Goal: Task Accomplishment & Management: Use online tool/utility

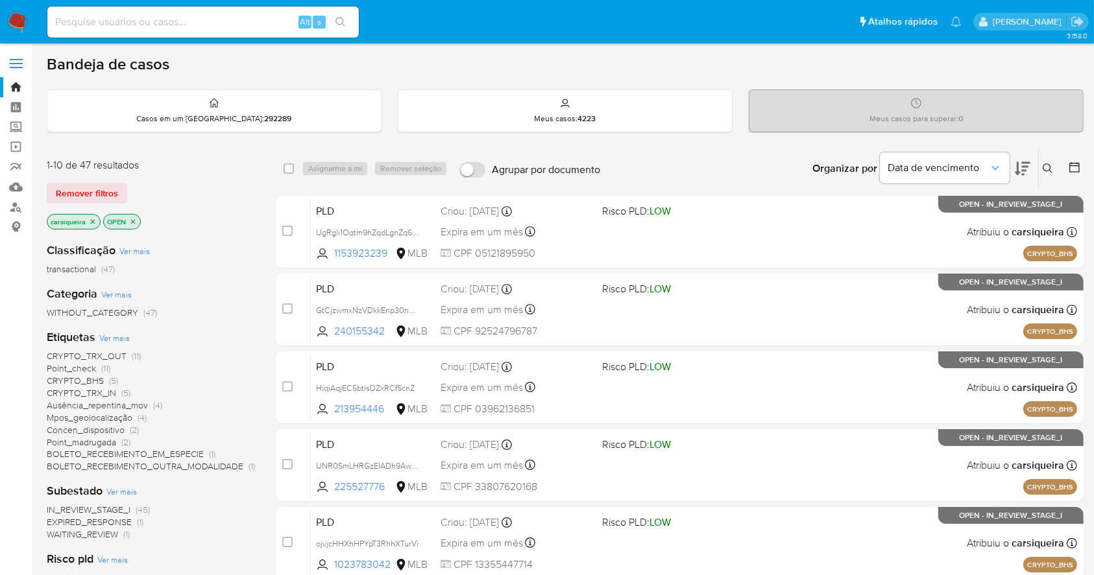
click at [254, 502] on div "1-10 de 47 resultados Remover filtros carsiqueira OPEN Classificação Ver mais t…" at bounding box center [565, 582] width 1036 height 868
click at [95, 222] on icon "close-filter" at bounding box center [93, 222] width 8 height 8
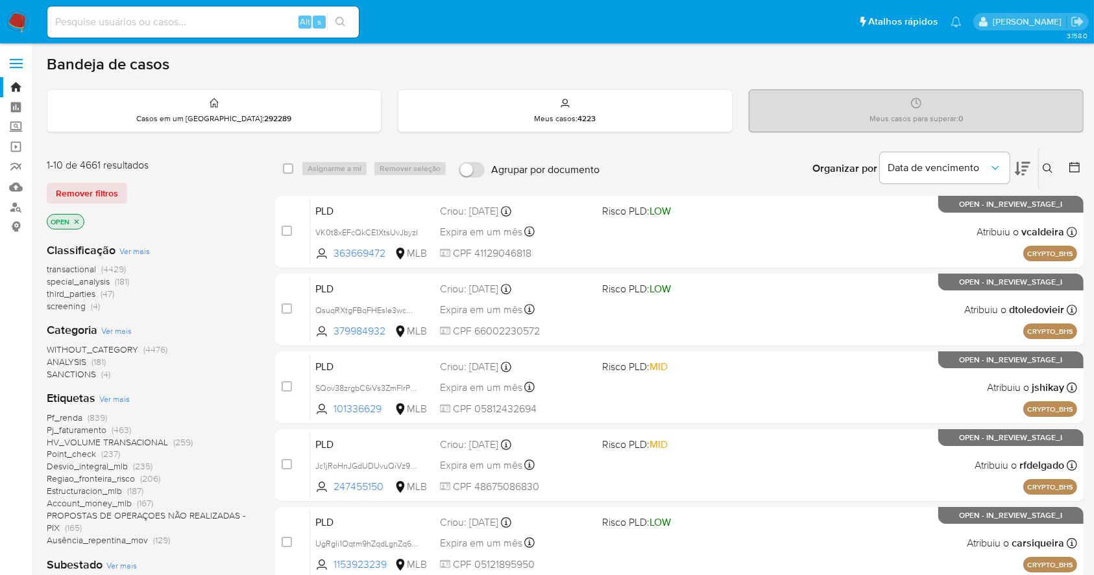
click at [0, 387] on aside "Bandeja Painel Screening Pesquisa em Listas Watchlist Ferramentas Operações em …" at bounding box center [16, 535] width 32 height 1071
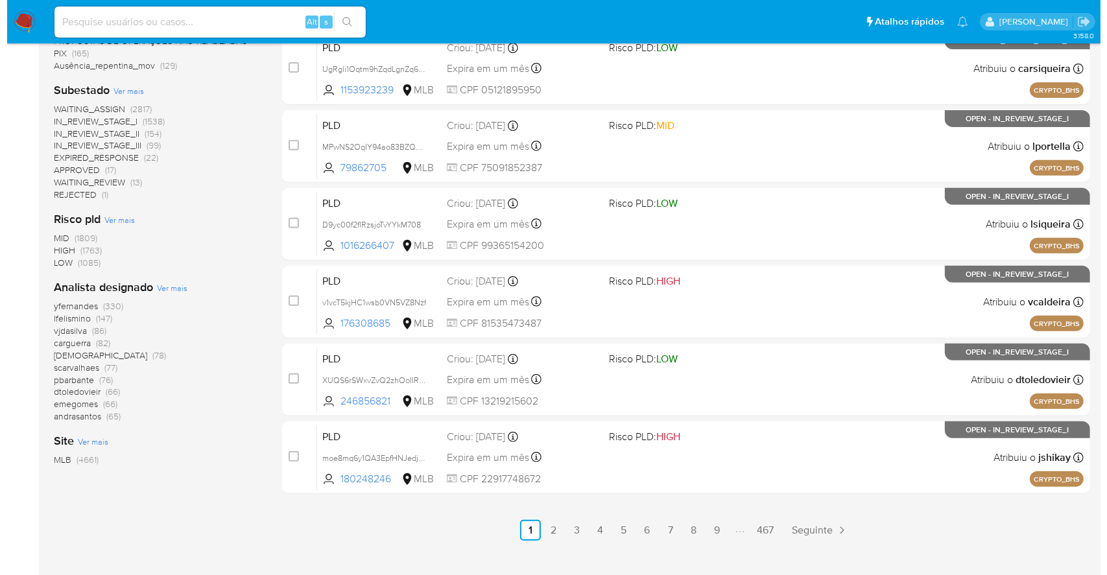
scroll to position [484, 0]
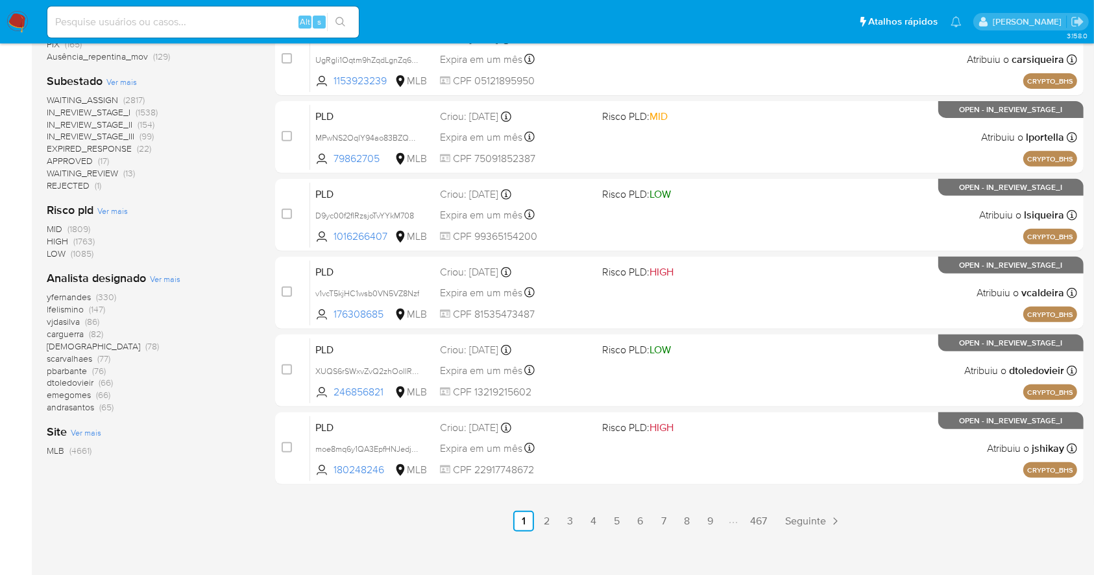
click at [170, 280] on span "Ver mais" at bounding box center [165, 279] width 30 height 12
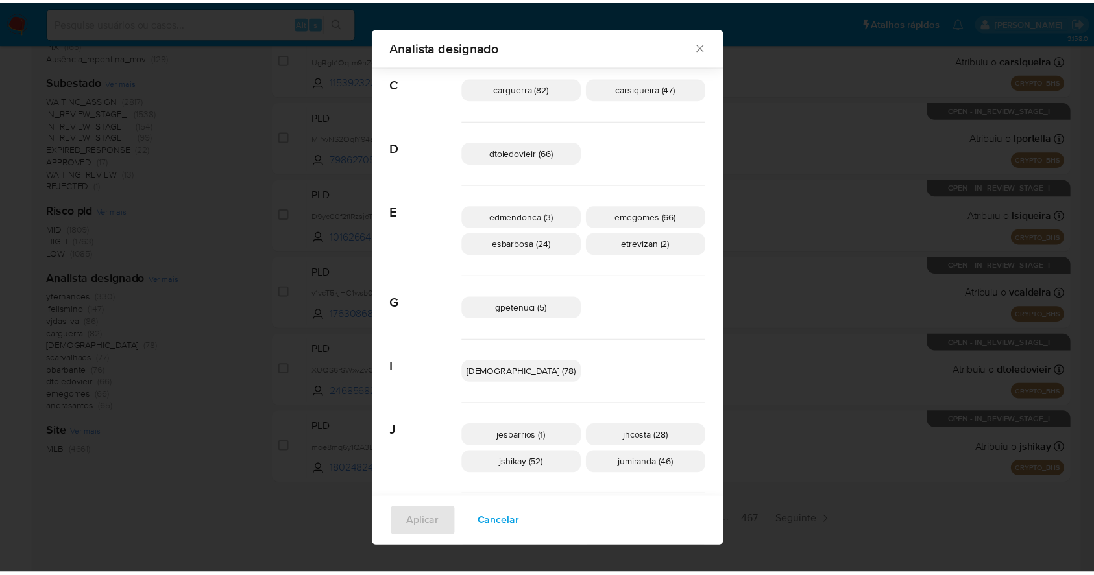
scroll to position [0, 0]
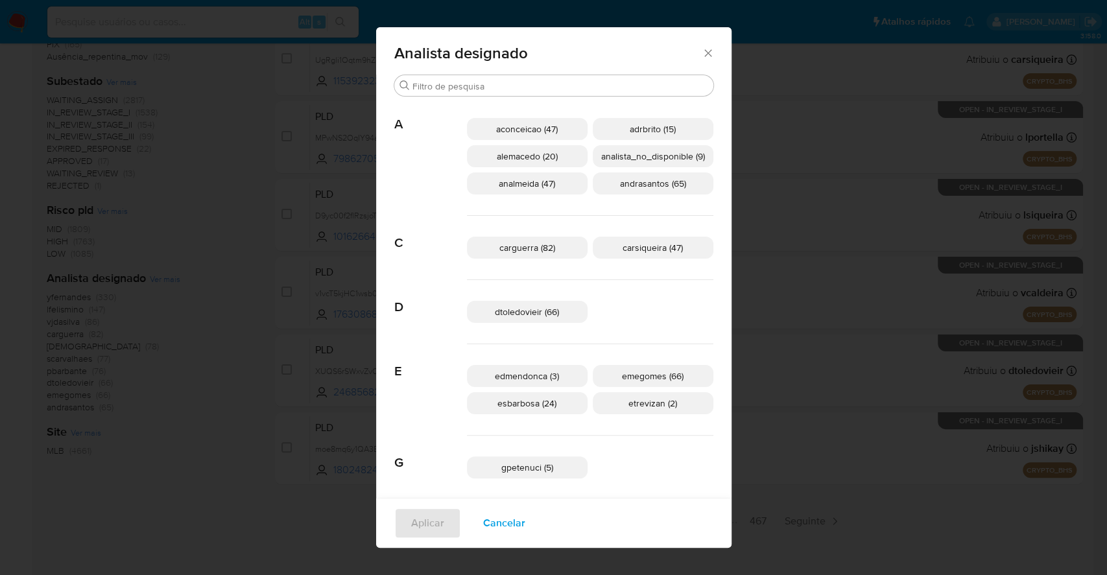
click at [702, 49] on icon "Fechar" at bounding box center [708, 53] width 13 height 13
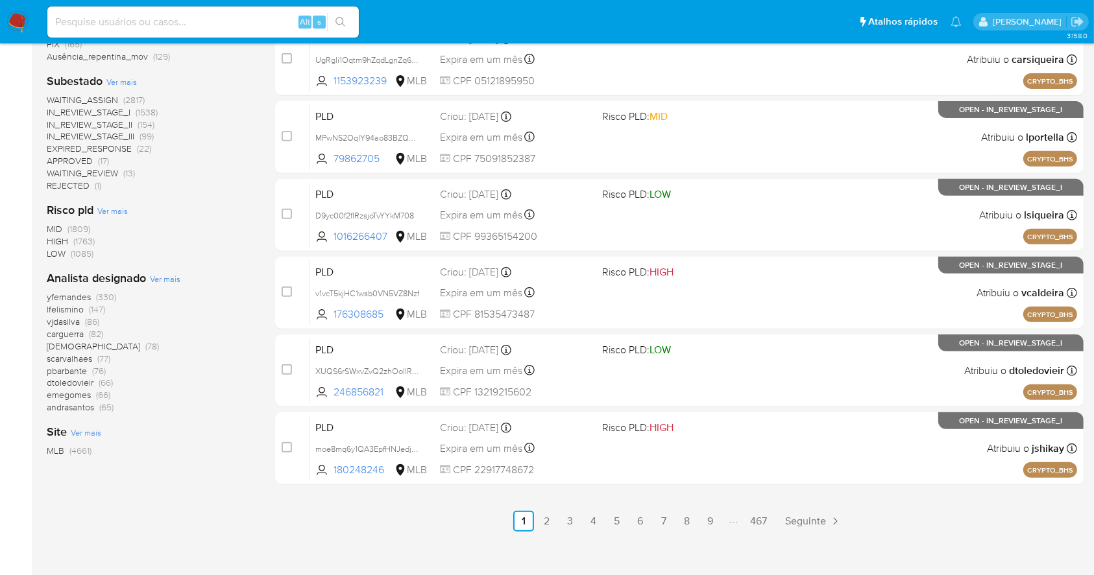
click at [17, 29] on img at bounding box center [17, 22] width 22 height 22
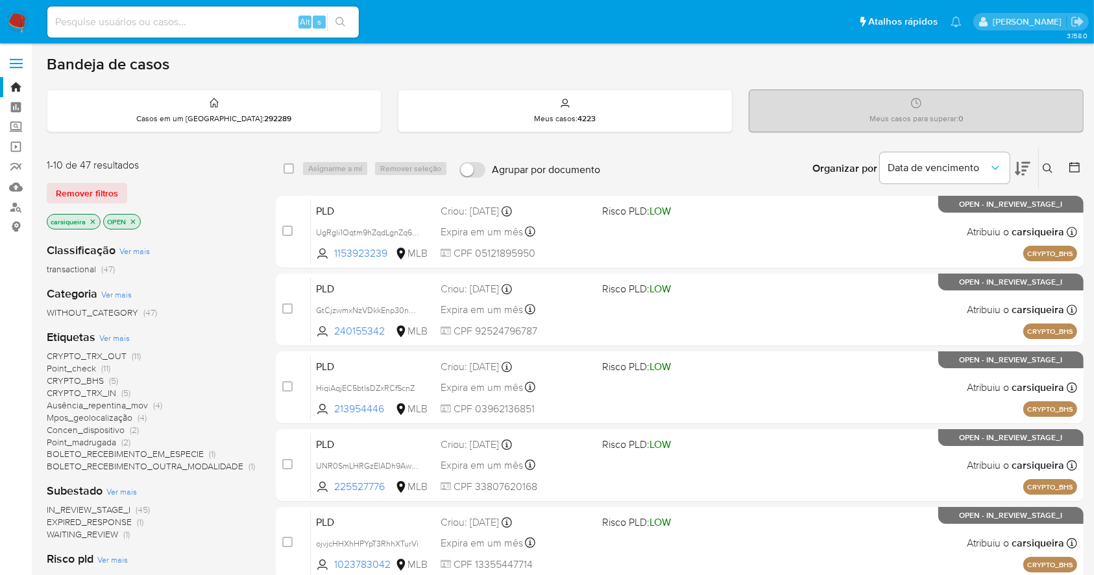
click at [1023, 167] on icon at bounding box center [1022, 169] width 16 height 16
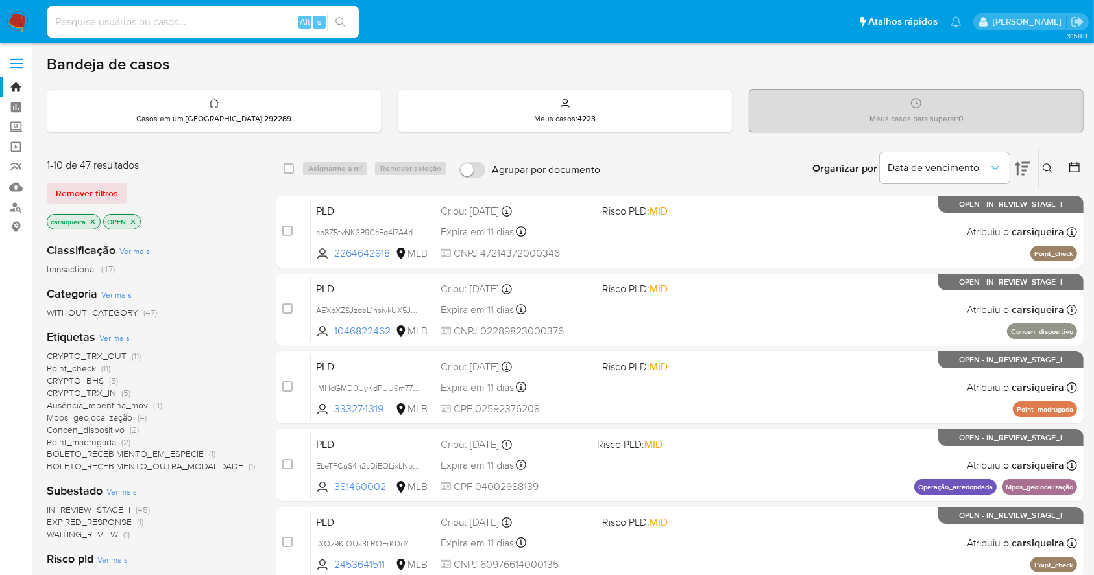
click at [1077, 162] on icon at bounding box center [1074, 167] width 10 height 10
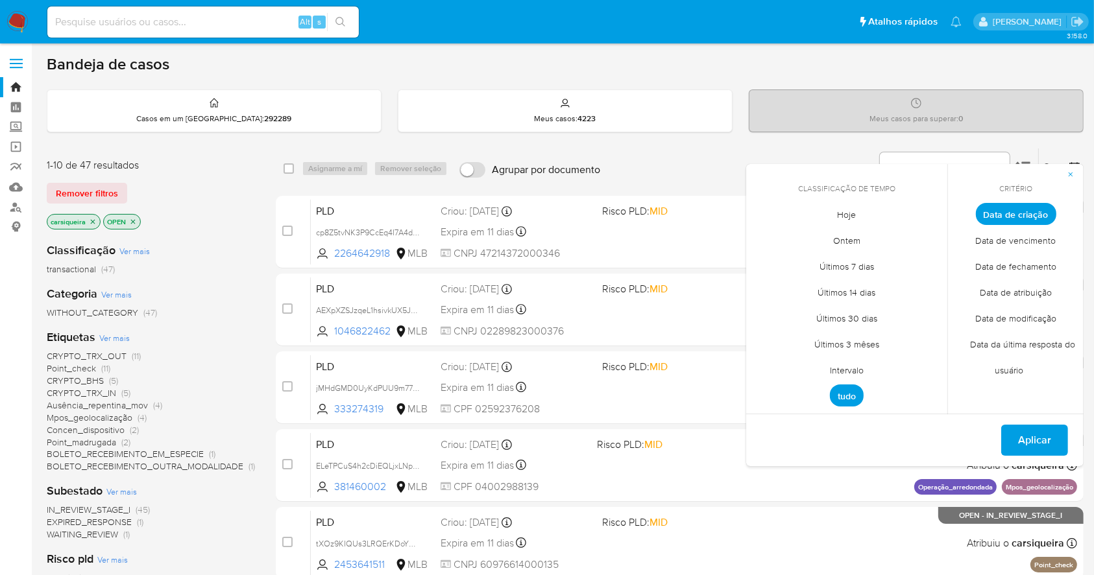
click at [852, 368] on span "Intervalo" at bounding box center [846, 370] width 61 height 27
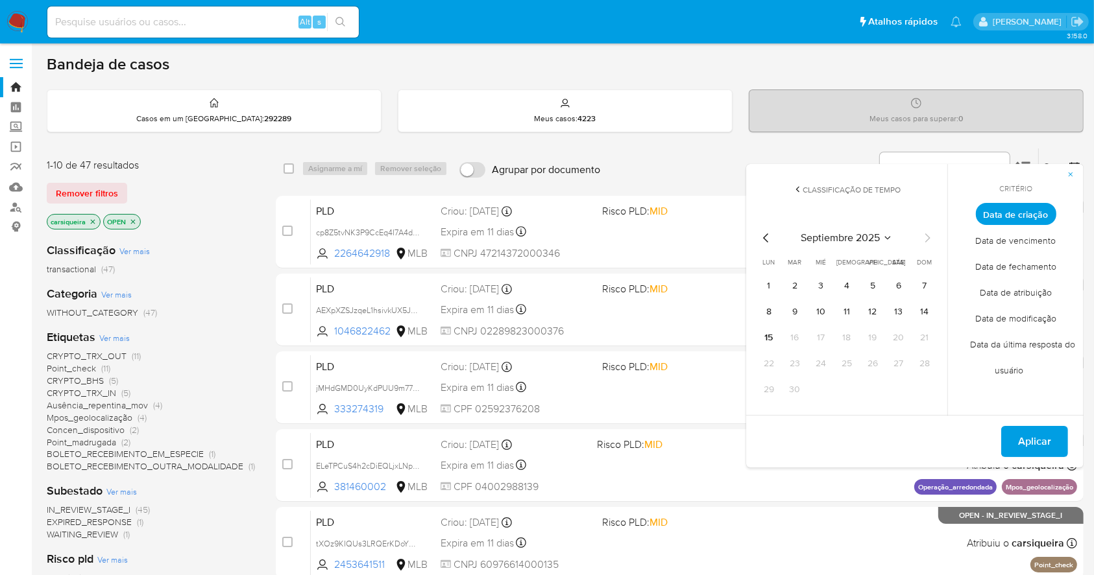
click at [763, 241] on icon "Mes anterior" at bounding box center [766, 238] width 16 height 16
click at [872, 282] on button "1" at bounding box center [872, 286] width 21 height 21
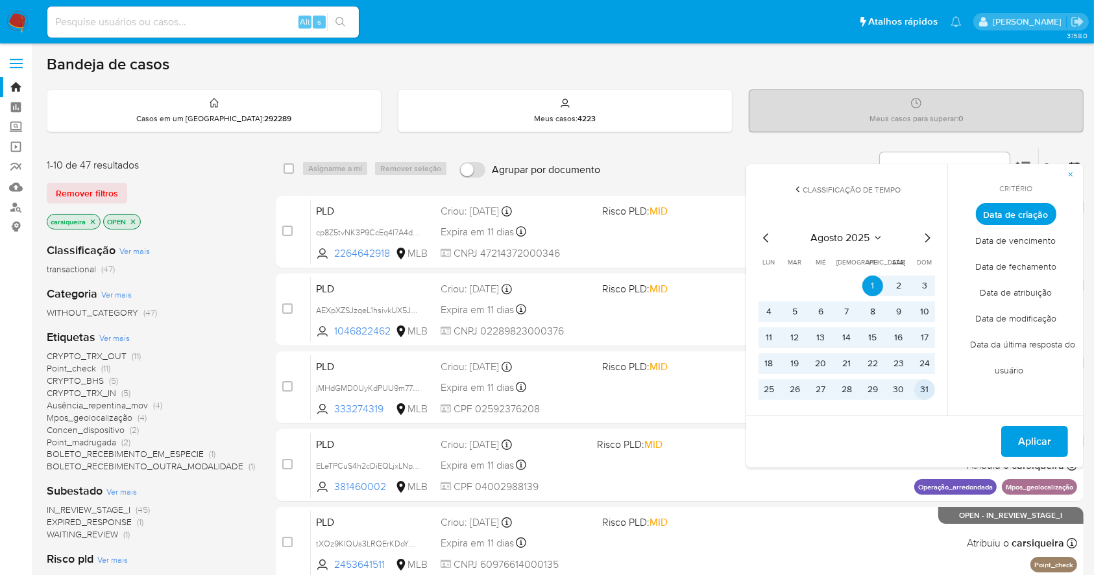
click at [933, 393] on button "31" at bounding box center [924, 389] width 21 height 21
click at [1031, 446] on span "Aplicar" at bounding box center [1034, 441] width 33 height 29
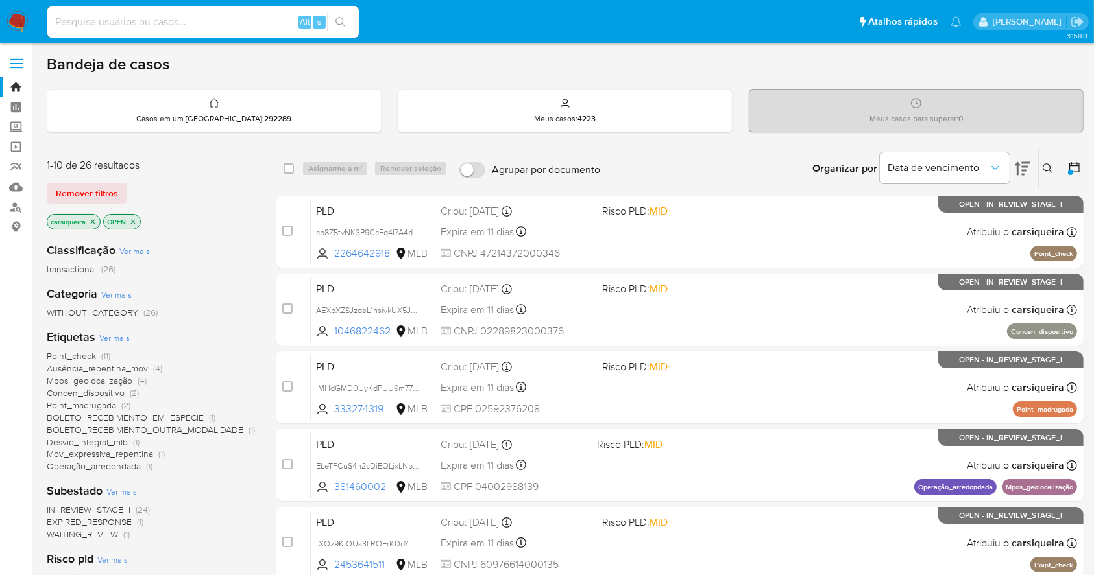
click at [90, 220] on icon "close-filter" at bounding box center [93, 222] width 8 height 8
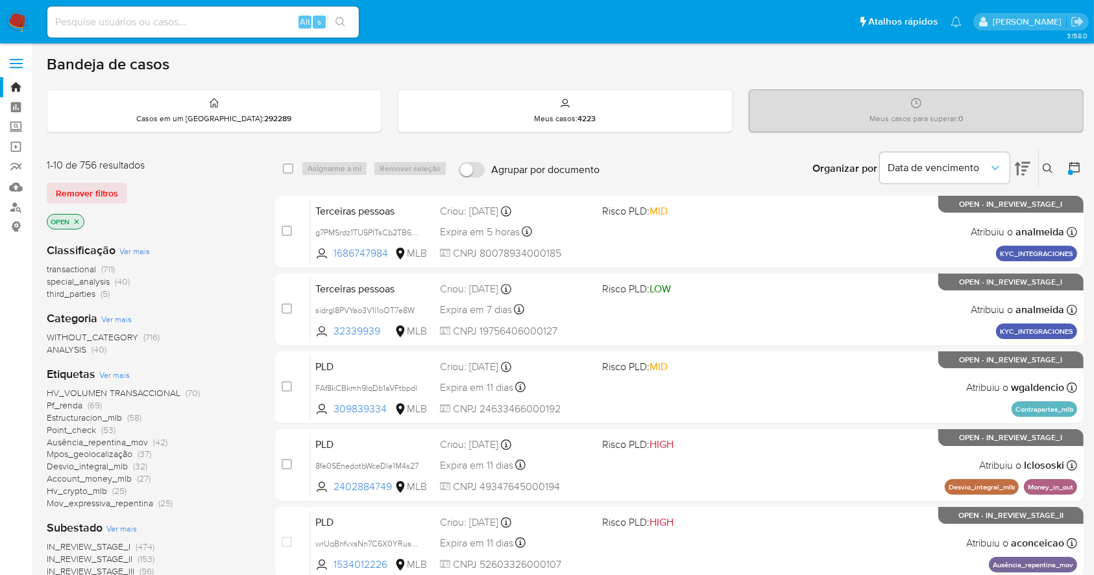
click at [259, 520] on div "1-10 de 756 resultados Remover filtros OPEN Classificação Ver mais transactiona…" at bounding box center [565, 582] width 1036 height 868
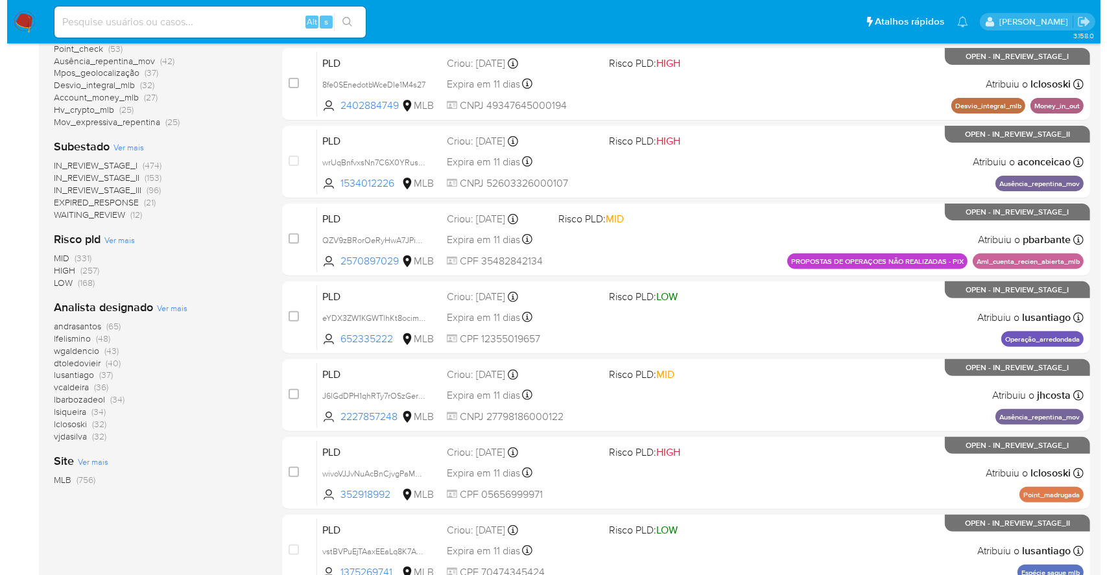
scroll to position [415, 0]
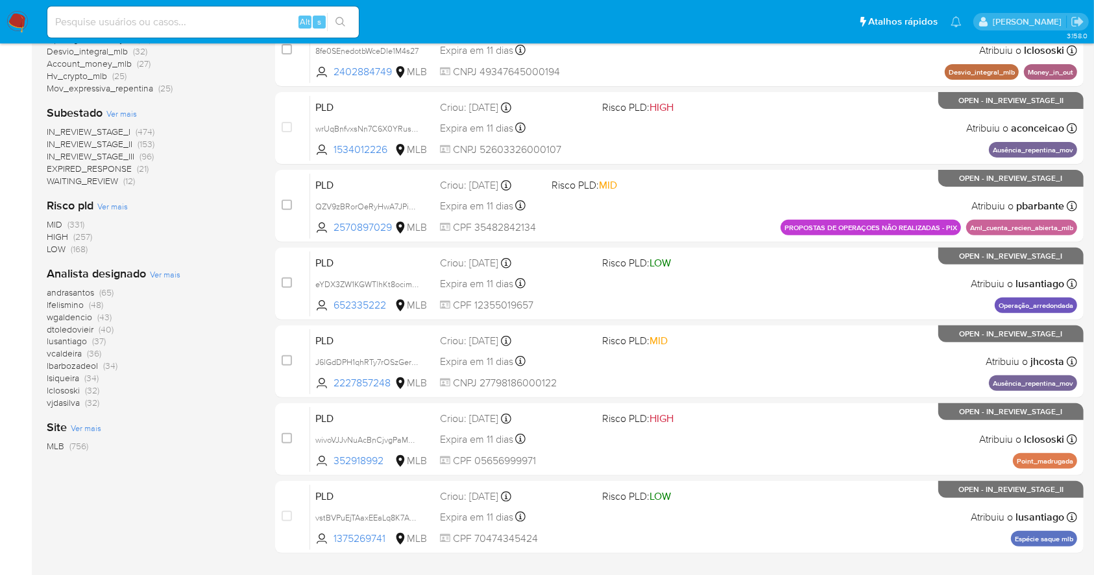
click at [164, 272] on span "Ver mais" at bounding box center [165, 275] width 30 height 12
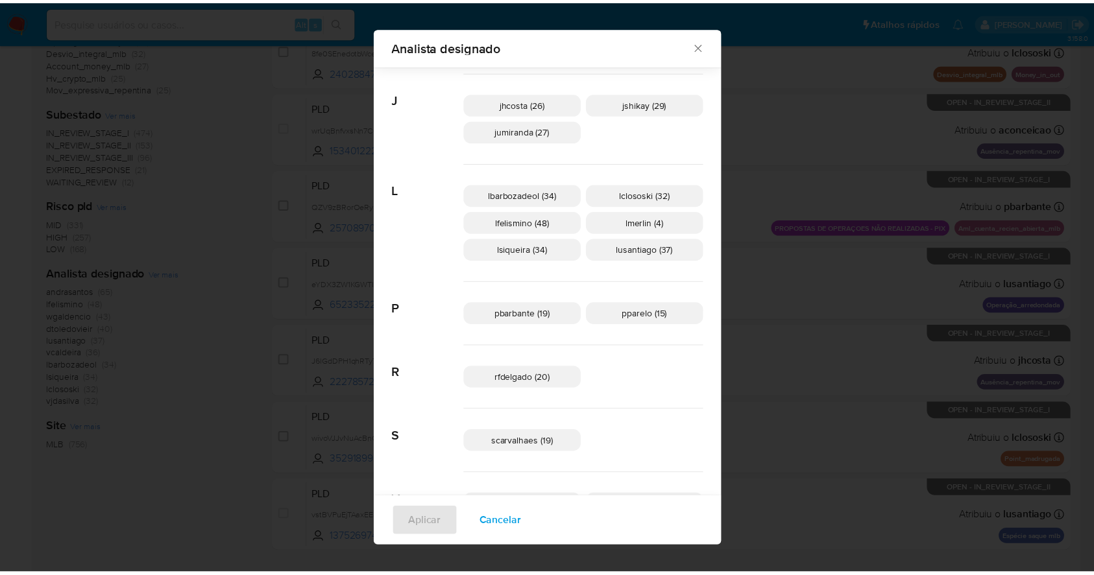
scroll to position [0, 0]
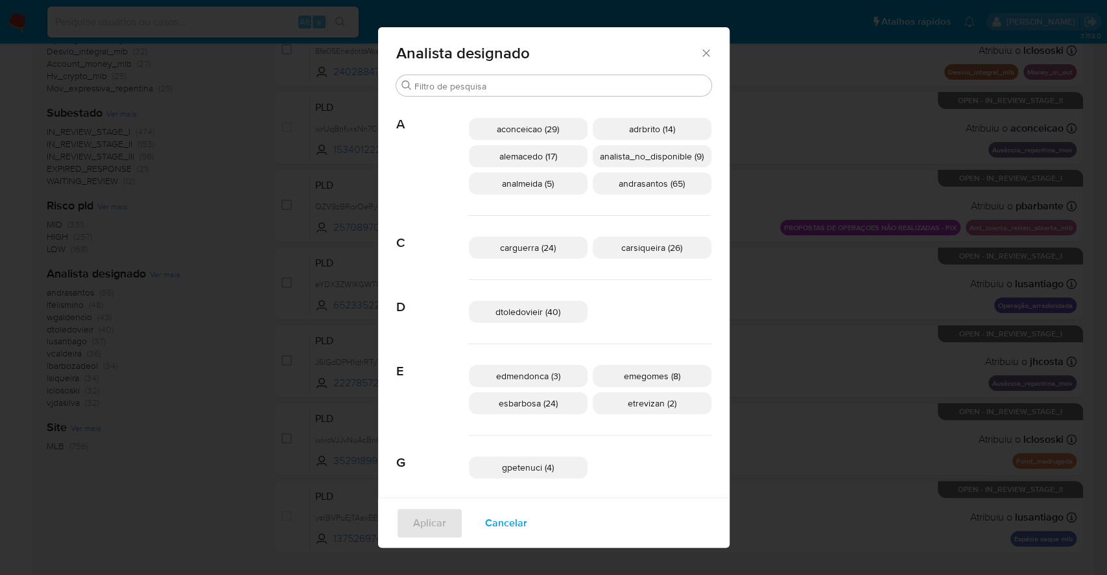
click at [700, 49] on icon "Fechar" at bounding box center [706, 53] width 13 height 13
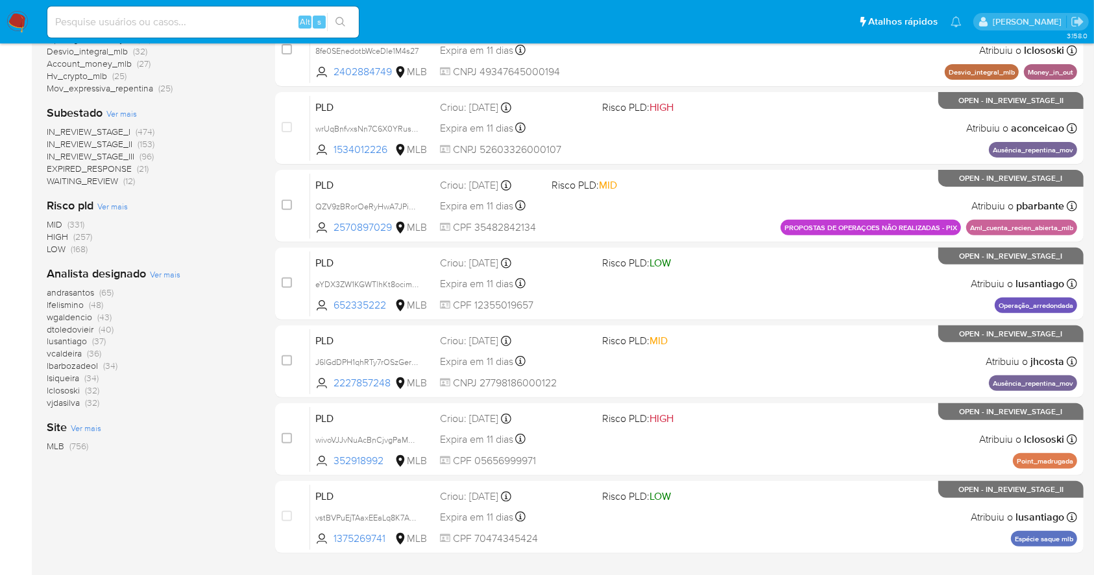
click at [12, 18] on img at bounding box center [17, 22] width 22 height 22
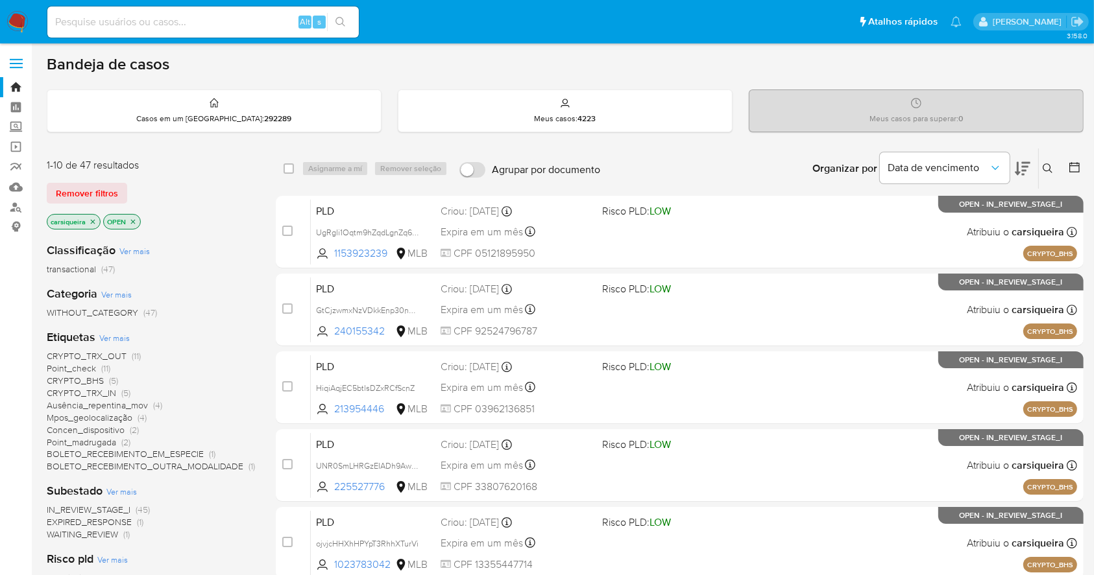
click at [1076, 168] on icon at bounding box center [1074, 167] width 13 height 13
click at [1072, 163] on icon at bounding box center [1074, 167] width 13 height 13
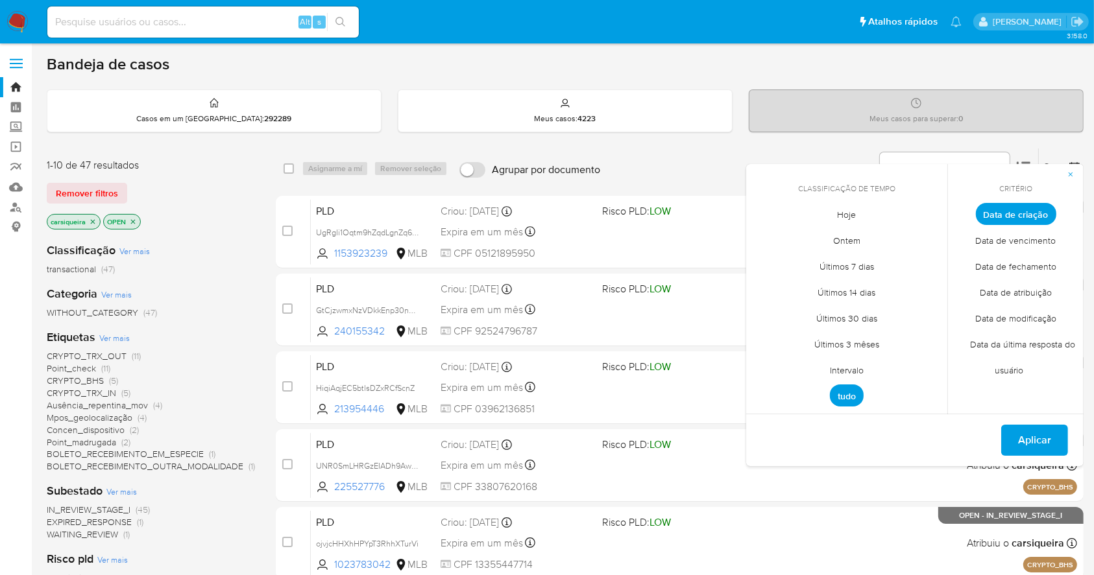
click at [853, 360] on span "Intervalo" at bounding box center [846, 370] width 61 height 27
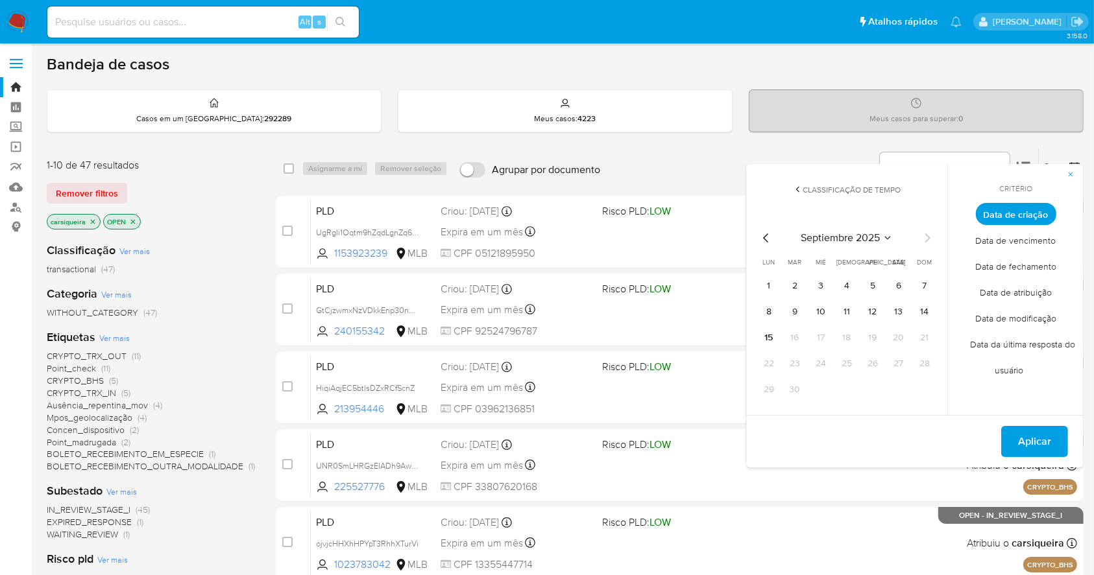
click at [762, 232] on icon "Mes anterior" at bounding box center [766, 238] width 16 height 16
click at [872, 279] on button "1" at bounding box center [872, 286] width 21 height 21
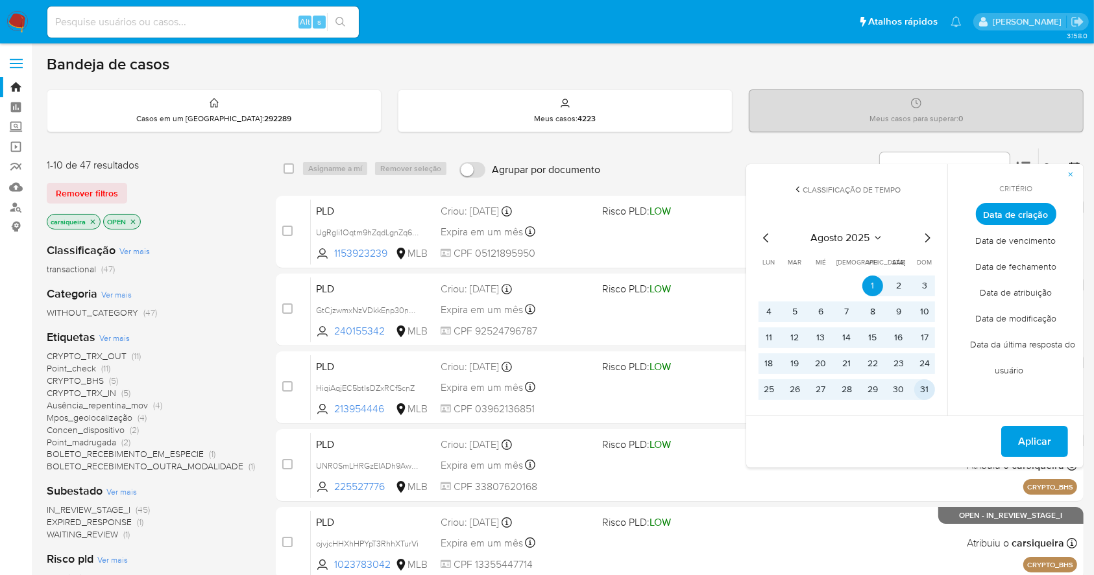
click at [920, 387] on button "31" at bounding box center [924, 389] width 21 height 21
click at [1019, 449] on span "Aplicar" at bounding box center [1034, 441] width 33 height 29
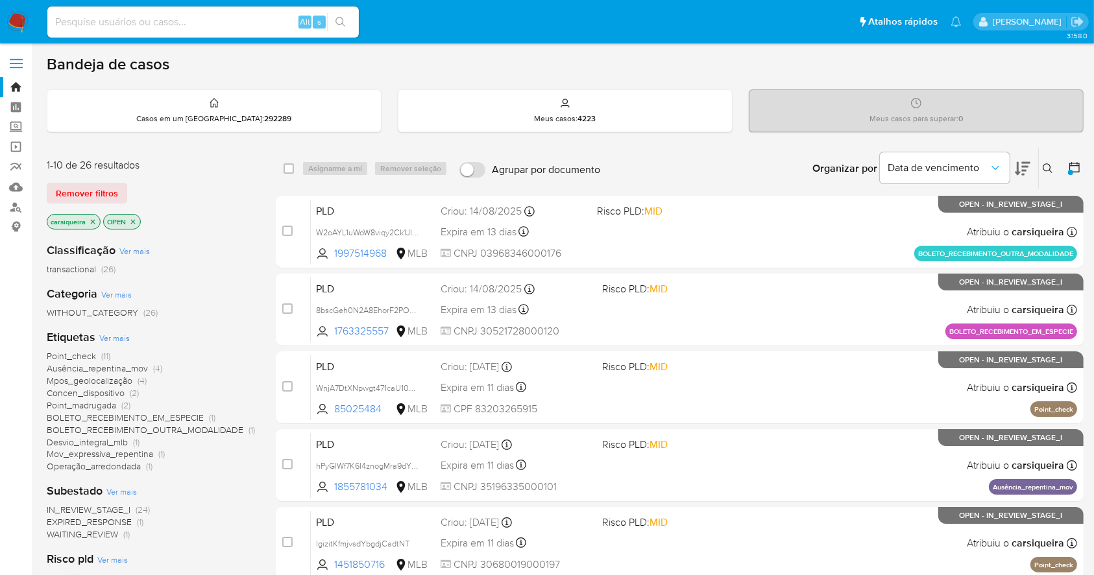
click at [218, 529] on div "IN_REVIEW_STAGE_I (24) EXPIRED_RESPONSE (1) WAITING_REVIEW (1)" at bounding box center [151, 522] width 208 height 37
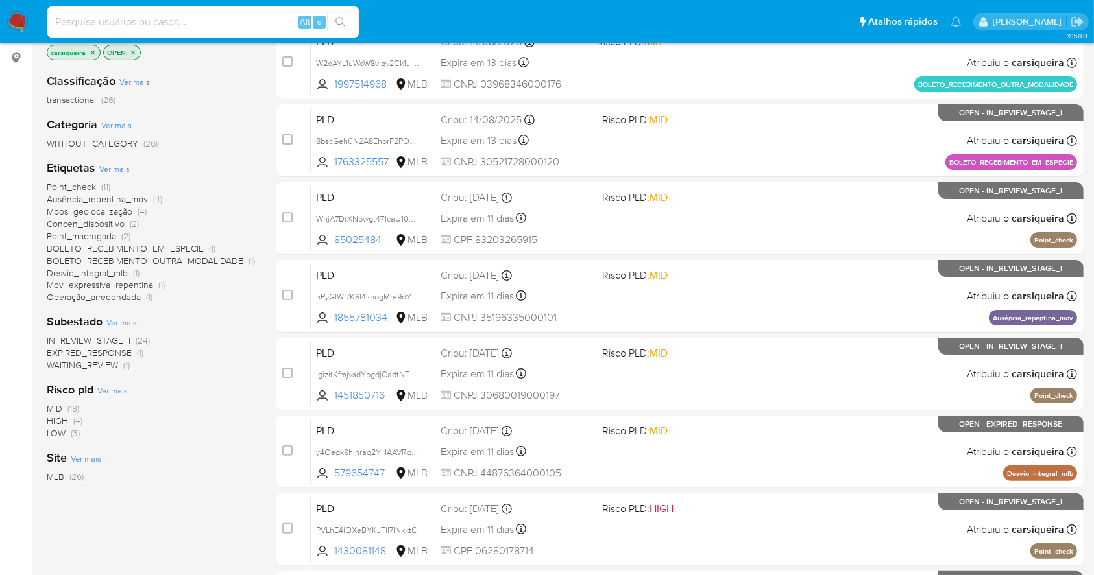
scroll to position [173, 0]
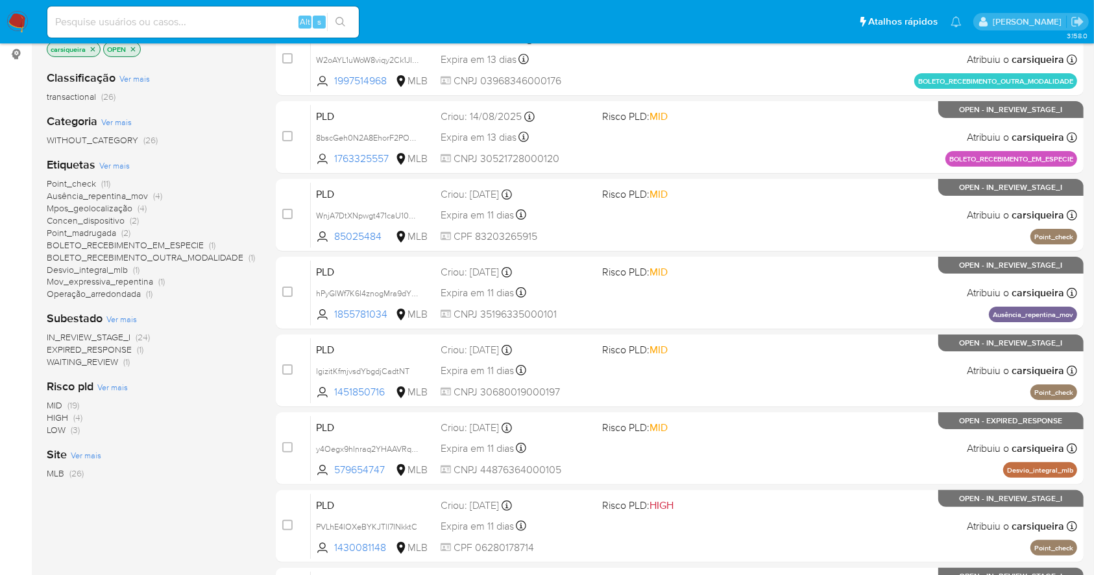
click at [104, 179] on span "(11)" at bounding box center [105, 183] width 9 height 13
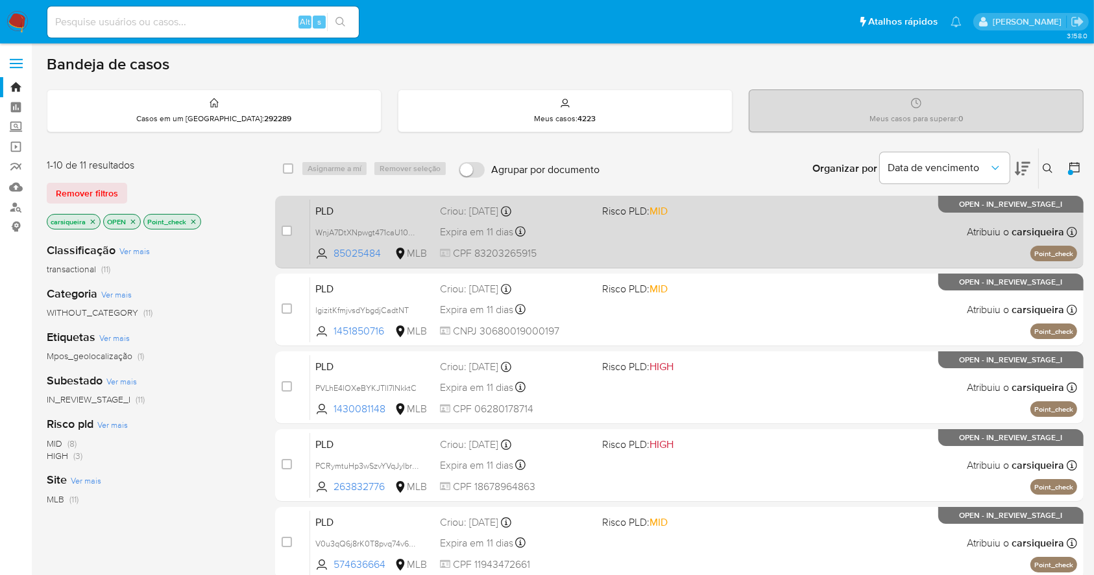
click at [698, 229] on div "PLD WnjA7DtXNpwgt471caU10V8j 85025484 MLB Risco PLD: MID Criou: 12/08/2025 Crio…" at bounding box center [693, 232] width 767 height 66
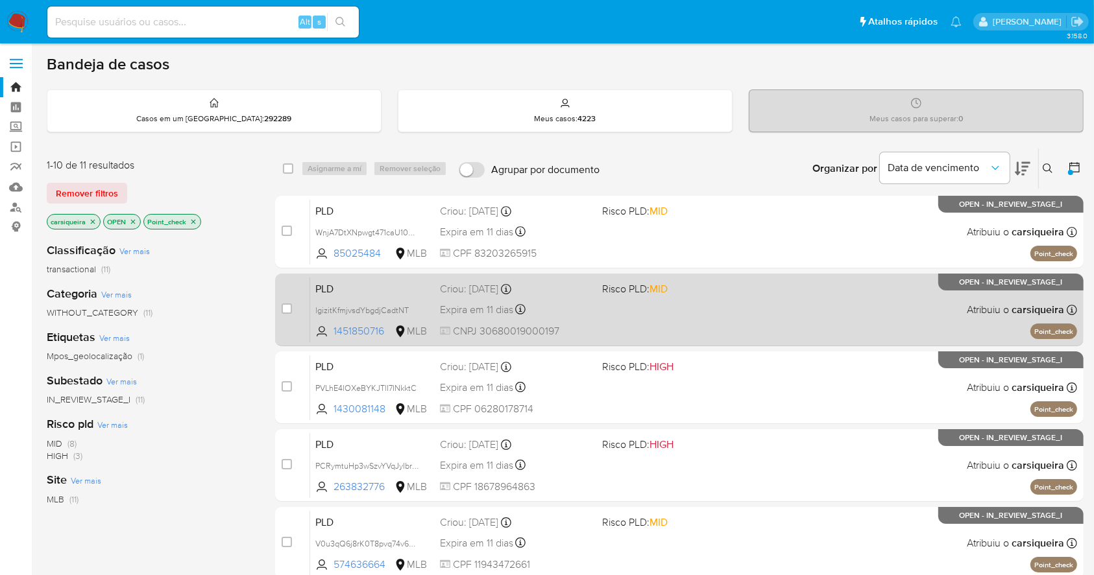
click at [671, 293] on span "Risco PLD: MID" at bounding box center [677, 288] width 151 height 17
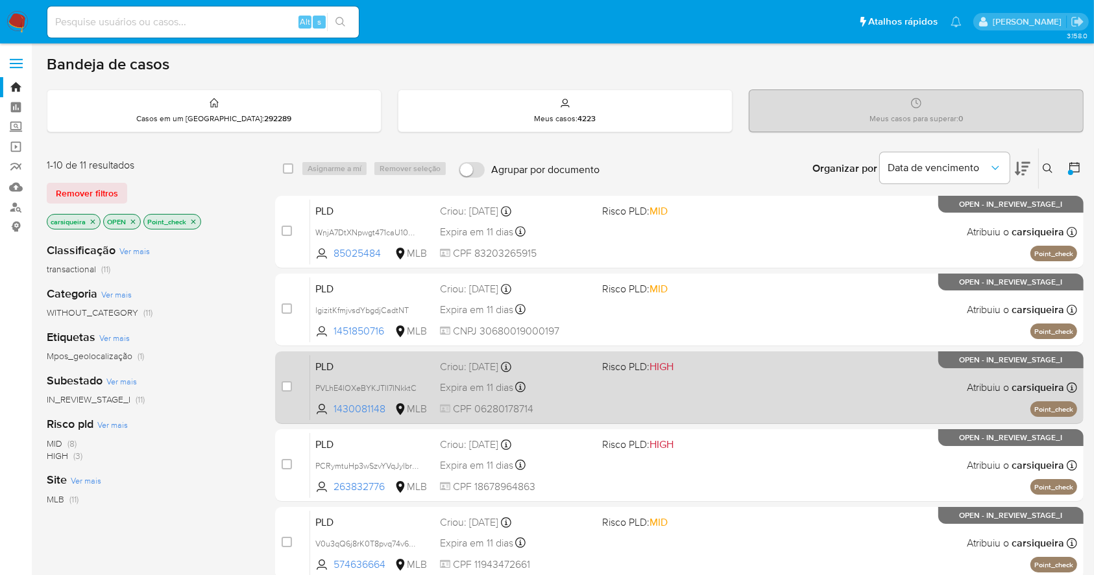
click at [721, 376] on div "PLD PVLhE4lOXeBYKJTlI7INkktC 1430081148 MLB Risco PLD: HIGH Criou: 12/08/2025 C…" at bounding box center [693, 388] width 767 height 66
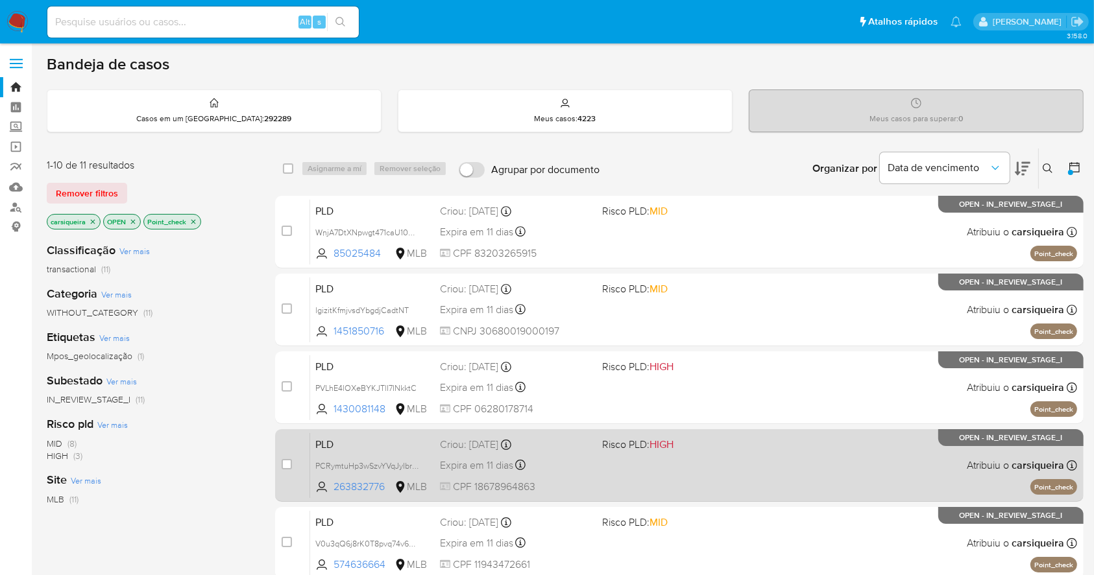
click at [752, 455] on div "PLD PCRymtuHp3wSzvYVqJyIbrZ4 263832776 MLB Risco PLD: HIGH Criou: 12/08/2025 Cr…" at bounding box center [693, 466] width 767 height 66
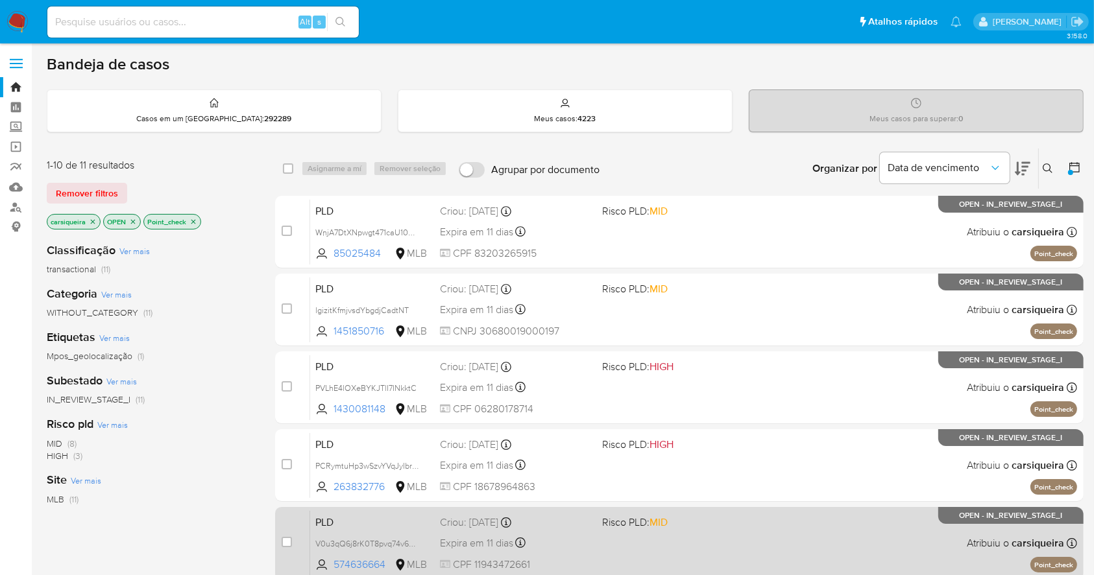
click at [764, 538] on div "PLD V0u3qQ6j8rK0T8pvq74v6HSt 574636664 MLB Risco PLD: MID Criou: 12/08/2025 Cri…" at bounding box center [693, 543] width 767 height 66
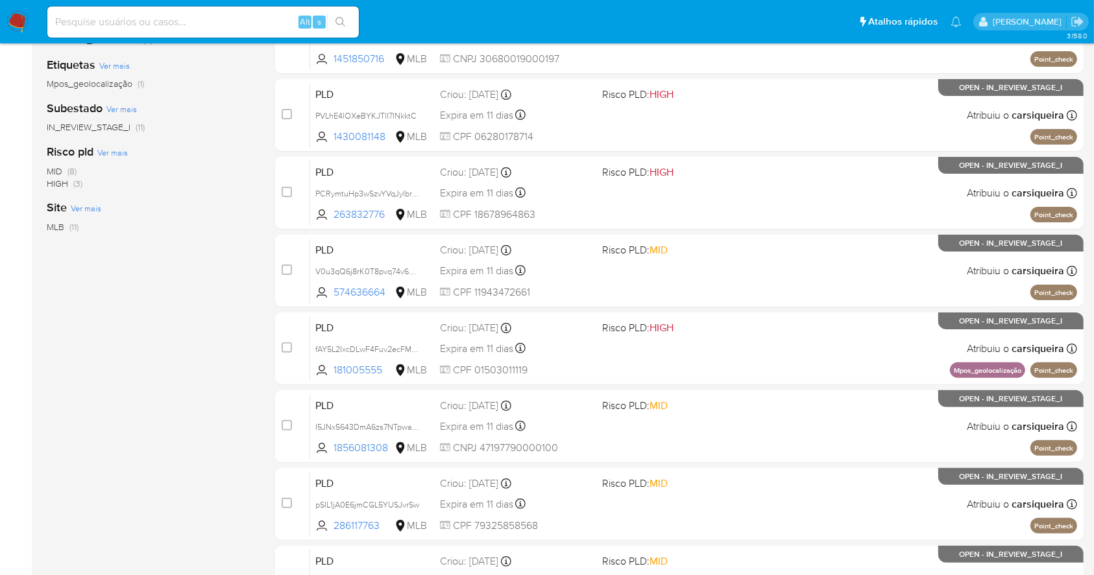
scroll to position [494, 0]
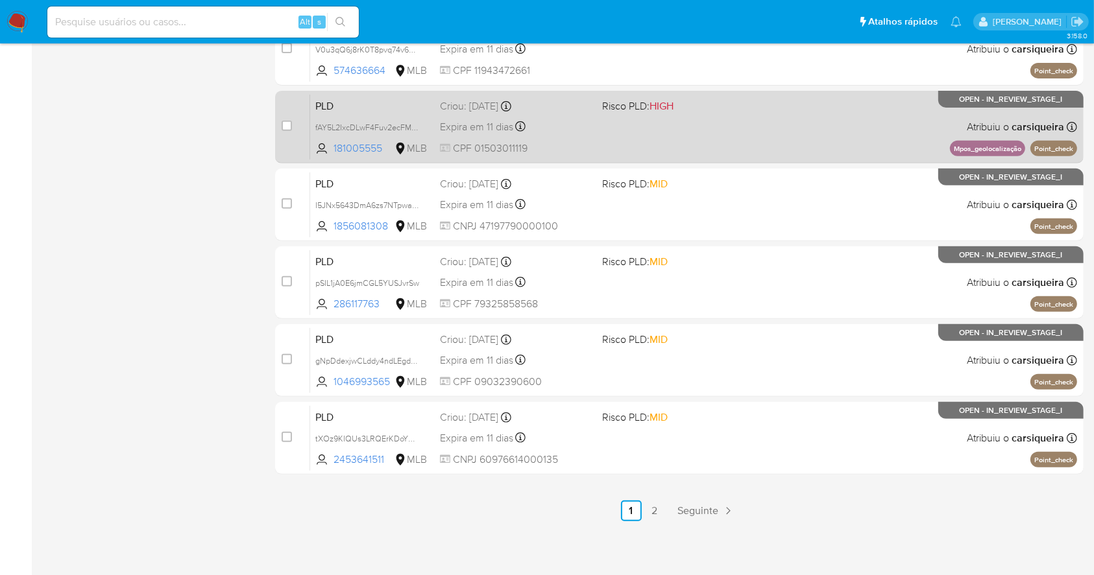
click at [716, 125] on div "PLD fAY5L2IxcDLwF4Fuv2ecFMFB 181005555 MLB Risco PLD: HIGH Criou: 12/08/2025 Cr…" at bounding box center [693, 127] width 767 height 66
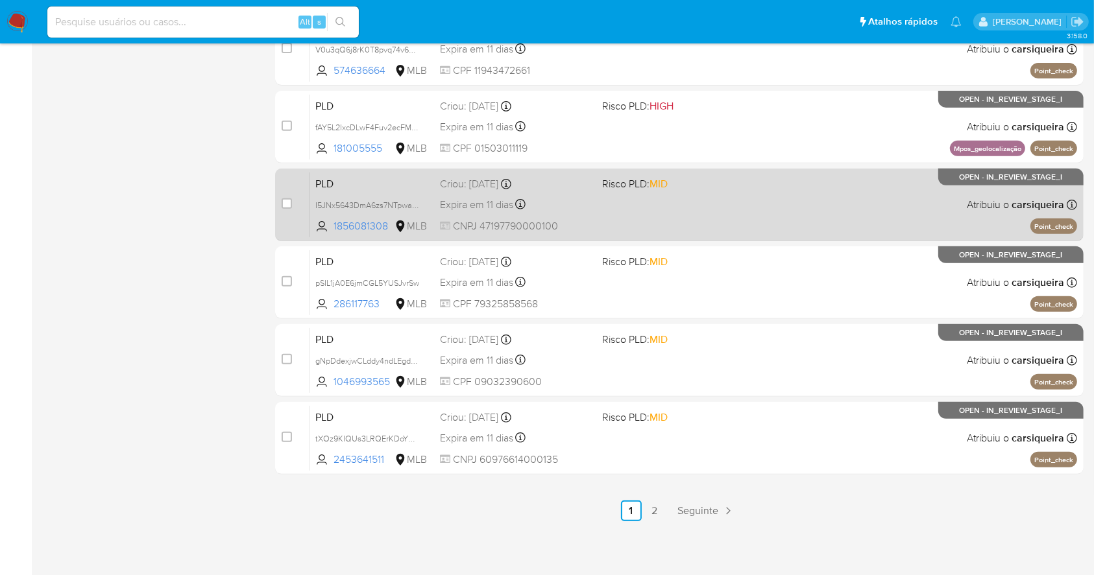
click at [605, 226] on div "PLD I5JNx5643DmA6zs7NTpwa5AF 1856081308 MLB Risco PLD: MID Criou: 12/08/2025 Cr…" at bounding box center [693, 205] width 767 height 66
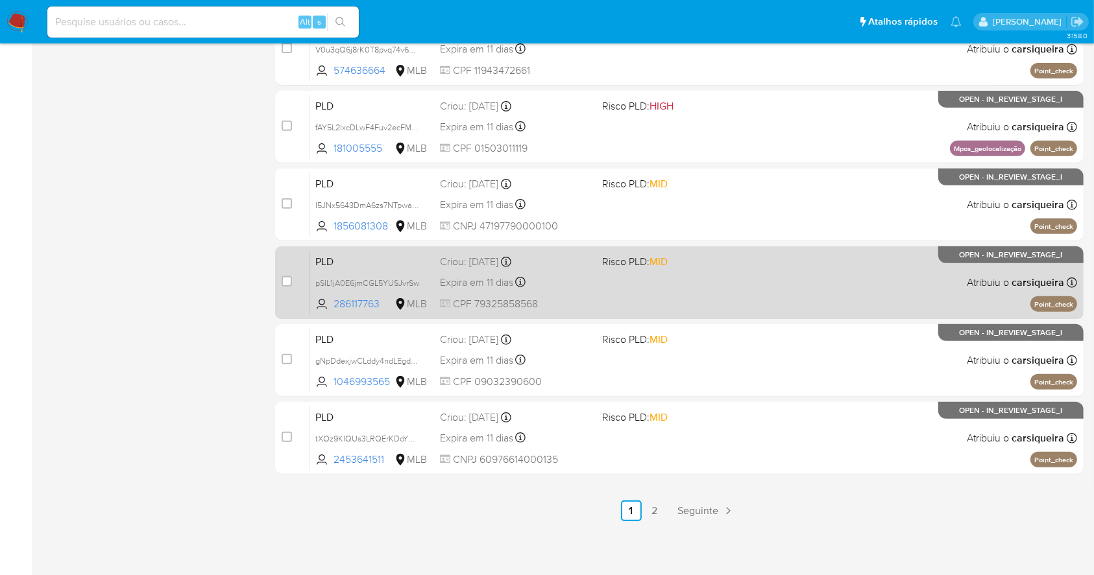
click at [730, 292] on div "PLD pSIL1jA0E6jmCGL5YUSJvrSw 286117763 MLB Risco PLD: MID Criou: 12/08/2025 Cri…" at bounding box center [693, 283] width 767 height 66
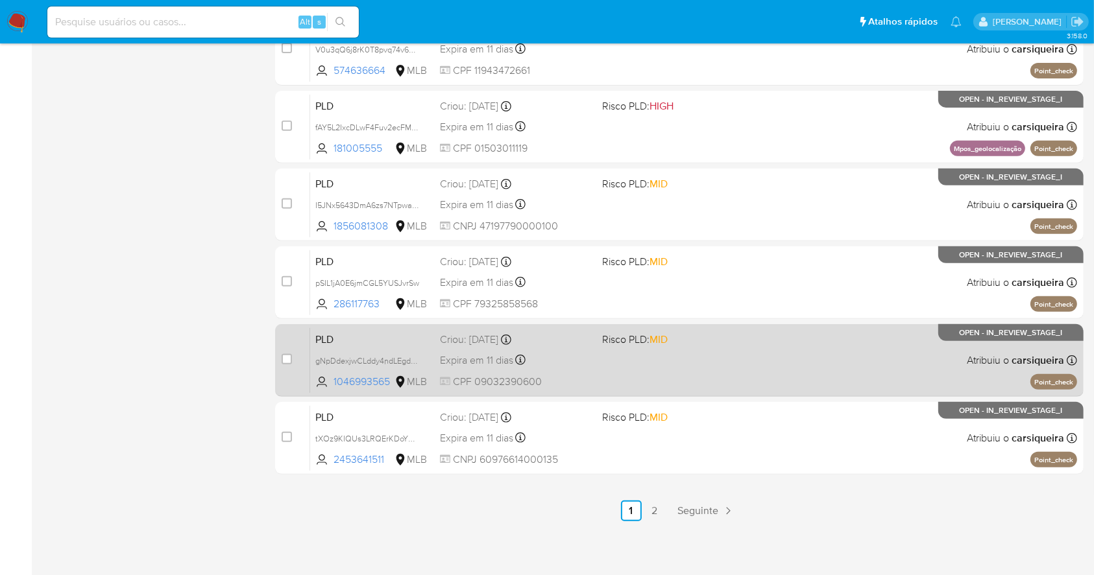
click at [717, 355] on div "PLD gNpDdexjwCLddy4ndLEgdO43 1046993565 MLB Risco PLD: MID Criou: 12/08/2025 Cr…" at bounding box center [693, 361] width 767 height 66
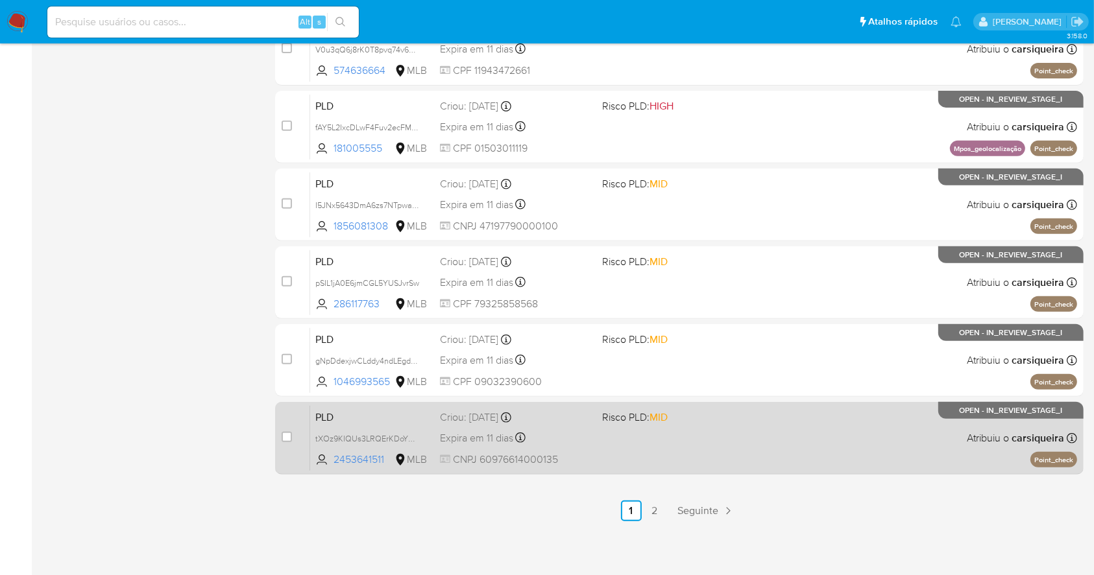
click at [647, 449] on div "PLD tXOz9KIQUs3LRQErKDoYU63F 2453641511 MLB Risco PLD: MID Criou: 12/08/2025 Cr…" at bounding box center [693, 438] width 767 height 66
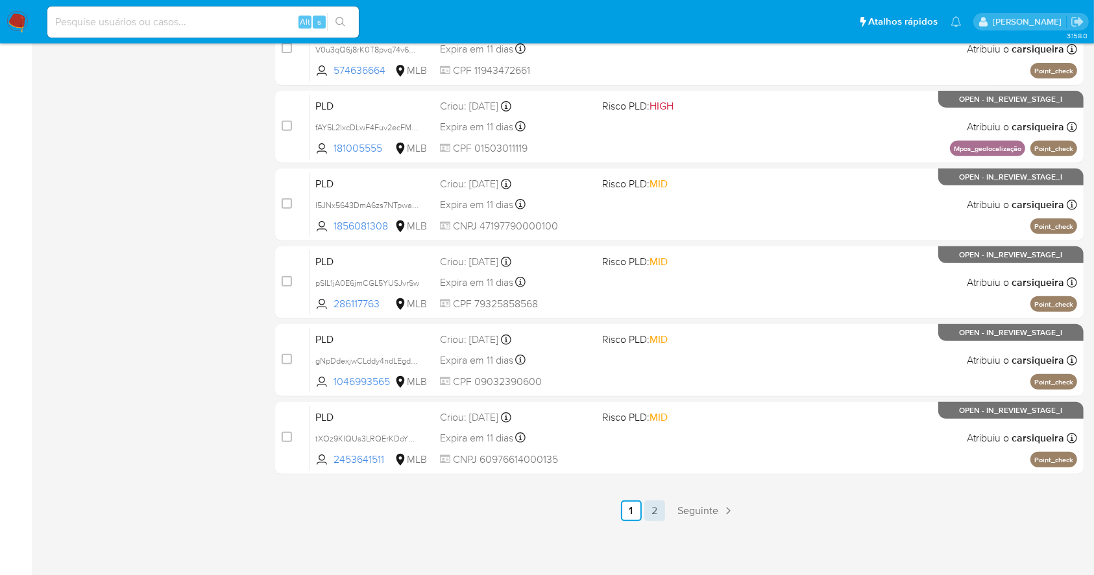
click at [654, 503] on link "2" at bounding box center [654, 511] width 21 height 21
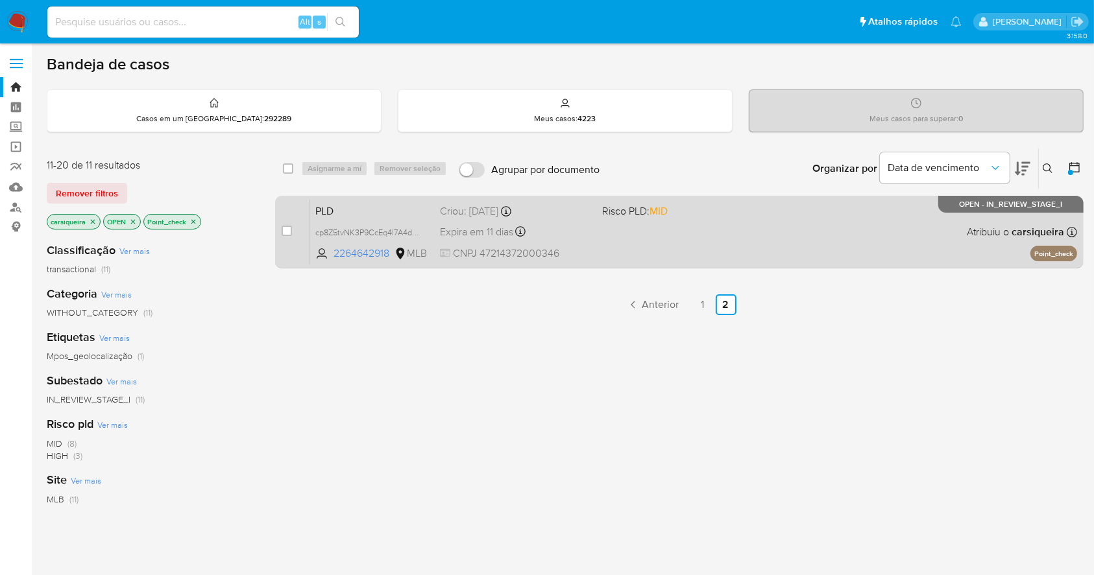
click at [758, 252] on div "PLD cp8Z5tvNK3P9CcEq4I7A4d8G 2264642918 MLB Risco PLD: MID Criou: 12/08/2025 Cr…" at bounding box center [693, 232] width 767 height 66
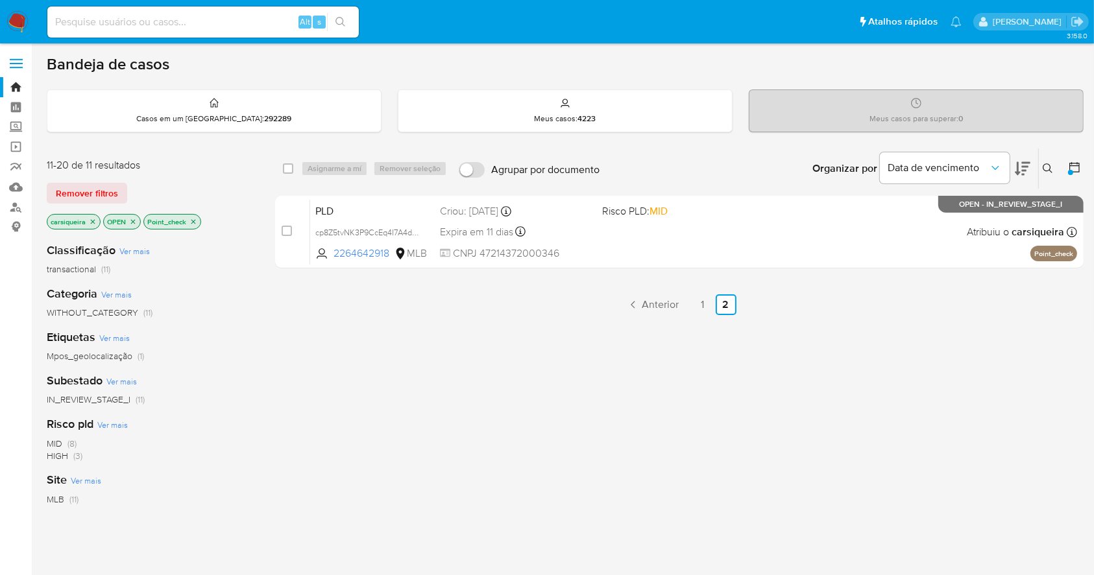
click at [19, 11] on img at bounding box center [17, 22] width 22 height 22
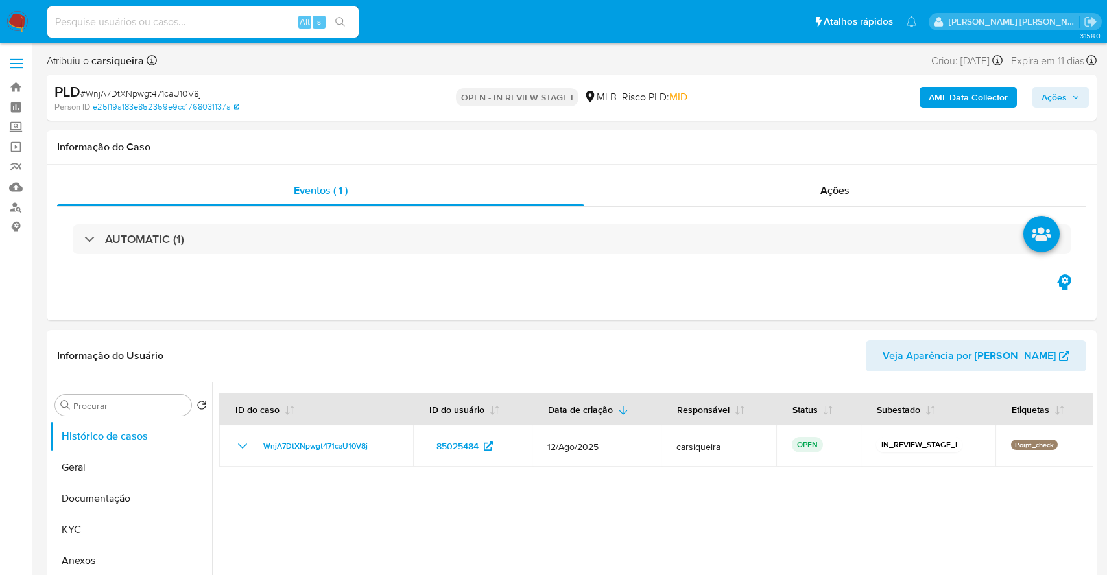
select select "10"
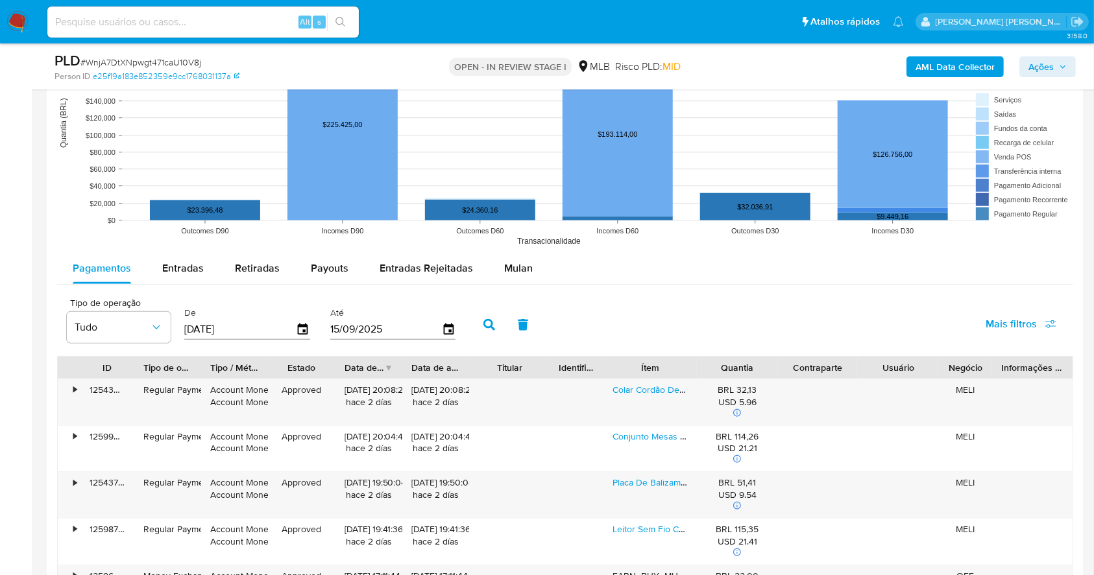
scroll to position [1182, 0]
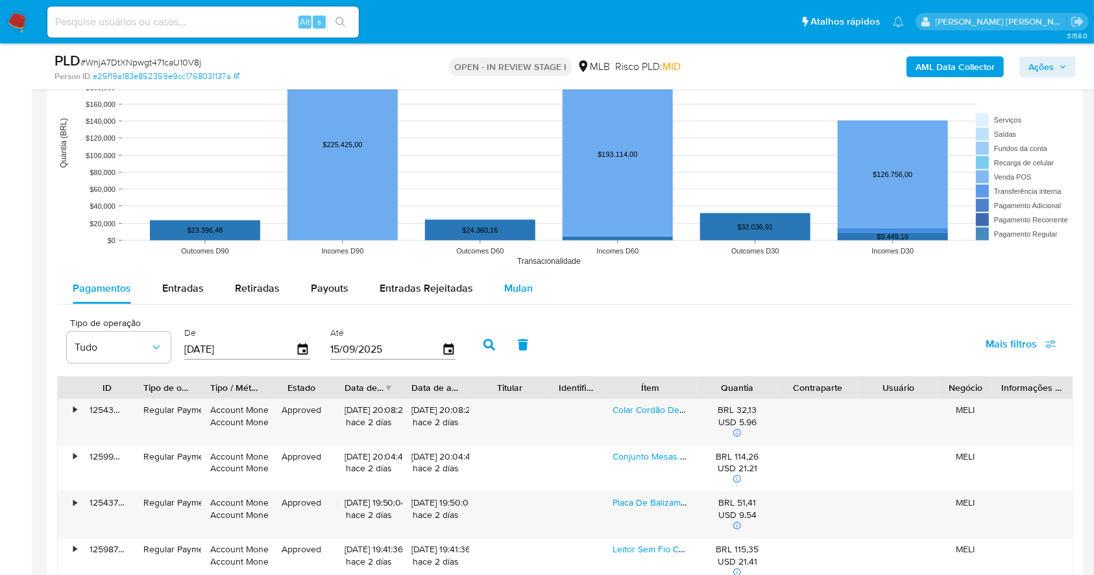
click at [533, 294] on button "Mulan" at bounding box center [518, 288] width 60 height 31
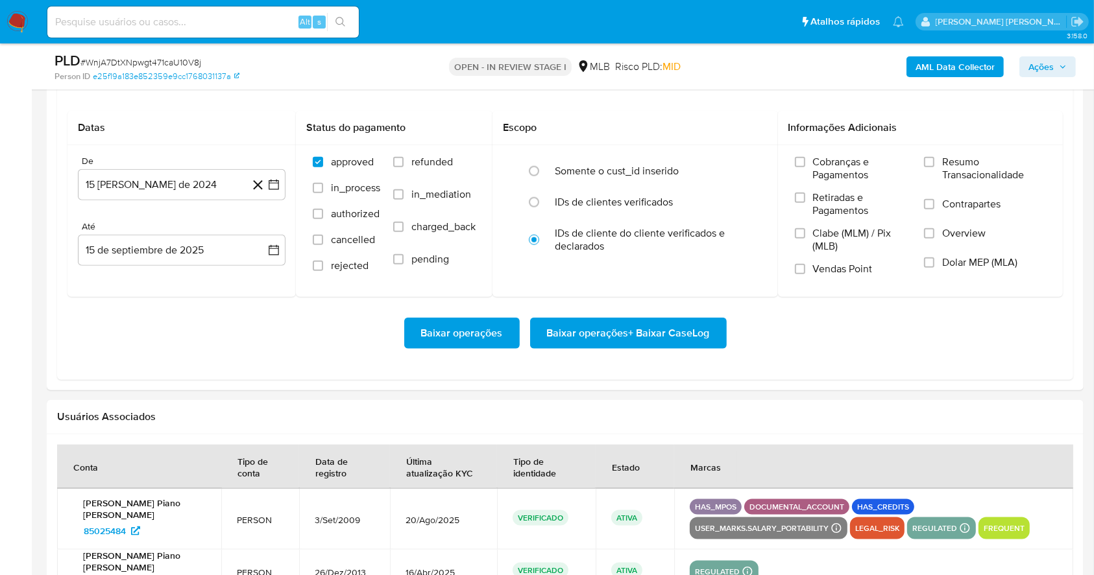
scroll to position [1411, 0]
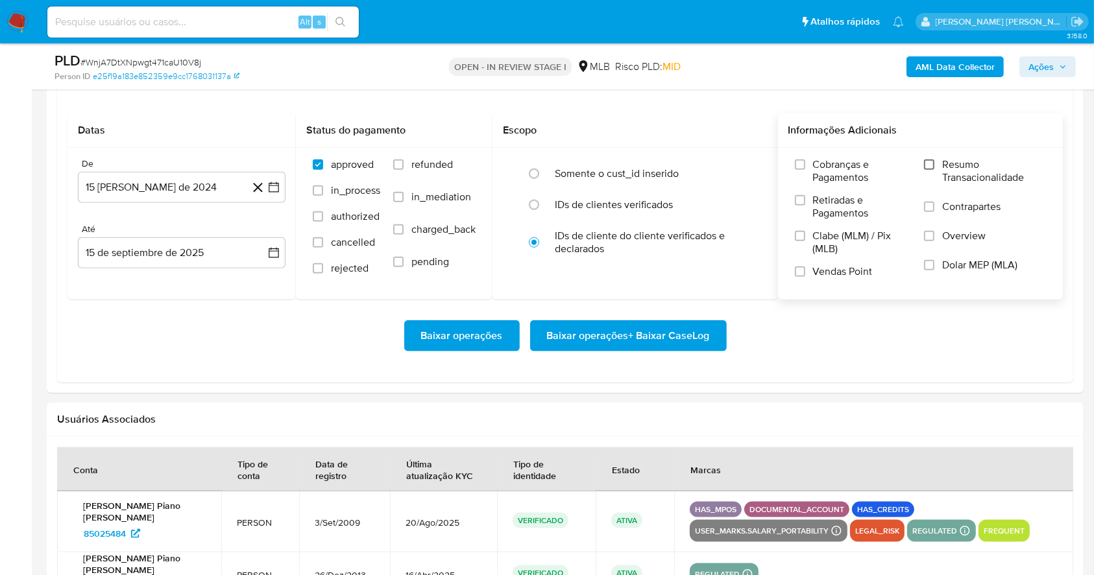
click at [927, 162] on input "Resumo Transacionalidade" at bounding box center [929, 165] width 10 height 10
click at [806, 274] on label "Vendas Point" at bounding box center [853, 276] width 116 height 23
click at [805, 274] on input "Vendas Point" at bounding box center [800, 272] width 10 height 10
click at [273, 189] on icon "button" at bounding box center [273, 187] width 13 height 13
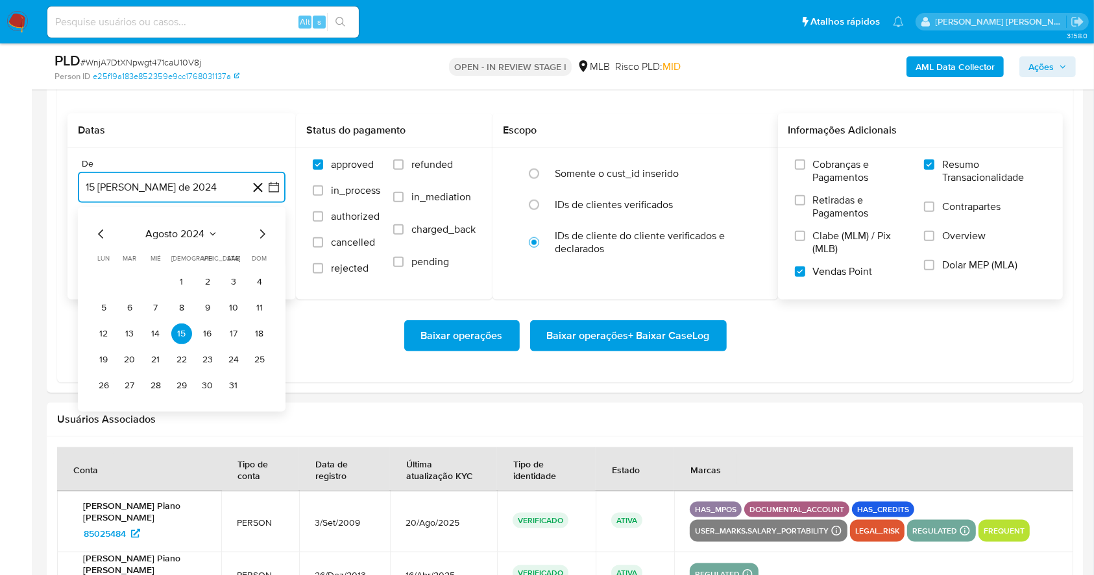
click at [263, 238] on icon "Mes siguiente" at bounding box center [262, 234] width 16 height 16
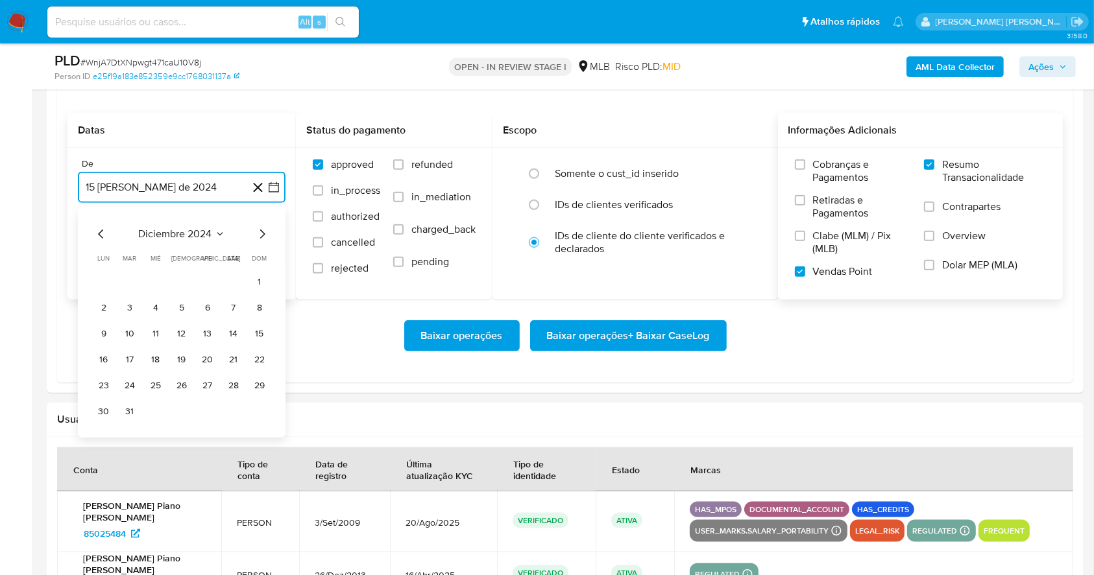
click at [263, 238] on icon "Mes siguiente" at bounding box center [262, 234] width 16 height 16
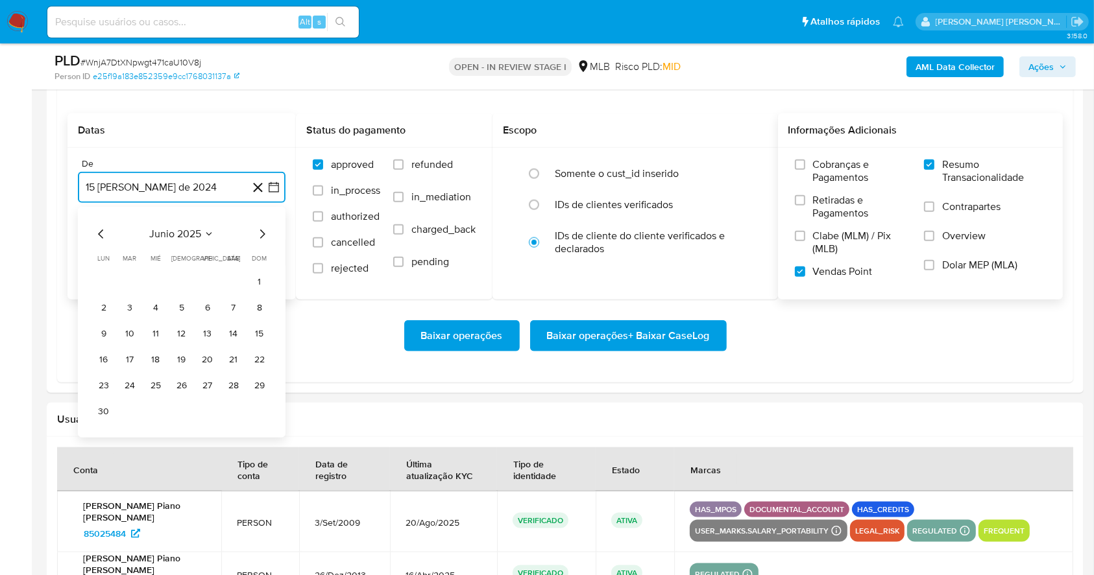
click at [263, 238] on icon "Mes siguiente" at bounding box center [262, 234] width 16 height 16
click at [128, 285] on button "1" at bounding box center [129, 282] width 21 height 21
click at [179, 252] on button "15 de septiembre de 2025" at bounding box center [182, 252] width 208 height 31
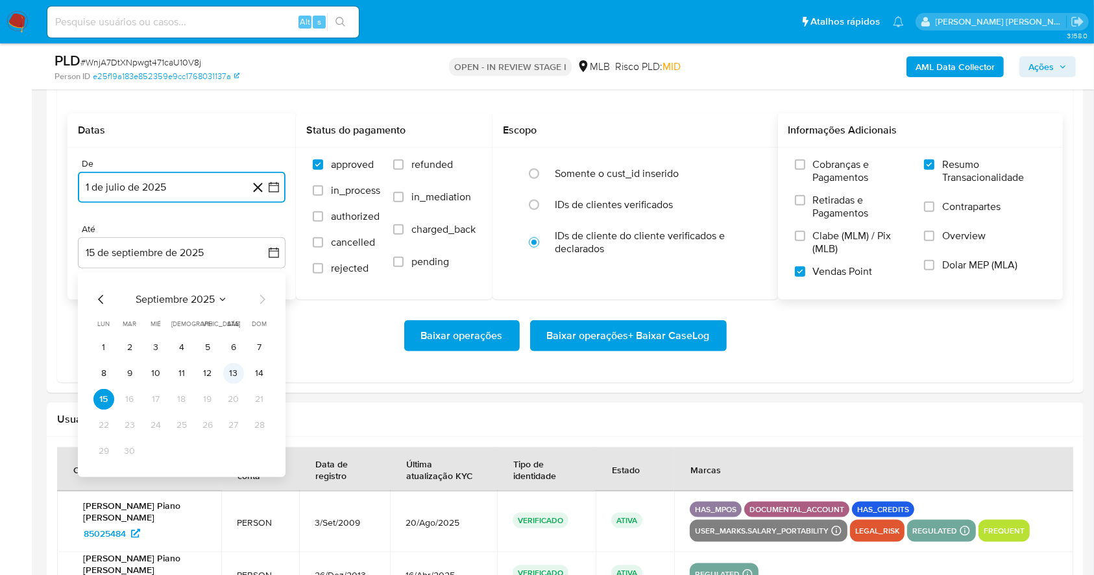
click at [235, 370] on button "13" at bounding box center [233, 373] width 21 height 21
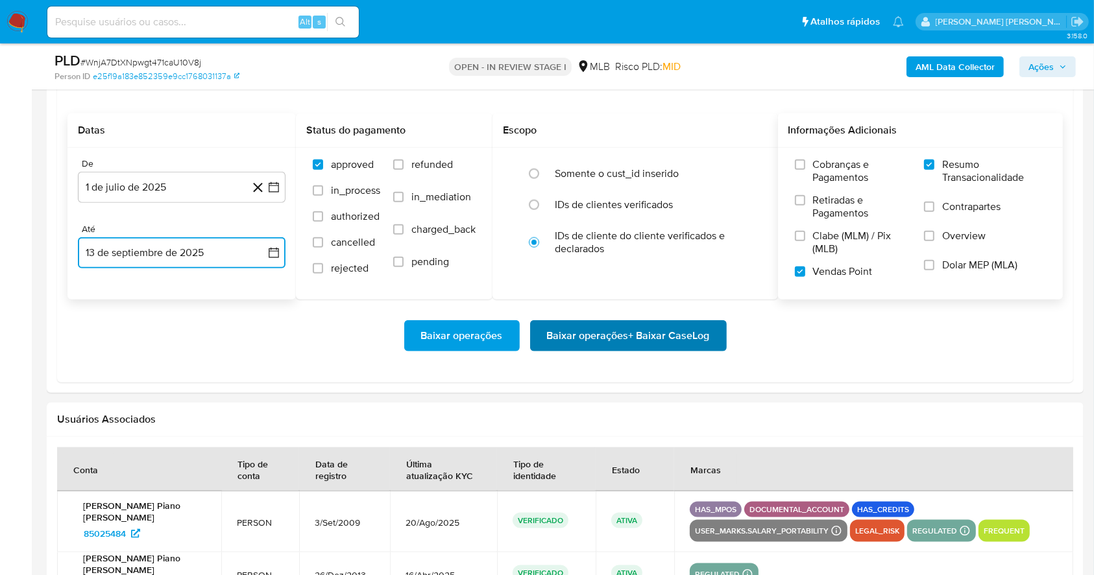
click at [662, 340] on span "Baixar operações + Baixar CaseLog" at bounding box center [628, 336] width 163 height 29
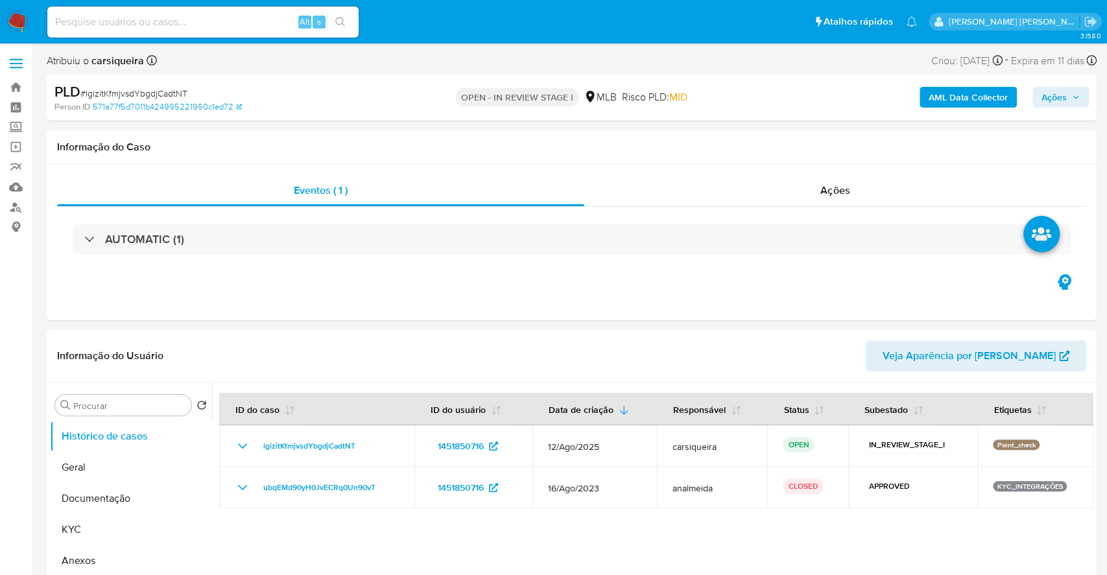
select select "10"
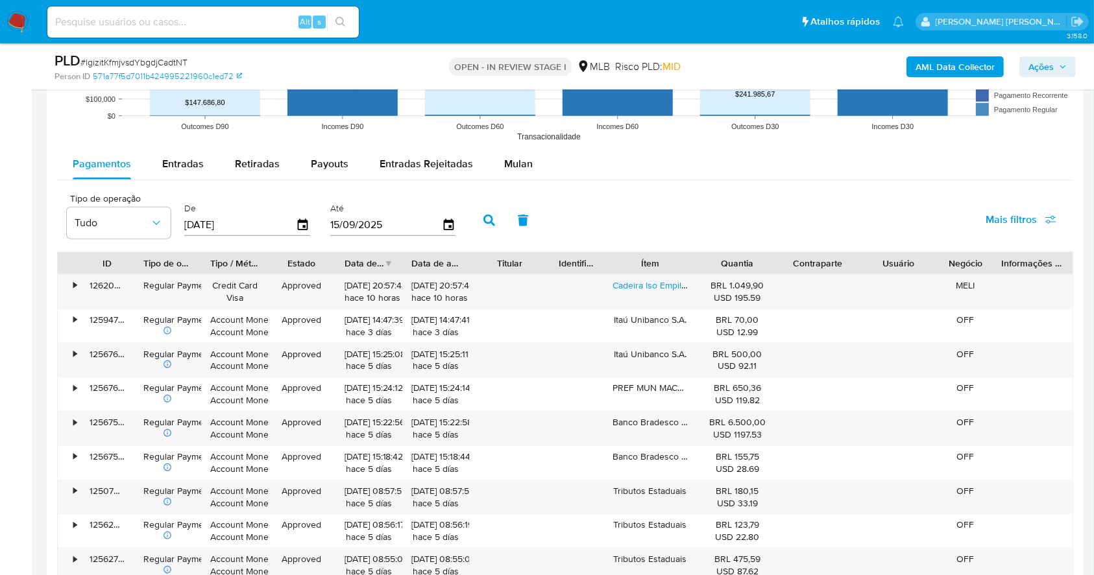
scroll to position [1276, 0]
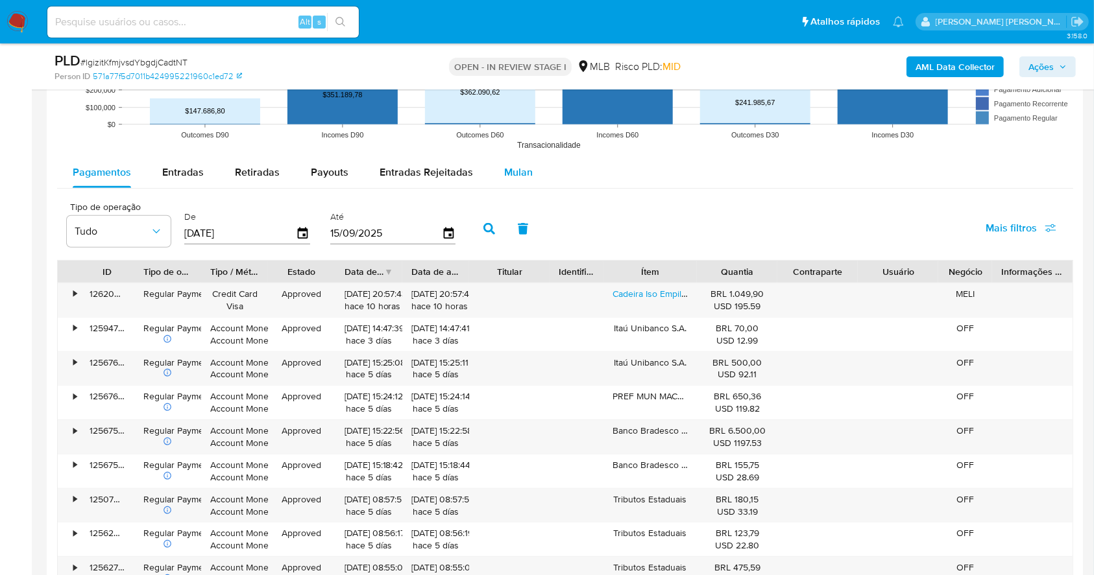
click at [519, 183] on div "Mulan" at bounding box center [518, 172] width 29 height 31
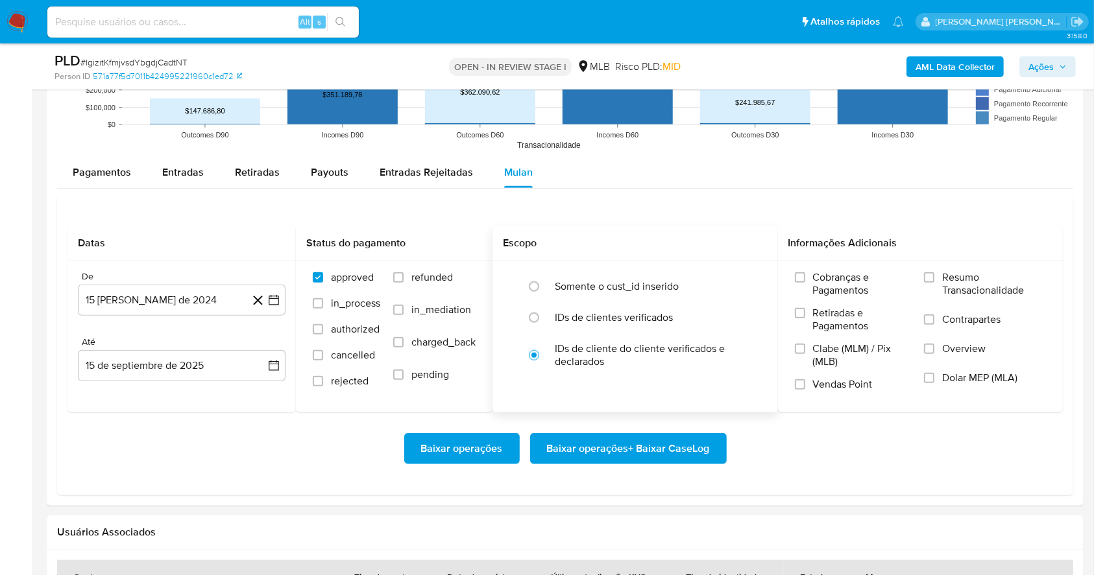
click at [641, 237] on h2 "Escopo" at bounding box center [635, 243] width 265 height 13
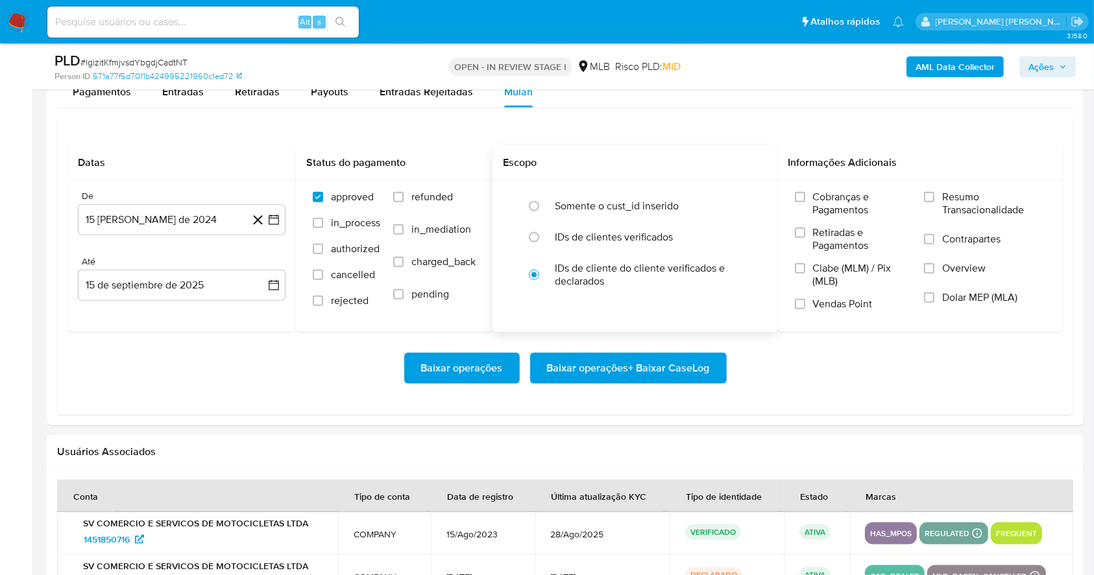
scroll to position [1380, 0]
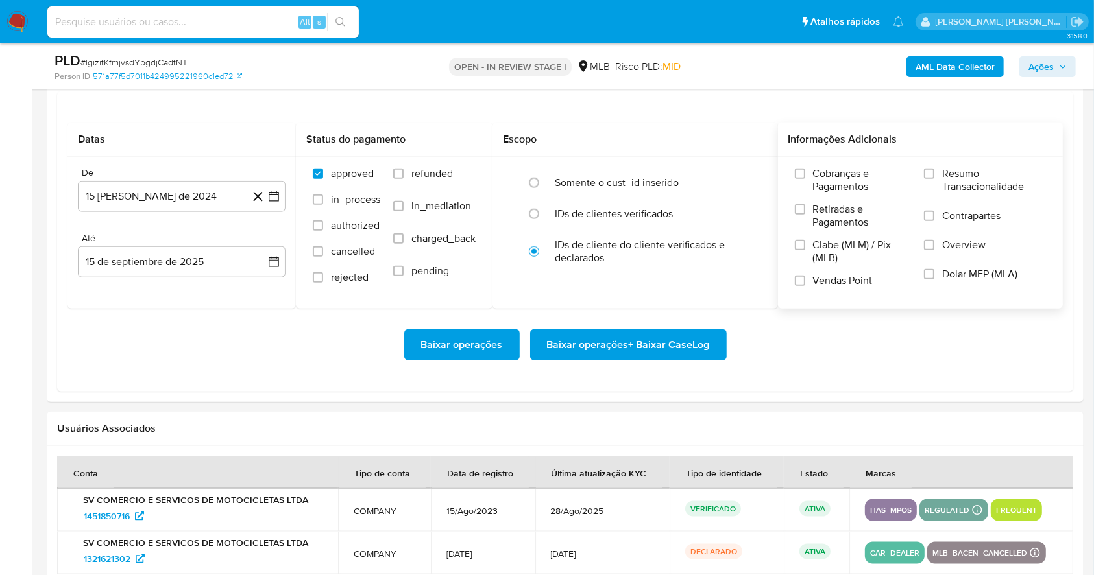
click at [923, 181] on div "Cobranças e Pagamentos Retiradas e Pagamentos Clabe (MLM) / Pix (MLB) Vendas Po…" at bounding box center [920, 232] width 265 height 130
click at [929, 176] on input "Resumo Transacionalidade" at bounding box center [929, 174] width 10 height 10
click at [798, 282] on input "Vendas Point" at bounding box center [800, 281] width 10 height 10
click at [274, 200] on icon "button" at bounding box center [273, 196] width 13 height 13
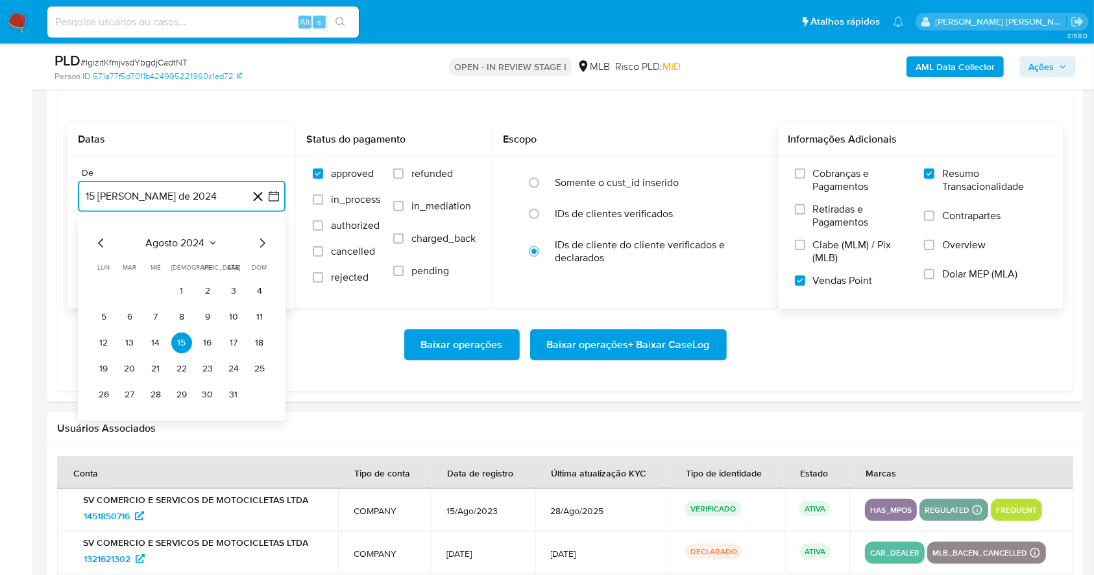
click at [267, 239] on icon "Mes siguiente" at bounding box center [262, 243] width 16 height 16
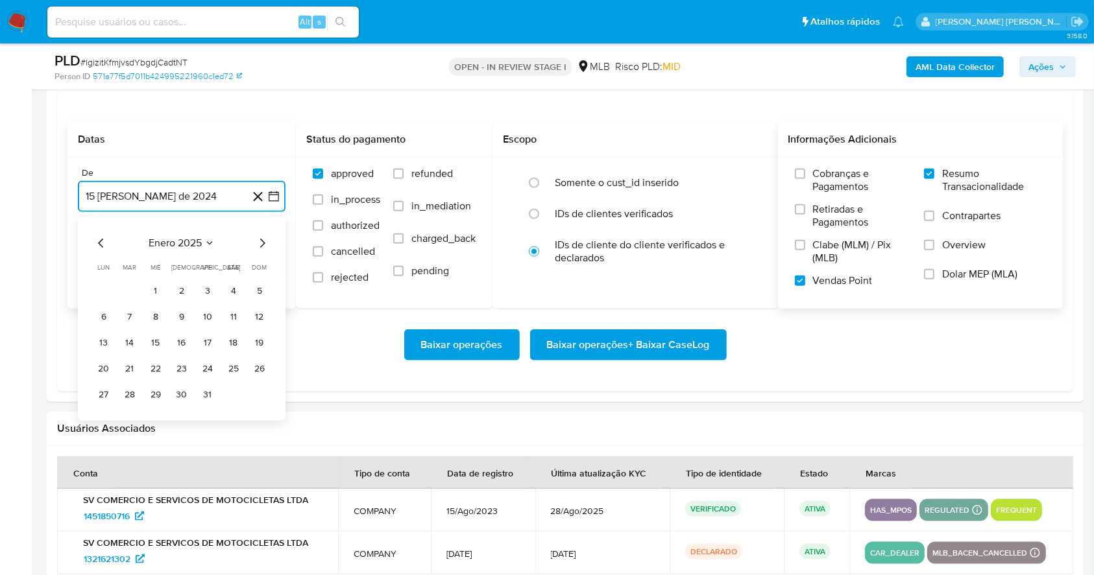
click at [267, 239] on icon "Mes siguiente" at bounding box center [262, 243] width 16 height 16
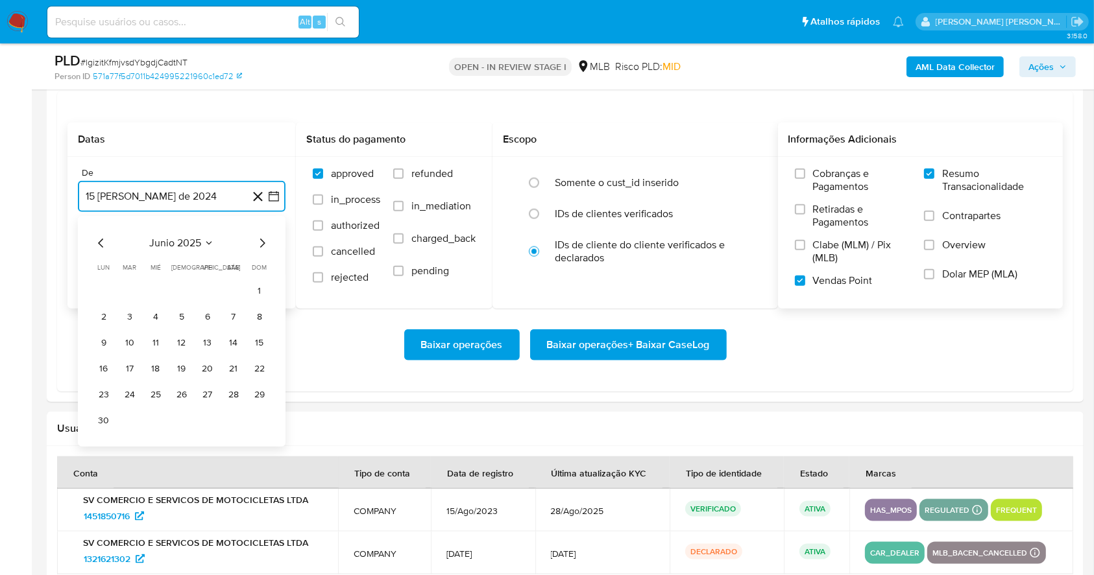
click at [267, 239] on icon "Mes siguiente" at bounding box center [262, 243] width 16 height 16
click at [134, 289] on button "1" at bounding box center [129, 291] width 21 height 21
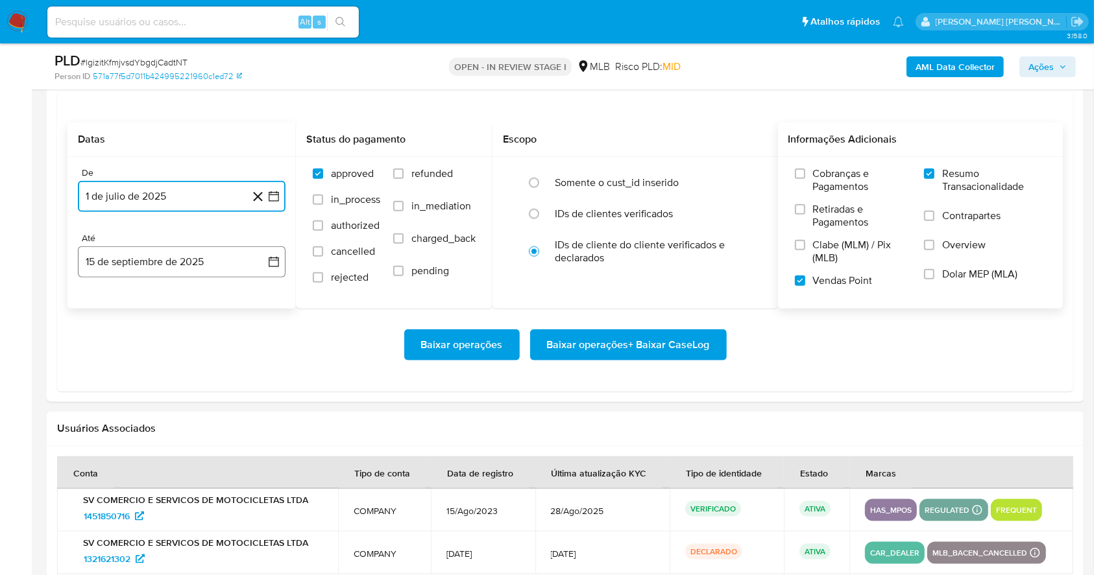
click at [201, 250] on button "15 de septiembre de 2025" at bounding box center [182, 261] width 208 height 31
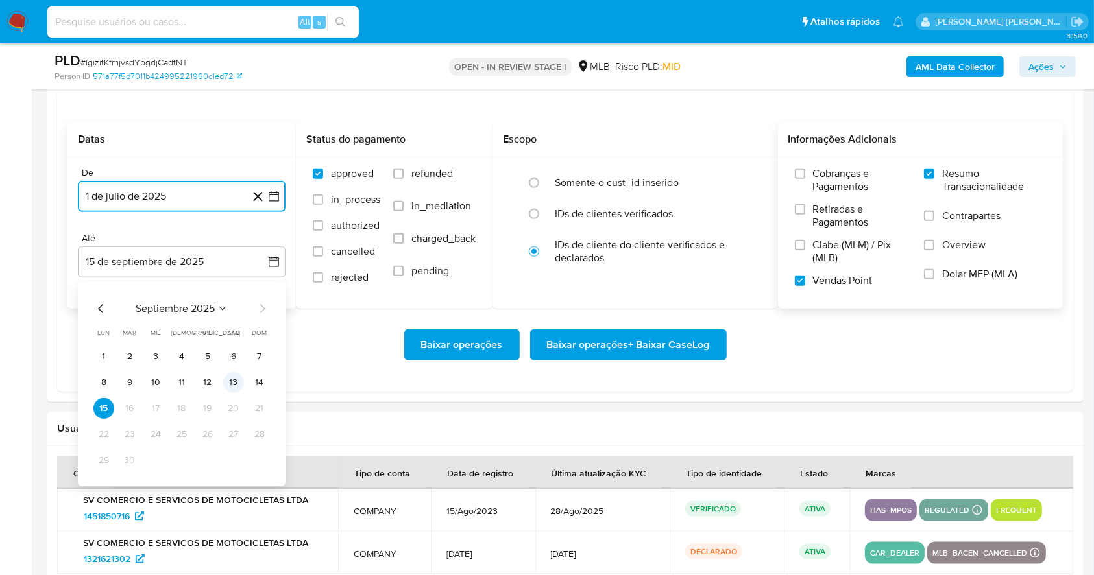
click at [233, 387] on button "13" at bounding box center [233, 382] width 21 height 21
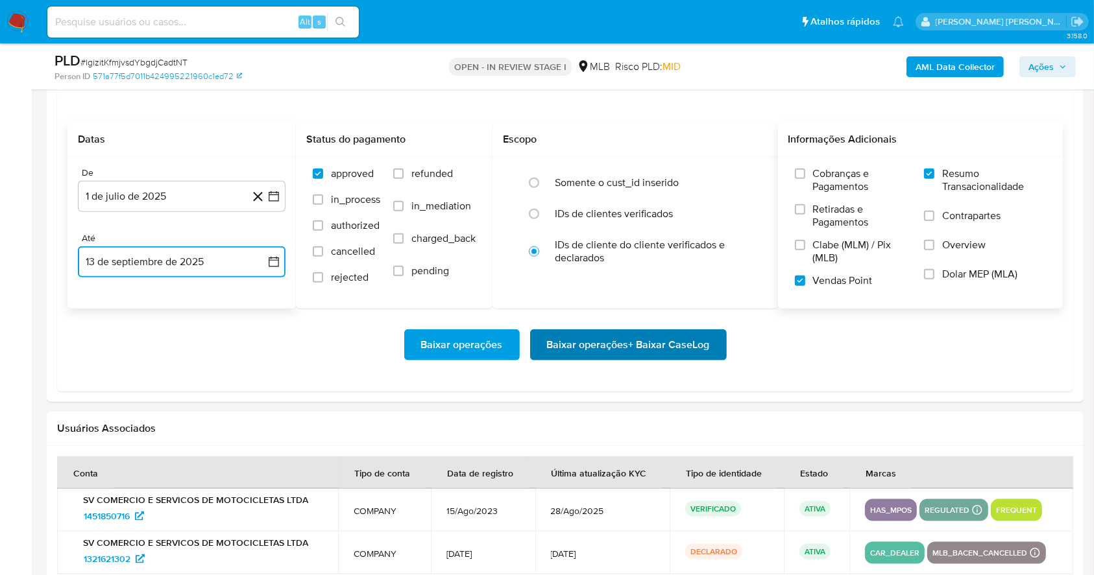
click at [614, 347] on span "Baixar operações + Baixar CaseLog" at bounding box center [628, 345] width 163 height 29
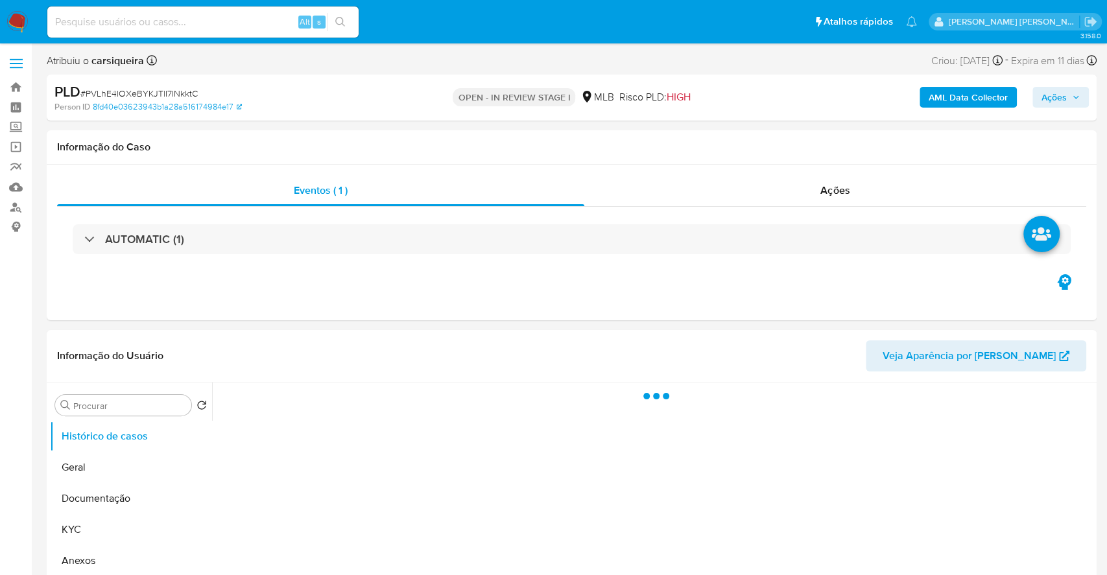
select select "10"
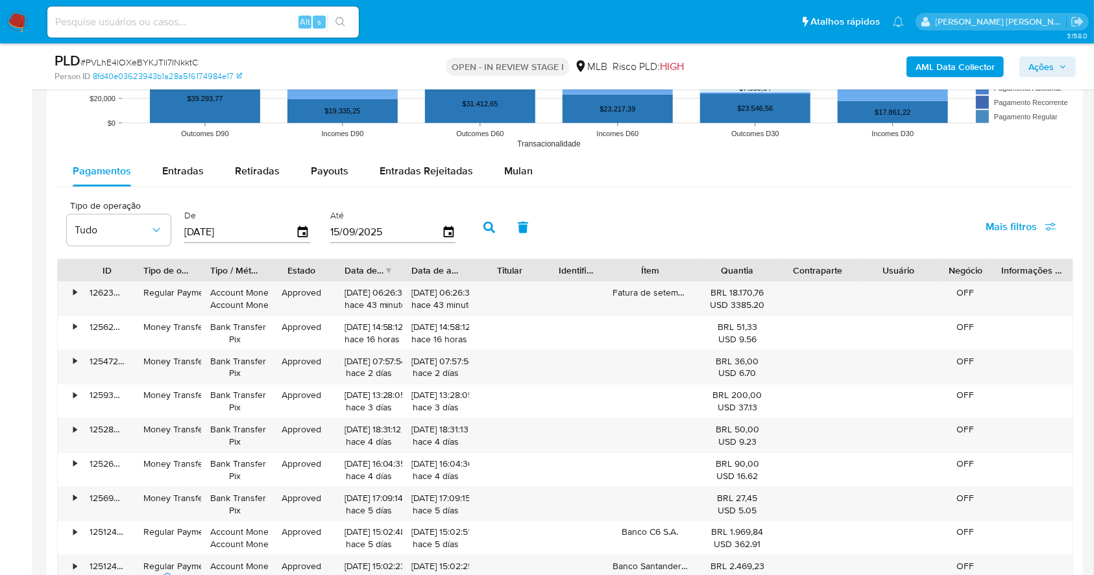
scroll to position [1300, 0]
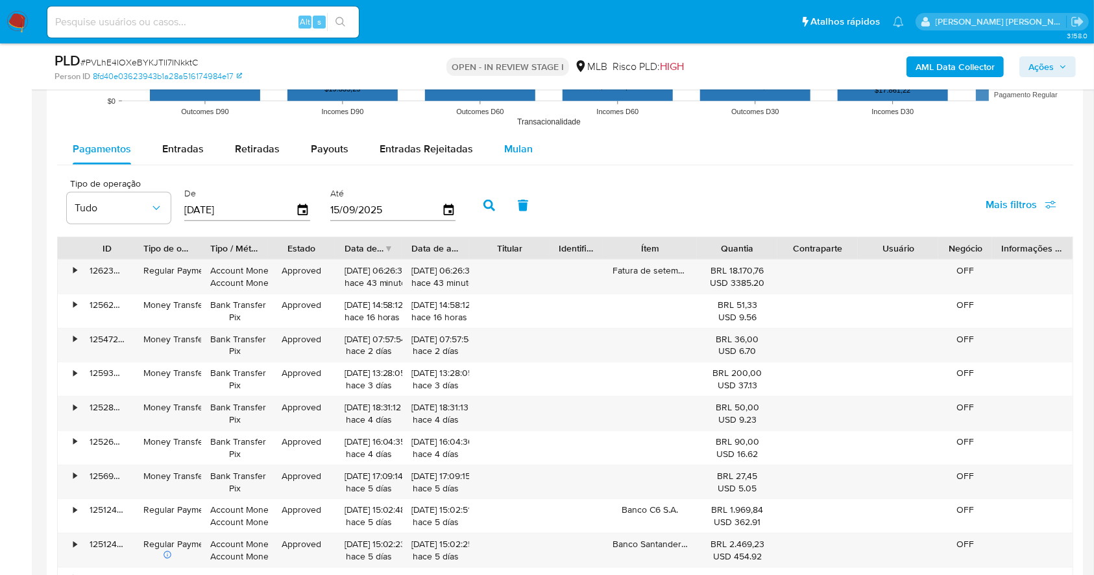
click at [521, 141] on span "Mulan" at bounding box center [518, 148] width 29 height 15
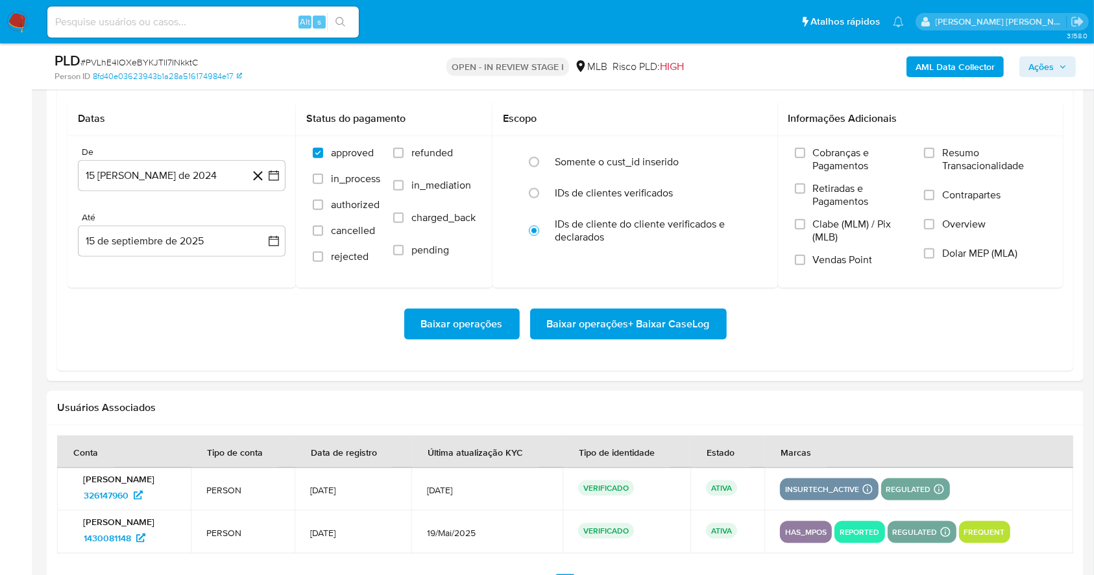
scroll to position [1404, 0]
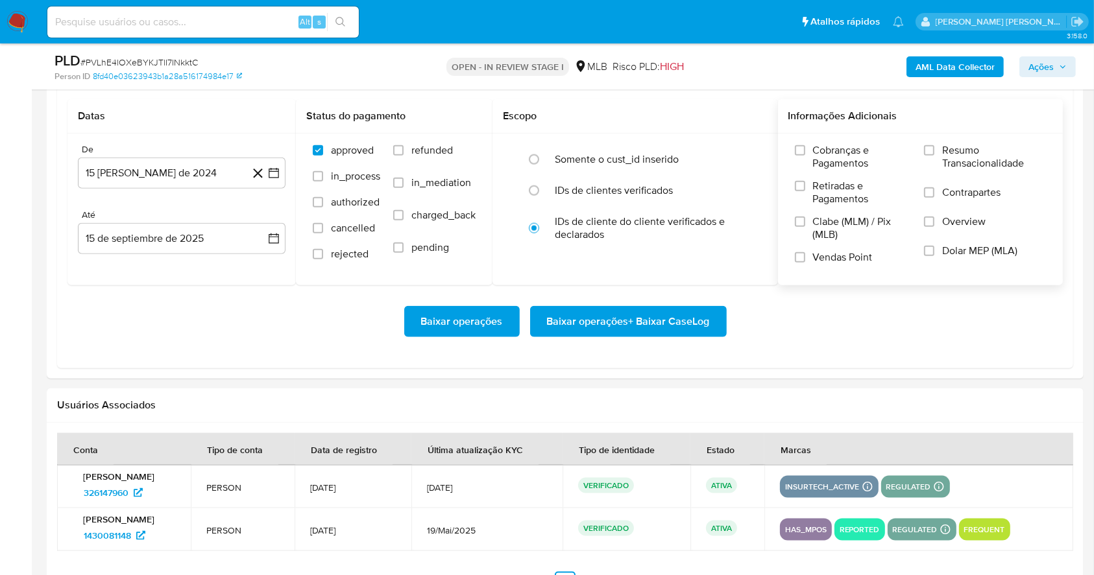
click at [931, 144] on label "Resumo Transacionalidade" at bounding box center [985, 165] width 122 height 42
click at [931, 145] on input "Resumo Transacionalidade" at bounding box center [929, 150] width 10 height 10
click at [795, 261] on input "Vendas Point" at bounding box center [800, 257] width 10 height 10
click at [270, 173] on icon "button" at bounding box center [273, 173] width 13 height 13
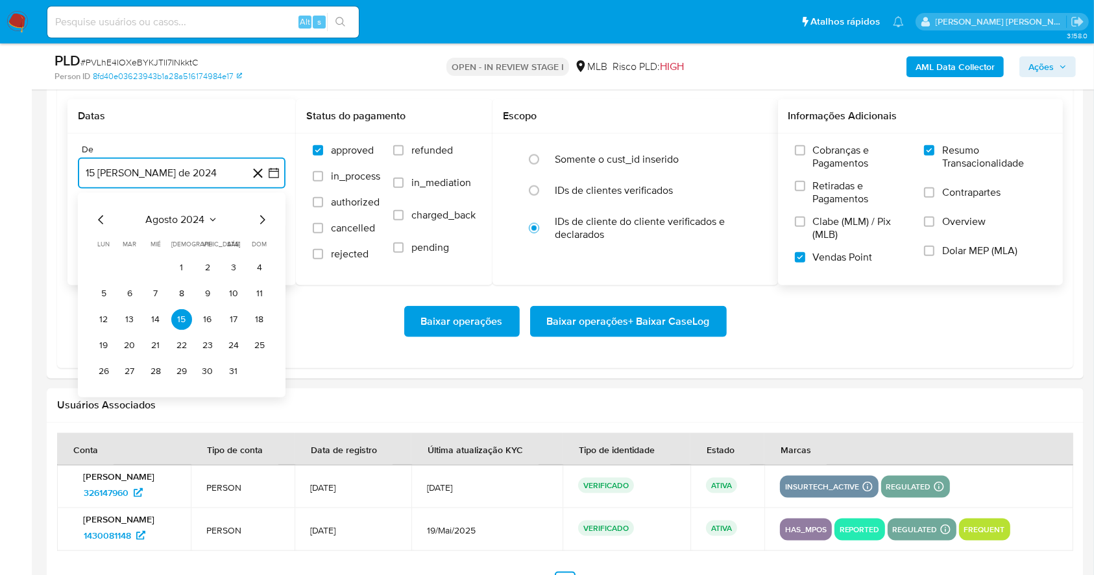
click at [267, 212] on icon "Mes siguiente" at bounding box center [262, 220] width 16 height 16
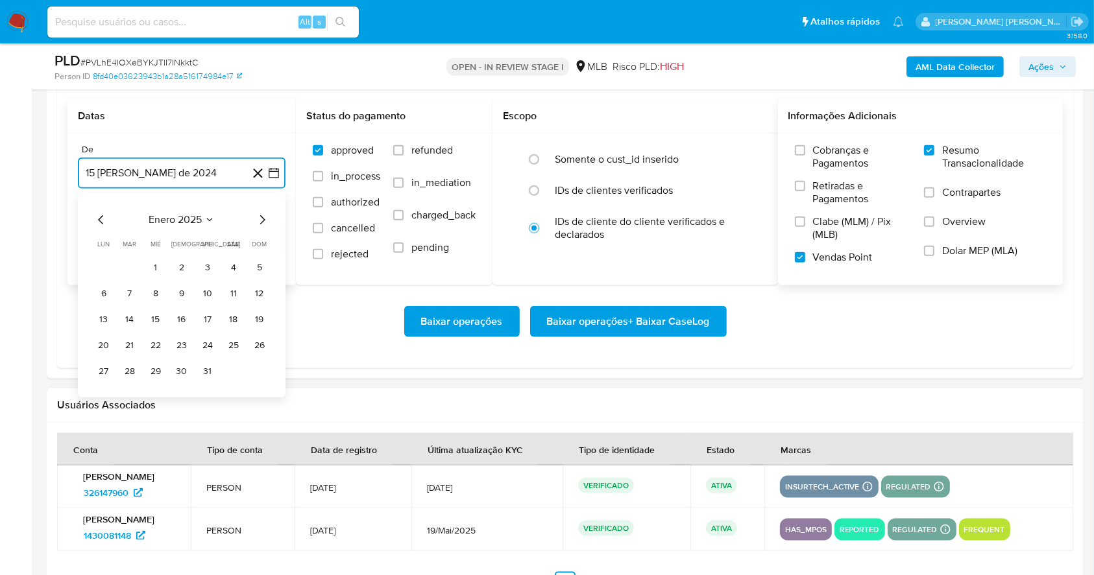
click at [267, 212] on icon "Mes siguiente" at bounding box center [262, 220] width 16 height 16
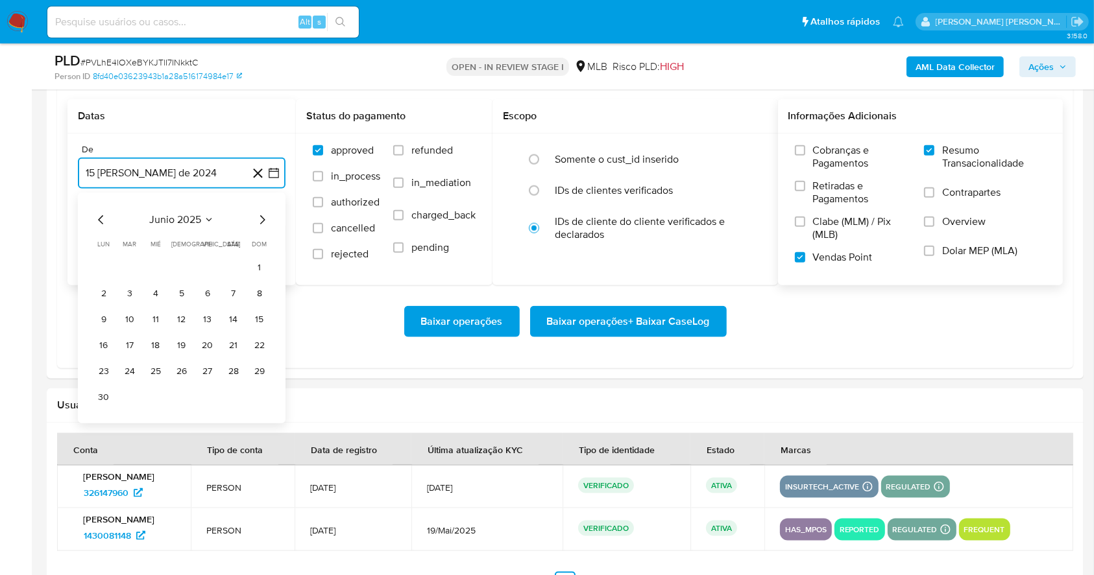
click at [267, 212] on icon "Mes siguiente" at bounding box center [262, 220] width 16 height 16
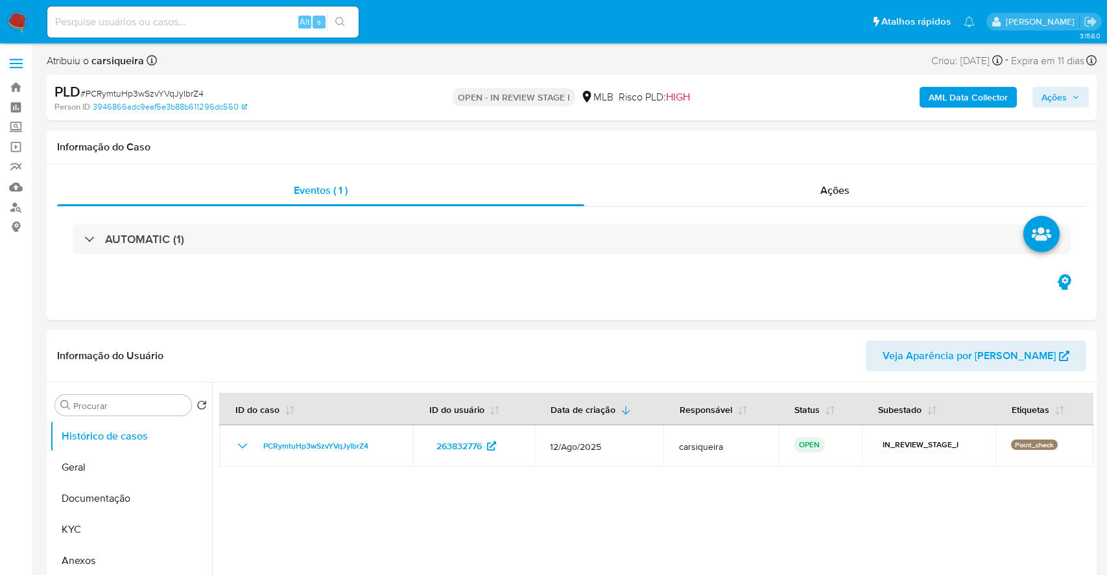
select select "10"
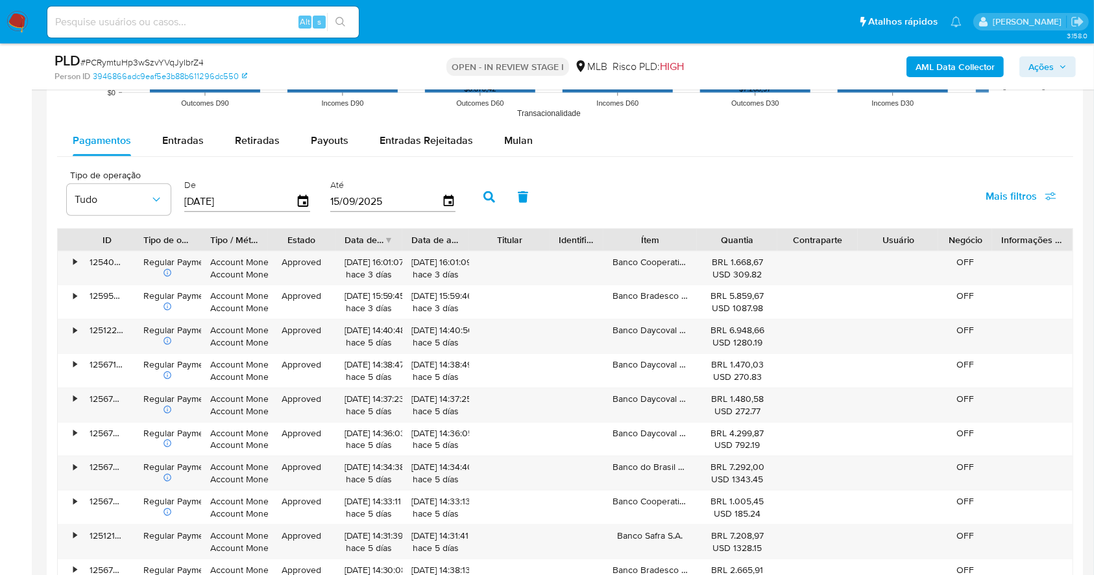
scroll to position [1377, 0]
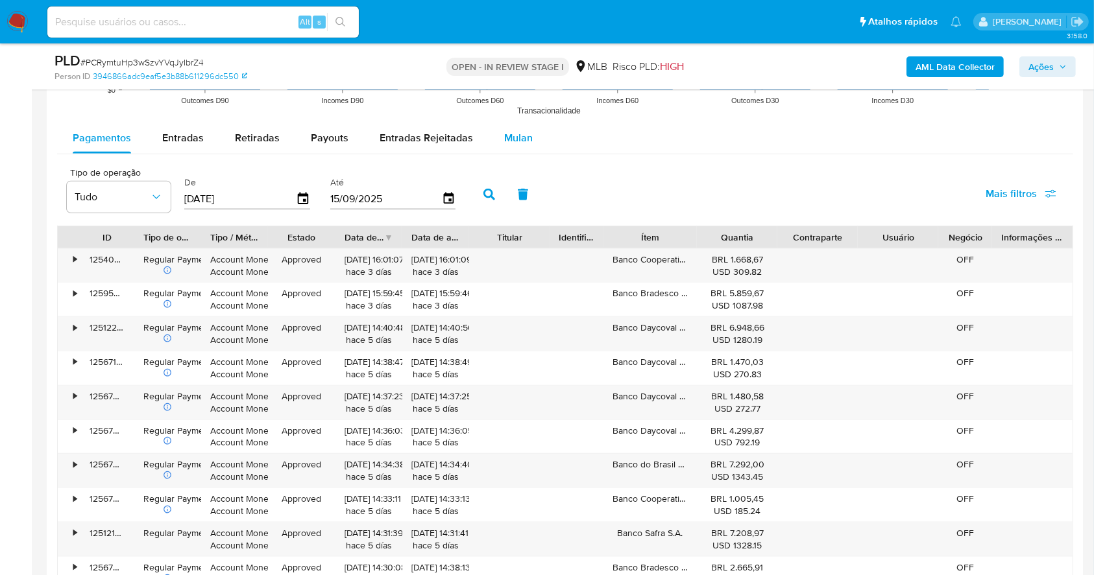
click at [490, 139] on button "Mulan" at bounding box center [518, 138] width 60 height 31
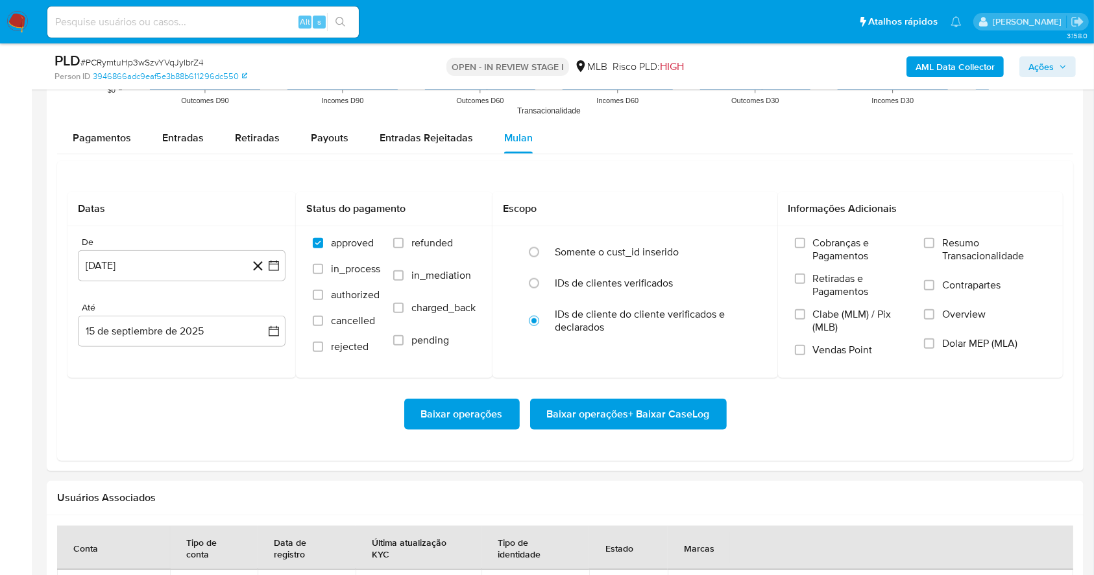
click at [612, 179] on div "Datas De [DATE] [DATE] [GEOGRAPHIC_DATA] 15 de septiembre de 2025 [DATE] Status…" at bounding box center [565, 311] width 1016 height 300
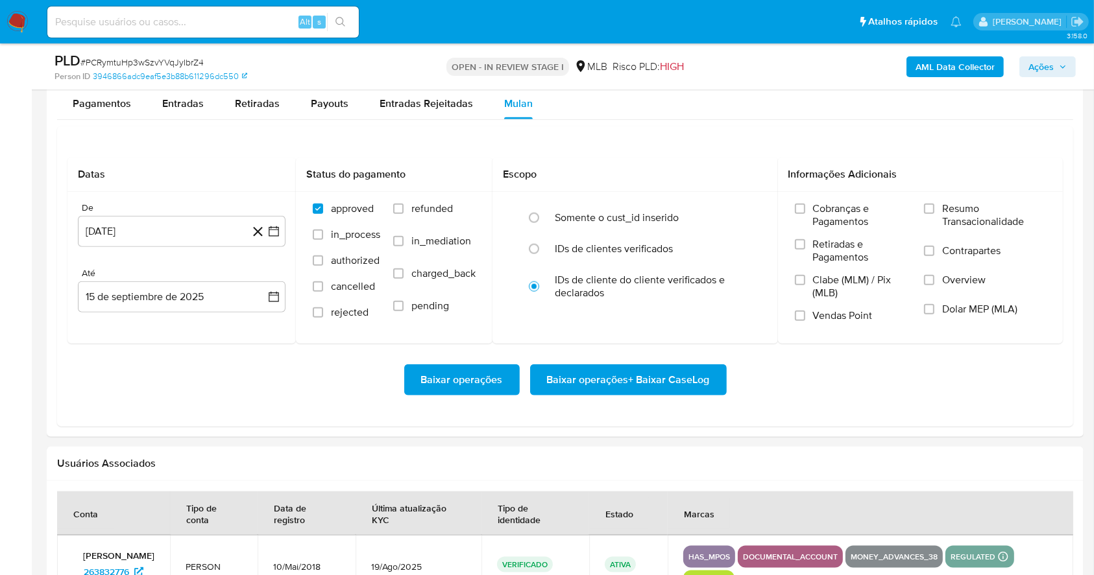
scroll to position [1446, 0]
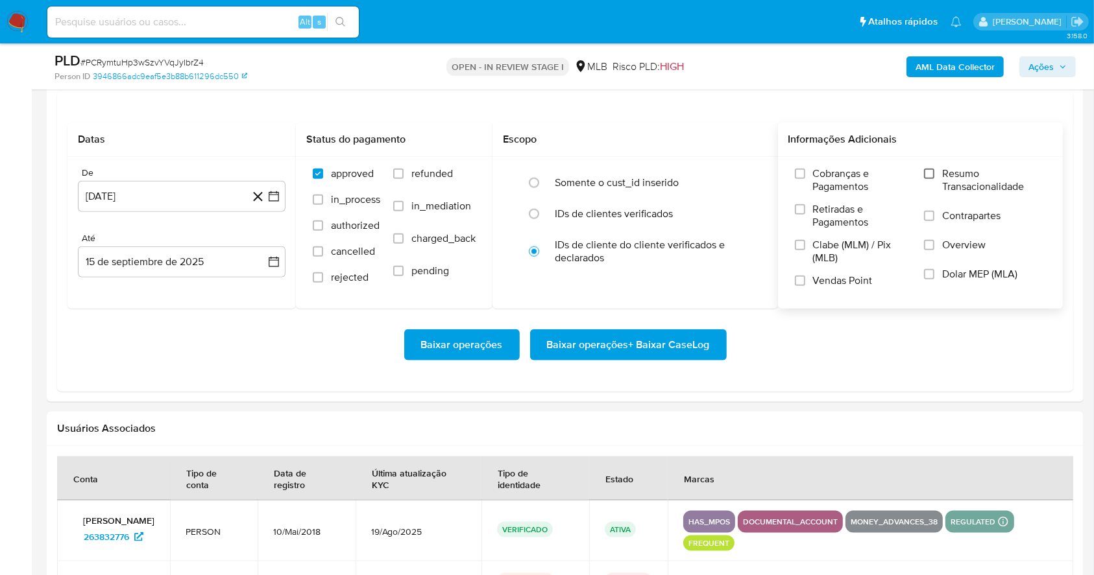
click at [931, 174] on input "Resumo Transacionalidade" at bounding box center [929, 174] width 10 height 10
click at [799, 279] on input "Vendas Point" at bounding box center [800, 281] width 10 height 10
click at [276, 200] on icon "button" at bounding box center [273, 196] width 13 height 13
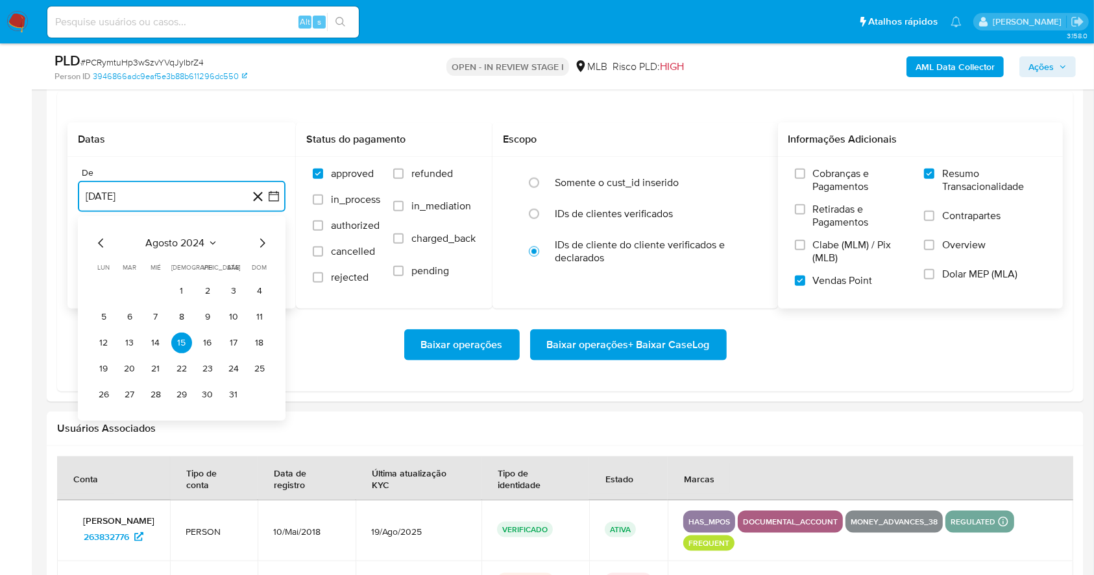
click at [265, 246] on icon "Mes siguiente" at bounding box center [262, 243] width 16 height 16
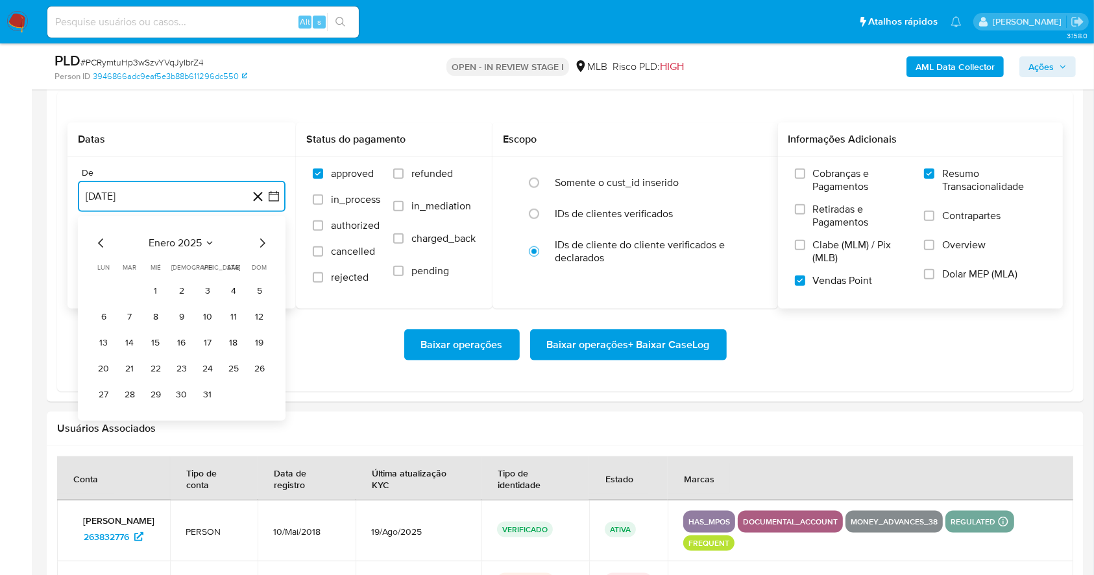
click at [265, 246] on icon "Mes siguiente" at bounding box center [262, 243] width 16 height 16
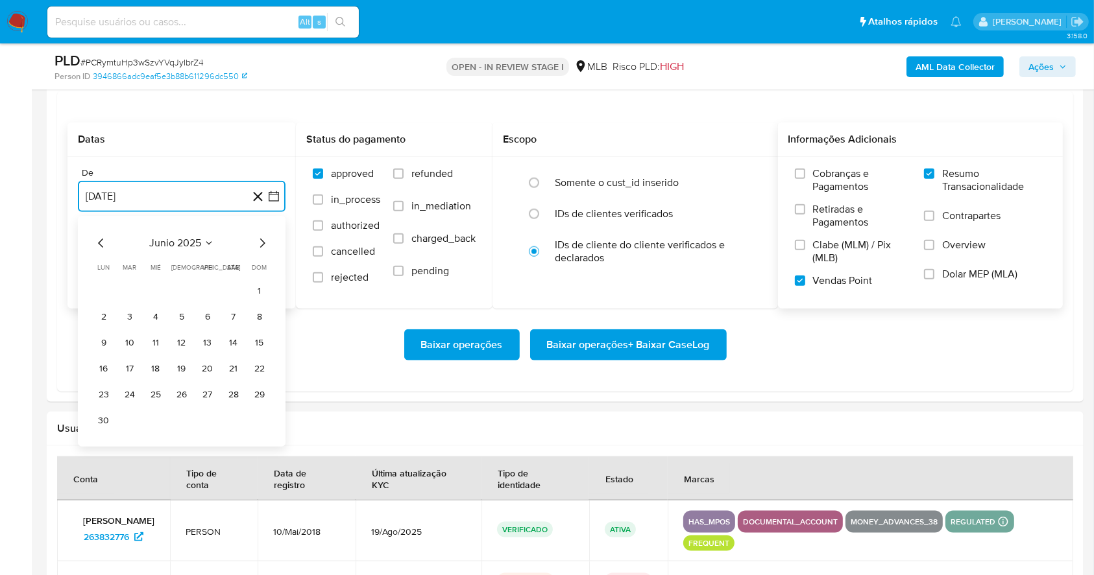
click at [265, 246] on icon "Mes siguiente" at bounding box center [262, 243] width 16 height 16
click at [132, 289] on button "1" at bounding box center [129, 291] width 21 height 21
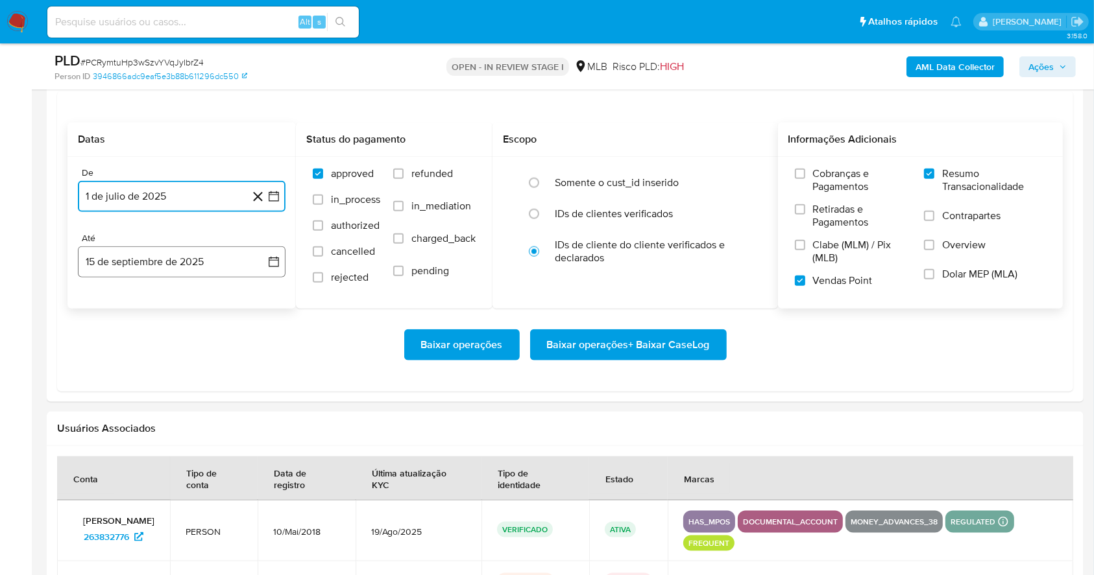
click at [167, 267] on button "15 de septiembre de 2025" at bounding box center [182, 261] width 208 height 31
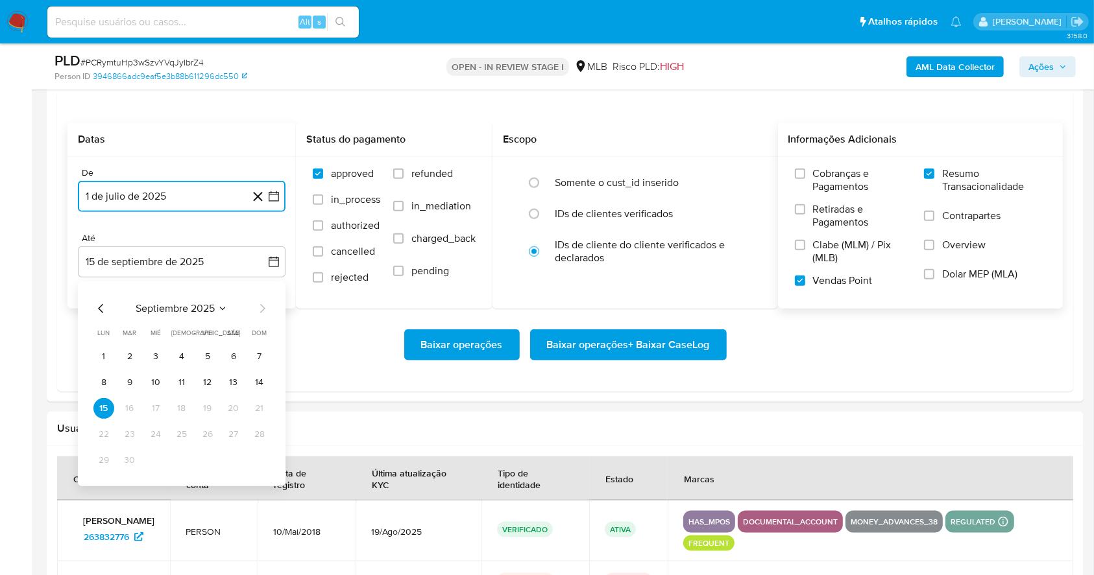
click at [242, 375] on td "13" at bounding box center [233, 382] width 21 height 21
click at [236, 376] on button "13" at bounding box center [233, 382] width 21 height 21
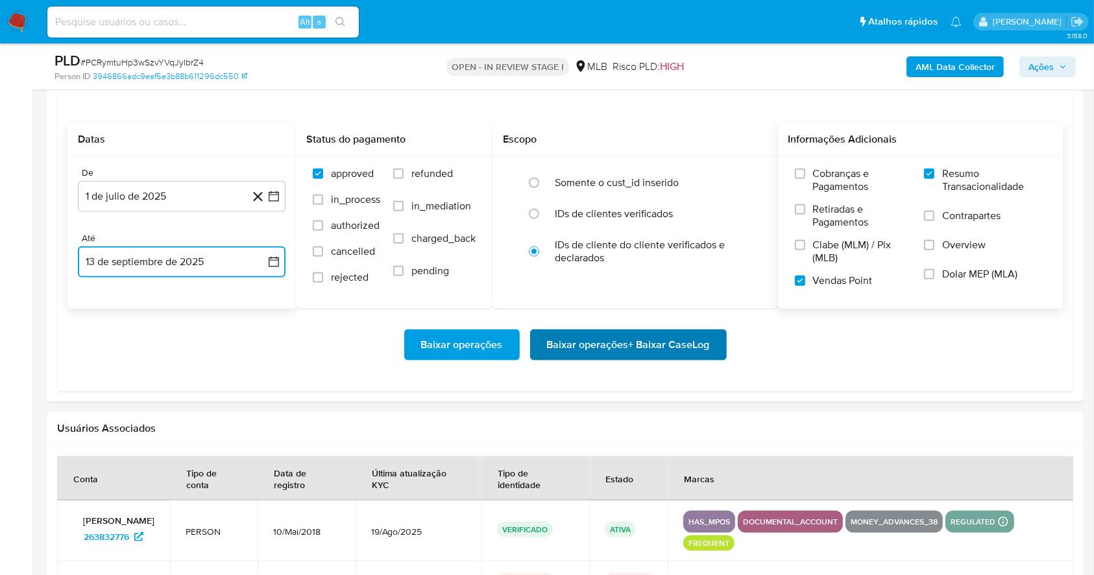
click at [649, 351] on span "Baixar operações + Baixar CaseLog" at bounding box center [628, 345] width 163 height 29
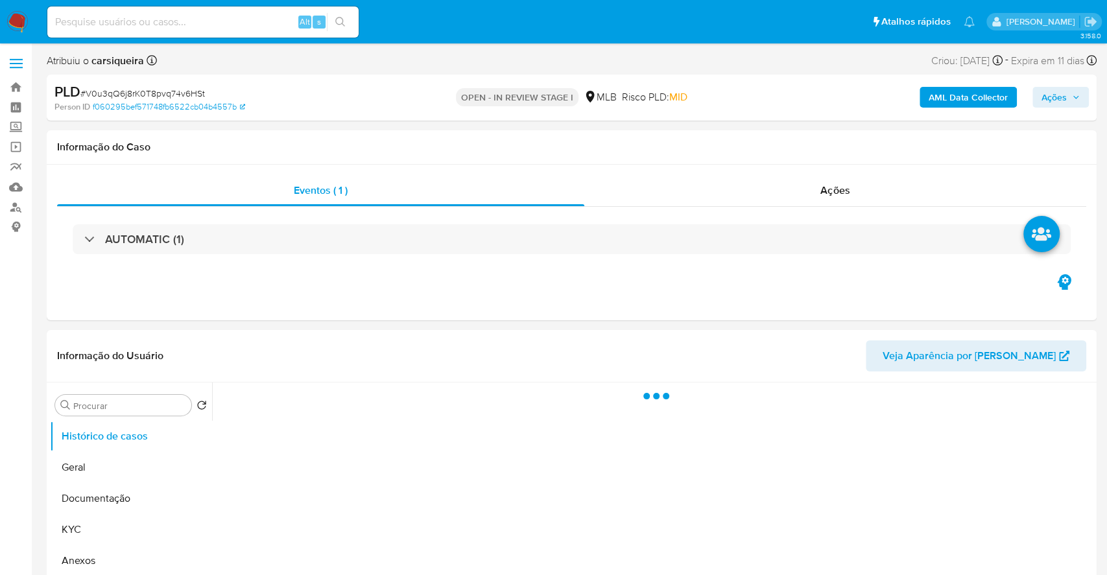
select select "10"
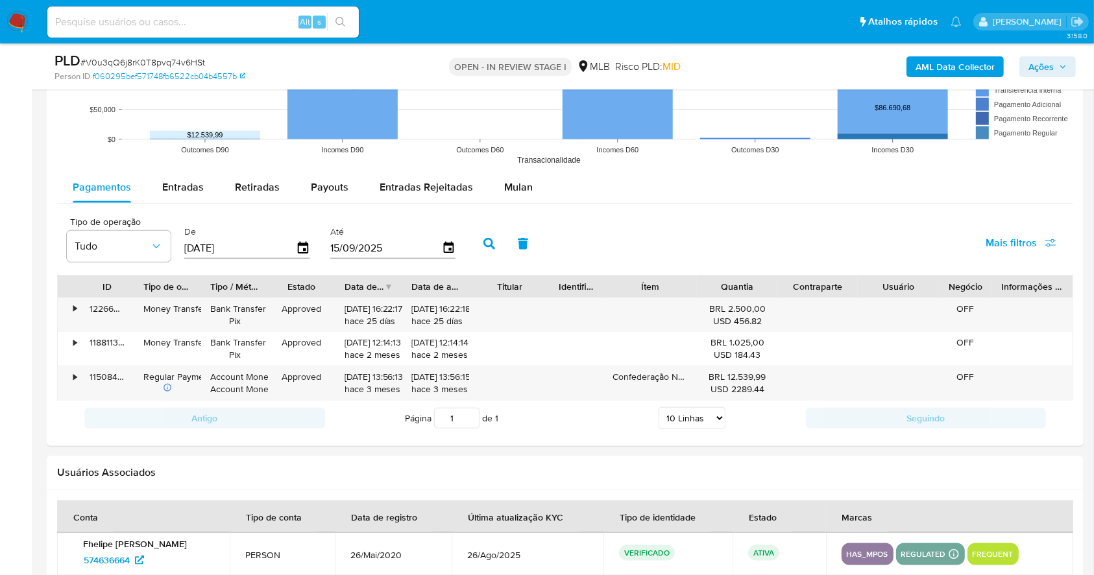
scroll to position [1333, 0]
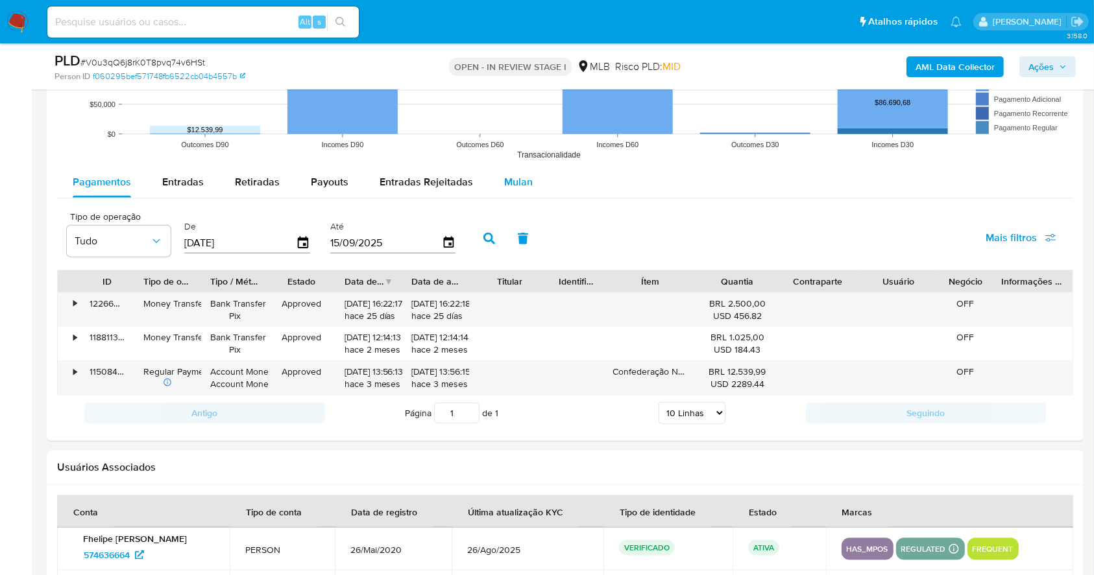
click at [520, 189] on span "Mulan" at bounding box center [518, 181] width 29 height 15
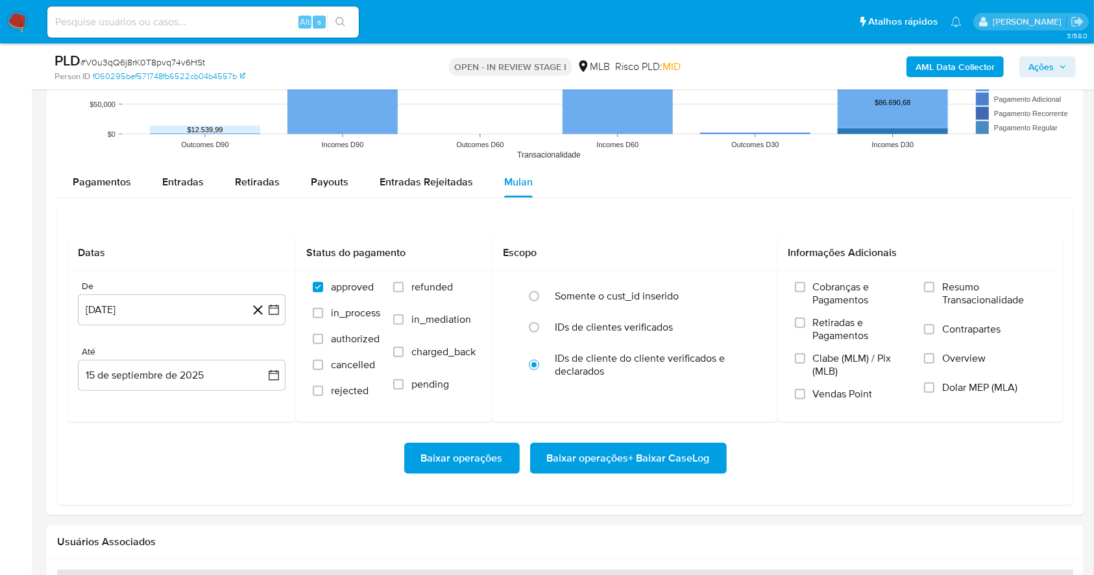
click at [664, 231] on div "Datas De [DATE] [DATE] [GEOGRAPHIC_DATA] 15 de septiembre de 2025 [DATE] Status…" at bounding box center [565, 355] width 1016 height 300
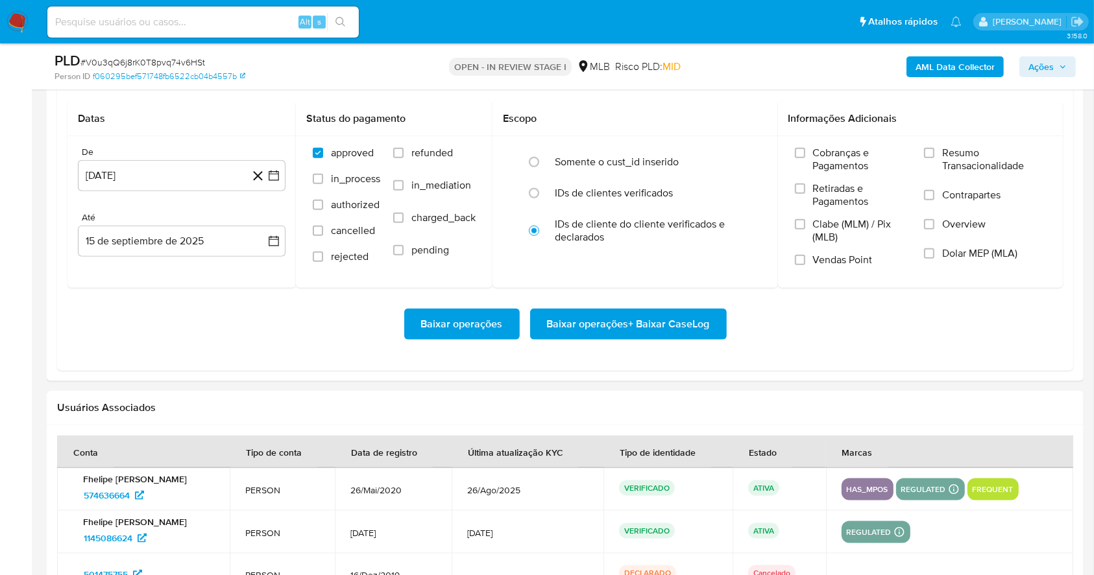
scroll to position [1471, 0]
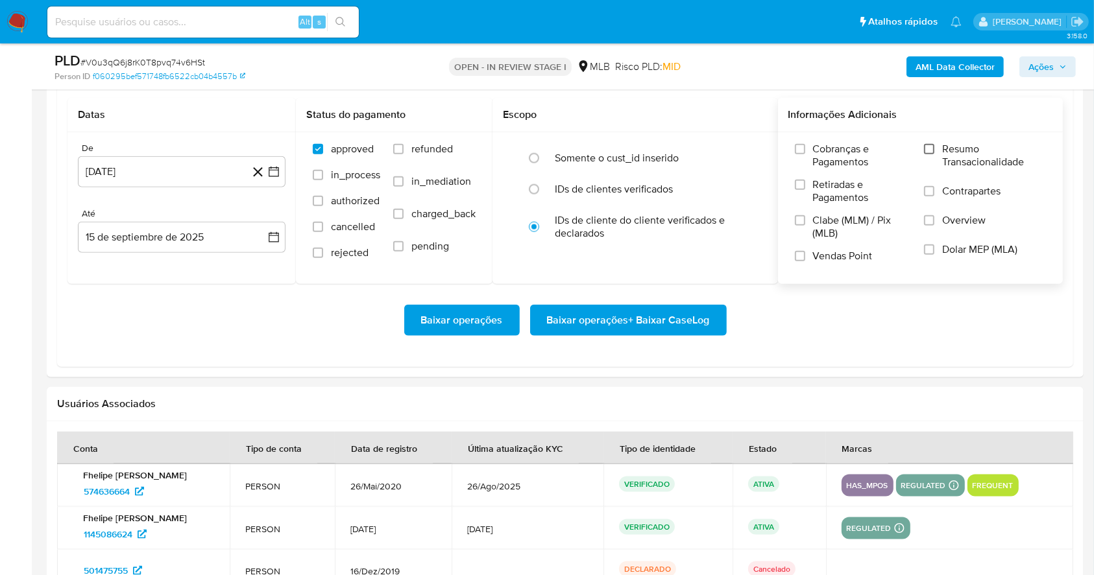
click at [933, 148] on input "Resumo Transacionalidade" at bounding box center [929, 149] width 10 height 10
click at [801, 257] on input "Vendas Point" at bounding box center [800, 256] width 10 height 10
click at [274, 174] on icon "button" at bounding box center [273, 171] width 13 height 13
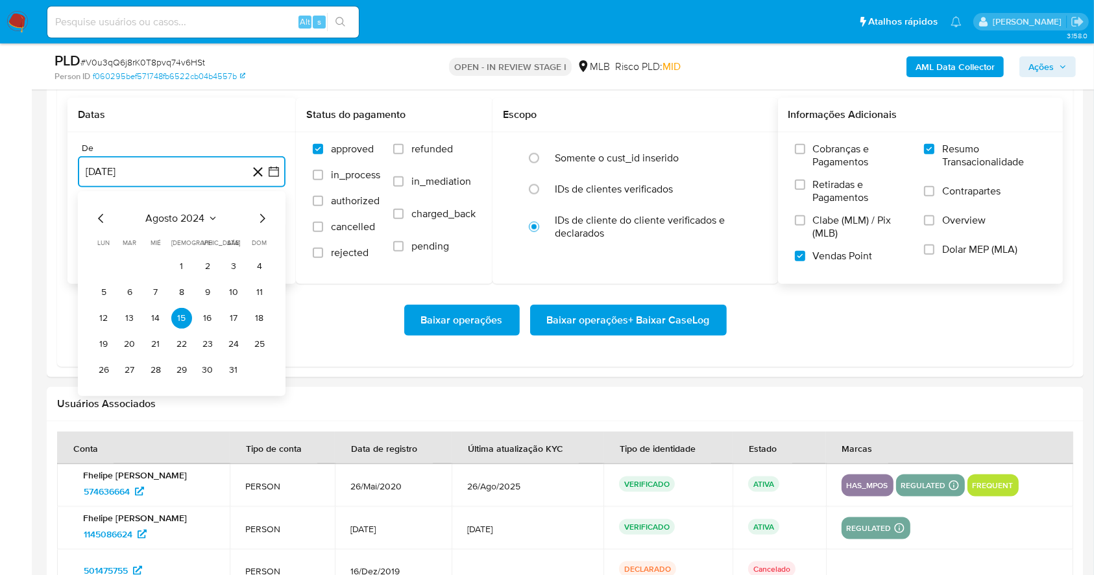
click at [259, 221] on icon "Mes siguiente" at bounding box center [262, 219] width 16 height 16
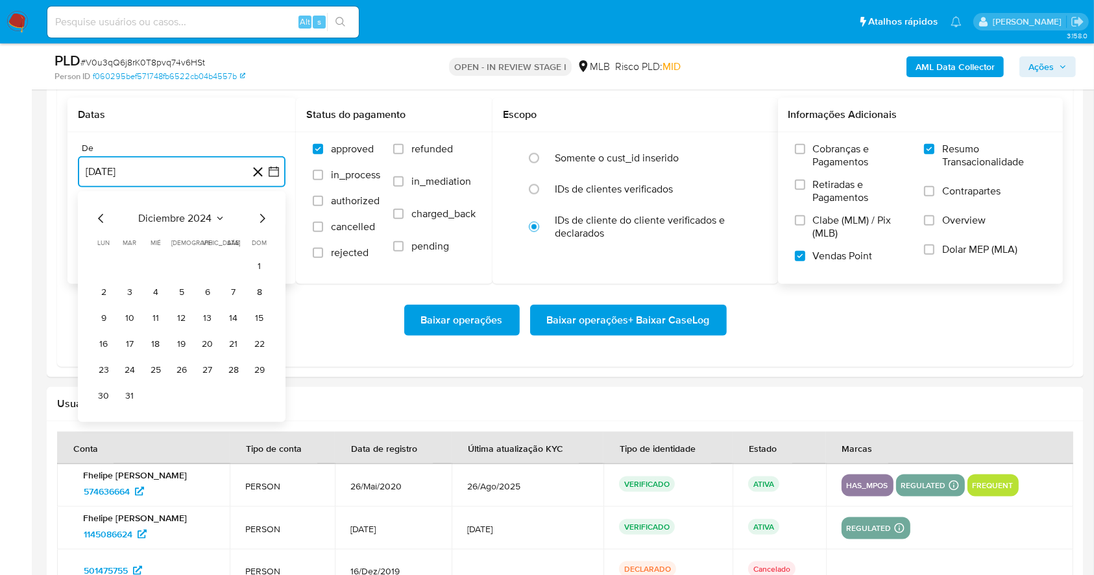
click at [259, 221] on icon "Mes siguiente" at bounding box center [262, 219] width 16 height 16
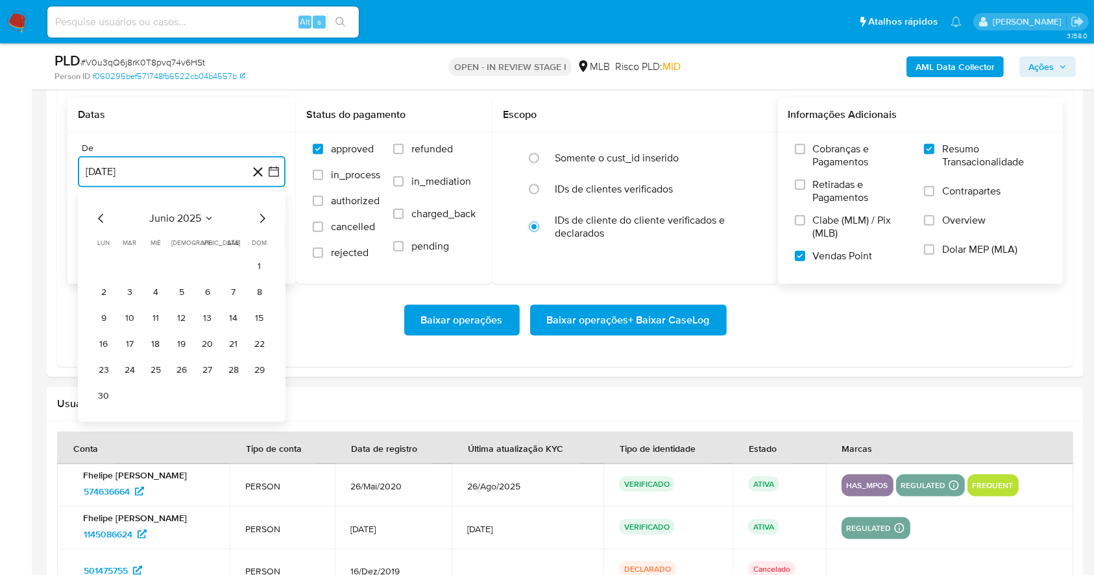
click at [259, 221] on icon "Mes siguiente" at bounding box center [262, 219] width 16 height 16
click at [132, 259] on button "1" at bounding box center [129, 266] width 21 height 21
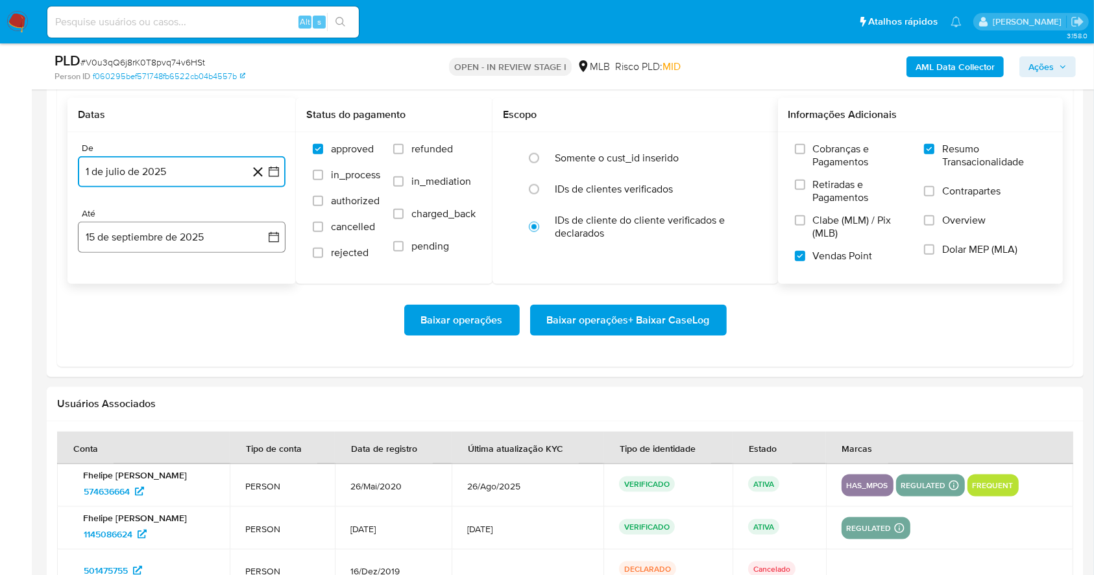
click at [165, 237] on button "15 de septiembre de 2025" at bounding box center [182, 237] width 208 height 31
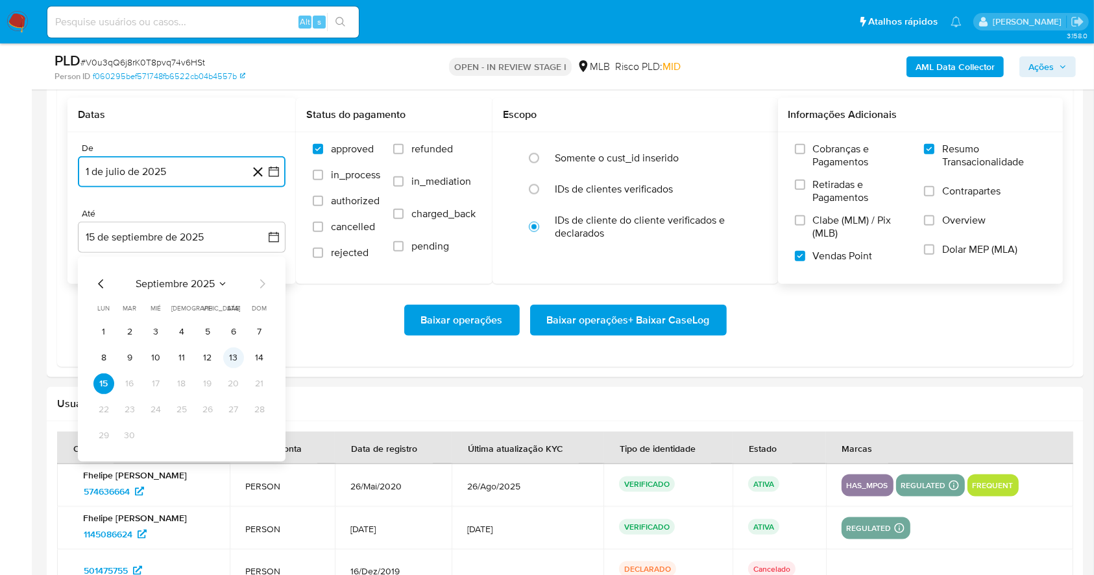
click at [227, 355] on button "13" at bounding box center [233, 358] width 21 height 21
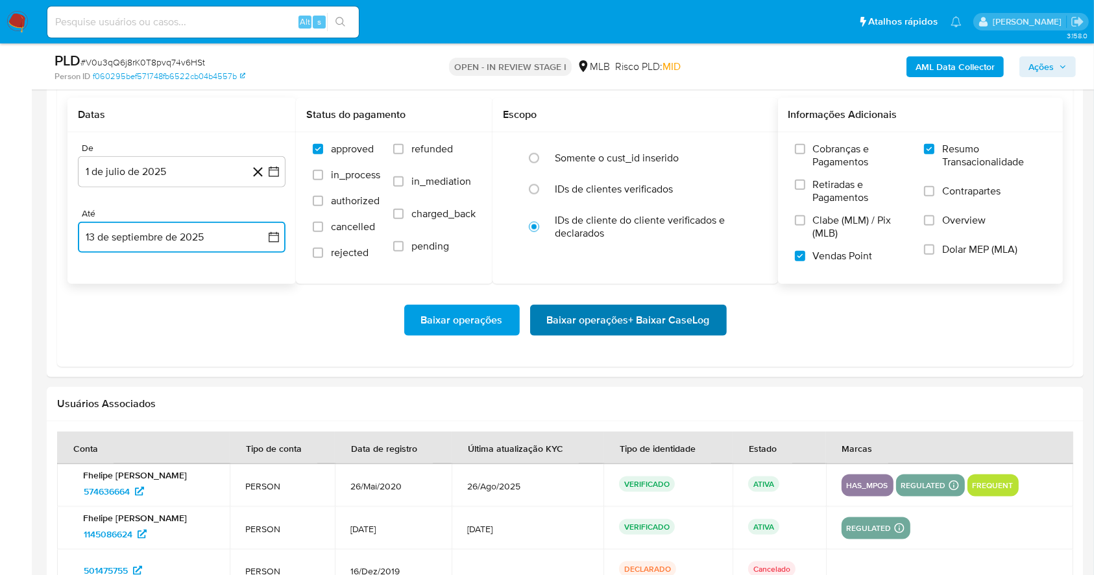
click at [646, 312] on span "Baixar operações + Baixar CaseLog" at bounding box center [628, 320] width 163 height 29
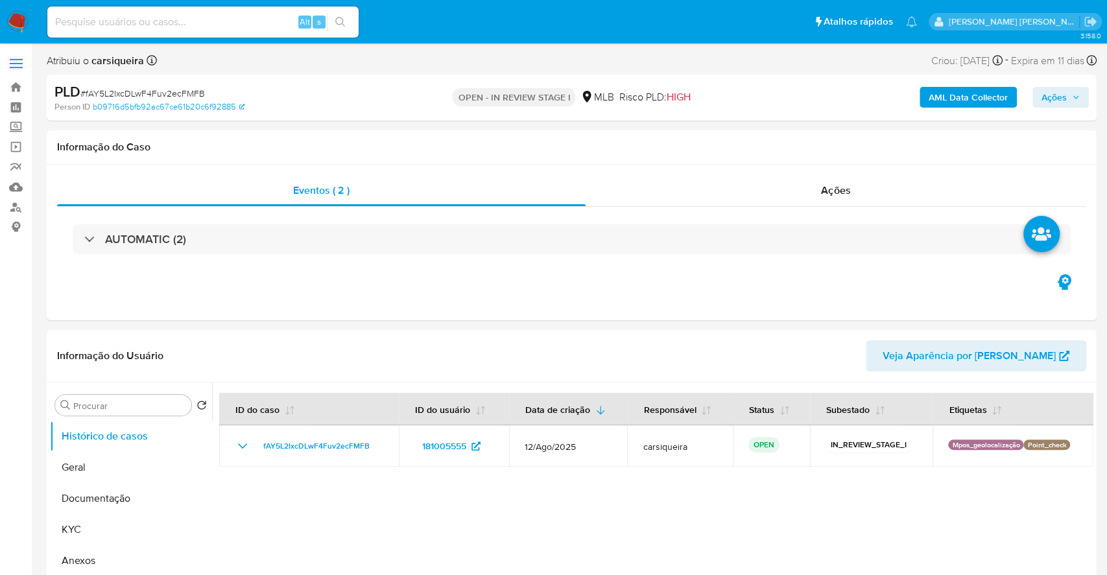
select select "10"
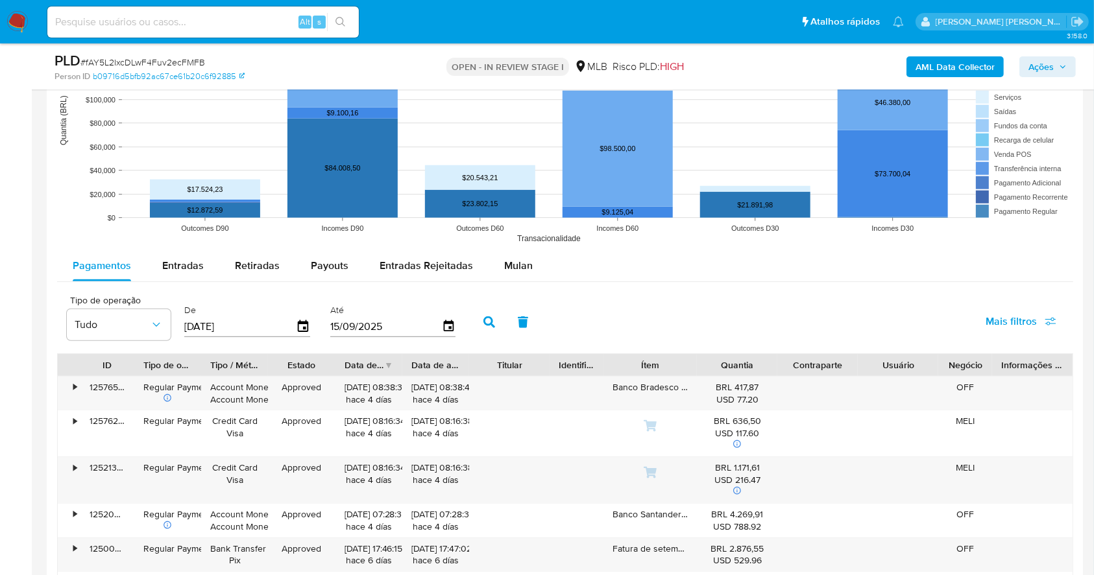
scroll to position [1244, 0]
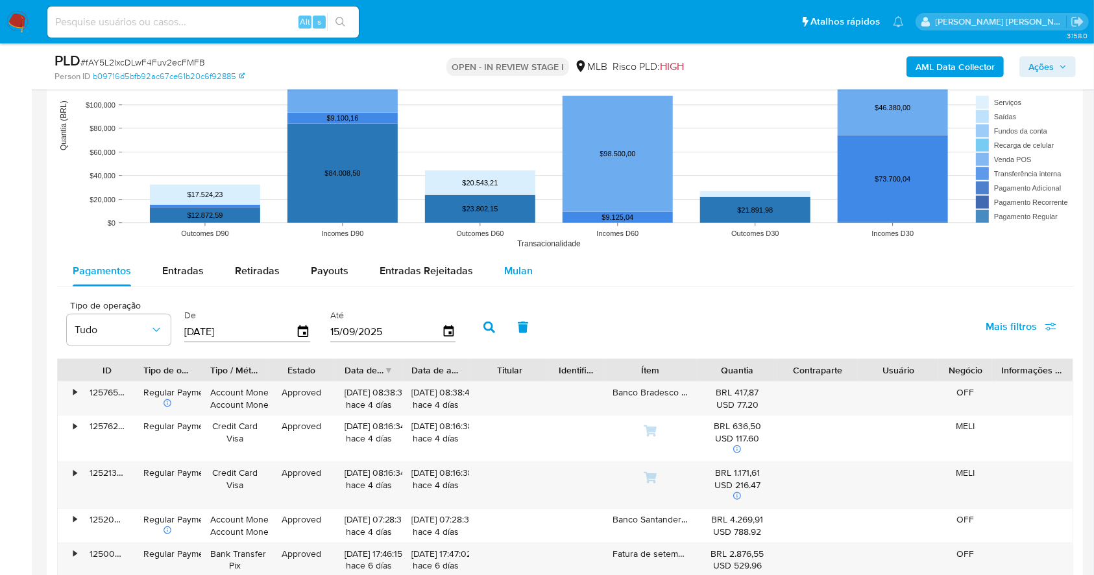
click at [504, 264] on span "Mulan" at bounding box center [518, 270] width 29 height 15
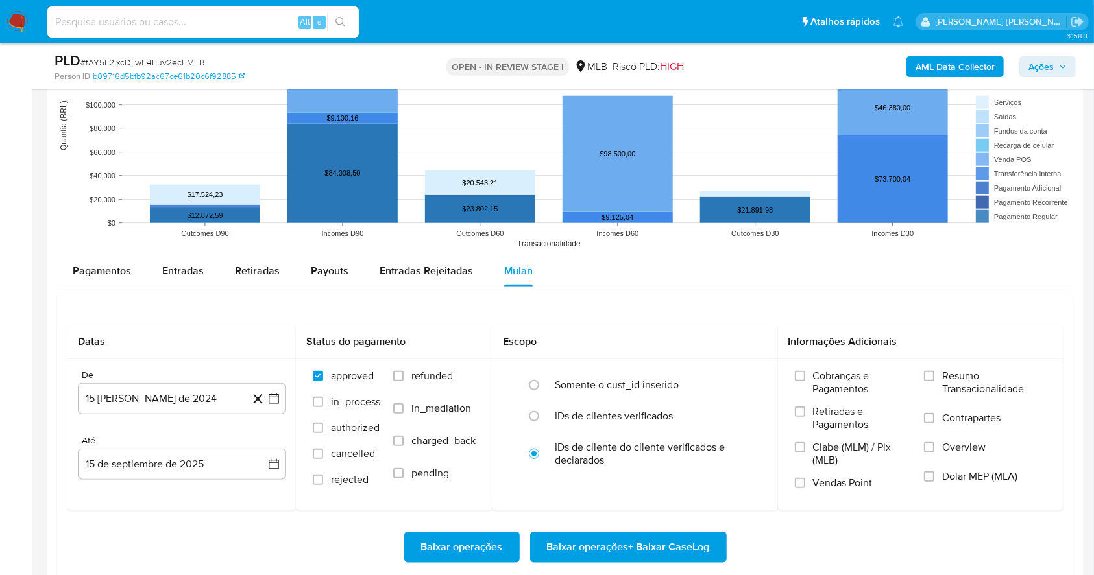
click at [701, 257] on div "Pagamentos Entradas Retiradas Payouts Entradas Rejeitadas Mulan" at bounding box center [565, 271] width 1016 height 31
click at [711, 277] on div "Pagamentos Entradas Retiradas Payouts Entradas Rejeitadas Mulan" at bounding box center [565, 271] width 1016 height 31
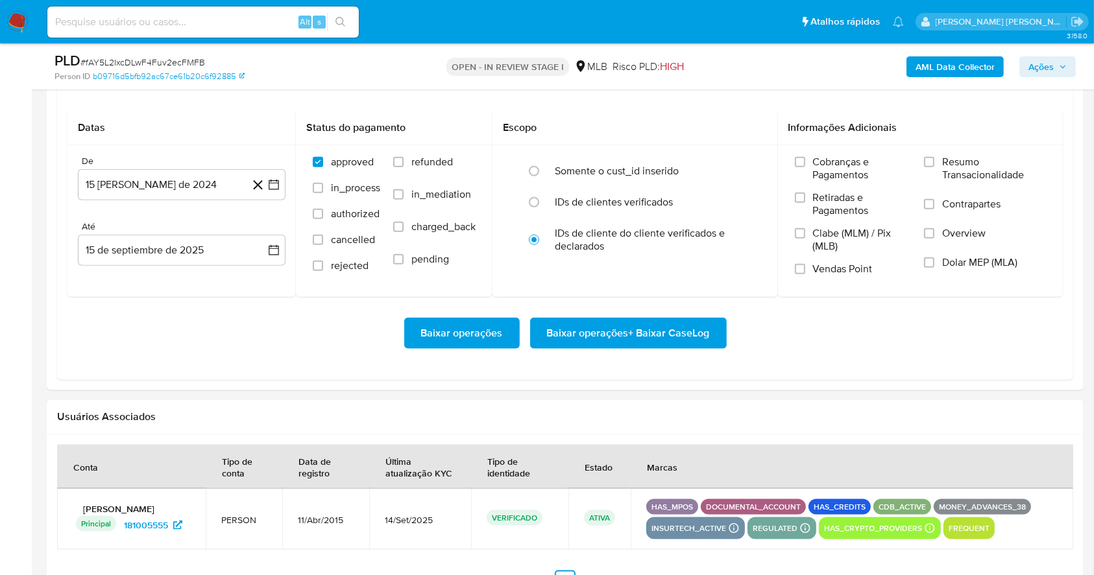
scroll to position [1486, 0]
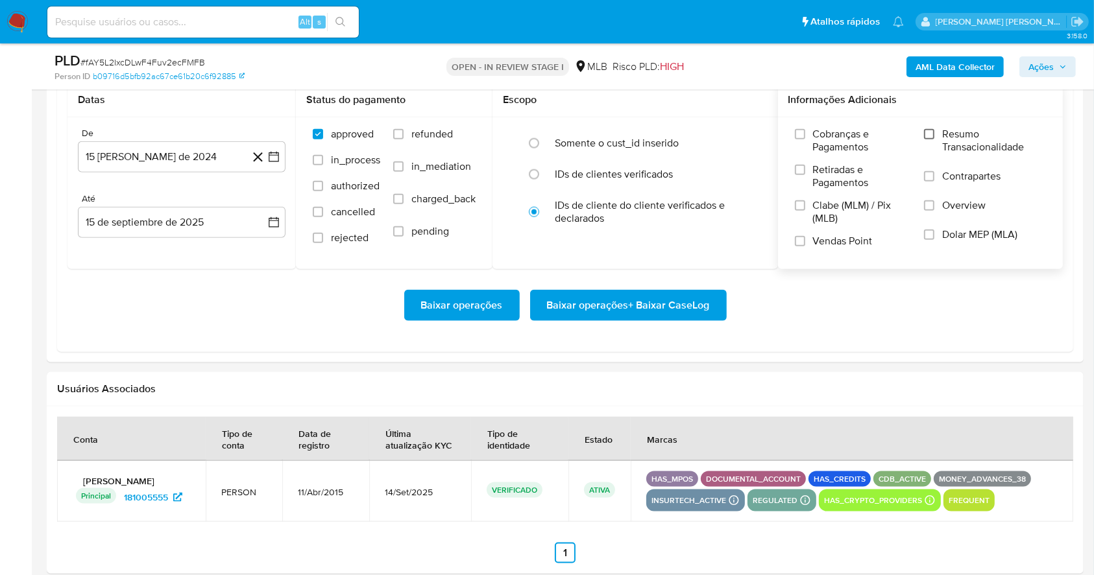
click at [933, 132] on input "Resumo Transacionalidade" at bounding box center [929, 134] width 10 height 10
click at [795, 243] on input "Vendas Point" at bounding box center [800, 241] width 10 height 10
click at [275, 163] on button "15 [PERSON_NAME] de 2024" at bounding box center [182, 156] width 208 height 31
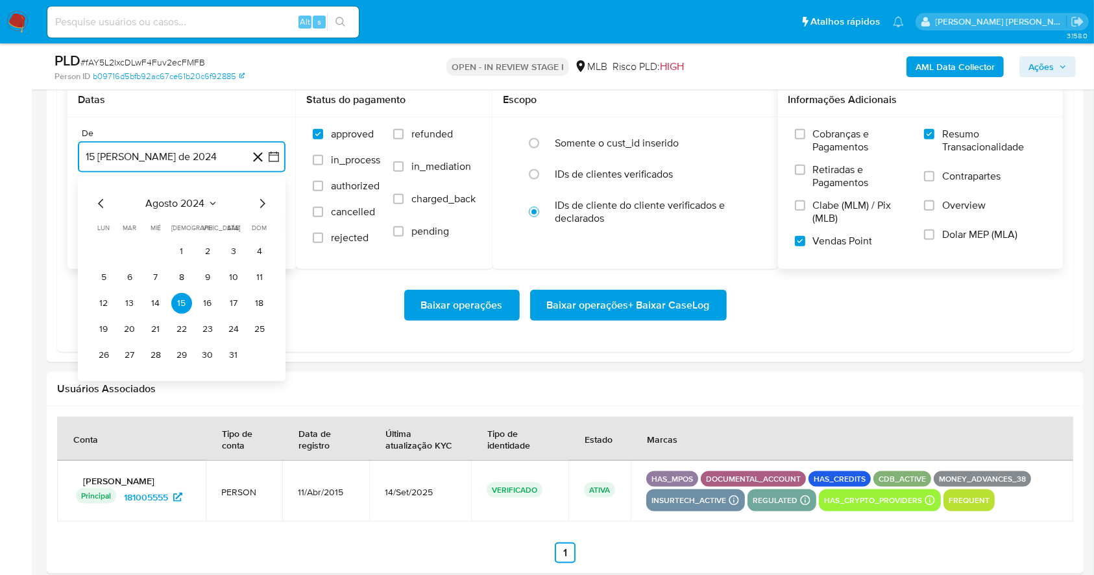
click at [257, 208] on icon "Mes siguiente" at bounding box center [262, 204] width 16 height 16
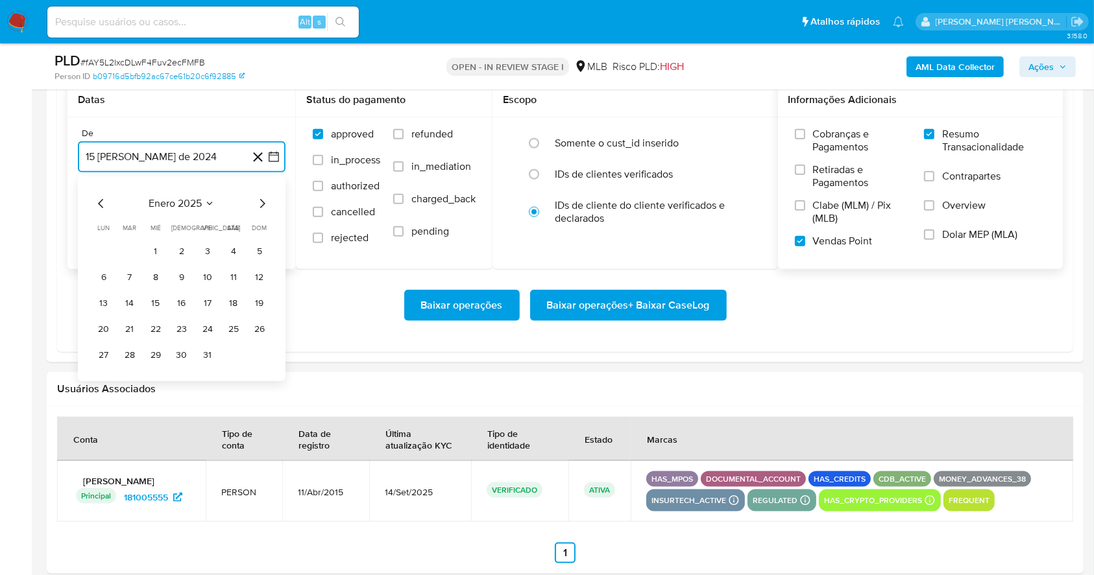
click at [257, 208] on icon "Mes siguiente" at bounding box center [262, 204] width 16 height 16
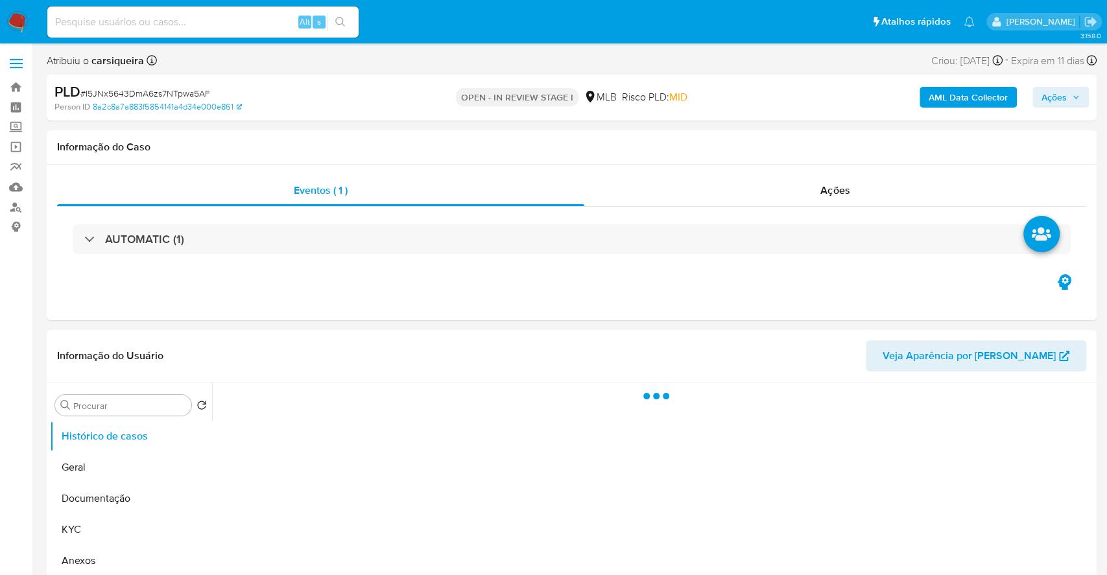
select select "10"
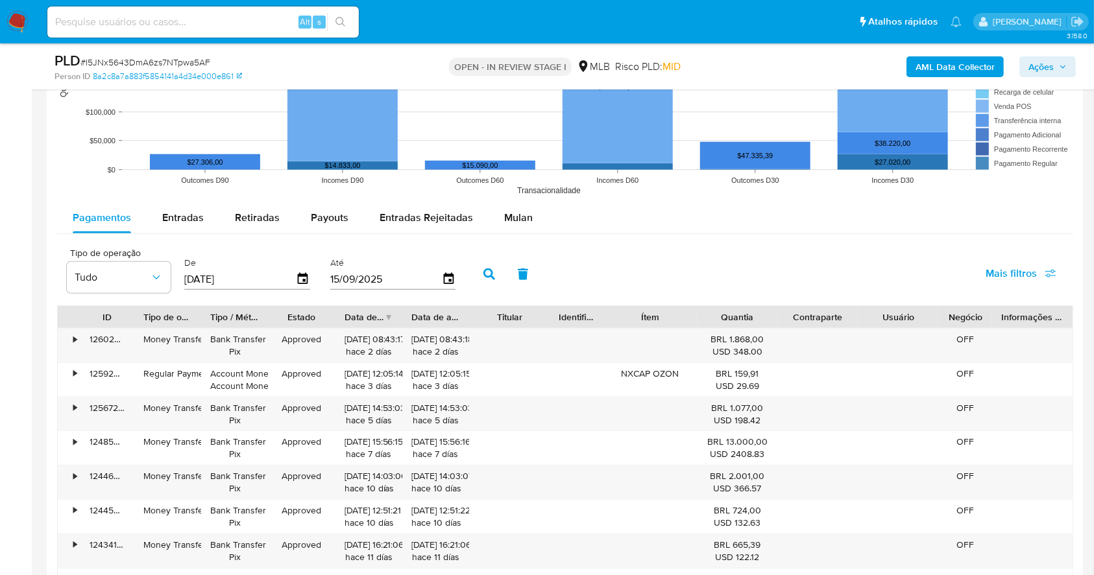
scroll to position [1212, 0]
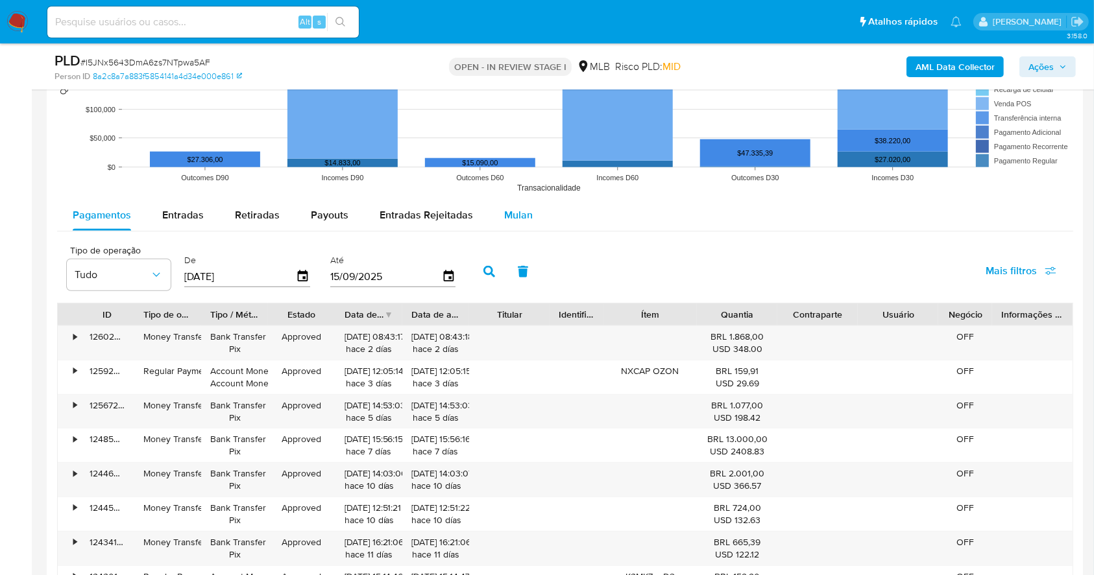
click at [508, 217] on span "Mulan" at bounding box center [518, 215] width 29 height 15
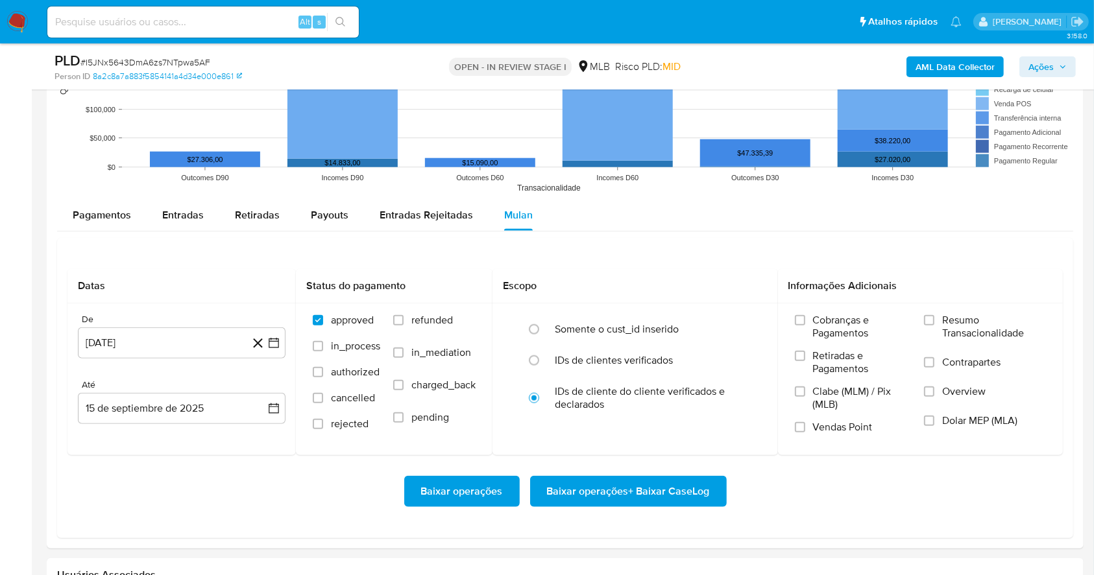
click at [706, 243] on div "Datas De 15 [PERSON_NAME] de 2024 [DATE] [GEOGRAPHIC_DATA] 15 de septiembre de …" at bounding box center [565, 388] width 1016 height 300
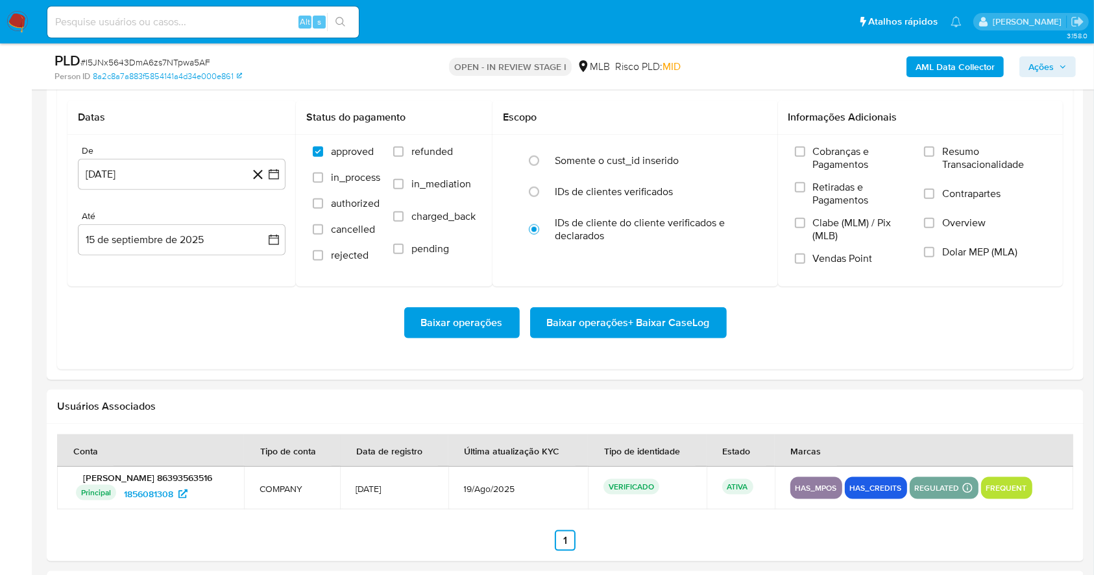
scroll to position [1385, 0]
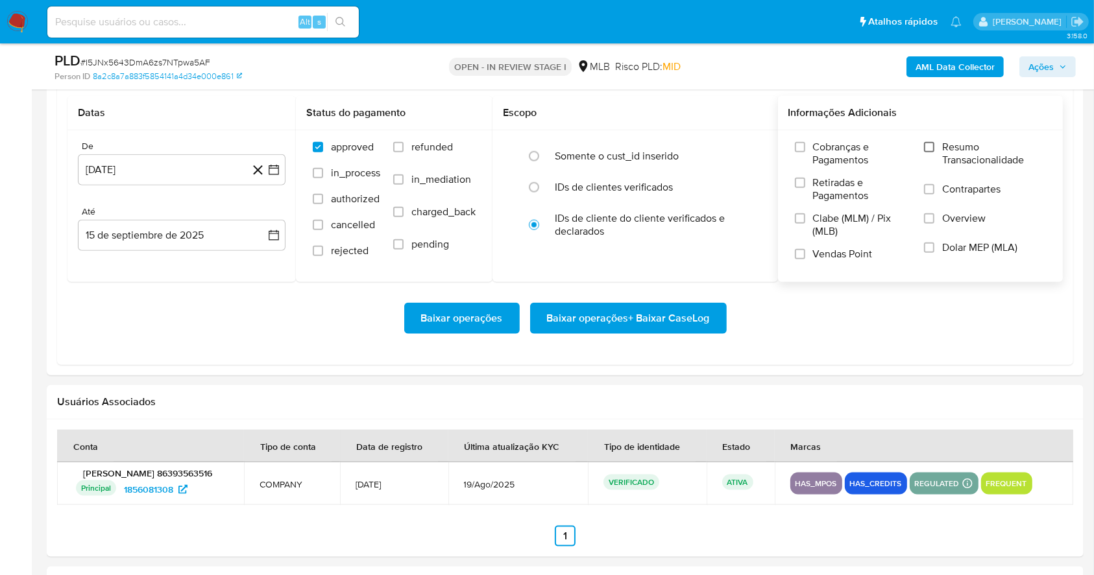
click at [926, 145] on input "Resumo Transacionalidade" at bounding box center [929, 147] width 10 height 10
click at [800, 252] on input "Vendas Point" at bounding box center [800, 254] width 10 height 10
click at [276, 167] on icon "button" at bounding box center [273, 169] width 13 height 13
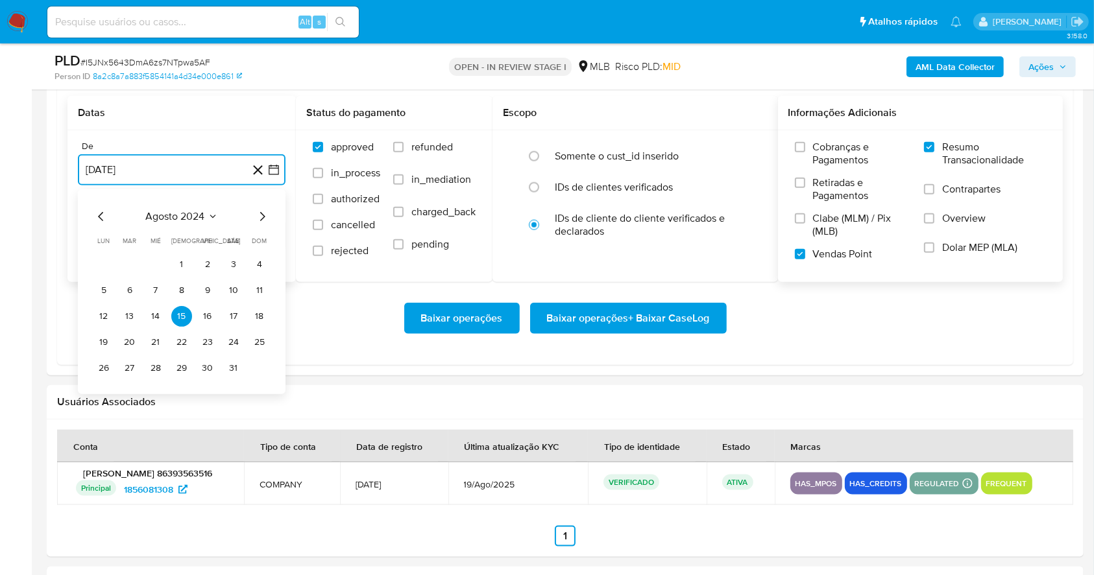
click at [262, 215] on icon "Mes siguiente" at bounding box center [262, 216] width 5 height 9
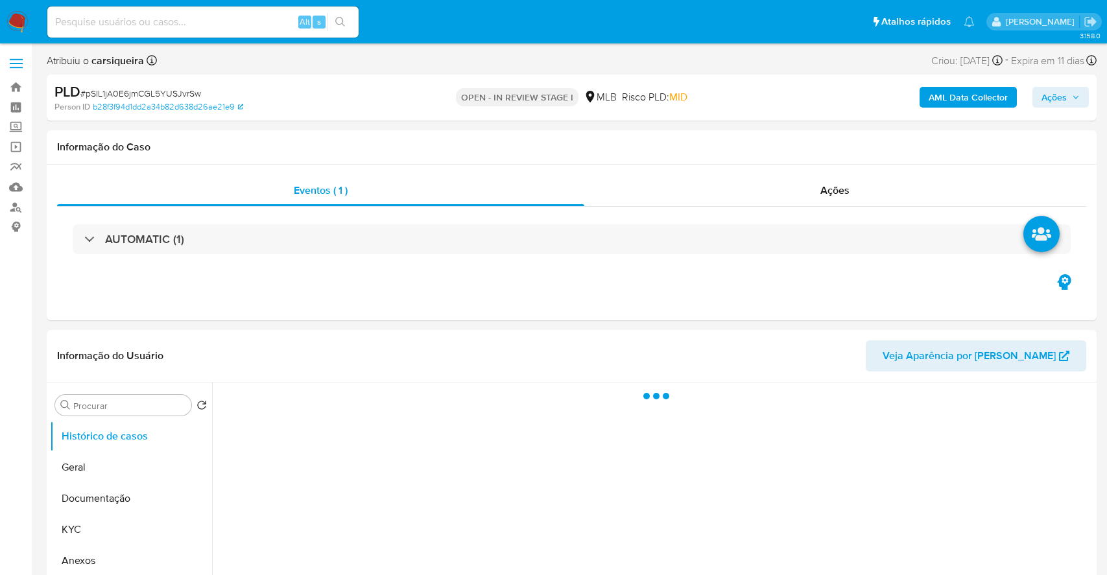
select select "10"
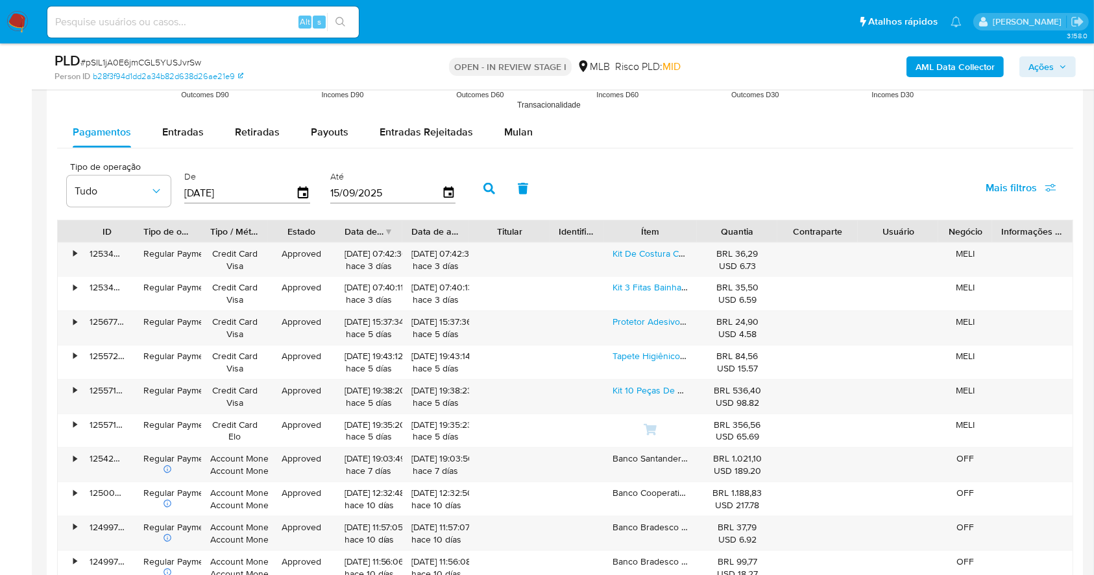
scroll to position [1394, 0]
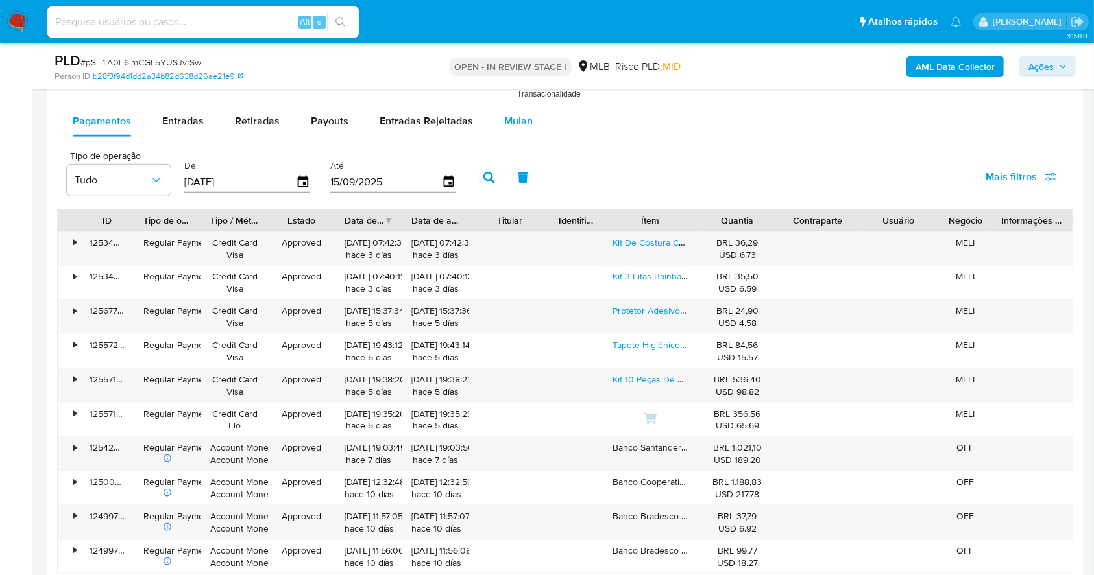
click at [523, 114] on span "Mulan" at bounding box center [518, 121] width 29 height 15
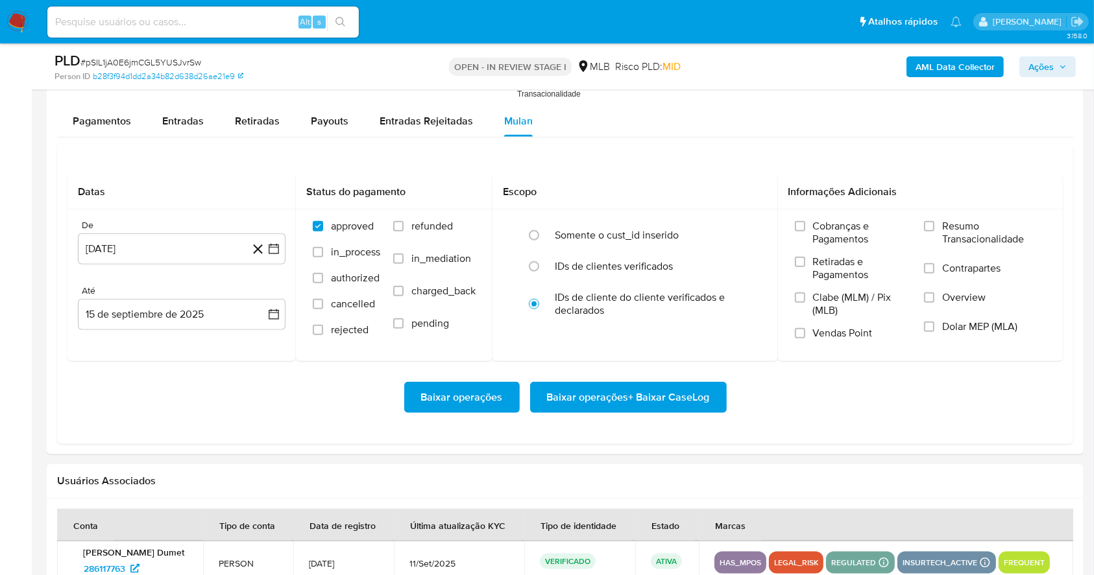
click at [628, 169] on div "Datas De [DATE] [DATE] [GEOGRAPHIC_DATA] 15 de septiembre de 2025 [DATE] Status…" at bounding box center [565, 294] width 1016 height 300
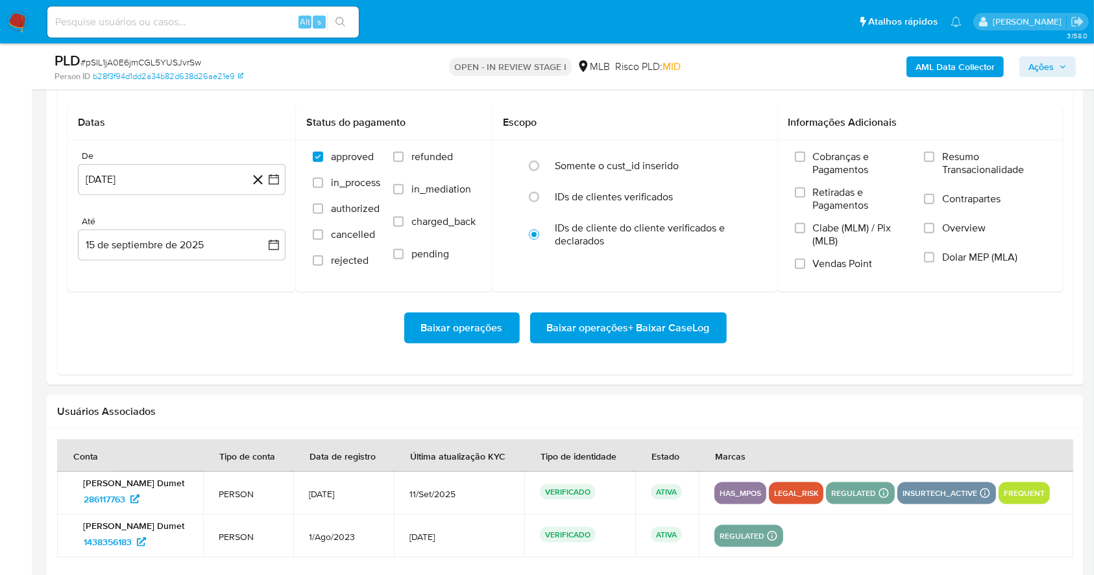
scroll to position [1498, 0]
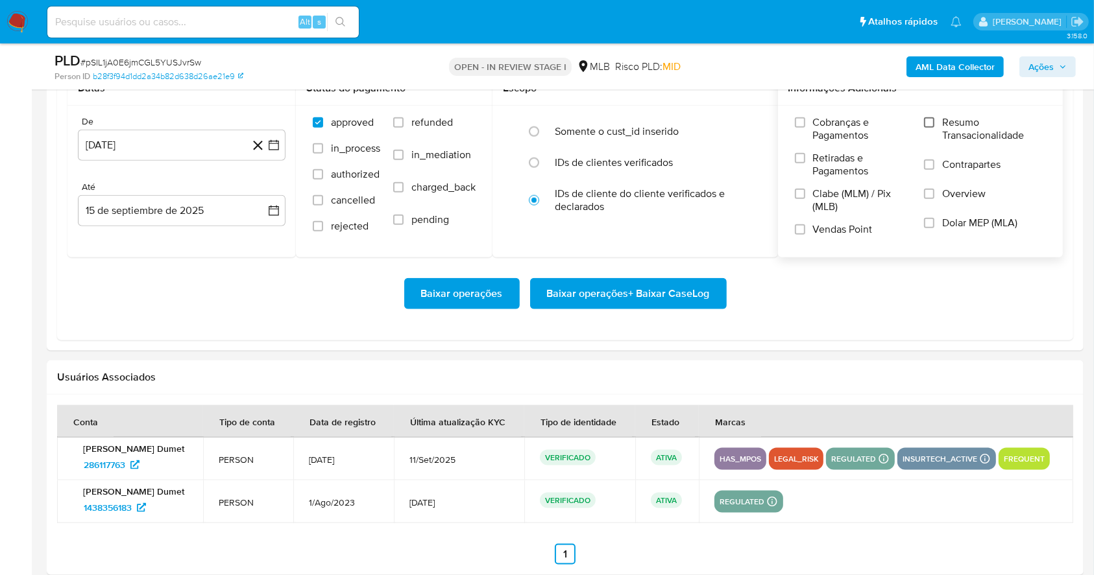
click at [933, 121] on input "Resumo Transacionalidade" at bounding box center [929, 122] width 10 height 10
click at [804, 228] on input "Vendas Point" at bounding box center [800, 229] width 10 height 10
click at [269, 150] on icon "button" at bounding box center [273, 145] width 13 height 13
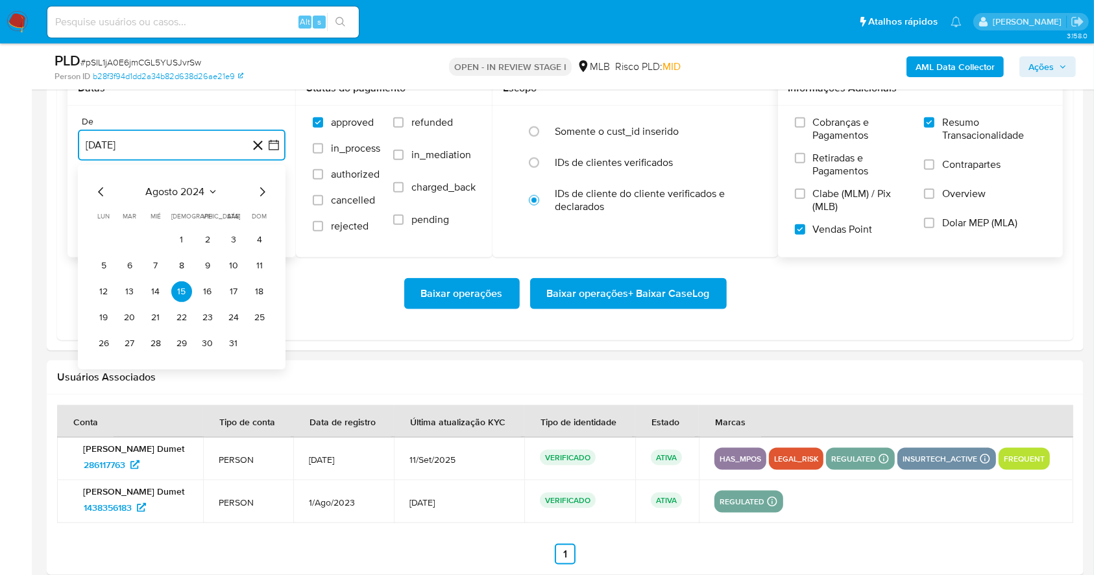
click at [259, 196] on icon "Mes siguiente" at bounding box center [262, 192] width 16 height 16
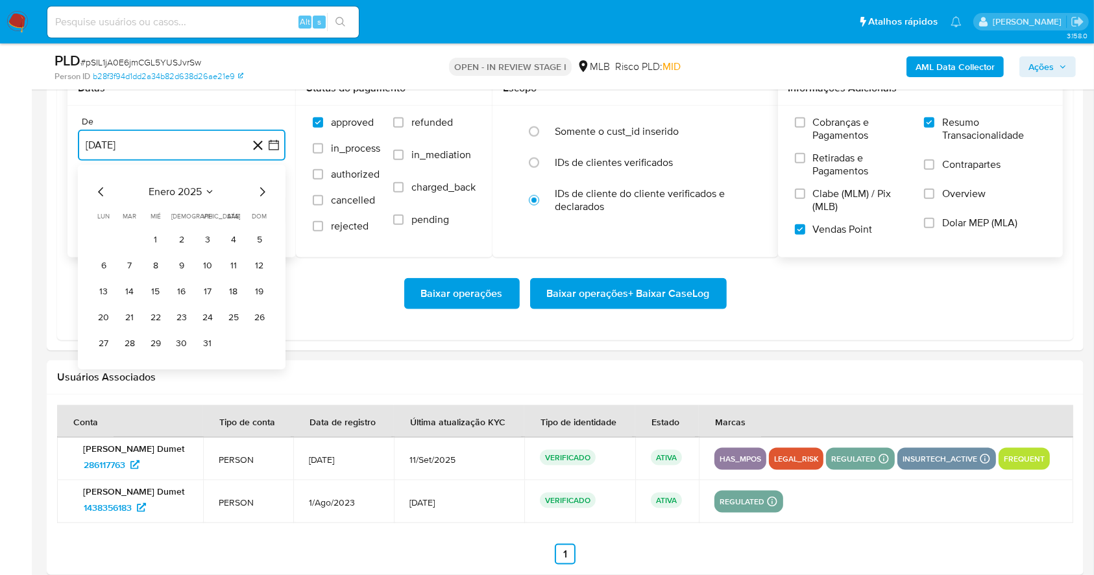
click at [259, 196] on icon "Mes siguiente" at bounding box center [262, 192] width 16 height 16
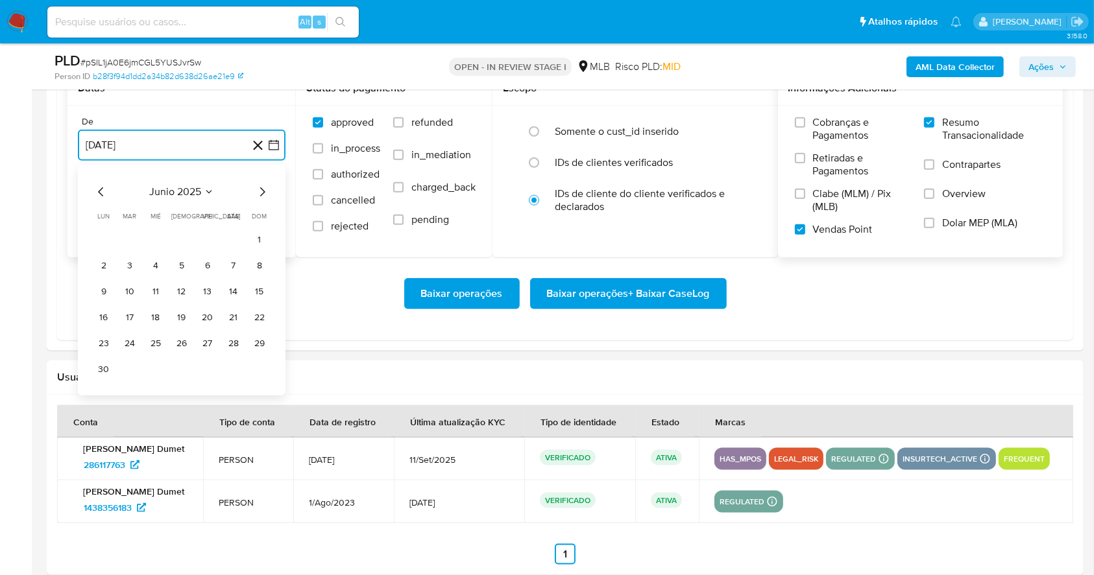
click at [259, 196] on icon "Mes siguiente" at bounding box center [262, 192] width 16 height 16
click at [133, 237] on button "1" at bounding box center [129, 240] width 21 height 21
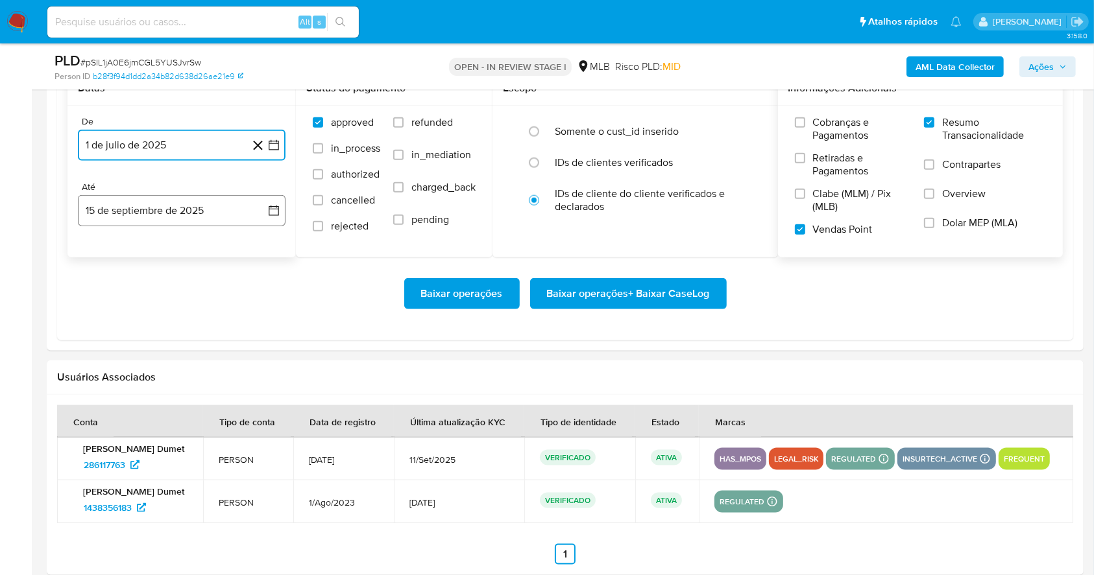
click at [201, 215] on button "15 de septiembre de 2025" at bounding box center [182, 210] width 208 height 31
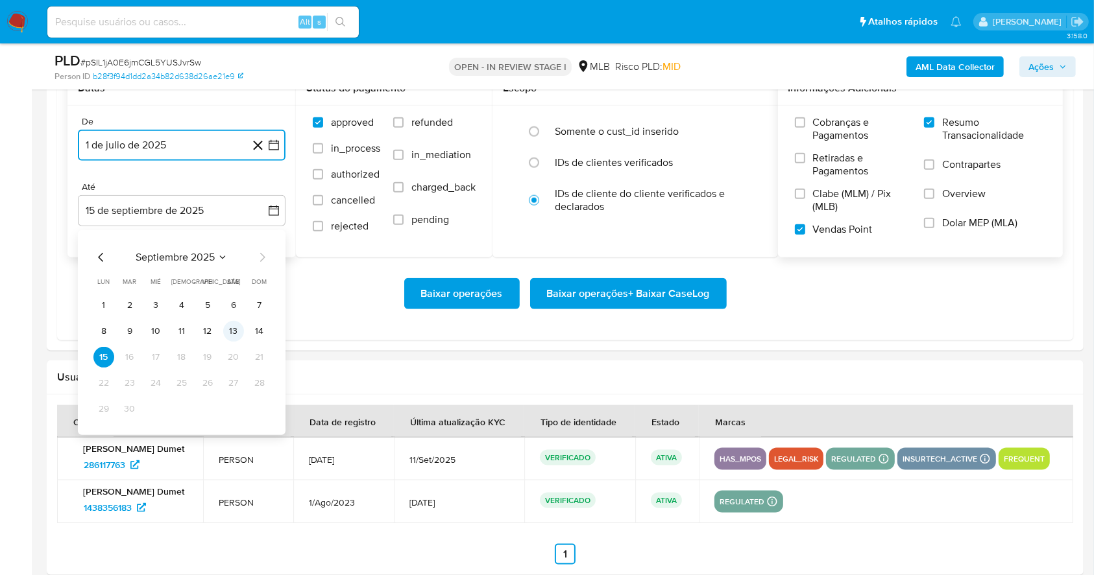
click at [233, 329] on button "13" at bounding box center [233, 331] width 21 height 21
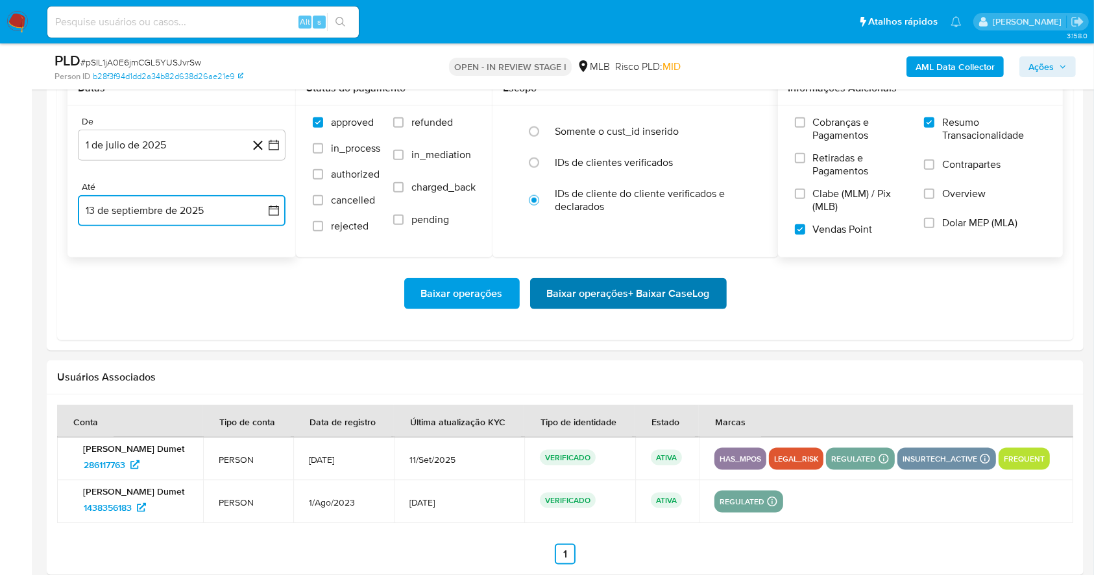
click at [639, 293] on span "Baixar operações + Baixar CaseLog" at bounding box center [628, 294] width 163 height 29
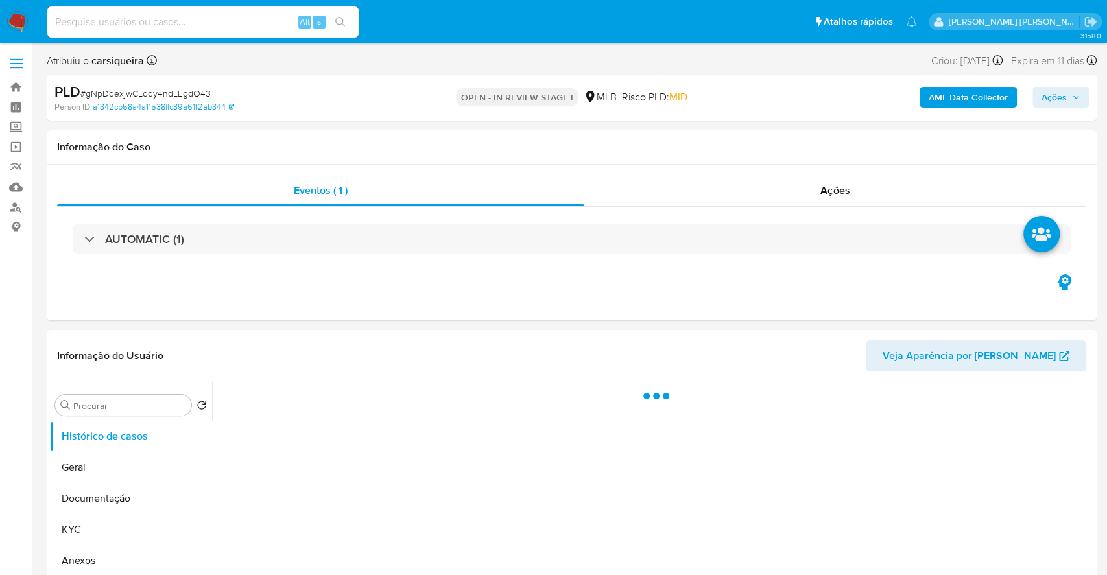
select select "10"
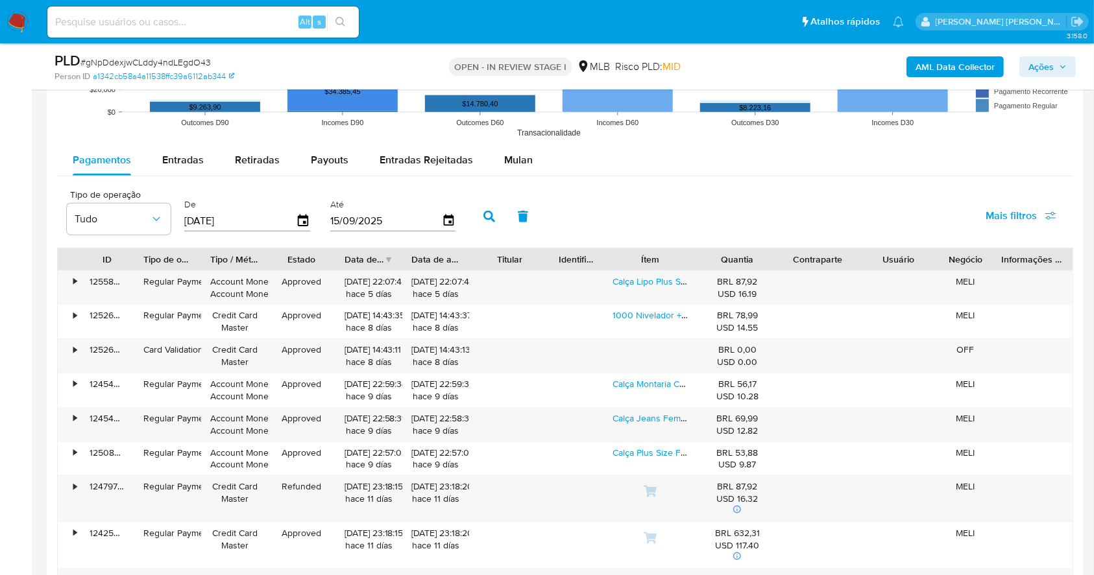
scroll to position [1394, 0]
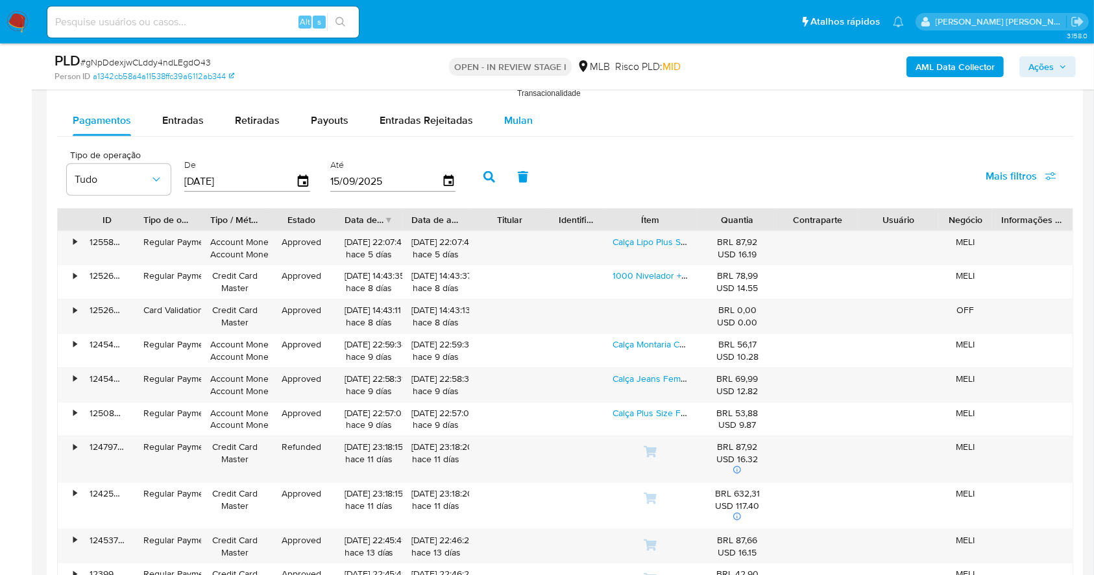
click at [519, 109] on div "Mulan" at bounding box center [518, 120] width 29 height 31
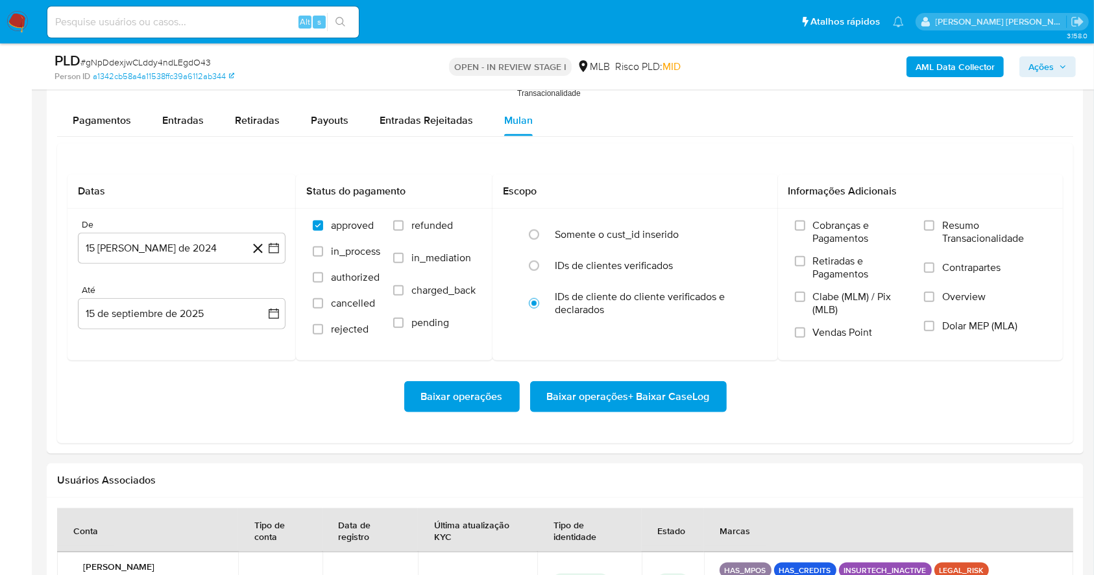
click at [678, 161] on div "Datas De 15 [PERSON_NAME] de 2024 [DATE] [GEOGRAPHIC_DATA] 15 de septiembre de …" at bounding box center [565, 293] width 1016 height 300
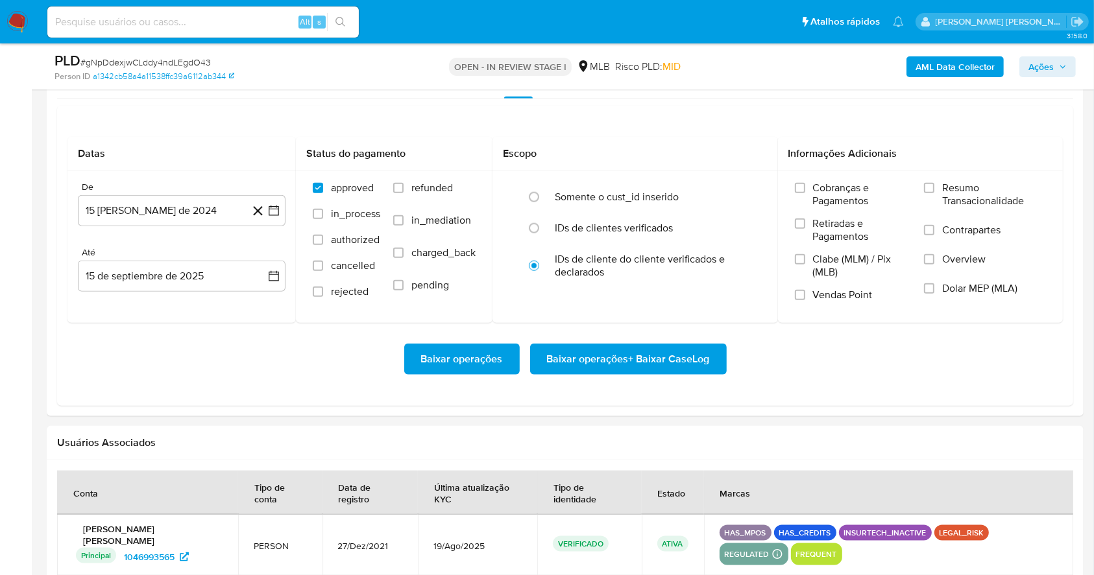
scroll to position [1463, 0]
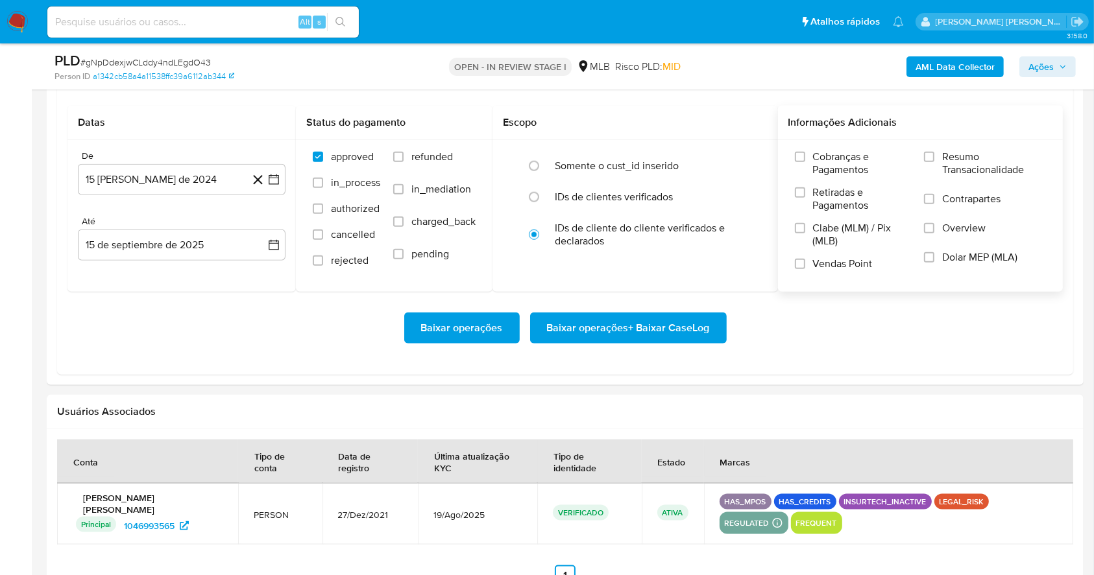
click at [935, 154] on label "Resumo Transacionalidade" at bounding box center [985, 171] width 122 height 42
click at [934, 154] on input "Resumo Transacionalidade" at bounding box center [929, 157] width 10 height 10
click at [800, 262] on input "Vendas Point" at bounding box center [800, 264] width 10 height 10
click at [278, 178] on icon "button" at bounding box center [274, 179] width 10 height 10
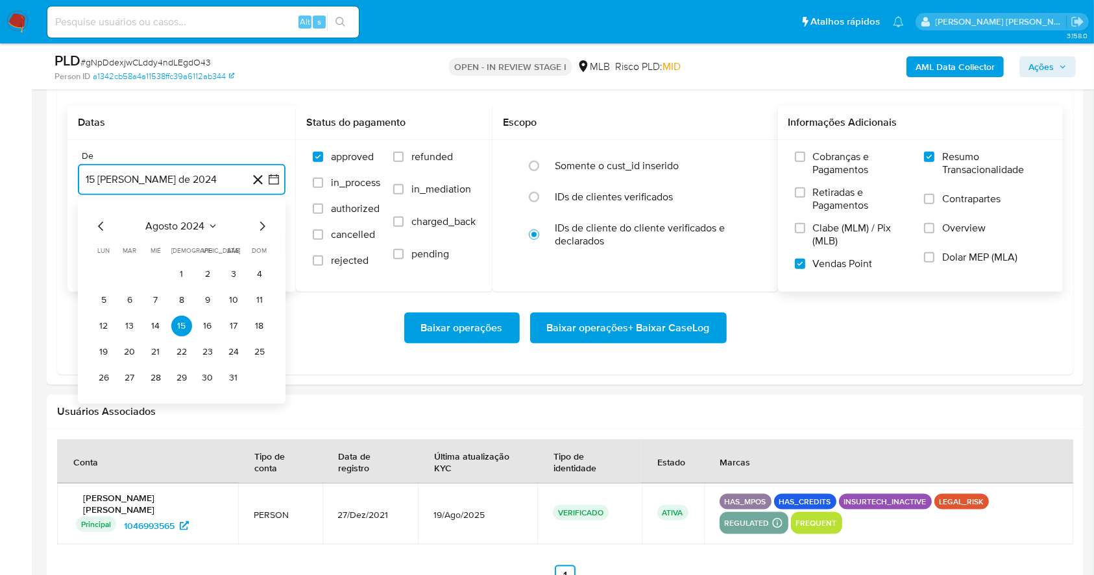
click at [259, 228] on icon "Mes siguiente" at bounding box center [262, 227] width 16 height 16
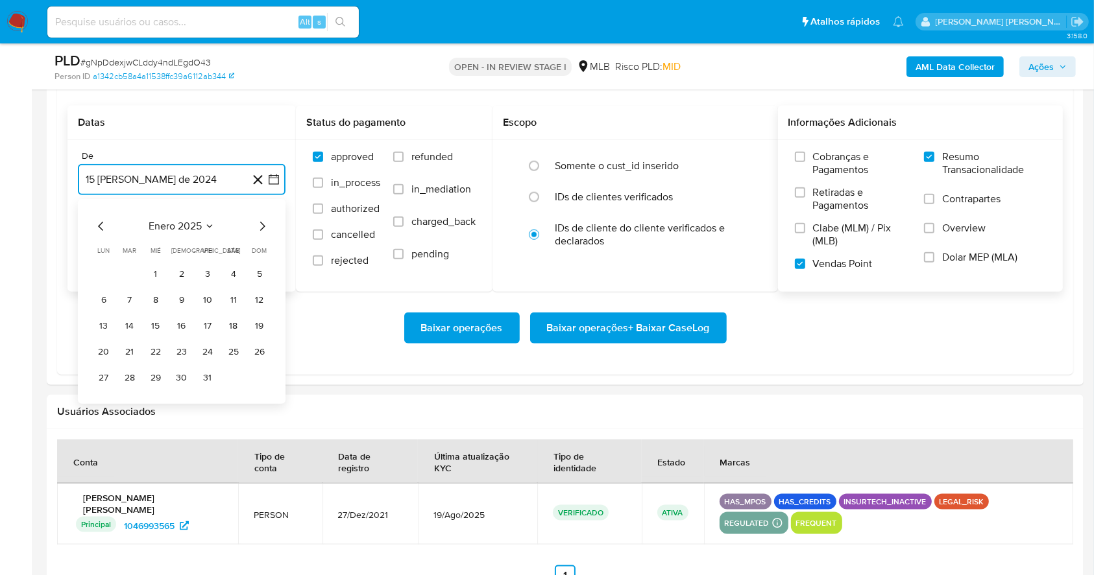
click at [259, 228] on icon "Mes siguiente" at bounding box center [262, 227] width 16 height 16
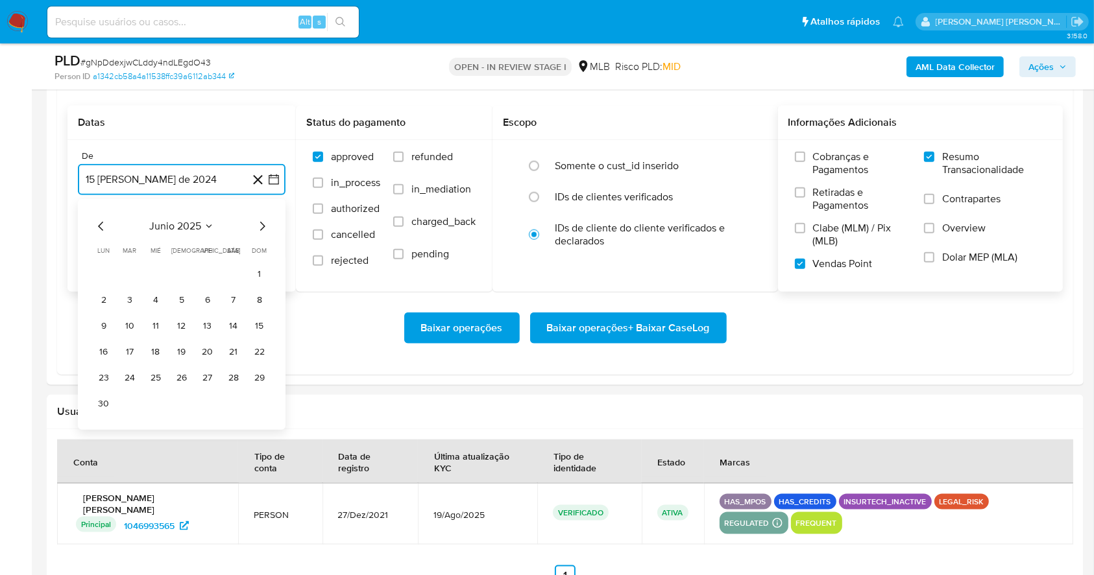
click at [259, 228] on icon "Mes siguiente" at bounding box center [262, 227] width 16 height 16
click at [135, 272] on button "1" at bounding box center [129, 274] width 21 height 21
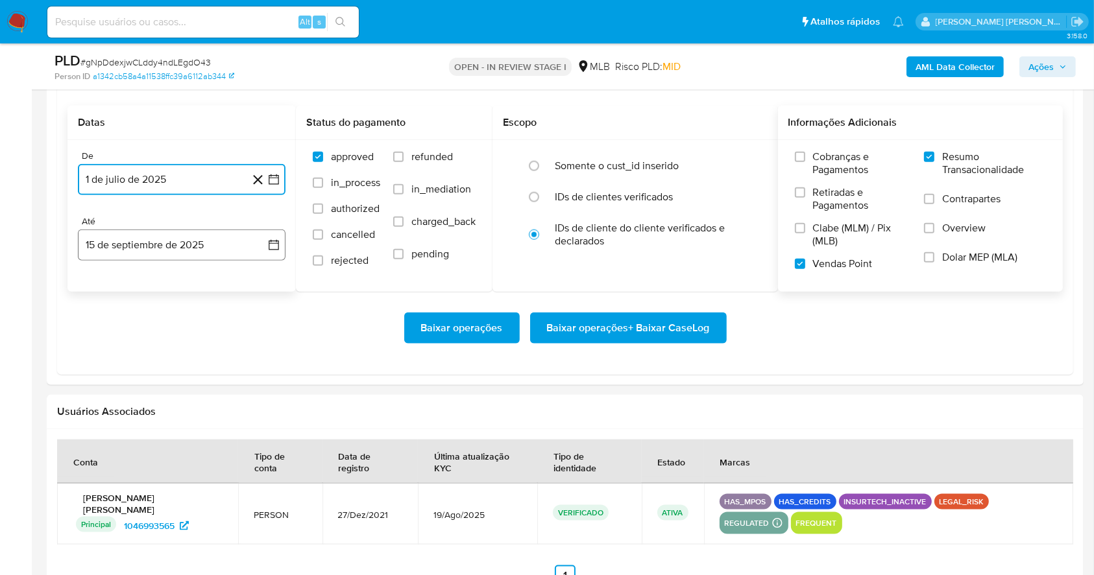
click at [183, 242] on button "15 de septiembre de 2025" at bounding box center [182, 245] width 208 height 31
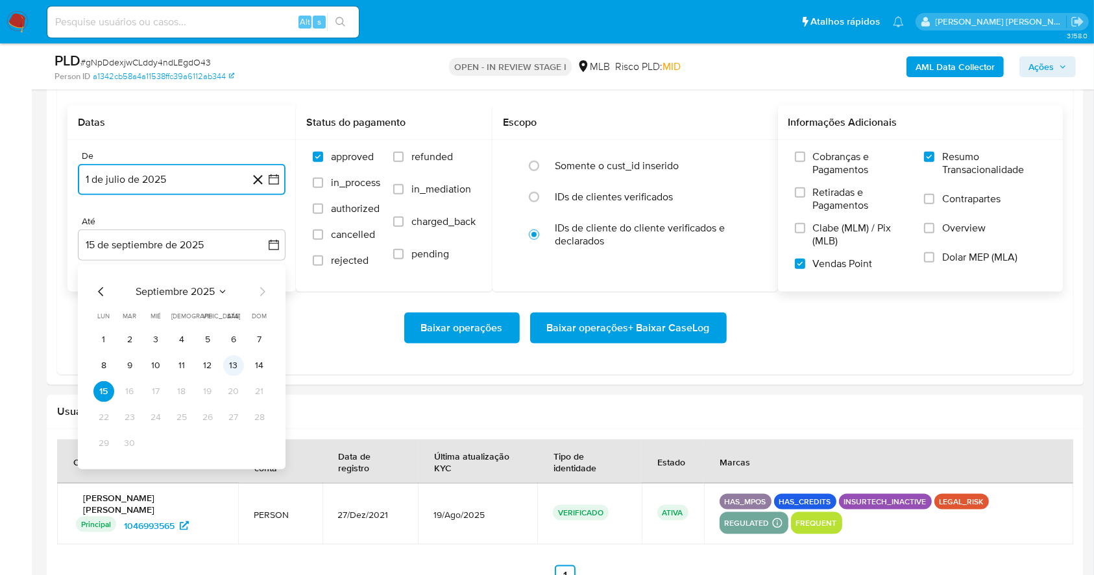
click at [239, 367] on button "13" at bounding box center [233, 365] width 21 height 21
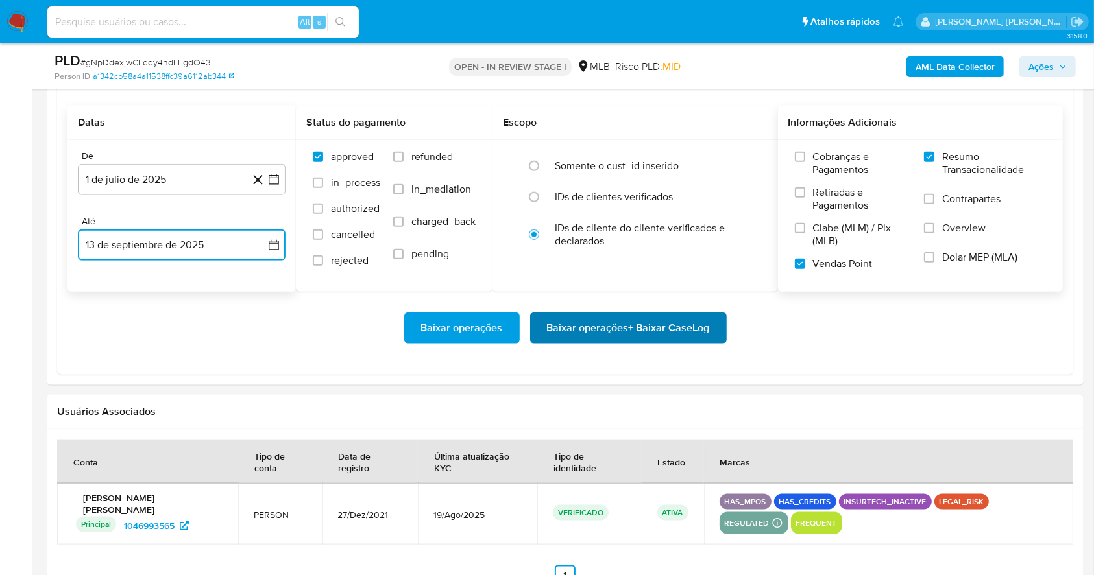
click at [630, 325] on span "Baixar operações + Baixar CaseLog" at bounding box center [628, 328] width 163 height 29
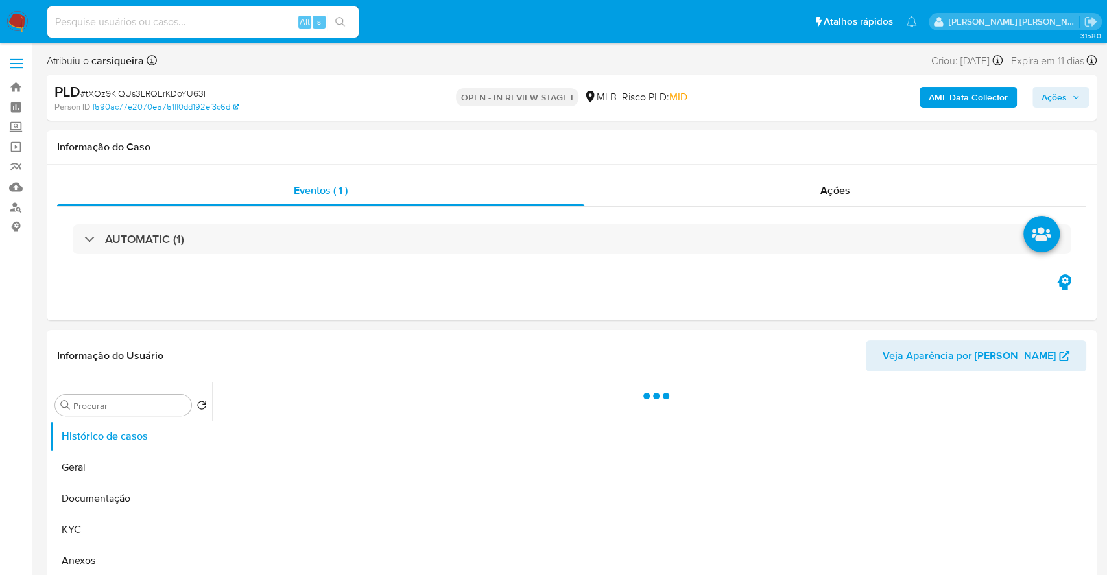
select select "10"
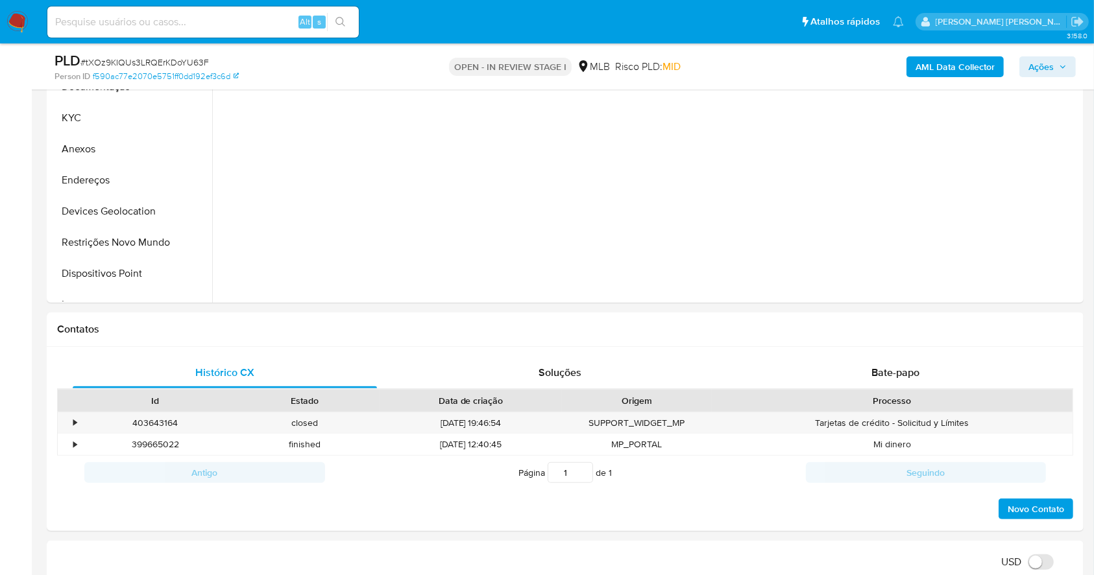
scroll to position [374, 0]
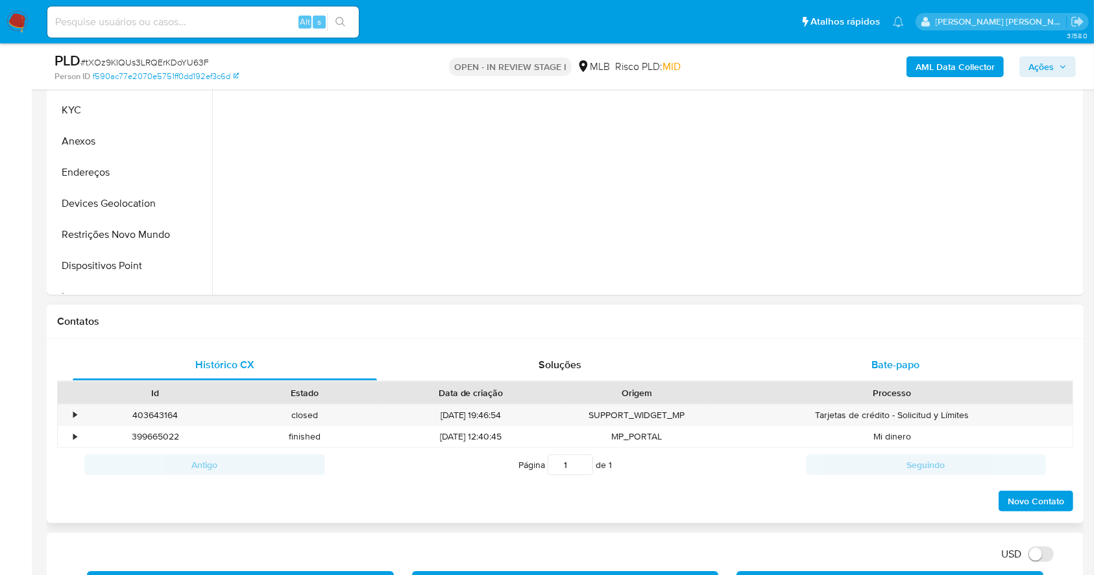
click at [905, 364] on span "Bate-papo" at bounding box center [895, 364] width 48 height 15
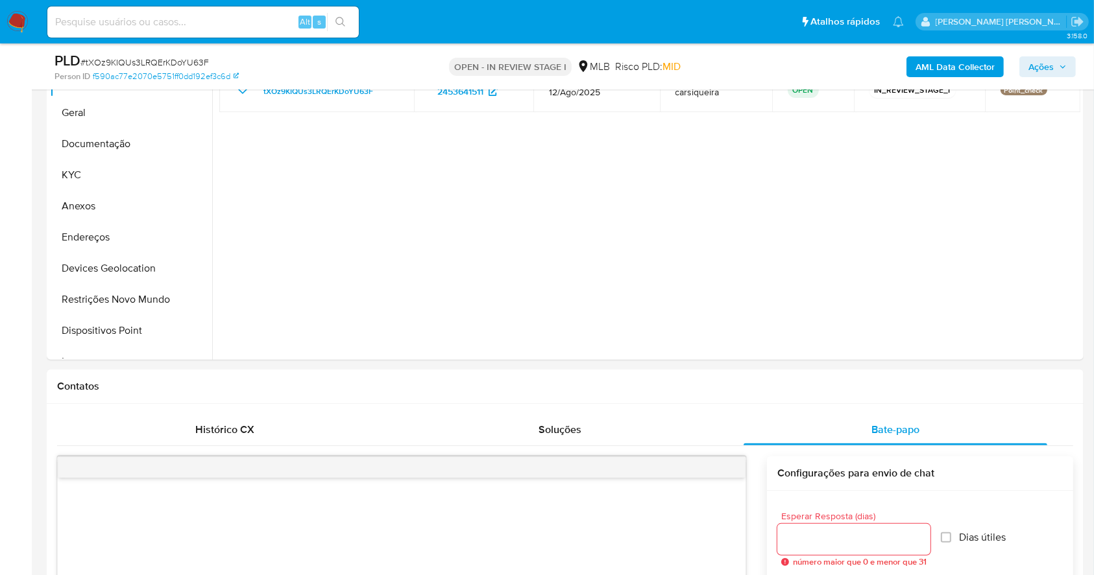
scroll to position [190, 0]
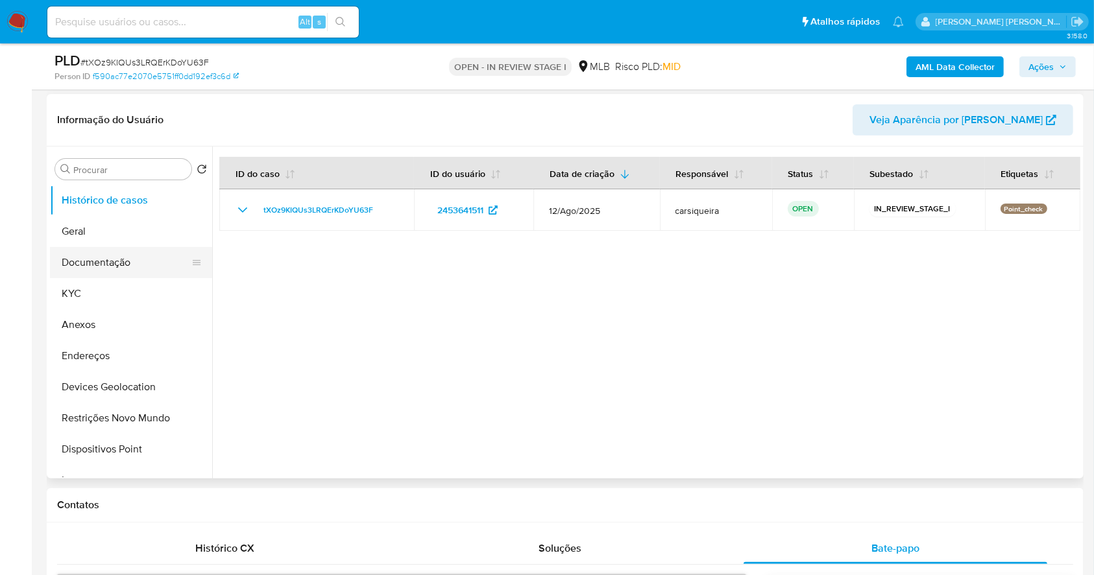
click at [134, 263] on button "Documentação" at bounding box center [126, 262] width 152 height 31
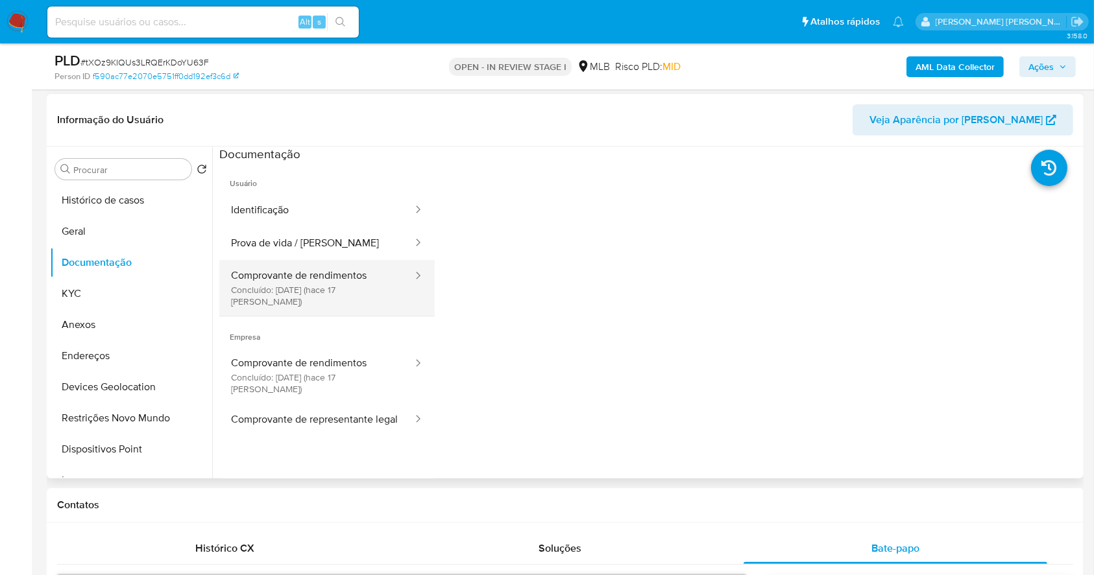
click at [328, 275] on button "Comprovante de rendimentos Concluído: 28/08/2025 (hace 17 días)" at bounding box center [316, 288] width 195 height 56
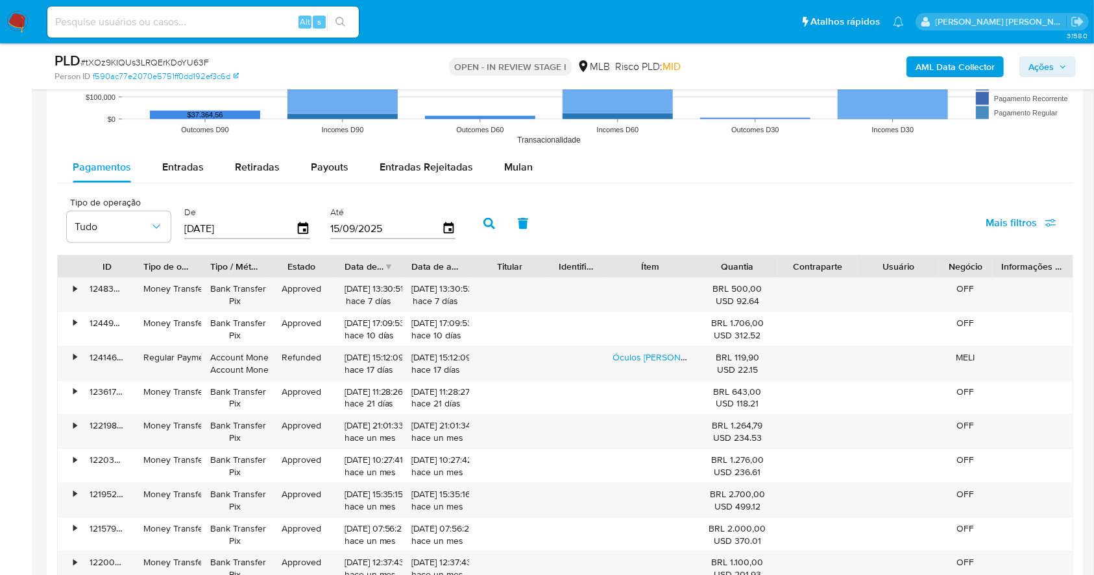
scroll to position [1670, 0]
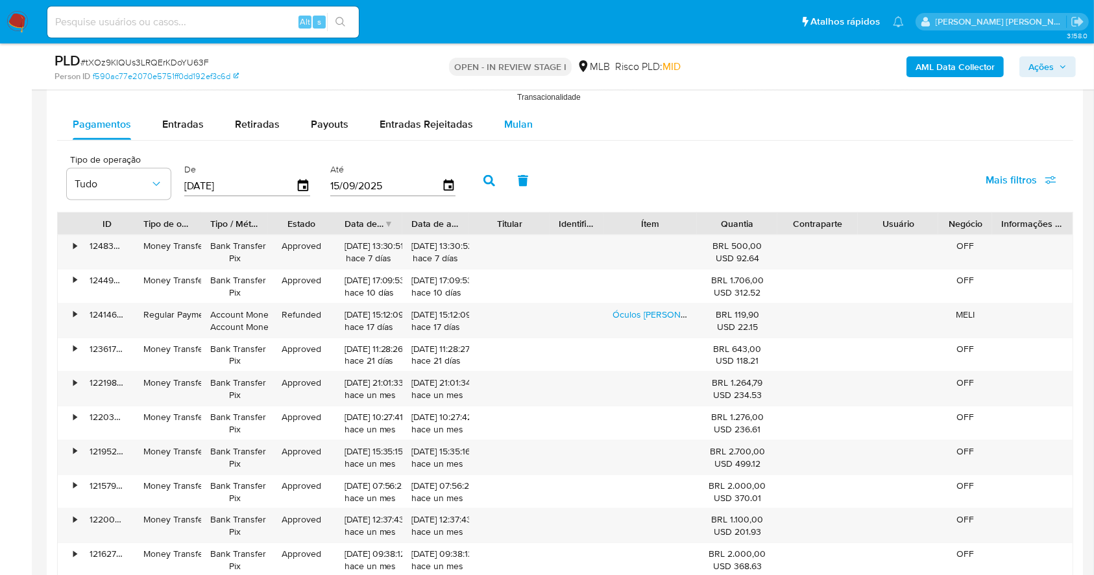
click at [517, 123] on span "Mulan" at bounding box center [518, 124] width 29 height 15
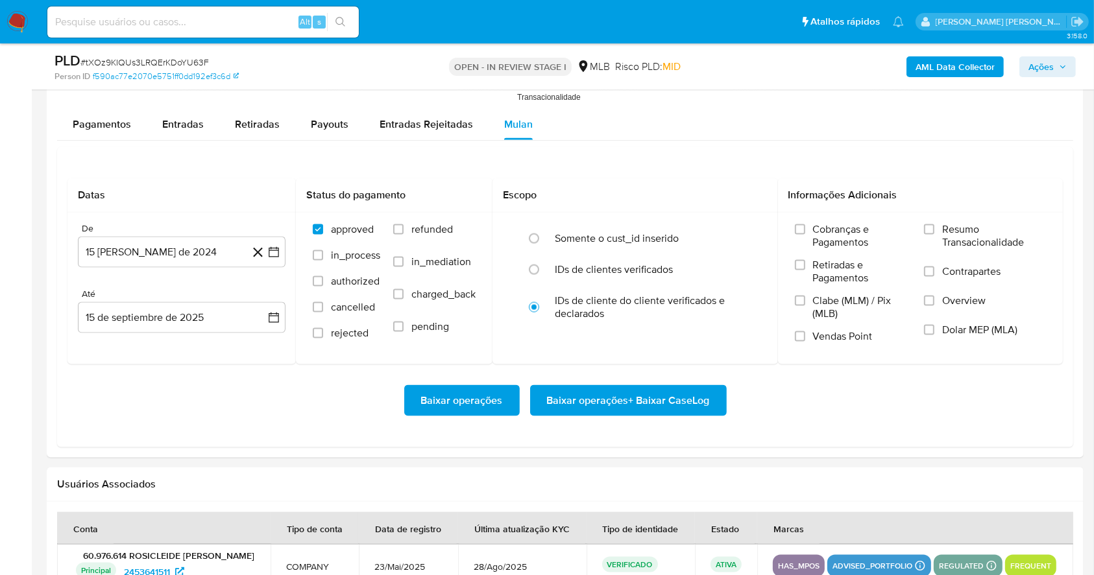
click at [729, 161] on div "Datas De 15 de agosto de 2024 15-08-2024 Até 15 de septiembre de 2025 15-09-202…" at bounding box center [565, 297] width 1016 height 300
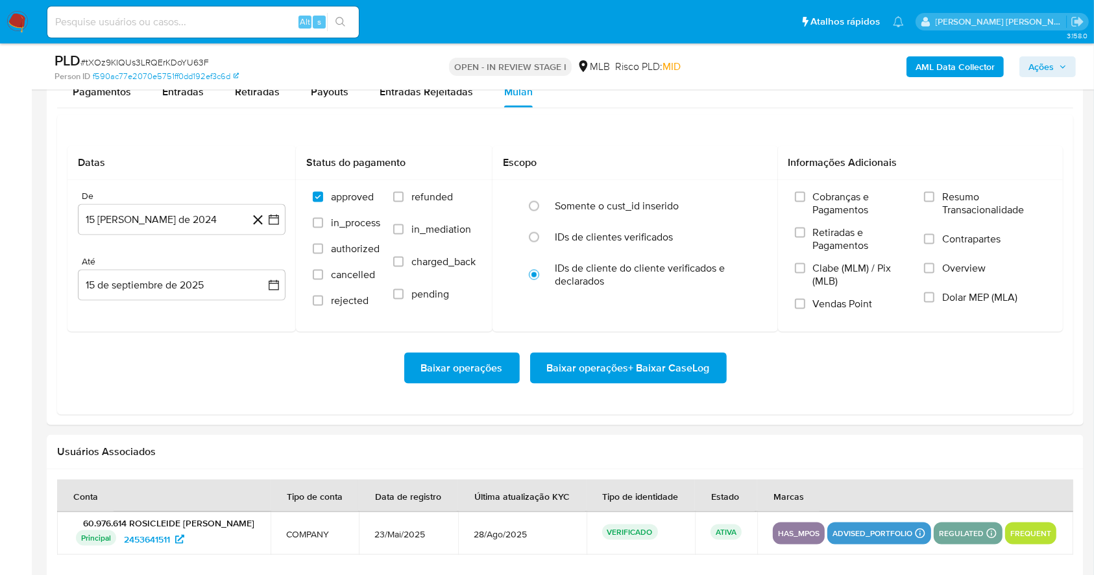
scroll to position [1739, 0]
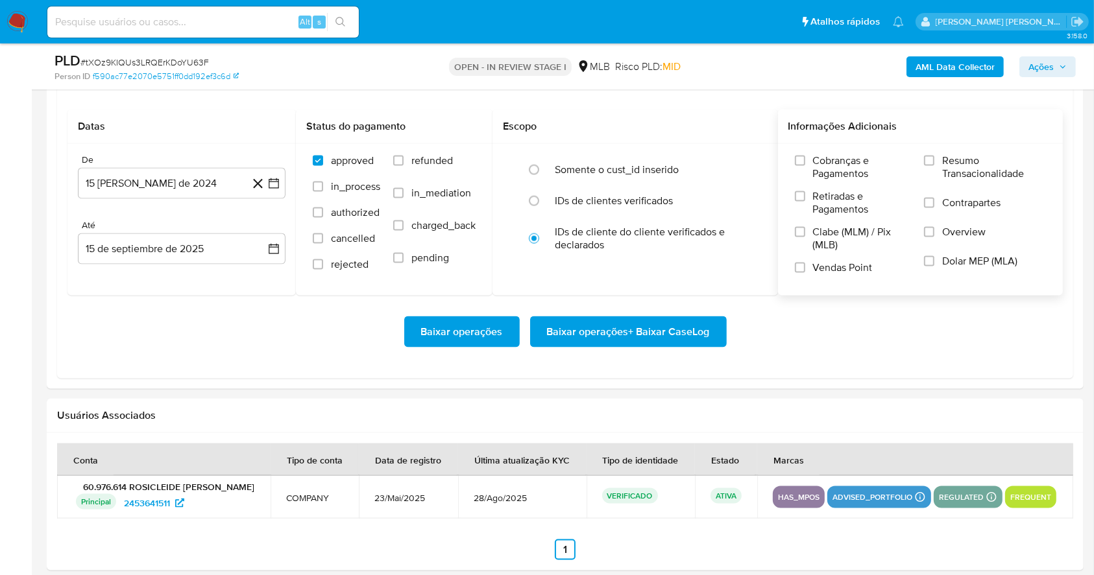
click at [935, 160] on label "Resumo Transacionalidade" at bounding box center [985, 175] width 122 height 42
click at [934, 160] on input "Resumo Transacionalidade" at bounding box center [929, 161] width 10 height 10
click at [800, 272] on label "Vendas Point" at bounding box center [853, 272] width 116 height 23
click at [800, 272] on input "Vendas Point" at bounding box center [800, 268] width 10 height 10
click at [269, 188] on icon "button" at bounding box center [273, 183] width 13 height 13
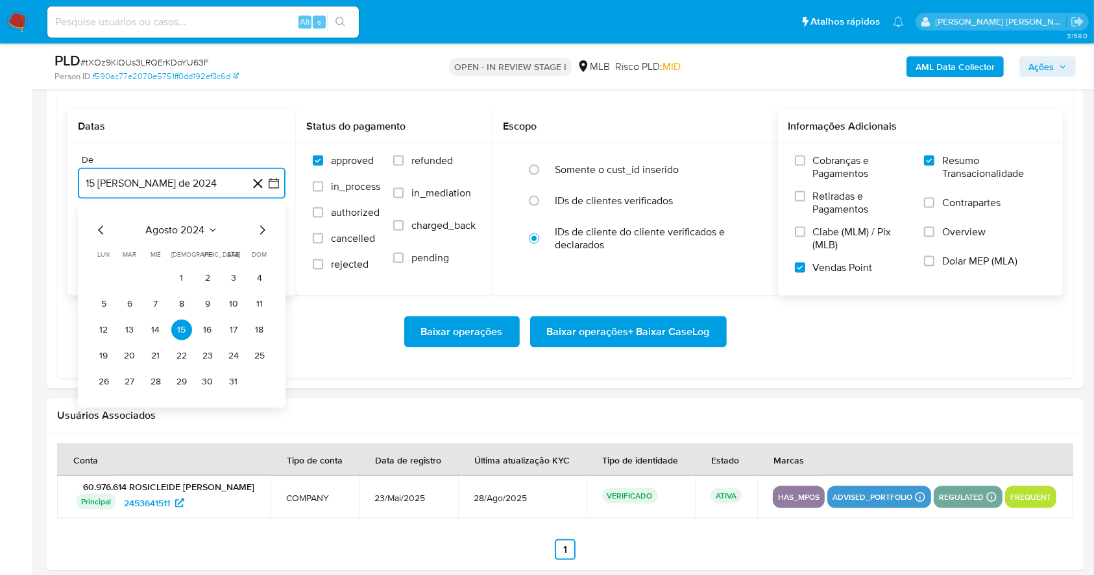
click at [254, 230] on icon "Mes siguiente" at bounding box center [262, 230] width 16 height 16
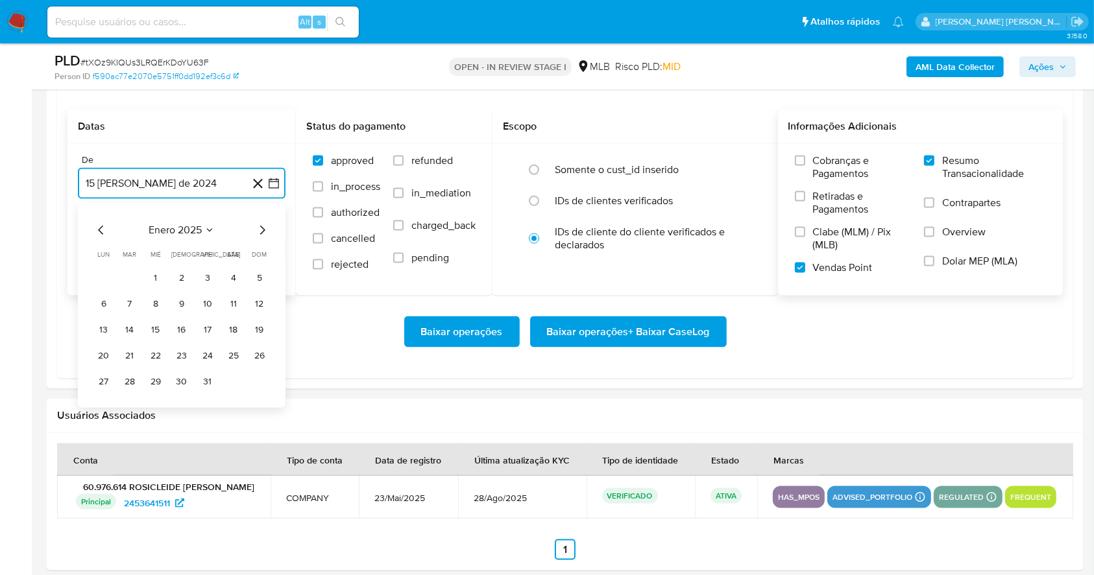
click at [254, 230] on icon "Mes siguiente" at bounding box center [262, 230] width 16 height 16
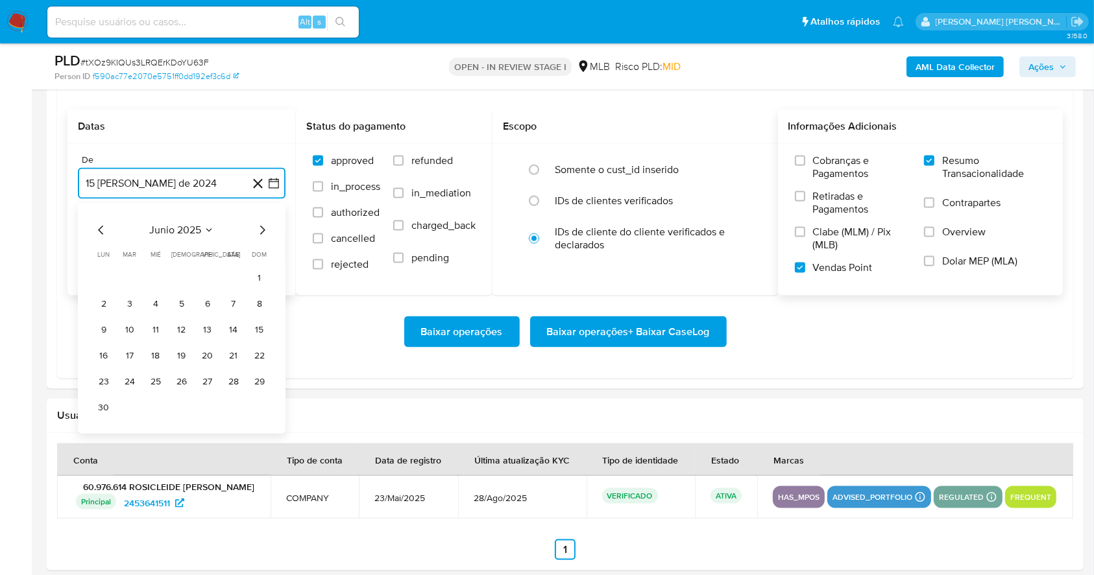
click at [254, 230] on icon "Mes siguiente" at bounding box center [262, 230] width 16 height 16
click at [131, 276] on button "1" at bounding box center [129, 278] width 21 height 21
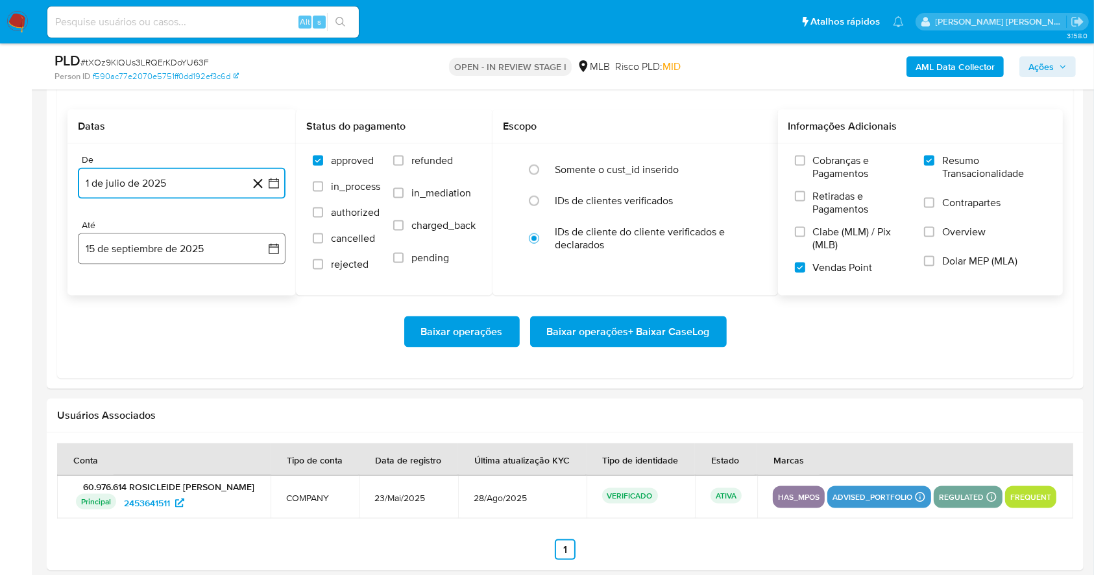
click at [193, 250] on button "15 de septiembre de 2025" at bounding box center [182, 248] width 208 height 31
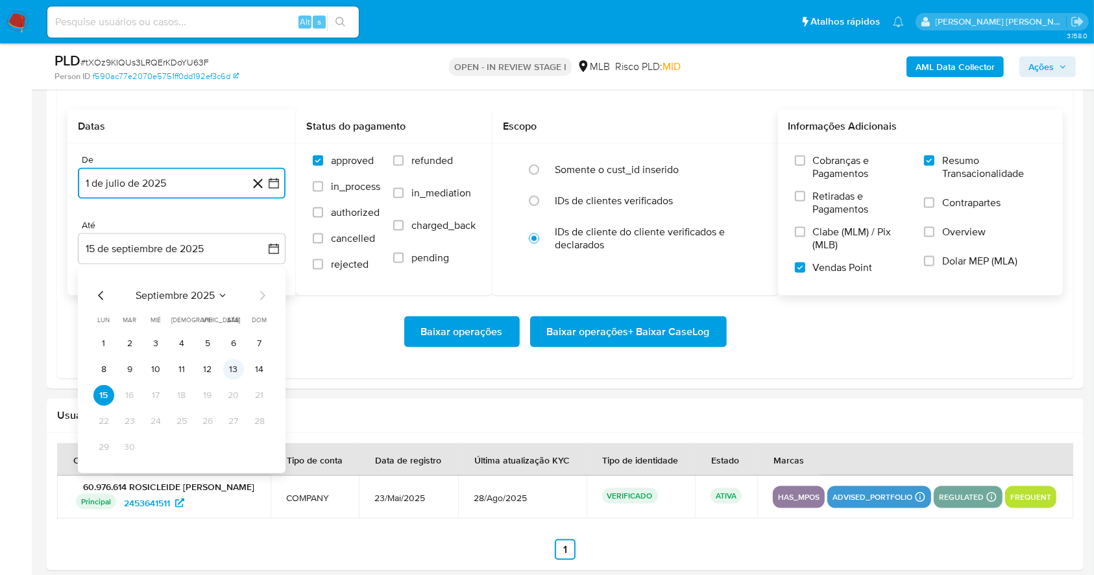
click at [232, 364] on button "13" at bounding box center [233, 369] width 21 height 21
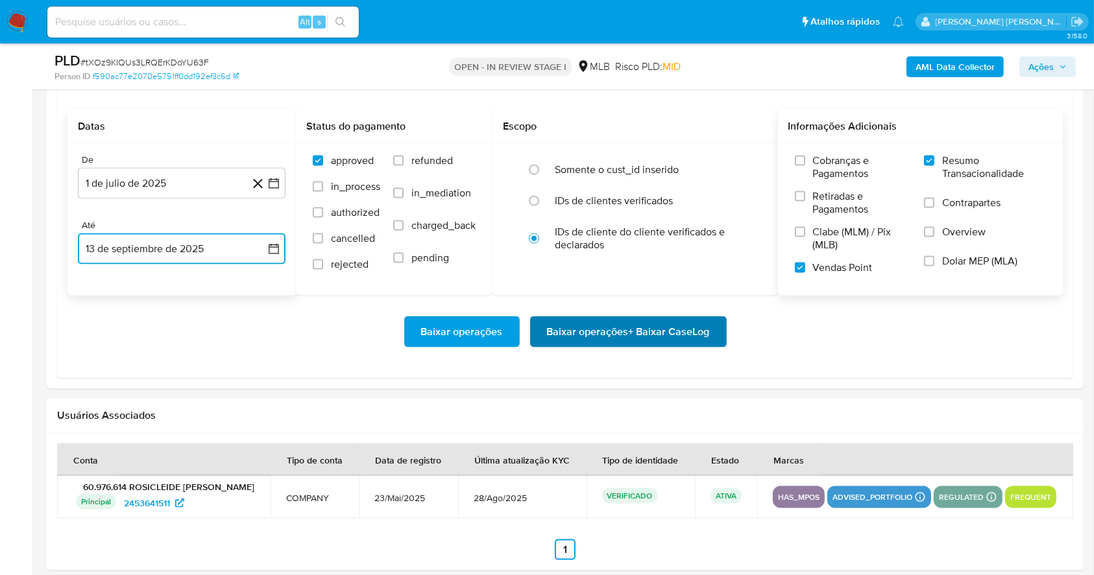
click at [658, 340] on span "Baixar operações + Baixar CaseLog" at bounding box center [628, 332] width 163 height 29
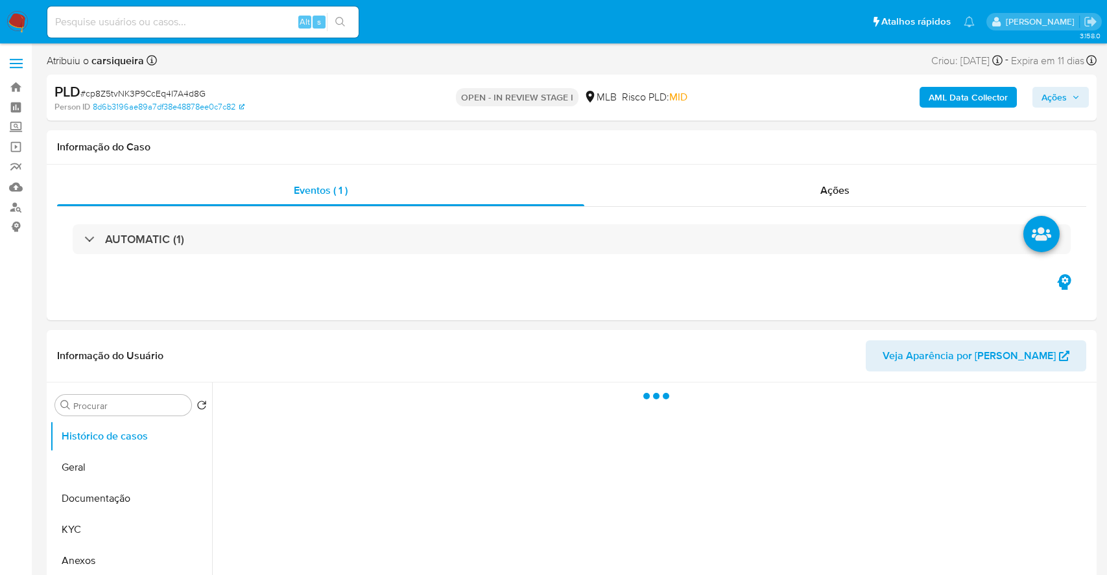
select select "10"
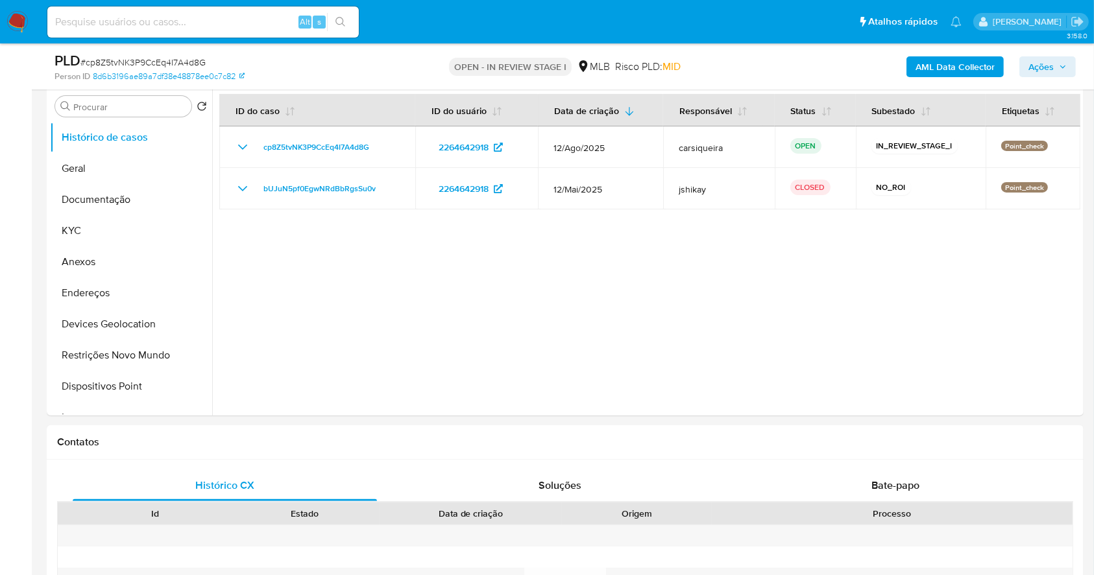
scroll to position [256, 0]
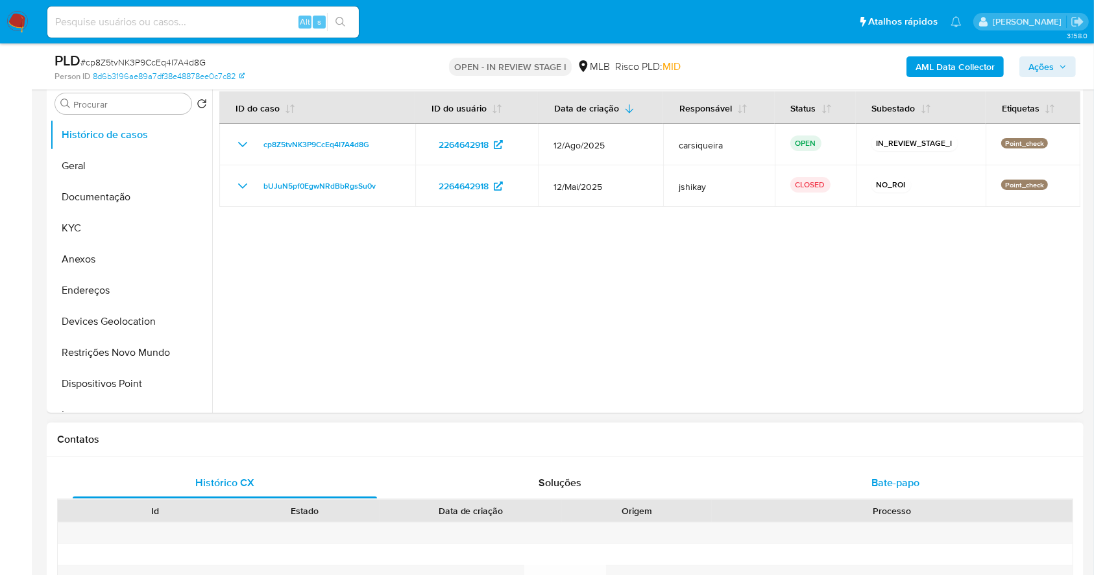
click at [898, 468] on div "Bate-papo" at bounding box center [895, 483] width 304 height 31
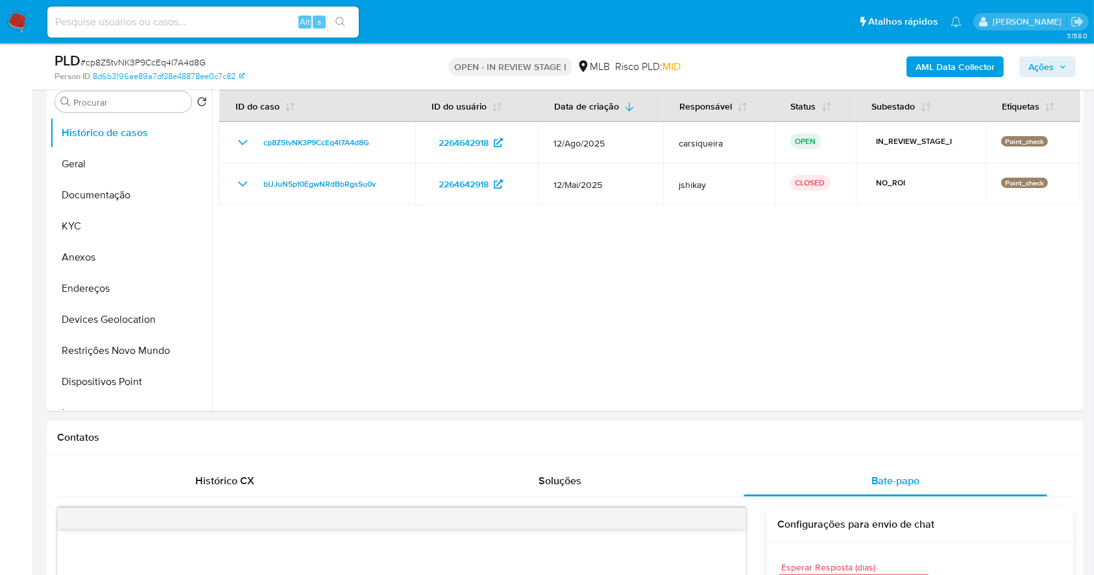
scroll to position [213, 0]
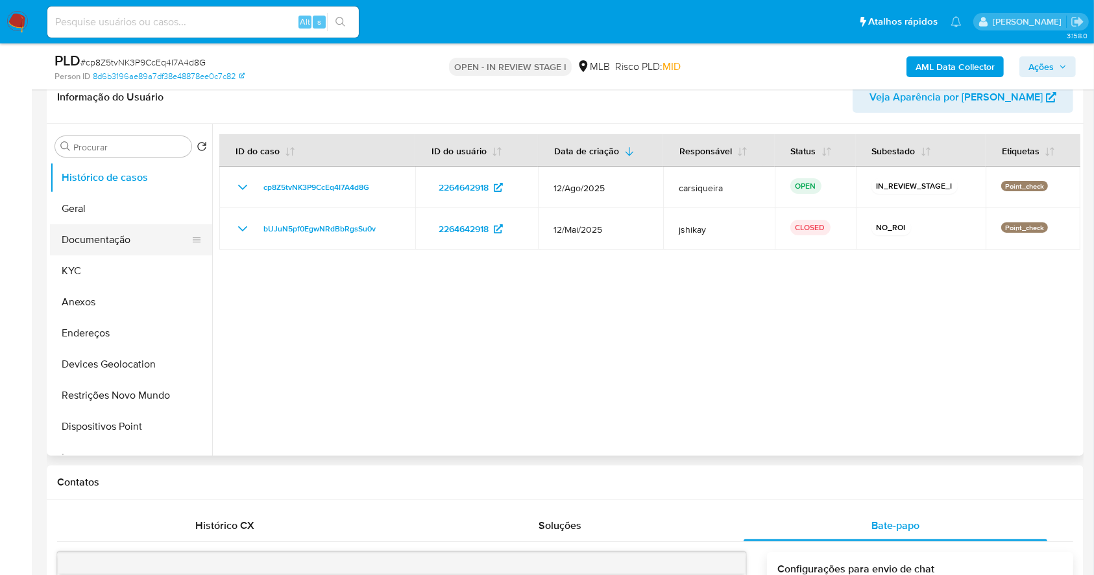
click at [90, 239] on button "Documentação" at bounding box center [126, 239] width 152 height 31
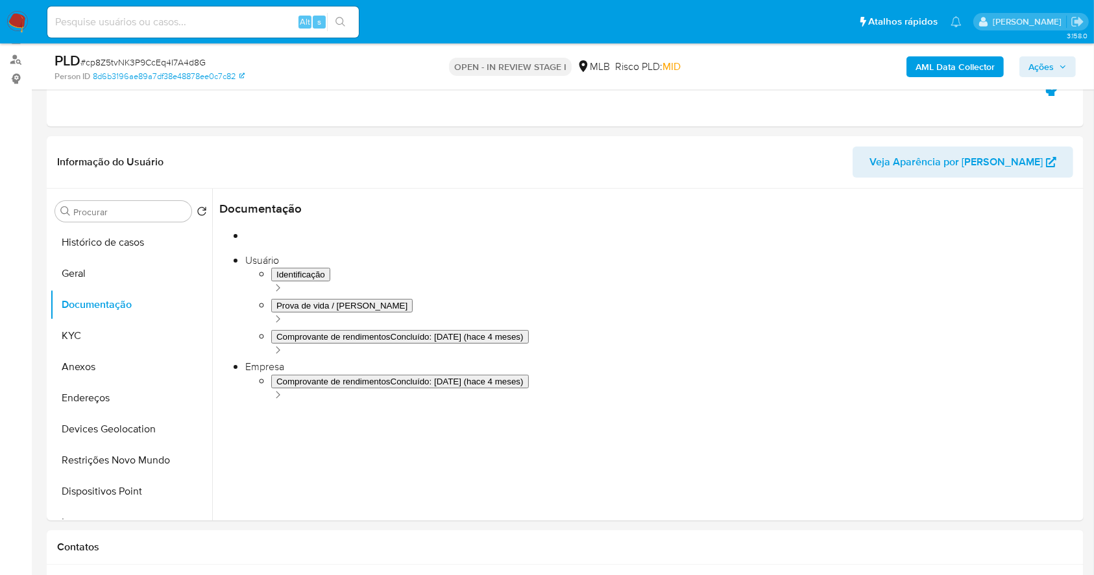
scroll to position [145, 0]
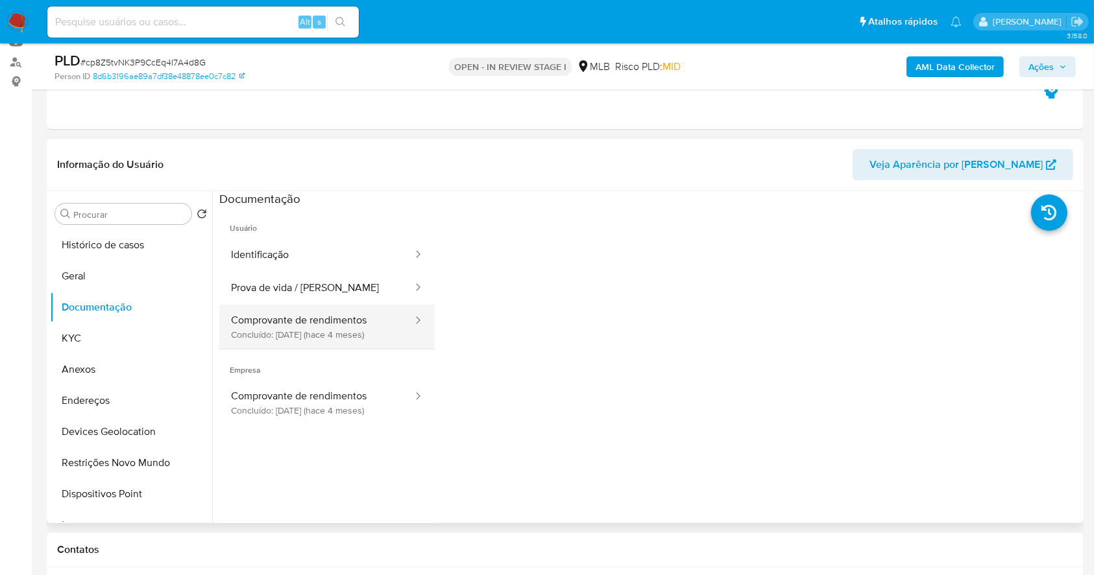
click at [360, 331] on button "Comprovante de rendimentos Concluído: [DATE] (hace 4 meses)" at bounding box center [316, 327] width 195 height 44
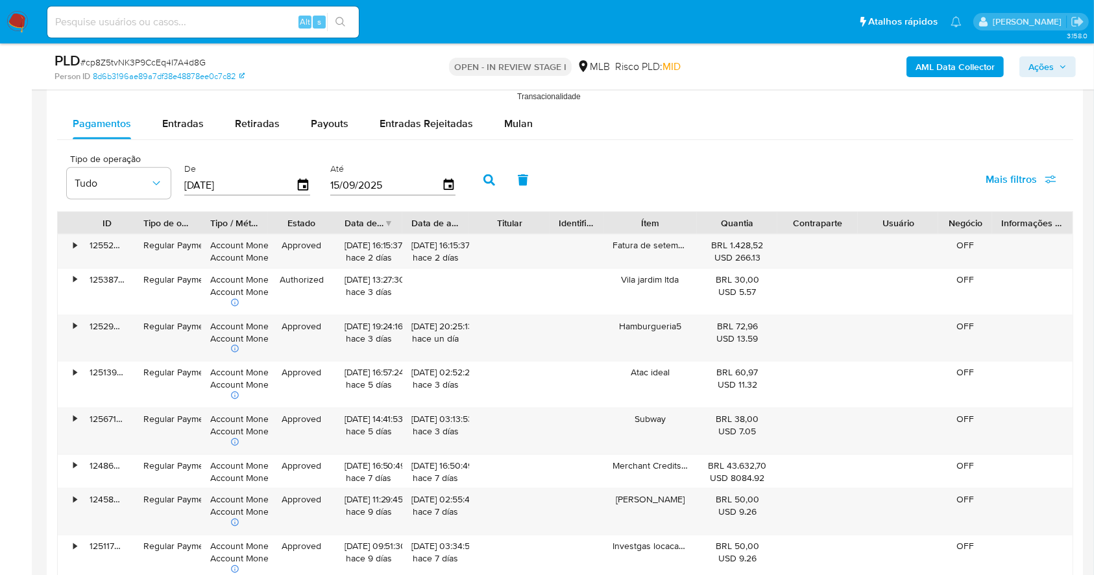
scroll to position [1662, 0]
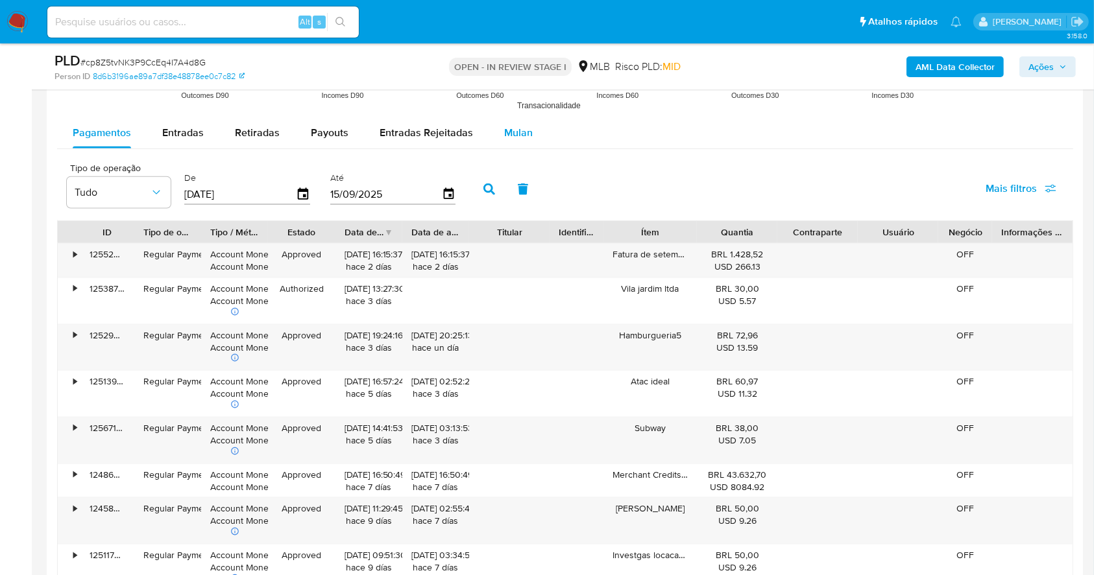
click at [504, 132] on span "Mulan" at bounding box center [518, 132] width 29 height 15
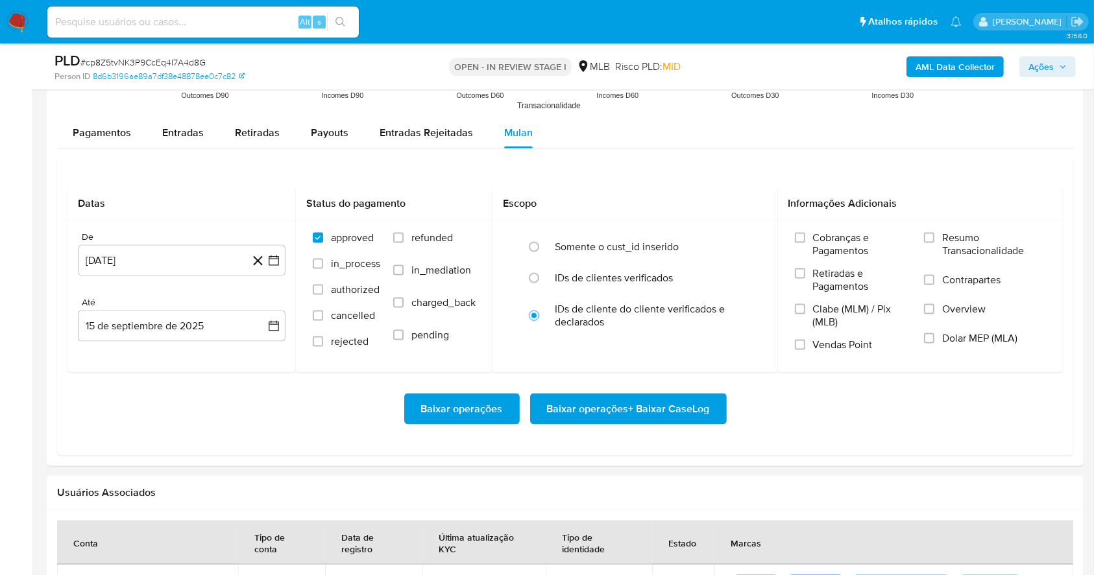
click at [641, 174] on div "Datas De [DATE] [DATE] [GEOGRAPHIC_DATA] 15 de septiembre de 2025 [DATE] Status…" at bounding box center [565, 306] width 1016 height 300
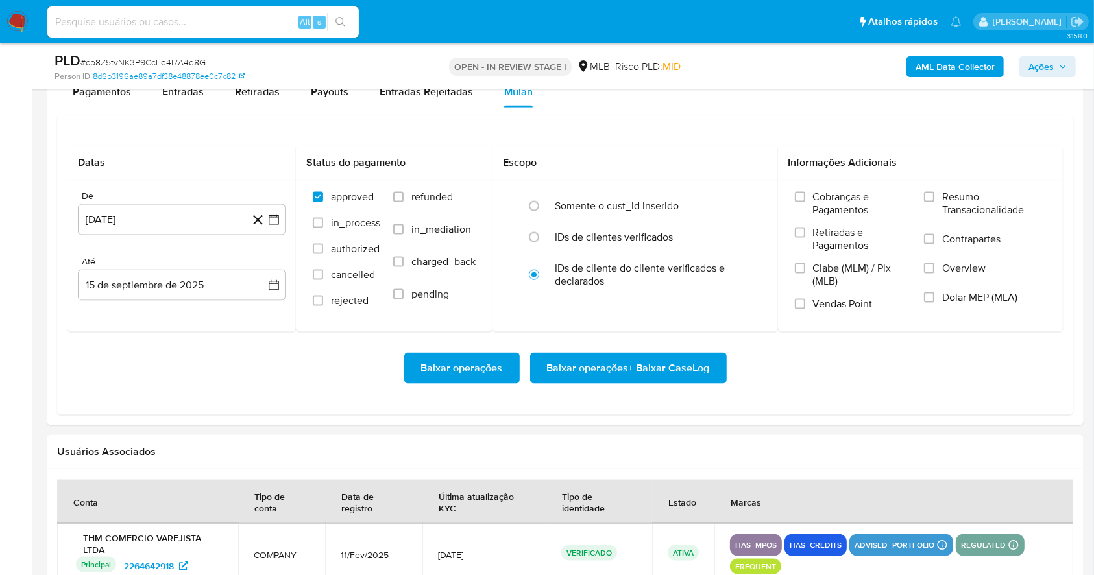
scroll to position [1731, 0]
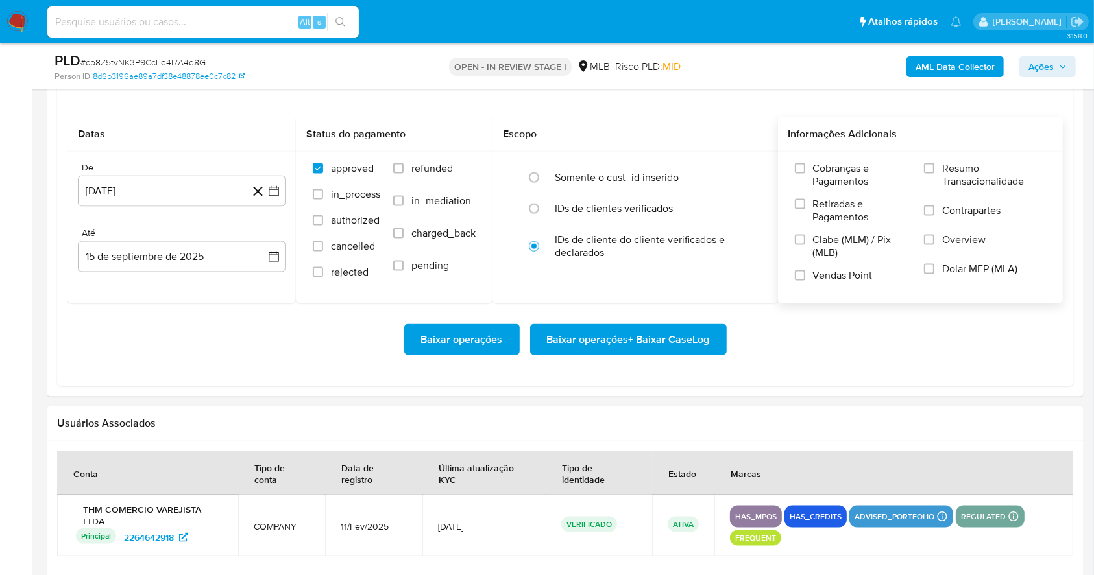
click at [924, 180] on label "Resumo Transacionalidade" at bounding box center [985, 183] width 122 height 42
click at [924, 174] on input "Resumo Transacionalidade" at bounding box center [929, 168] width 10 height 10
click at [803, 274] on input "Vendas Point" at bounding box center [800, 275] width 10 height 10
click at [276, 193] on icon "button" at bounding box center [273, 191] width 13 height 13
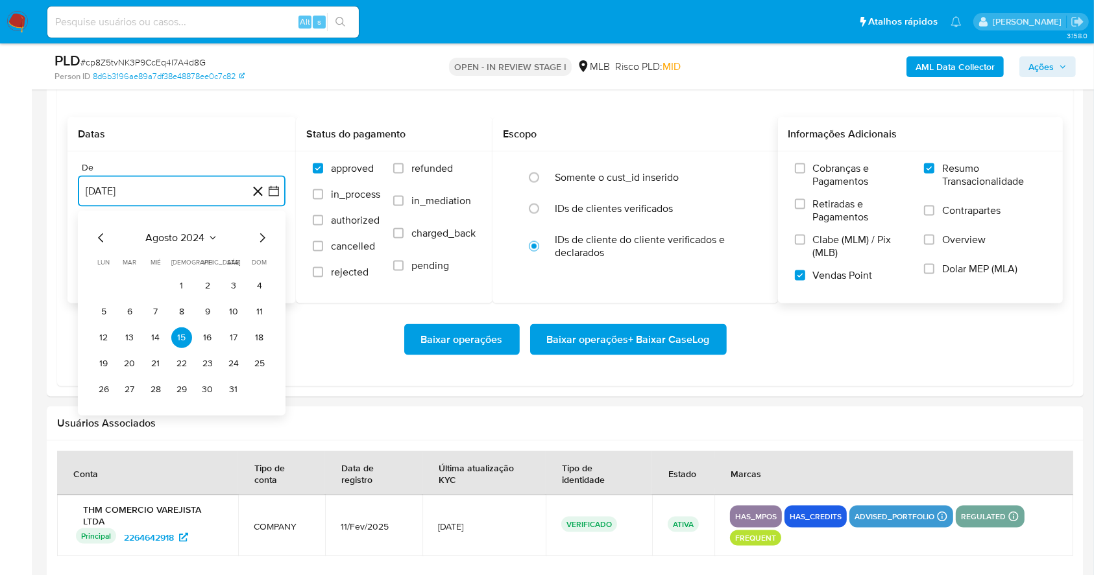
click at [261, 239] on icon "Mes siguiente" at bounding box center [262, 238] width 16 height 16
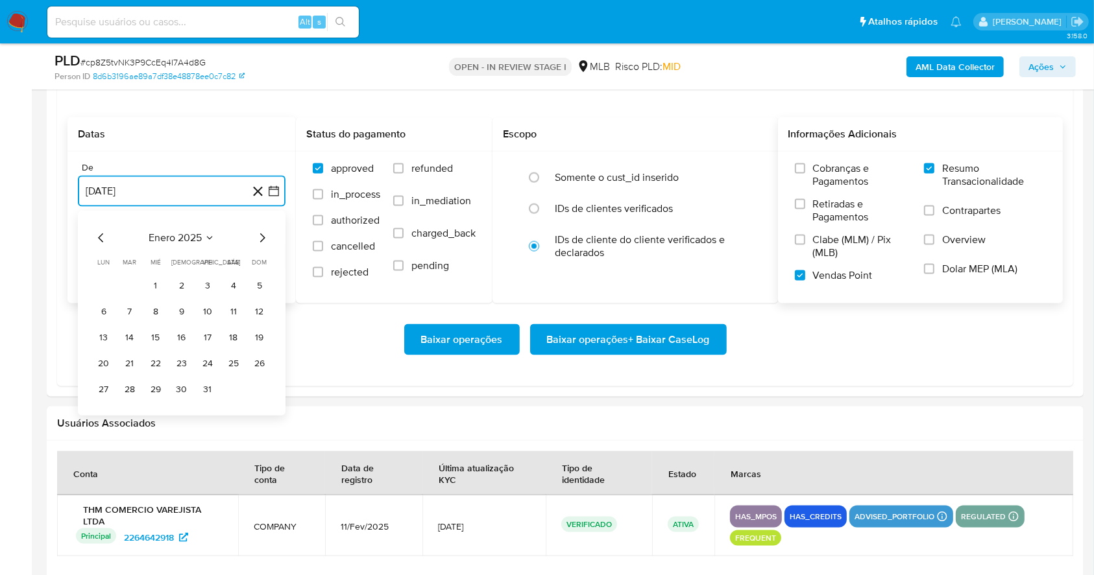
click at [261, 239] on icon "Mes siguiente" at bounding box center [262, 238] width 16 height 16
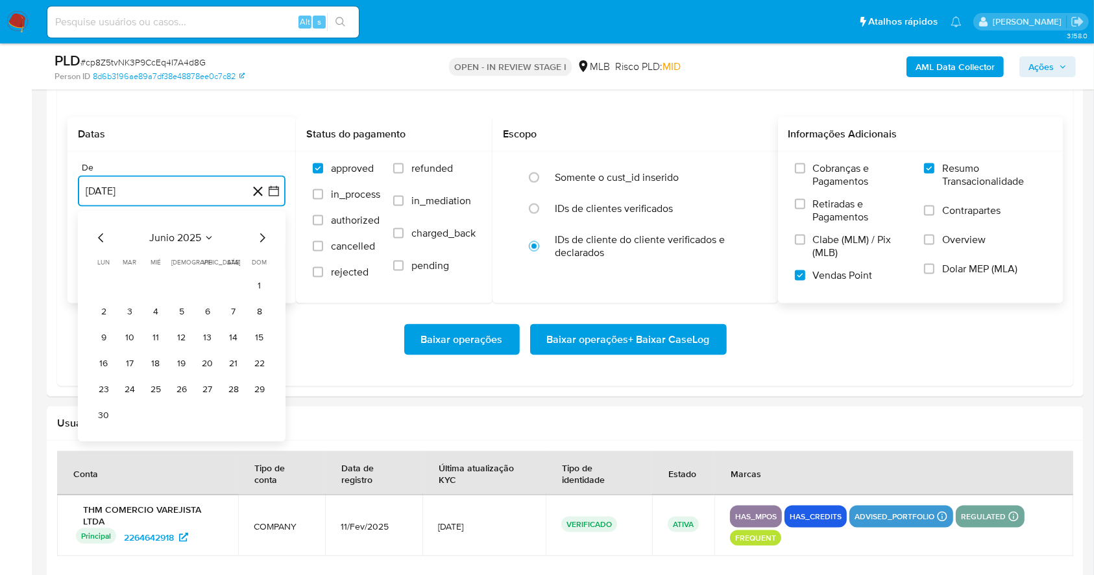
click at [261, 239] on icon "Mes siguiente" at bounding box center [262, 238] width 16 height 16
click at [130, 287] on button "1" at bounding box center [129, 286] width 21 height 21
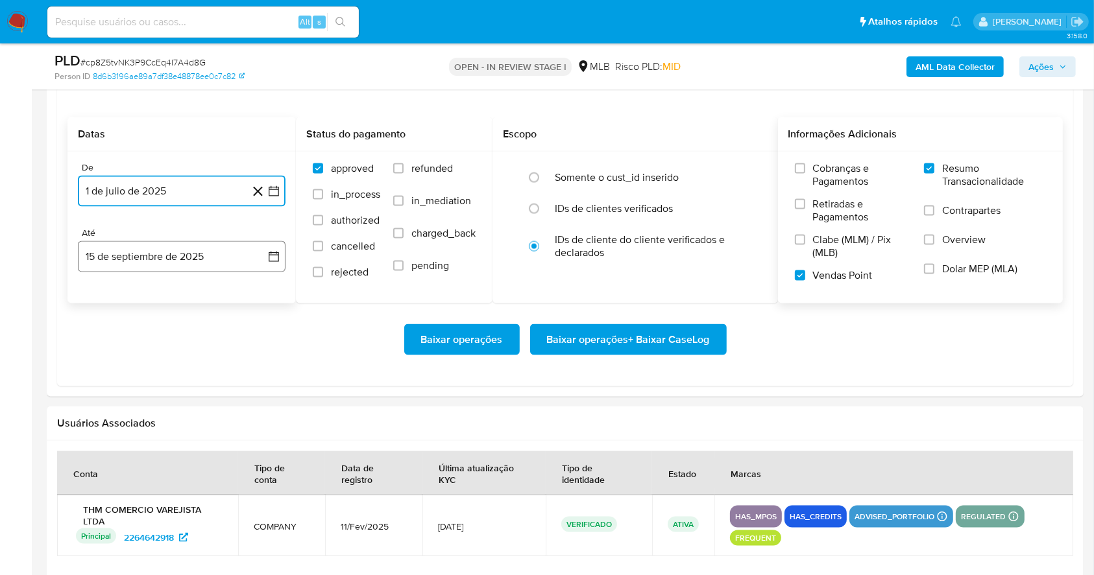
click at [166, 257] on button "15 de septiembre de 2025" at bounding box center [182, 256] width 208 height 31
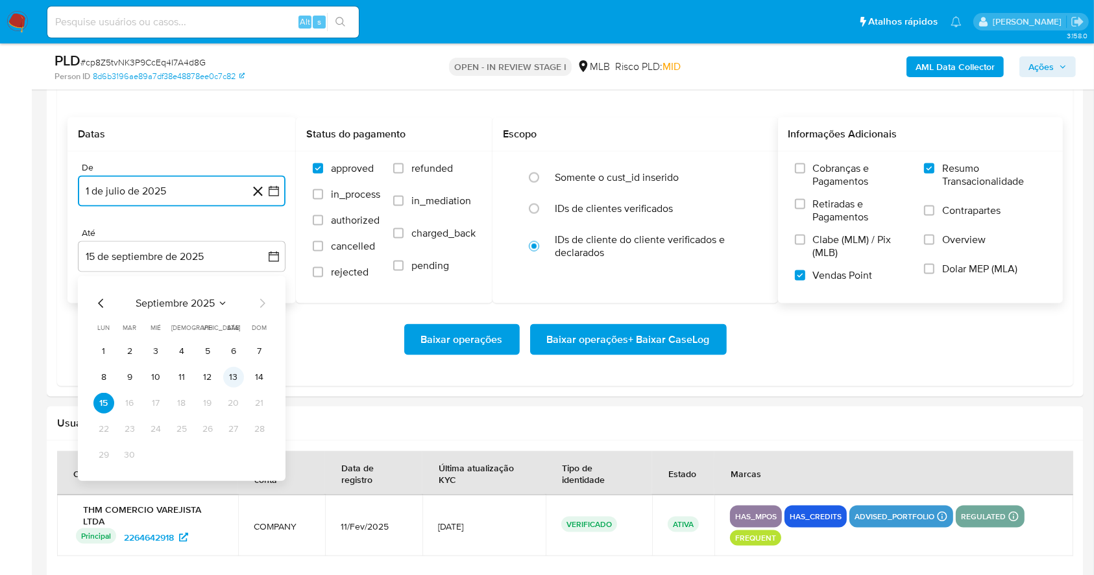
click at [235, 380] on button "13" at bounding box center [233, 377] width 21 height 21
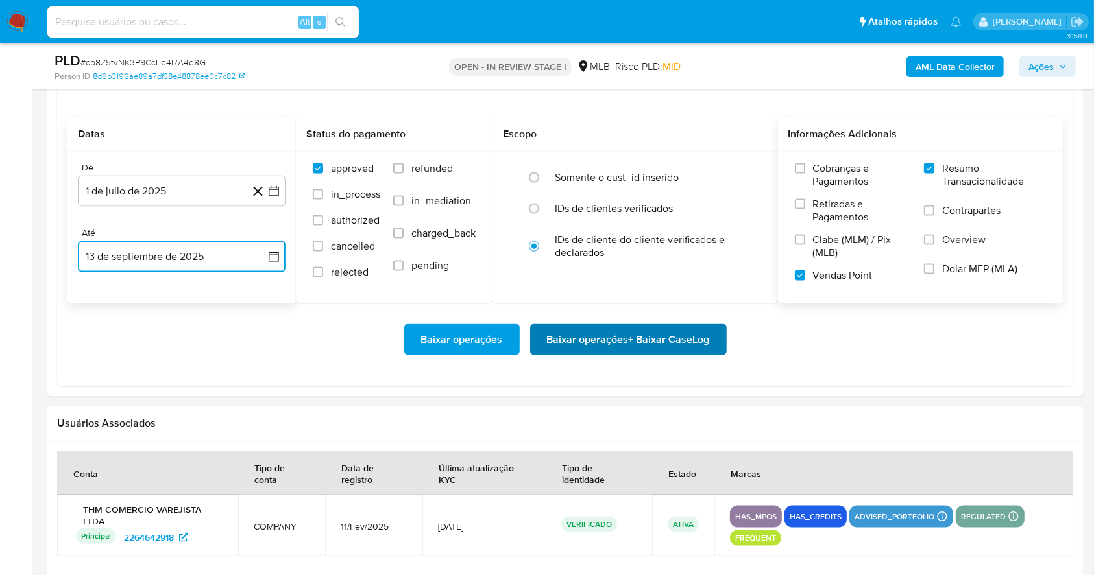
click at [631, 349] on span "Baixar operações + Baixar CaseLog" at bounding box center [628, 340] width 163 height 29
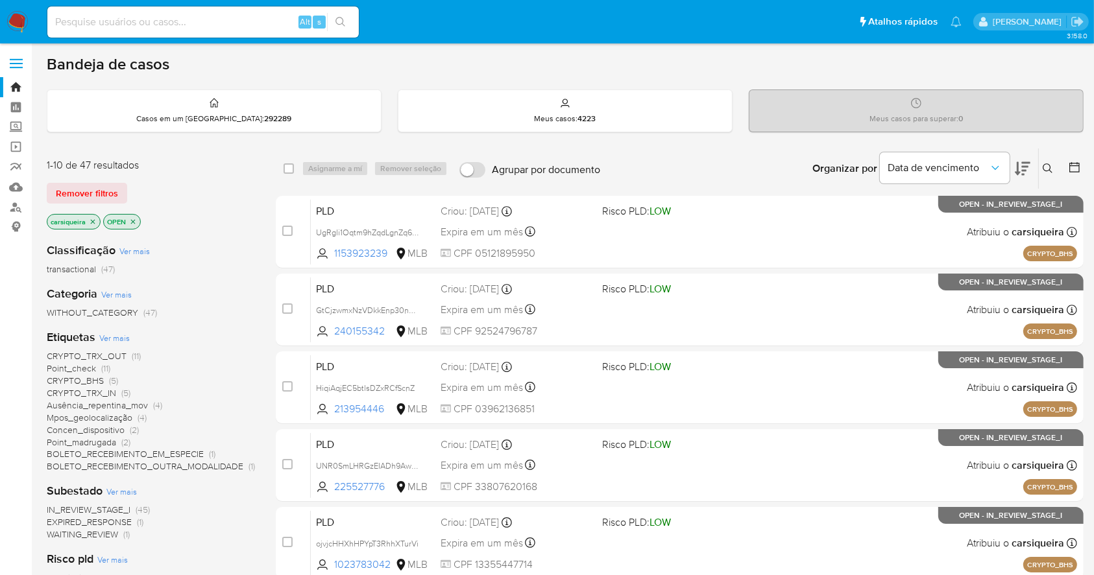
click at [18, 19] on img at bounding box center [17, 22] width 22 height 22
click at [1068, 158] on div at bounding box center [1071, 169] width 23 height 40
click at [1074, 162] on icon at bounding box center [1074, 167] width 13 height 13
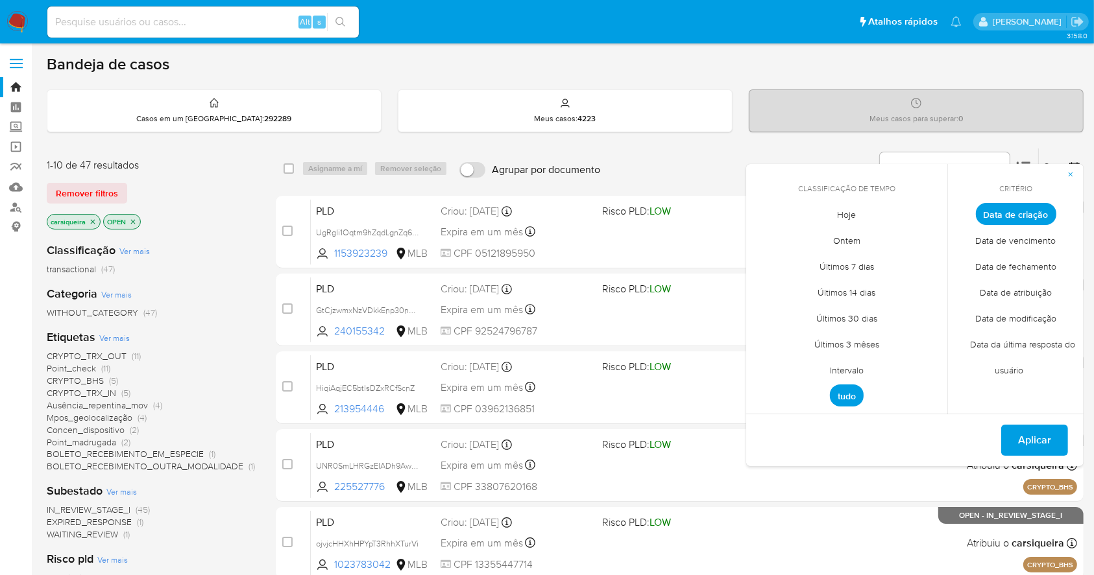
click at [842, 367] on span "Intervalo" at bounding box center [846, 370] width 61 height 27
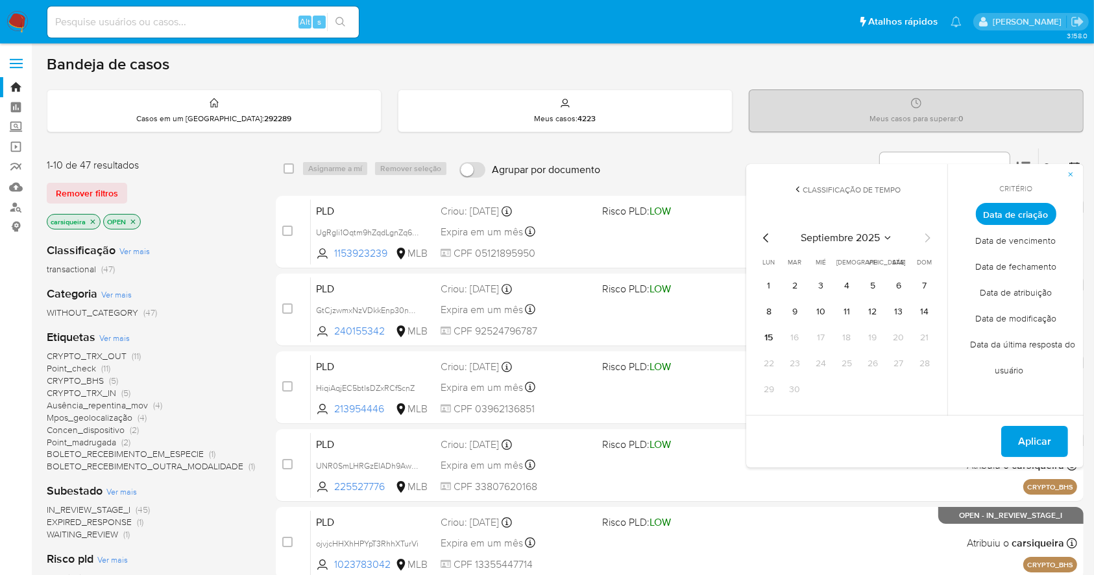
click at [760, 242] on icon "Mes anterior" at bounding box center [766, 238] width 16 height 16
click at [868, 281] on button "1" at bounding box center [872, 286] width 21 height 21
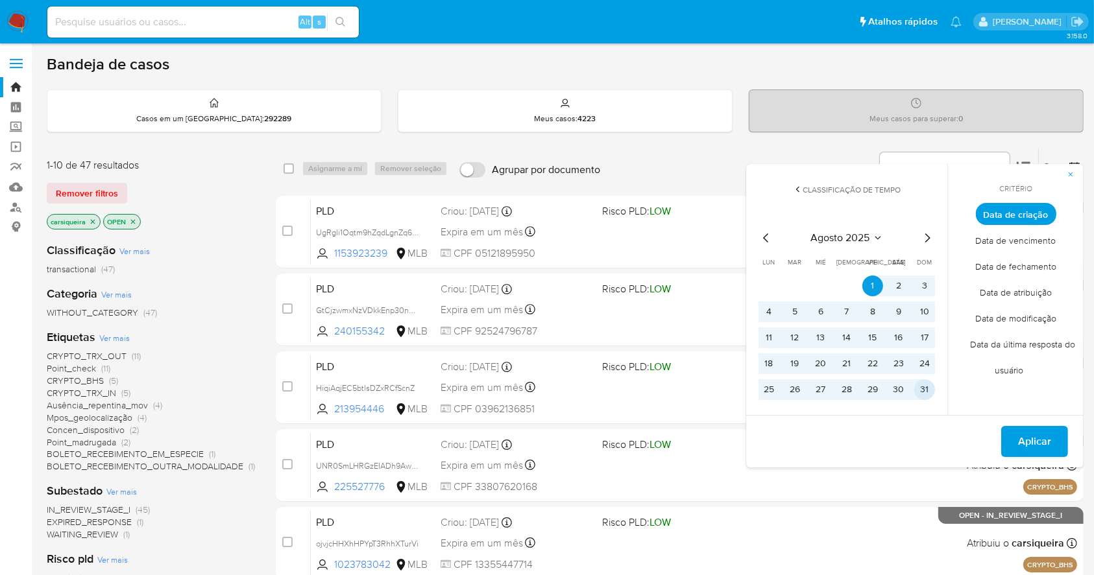
click at [928, 383] on button "31" at bounding box center [924, 389] width 21 height 21
click at [1022, 438] on span "Aplicar" at bounding box center [1034, 441] width 33 height 29
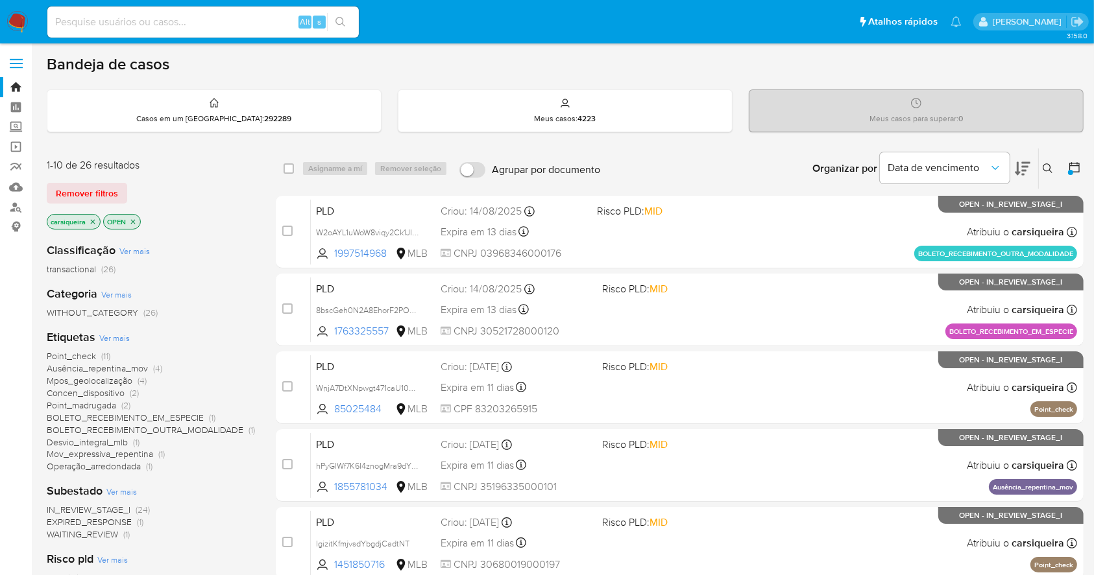
click at [253, 516] on div "IN_REVIEW_STAGE_I (24) EXPIRED_RESPONSE (1) WAITING_REVIEW (1)" at bounding box center [151, 522] width 208 height 37
click at [233, 27] on input at bounding box center [202, 22] width 311 height 17
paste input "WnjA7DtXNpwgt471caU10V8j"
type input "WnjA7DtXNpwgt471caU10V8j"
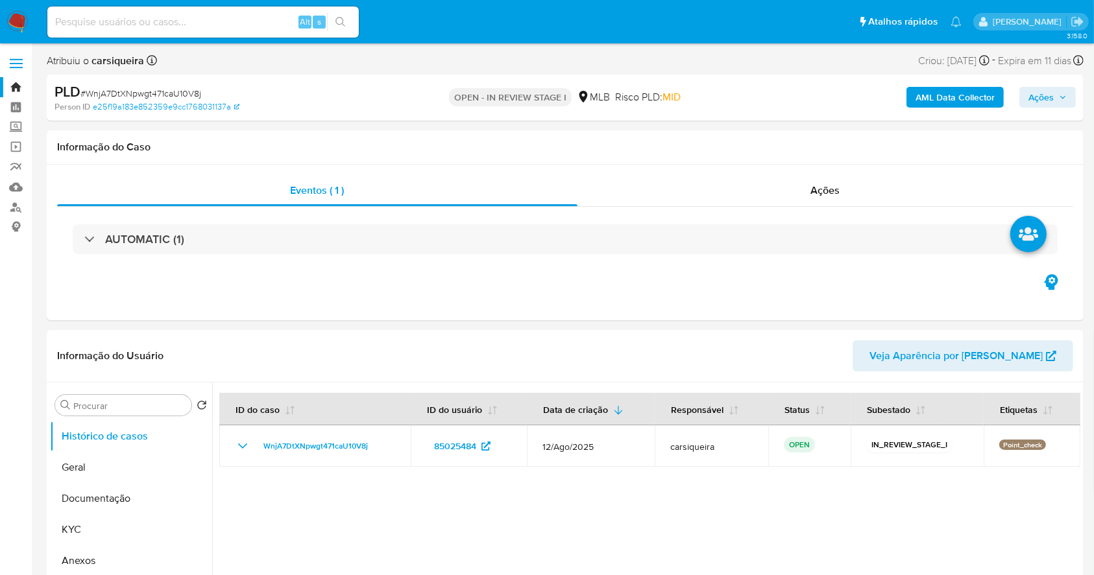
select select "10"
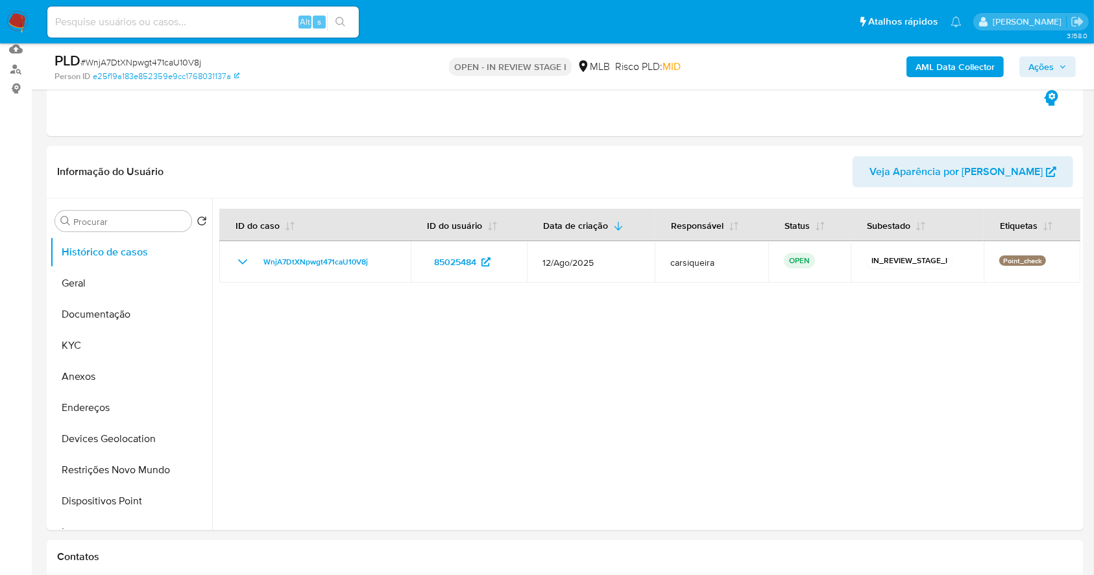
scroll to position [173, 0]
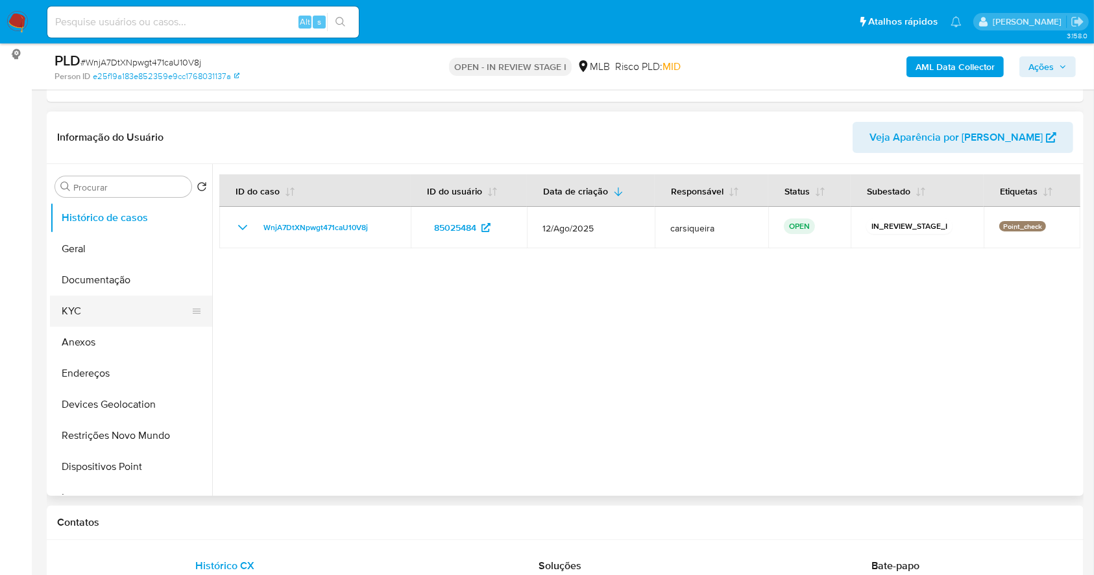
click at [139, 309] on button "KYC" at bounding box center [126, 311] width 152 height 31
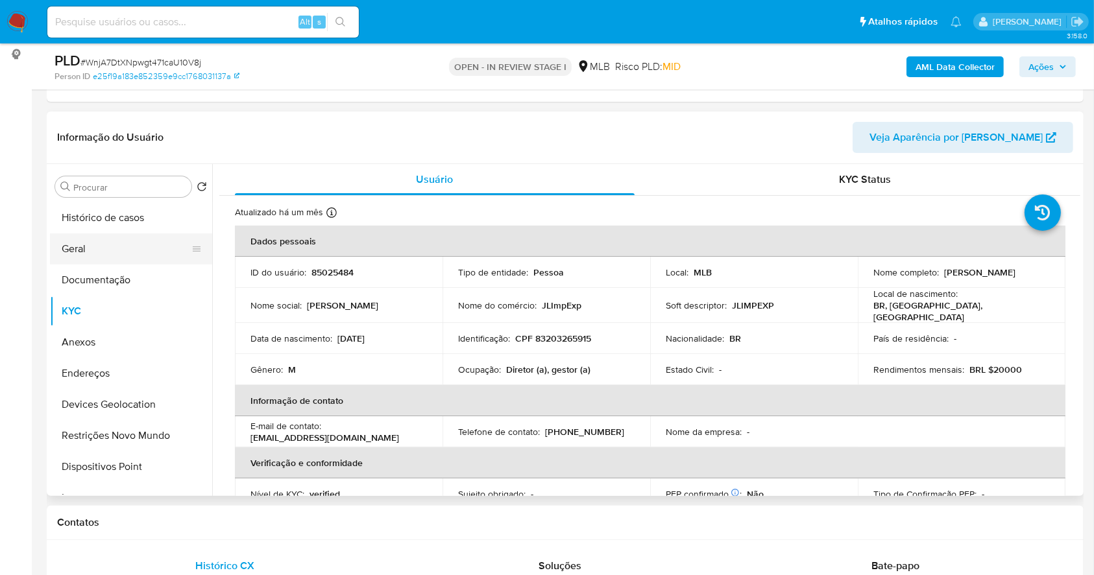
click at [136, 249] on button "Geral" at bounding box center [126, 248] width 152 height 31
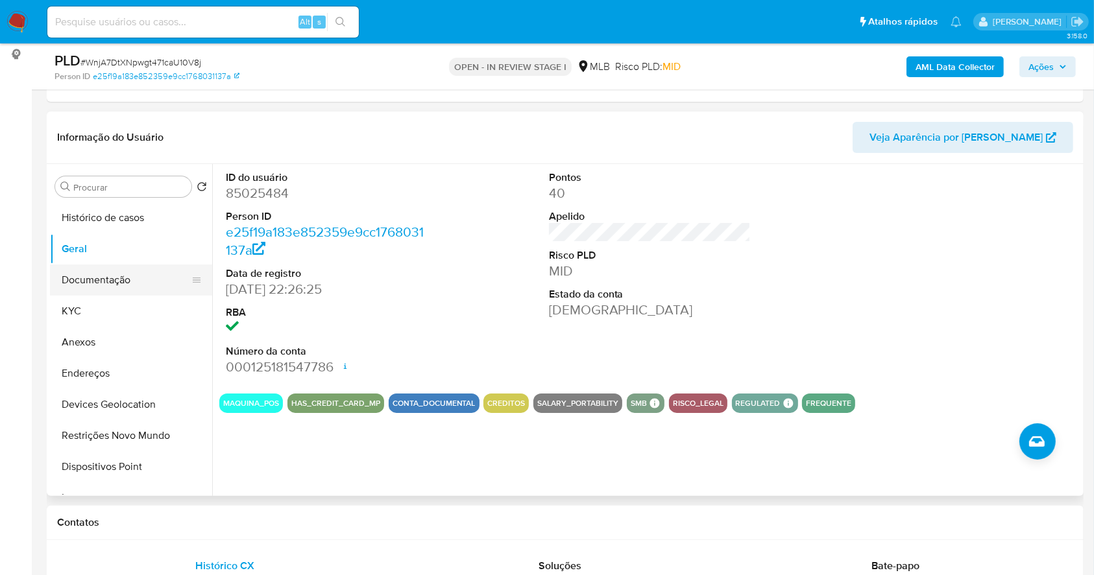
click at [127, 283] on button "Documentação" at bounding box center [126, 280] width 152 height 31
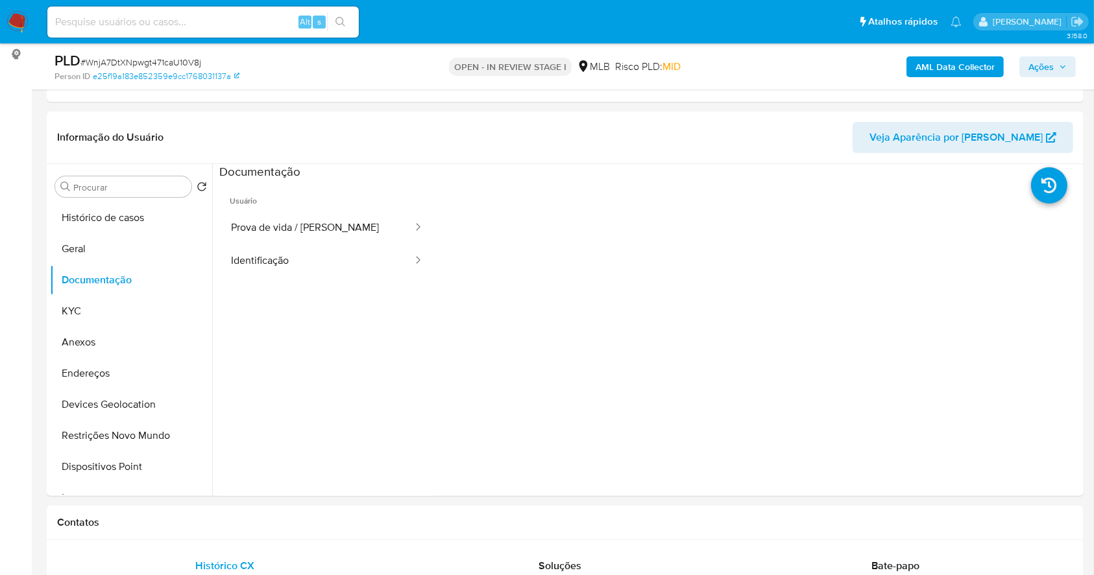
click at [948, 62] on b "AML Data Collector" at bounding box center [954, 66] width 79 height 21
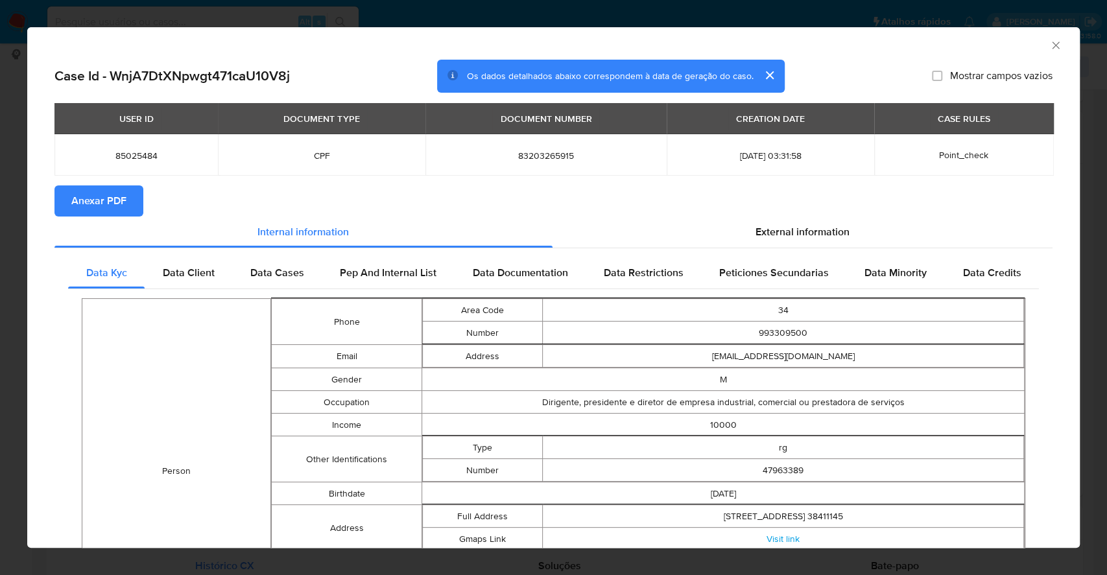
click at [93, 191] on span "Anexar PDF" at bounding box center [98, 201] width 55 height 29
click at [0, 248] on div "AML Data Collector Case Id - WnjA7DtXNpwgt471caU10V8j Os dados detalhados abaix…" at bounding box center [553, 287] width 1107 height 575
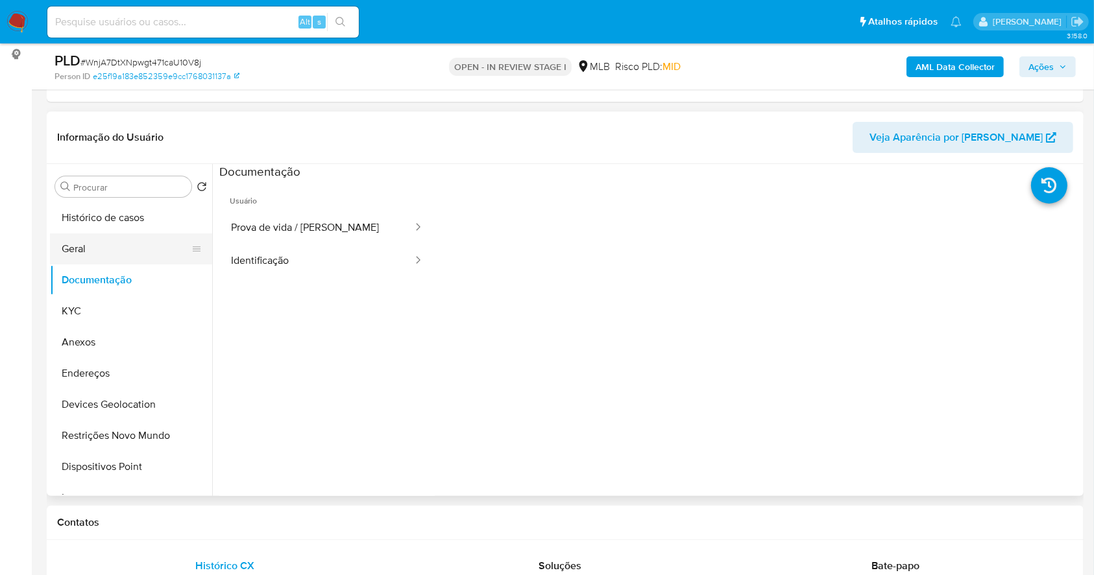
click at [97, 236] on button "Geral" at bounding box center [126, 248] width 152 height 31
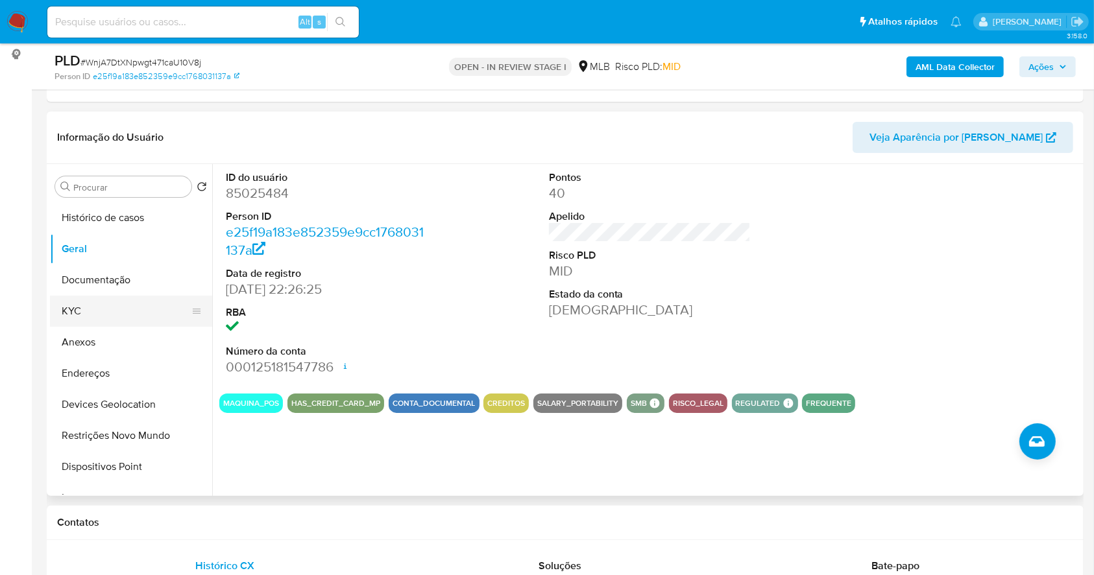
click at [138, 315] on button "KYC" at bounding box center [126, 311] width 152 height 31
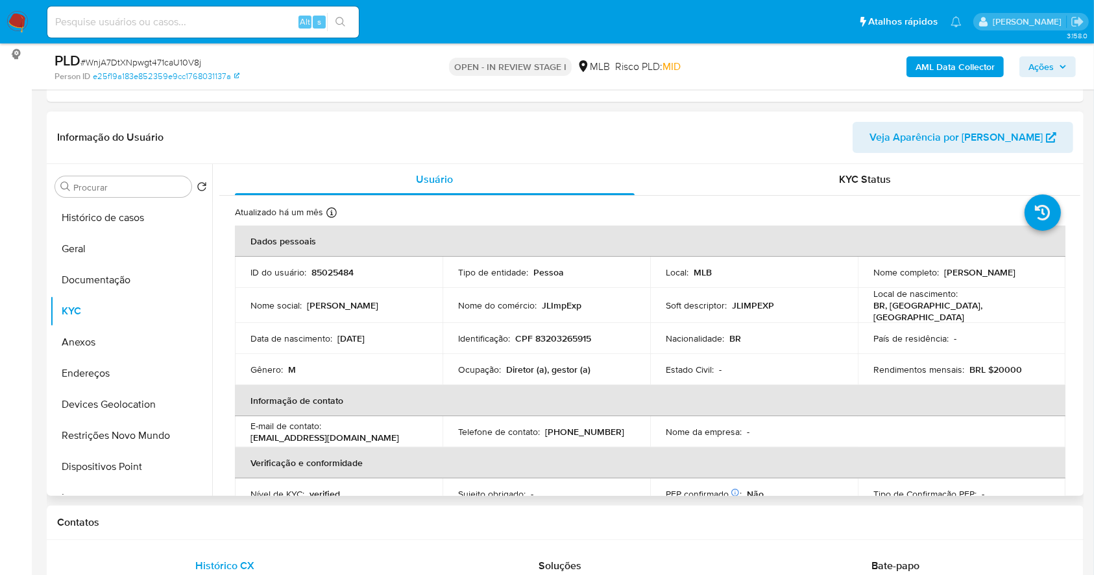
drag, startPoint x: 1079, startPoint y: 215, endPoint x: 688, endPoint y: 409, distance: 436.8
click at [688, 409] on th "Informação de contato" at bounding box center [650, 400] width 830 height 31
drag, startPoint x: 1076, startPoint y: 195, endPoint x: 649, endPoint y: 355, distance: 456.1
click at [650, 355] on td "Estado Civil : -" at bounding box center [754, 369] width 208 height 31
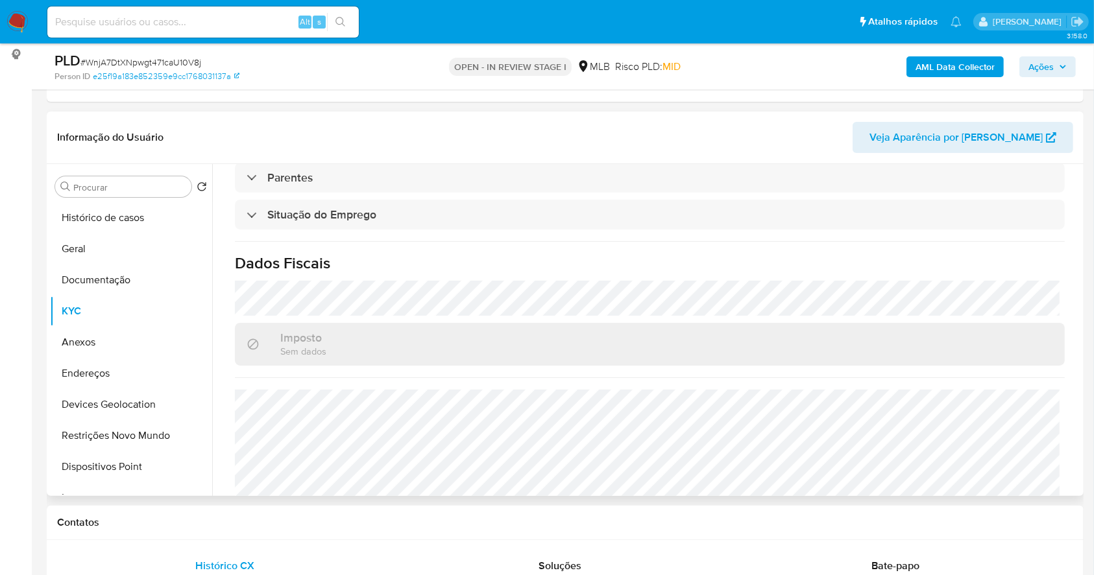
scroll to position [551, 0]
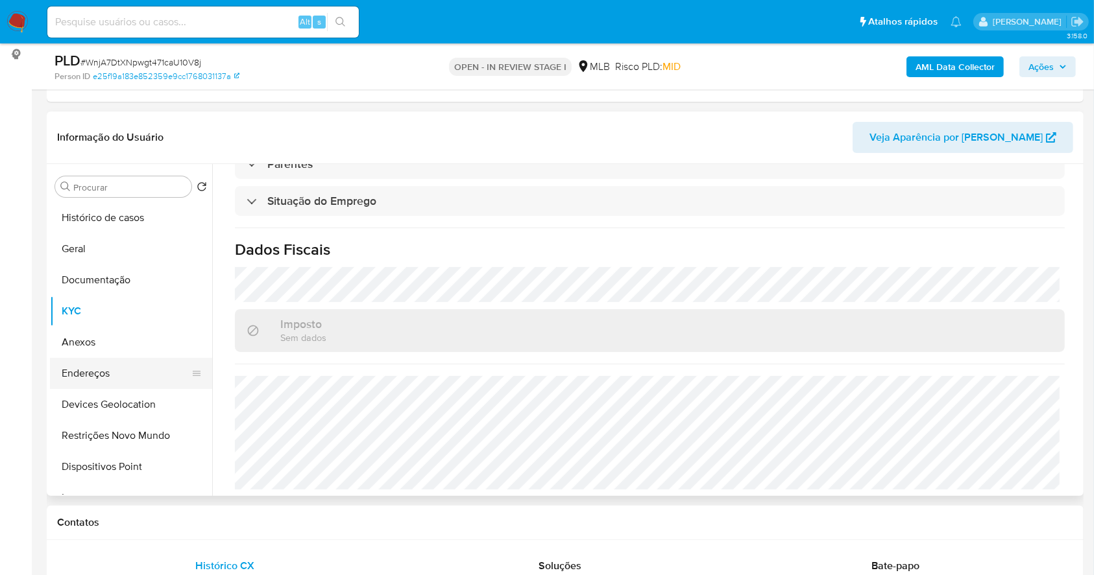
click at [111, 377] on button "Endereços" at bounding box center [126, 373] width 152 height 31
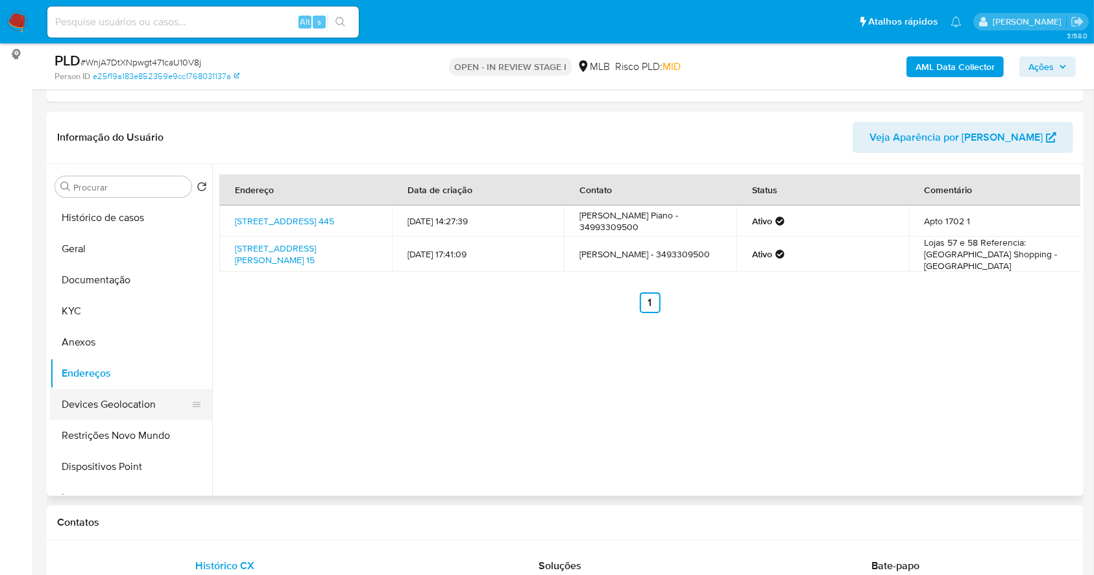
click at [139, 401] on button "Devices Geolocation" at bounding box center [126, 404] width 152 height 31
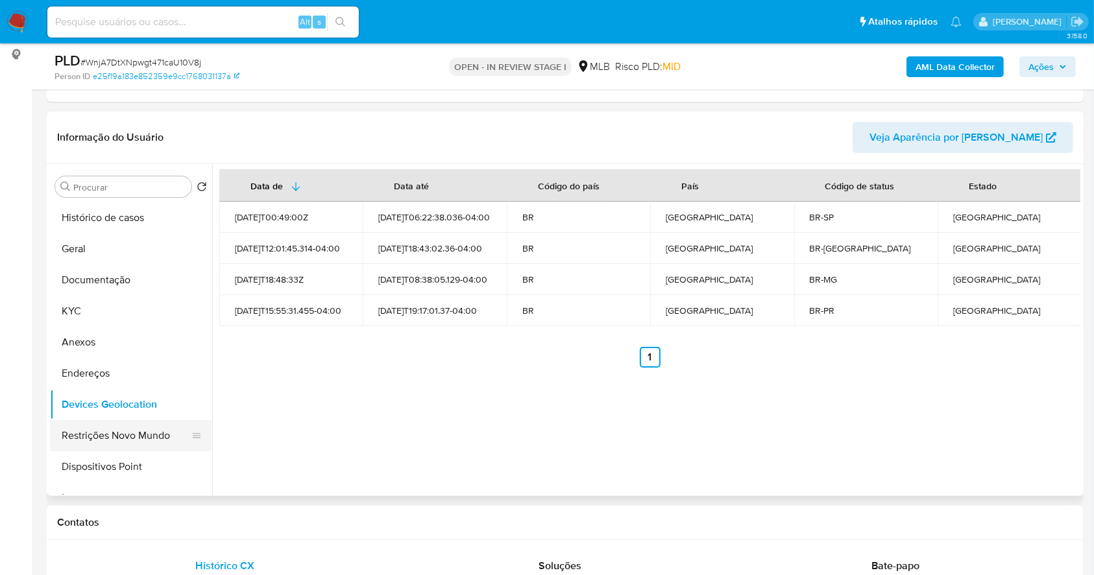
click at [155, 423] on button "Restrições Novo Mundo" at bounding box center [126, 435] width 152 height 31
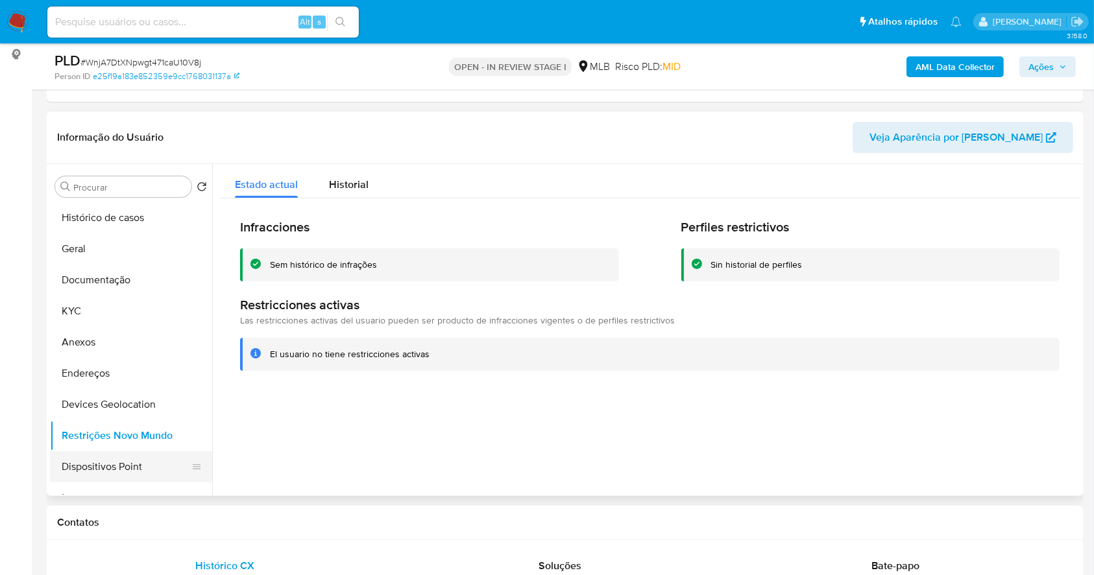
click at [144, 458] on button "Dispositivos Point" at bounding box center [126, 466] width 152 height 31
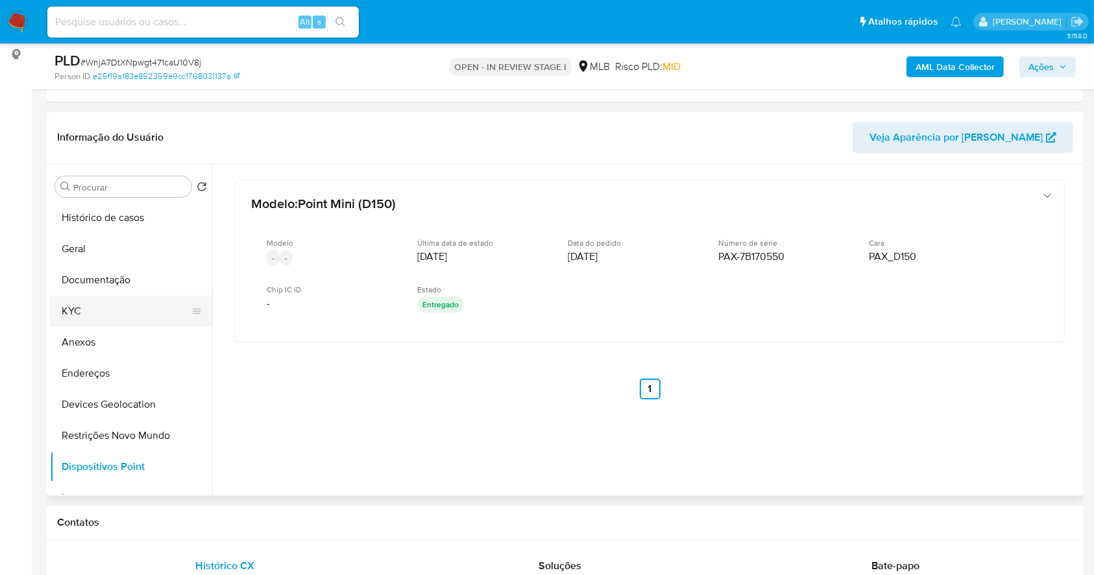
click at [130, 309] on button "KYC" at bounding box center [126, 311] width 152 height 31
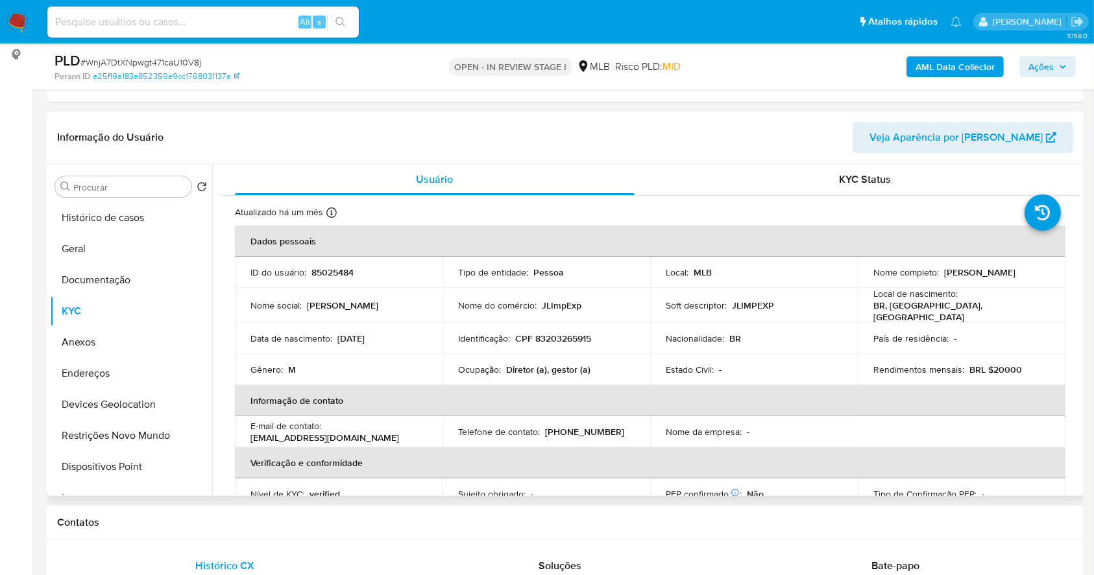
click at [549, 333] on p "CPF 83203265915" at bounding box center [553, 339] width 76 height 12
copy p "83203265915"
click at [549, 333] on p "CPF 83203265915" at bounding box center [553, 339] width 76 height 12
drag, startPoint x: 1035, startPoint y: 277, endPoint x: 1025, endPoint y: 278, distance: 9.8
click at [1015, 278] on p "Jorge Luis Piano Vargas" at bounding box center [979, 273] width 71 height 12
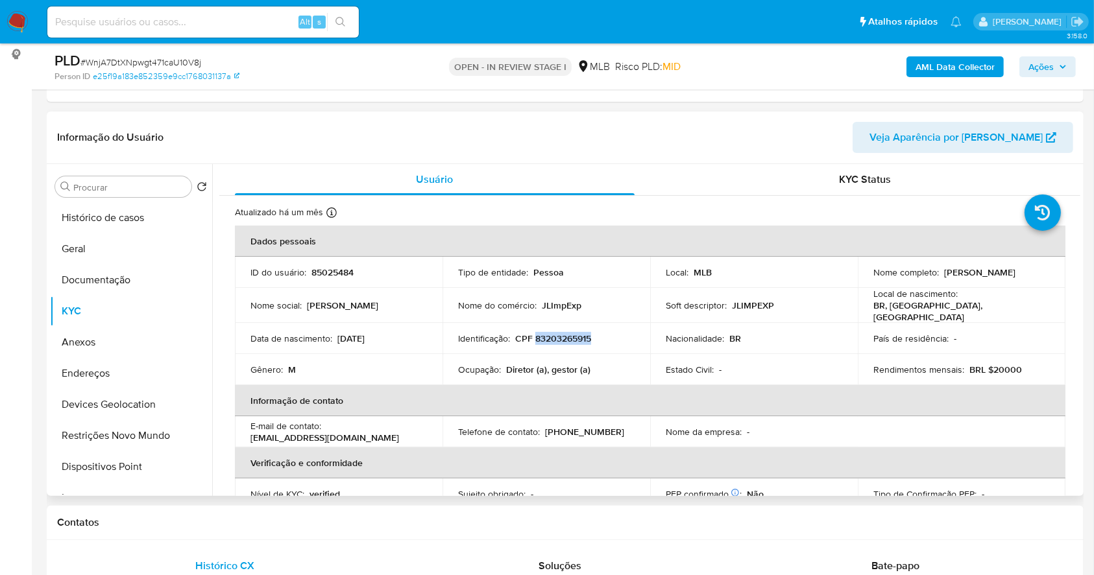
drag, startPoint x: 939, startPoint y: 271, endPoint x: 1040, endPoint y: 269, distance: 100.6
click at [1040, 269] on div "Nome completo : Jorge Luis Piano Vargas" at bounding box center [961, 273] width 176 height 12
copy p "Jorge Luis Piano Vargas"
click at [427, 459] on th "Verificação e conformidade" at bounding box center [650, 463] width 830 height 31
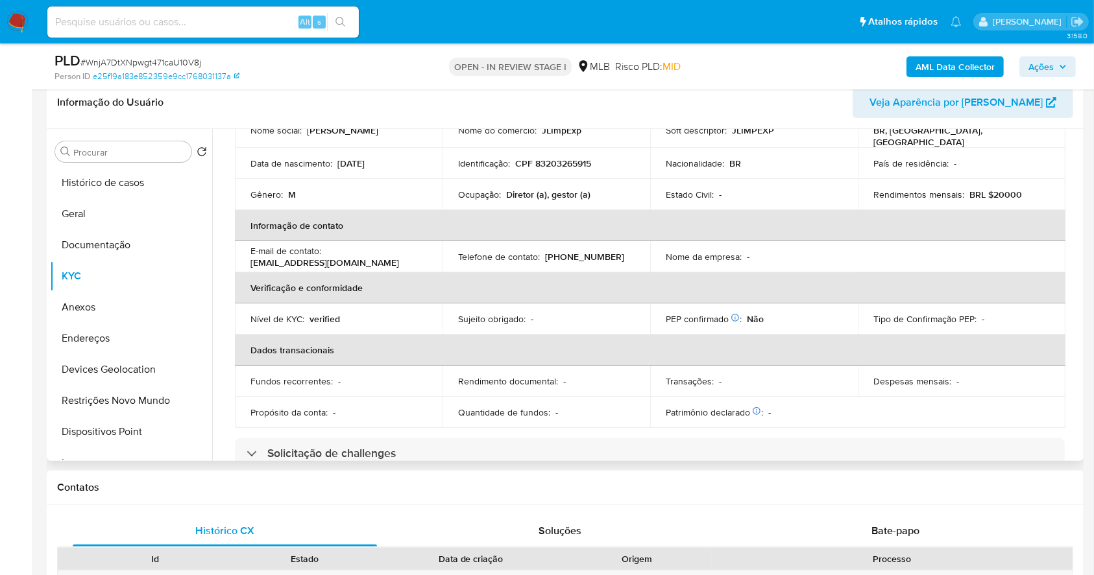
scroll to position [136, 0]
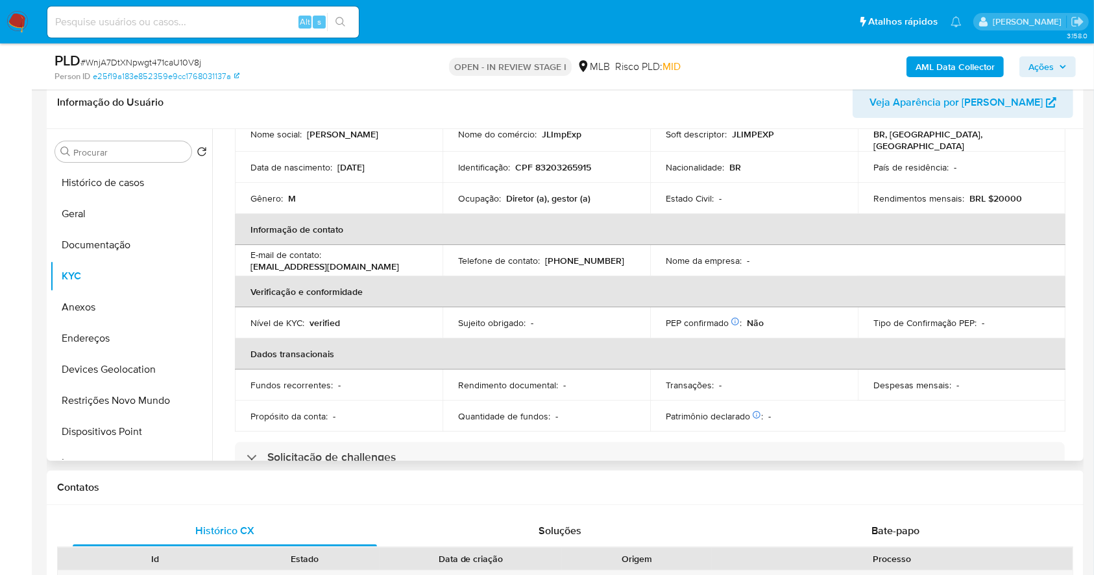
click at [967, 172] on td "País de residência : -" at bounding box center [961, 167] width 208 height 31
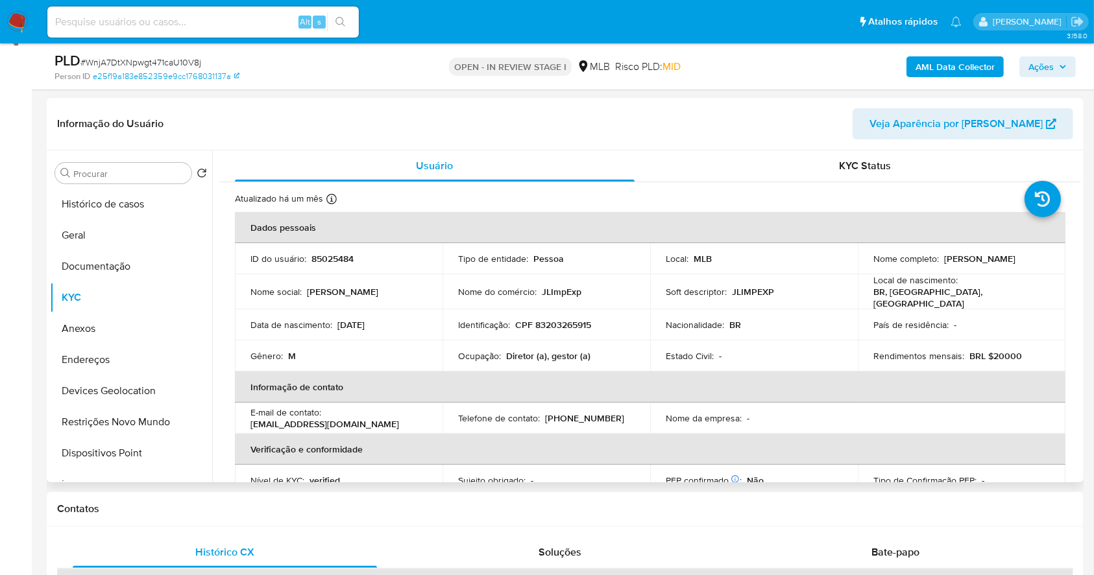
scroll to position [173, 0]
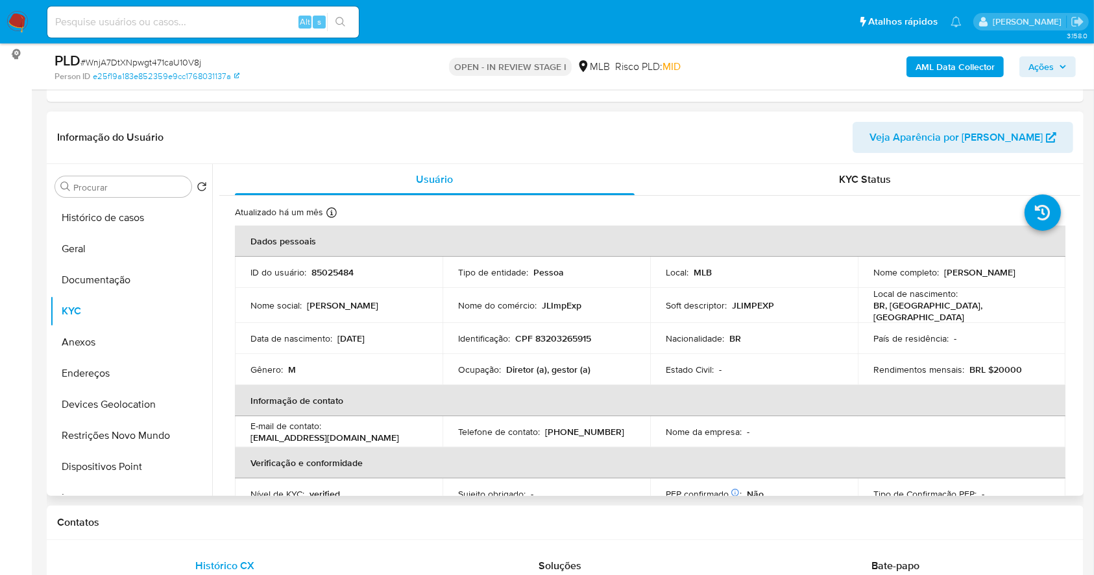
drag, startPoint x: 1039, startPoint y: 278, endPoint x: 939, endPoint y: 272, distance: 100.0
click at [939, 272] on td "Nome completo : Jorge Luis Piano Vargas" at bounding box center [961, 272] width 208 height 31
copy p "Jorge Luis Piano Vargas"
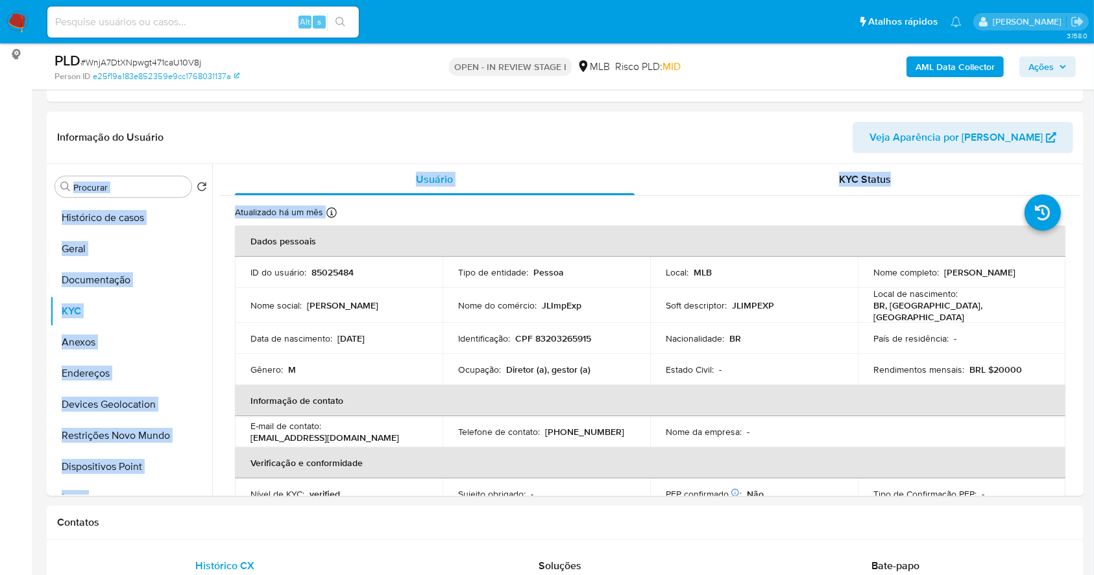
drag, startPoint x: 1093, startPoint y: 123, endPoint x: 1106, endPoint y: 279, distance: 156.2
click at [969, 406] on th "Informação de contato" at bounding box center [650, 400] width 830 height 31
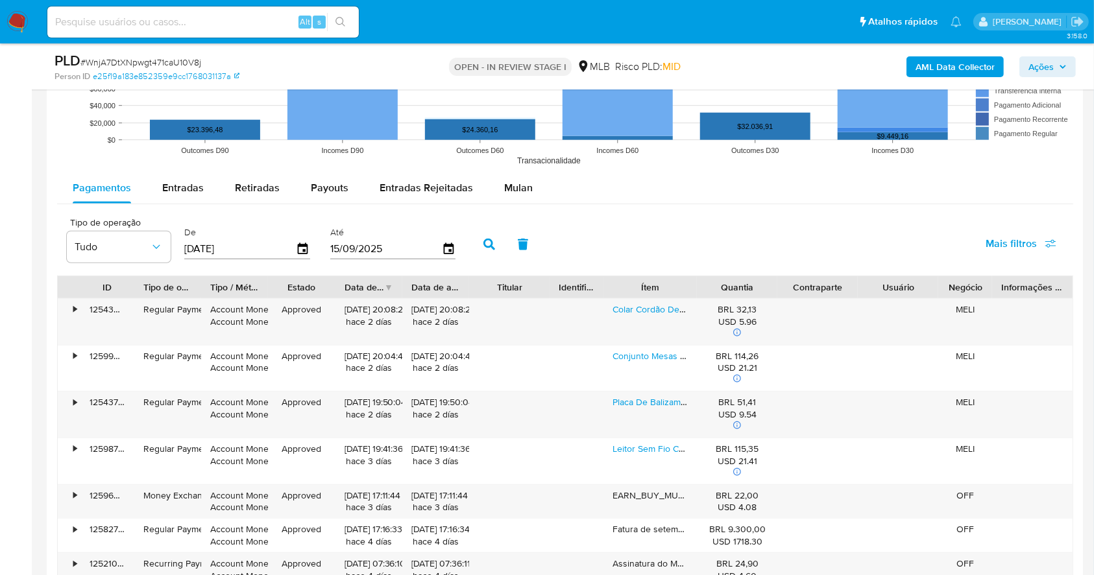
scroll to position [1257, 0]
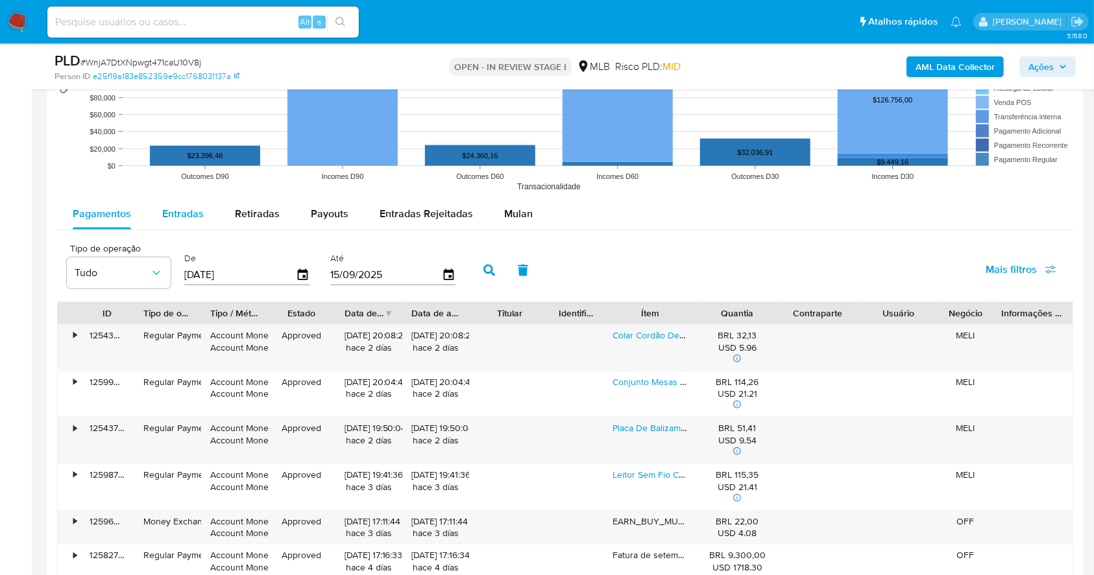
click at [187, 215] on span "Entradas" at bounding box center [183, 213] width 42 height 15
select select "10"
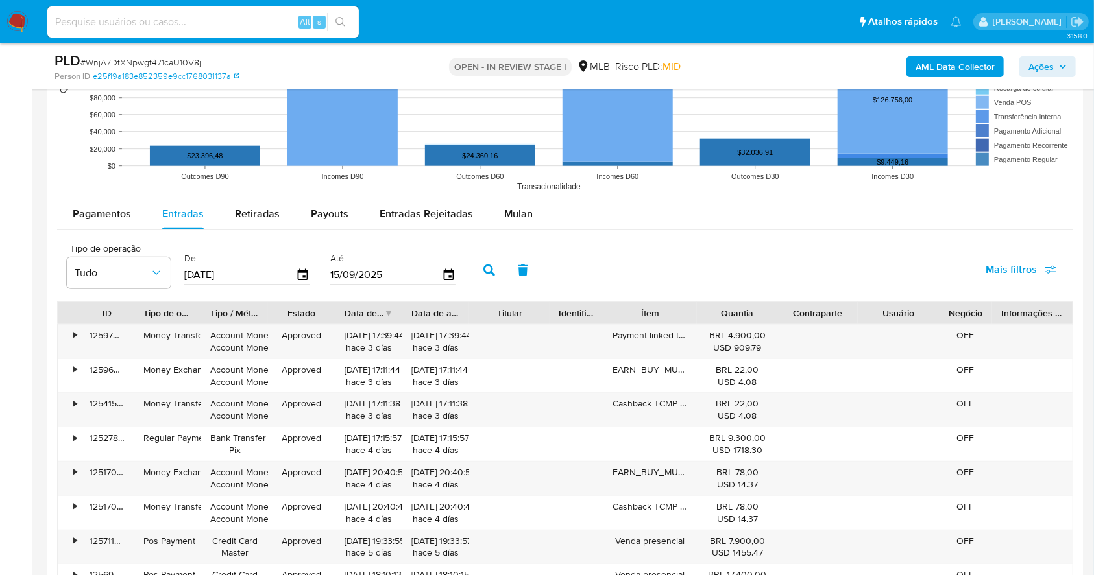
click at [2, 269] on aside "Bandeja Painel Screening Pesquisa em Listas Watchlist Ferramentas Operações em …" at bounding box center [16, 76] width 32 height 2667
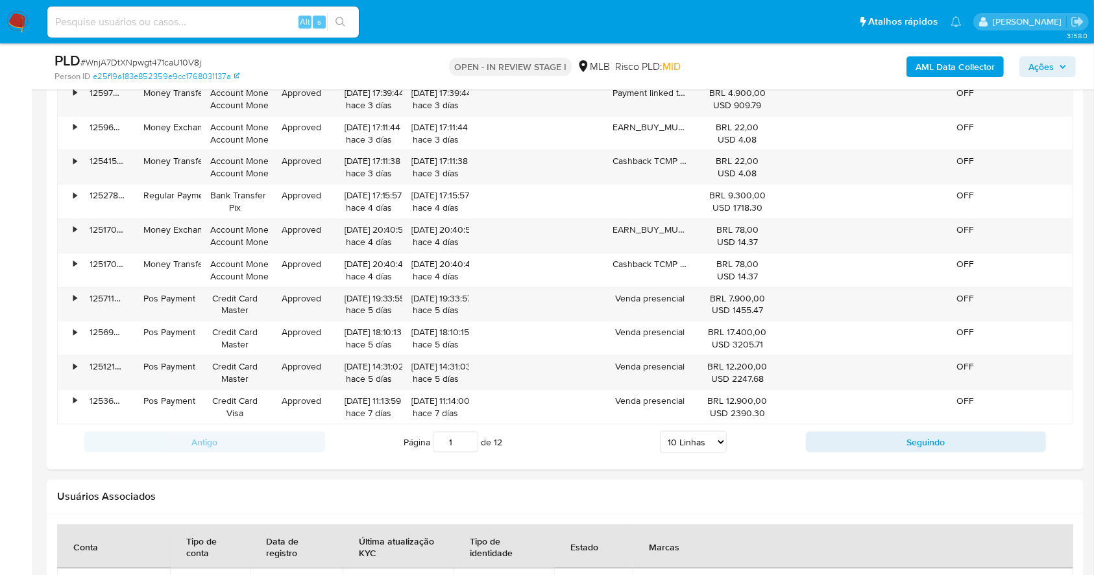
scroll to position [1568, 0]
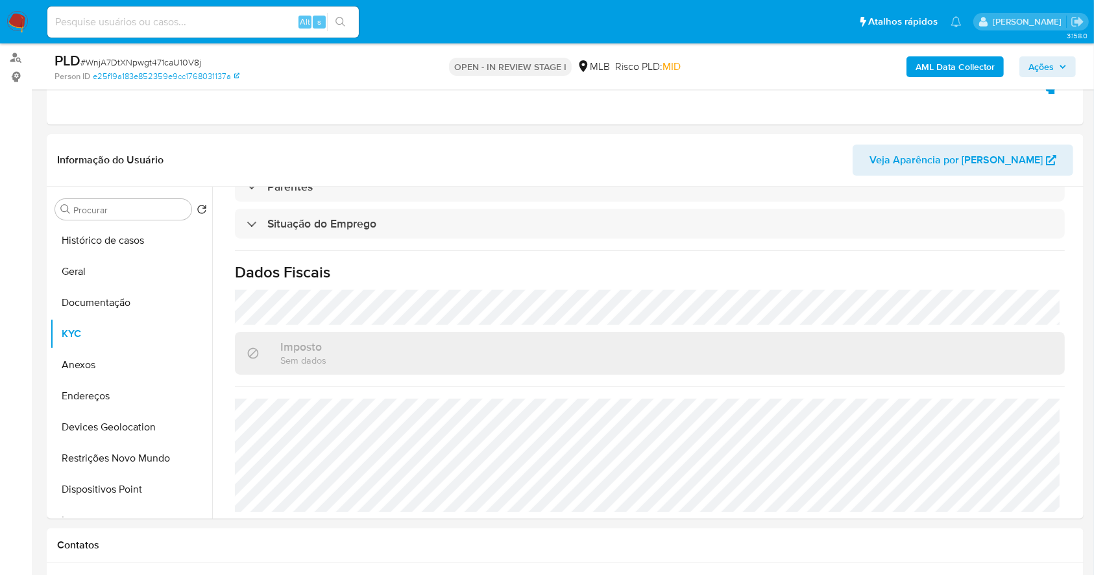
scroll to position [115, 0]
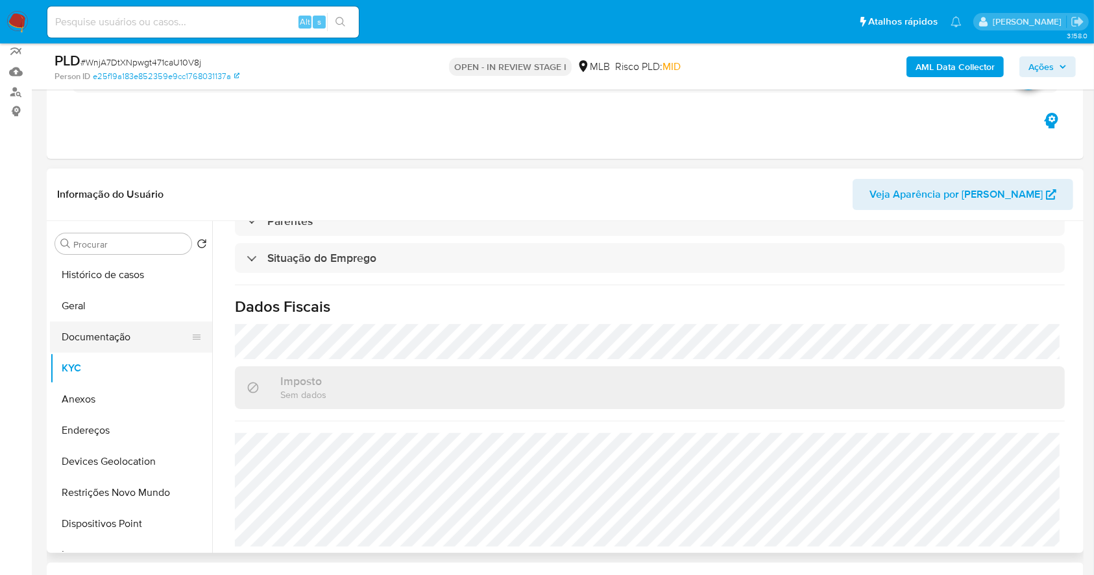
click at [120, 337] on button "Documentação" at bounding box center [126, 337] width 152 height 31
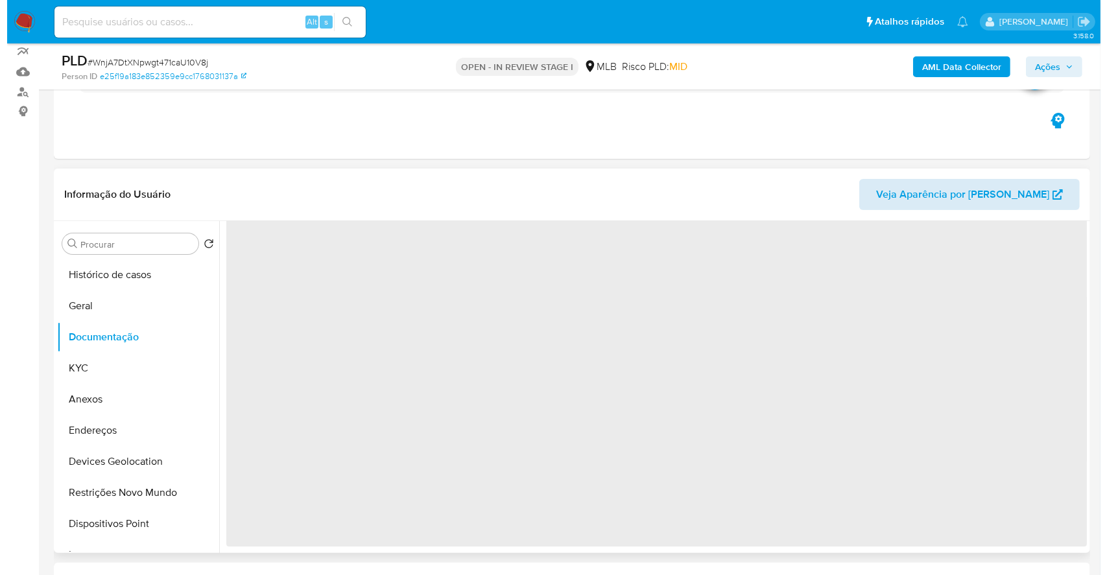
scroll to position [0, 0]
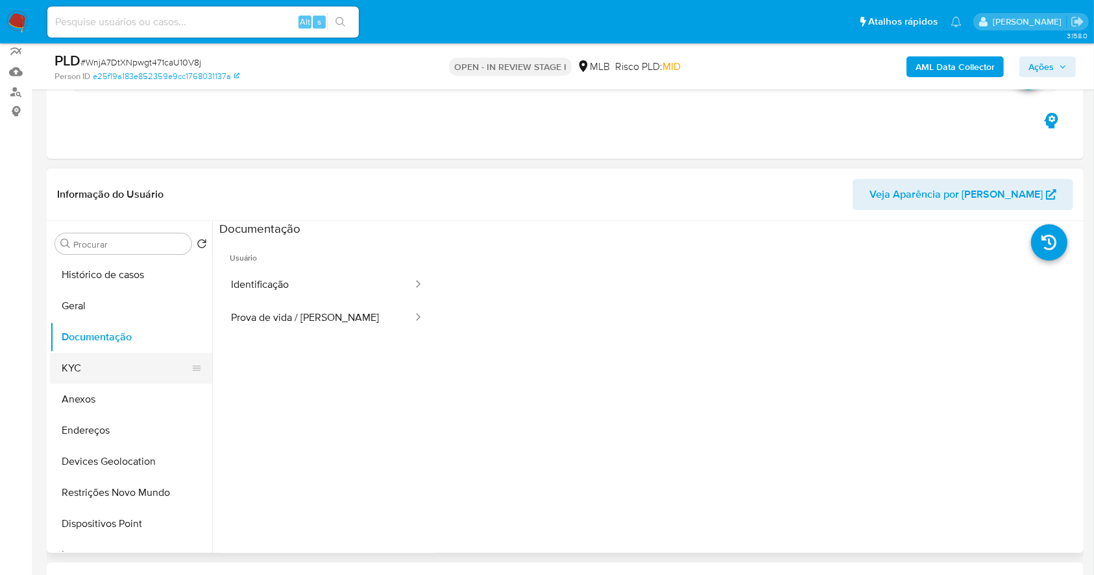
click at [75, 358] on button "KYC" at bounding box center [126, 368] width 152 height 31
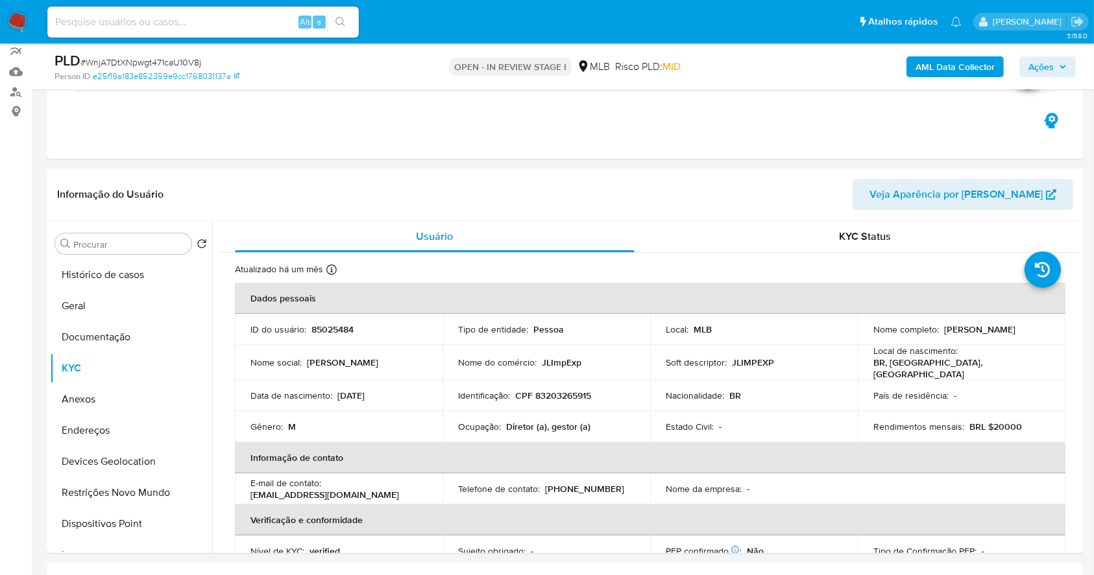
click at [1049, 60] on span "Ações" at bounding box center [1040, 66] width 25 height 21
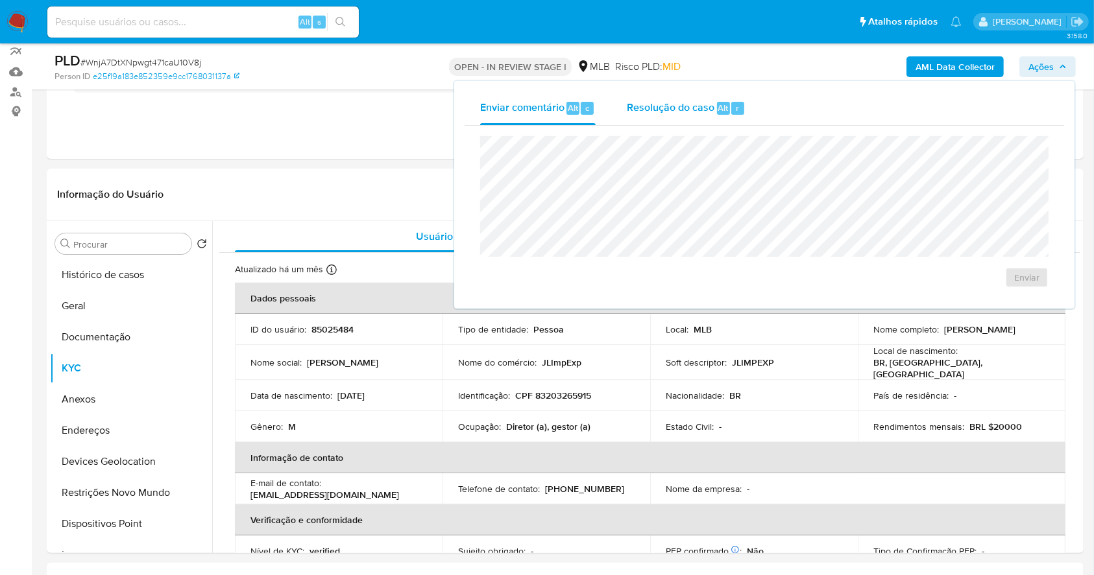
click at [699, 106] on span "Resolução do caso" at bounding box center [671, 107] width 88 height 15
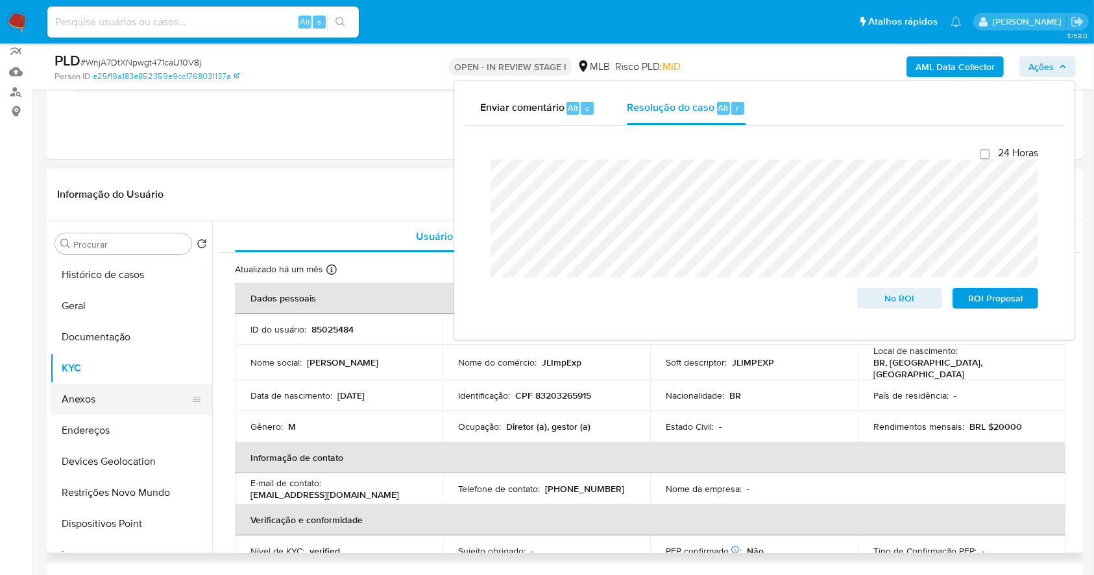
click at [101, 390] on button "Anexos" at bounding box center [126, 399] width 152 height 31
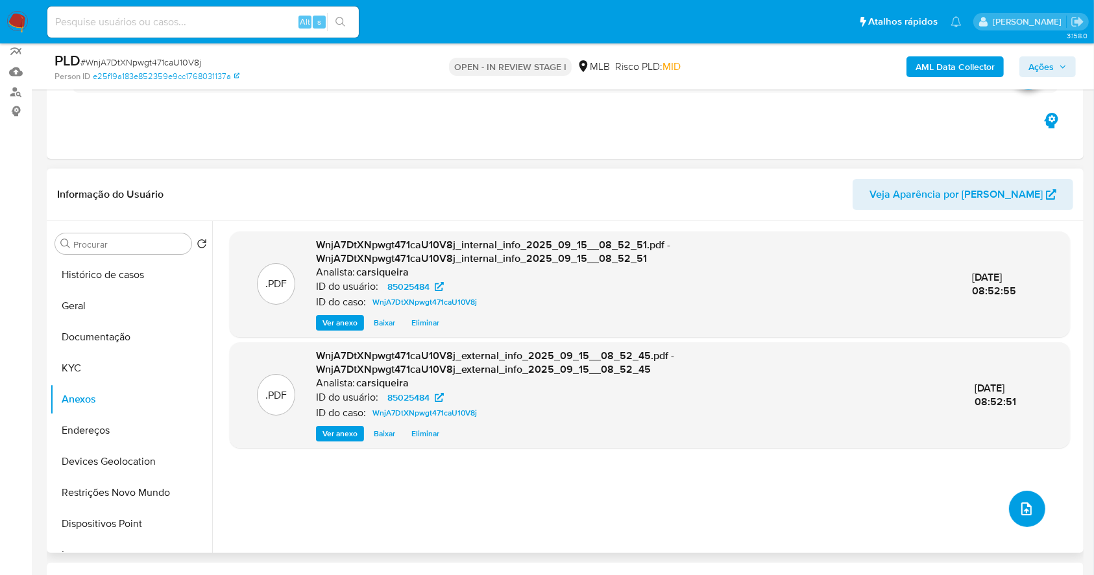
click at [1025, 505] on icon "upload-file" at bounding box center [1026, 509] width 10 height 13
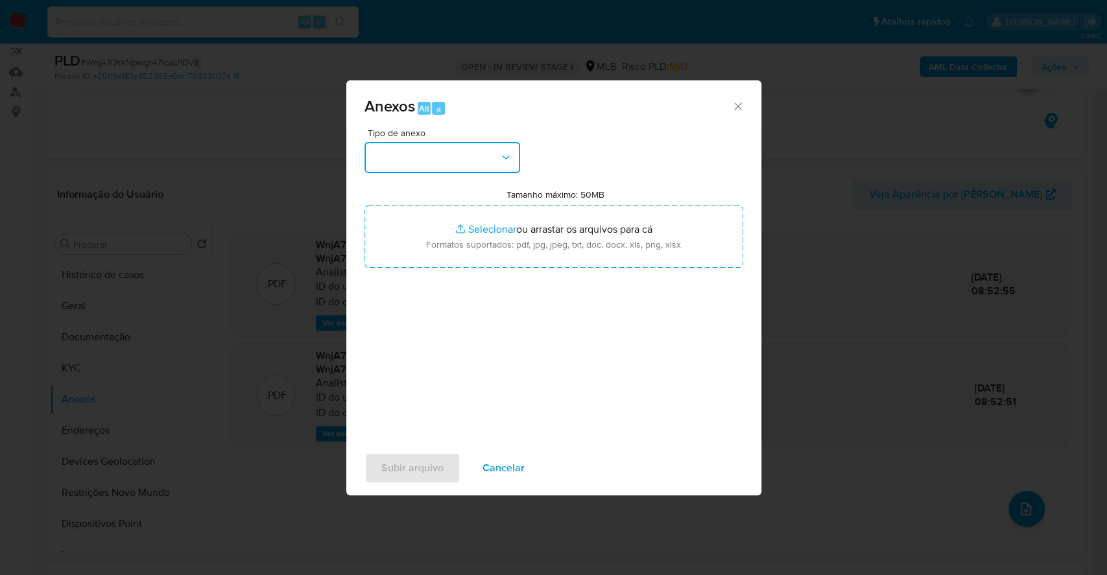
click at [481, 160] on button "button" at bounding box center [443, 157] width 156 height 31
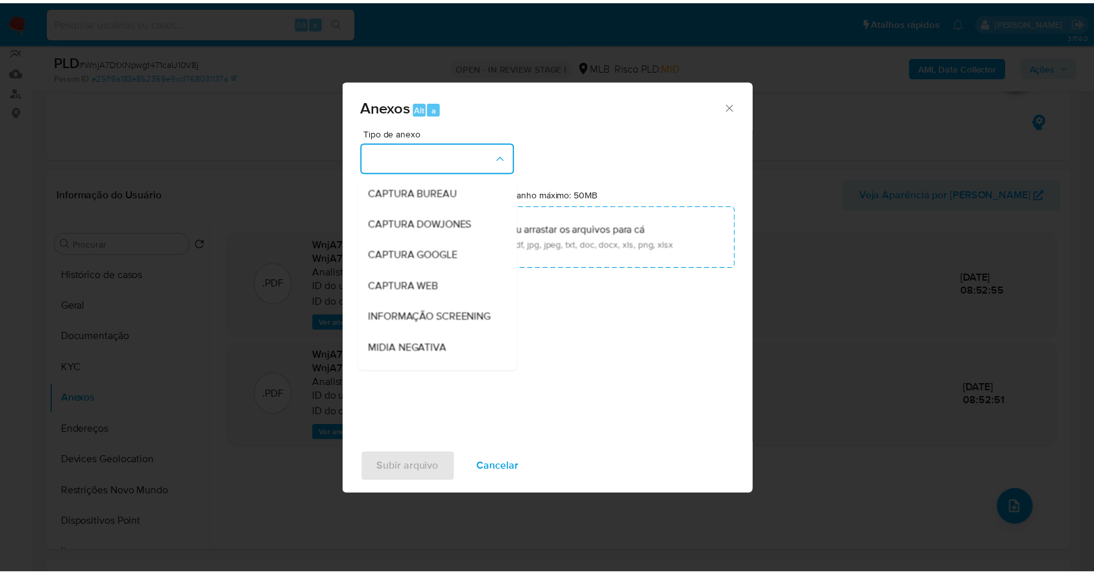
scroll to position [199, 0]
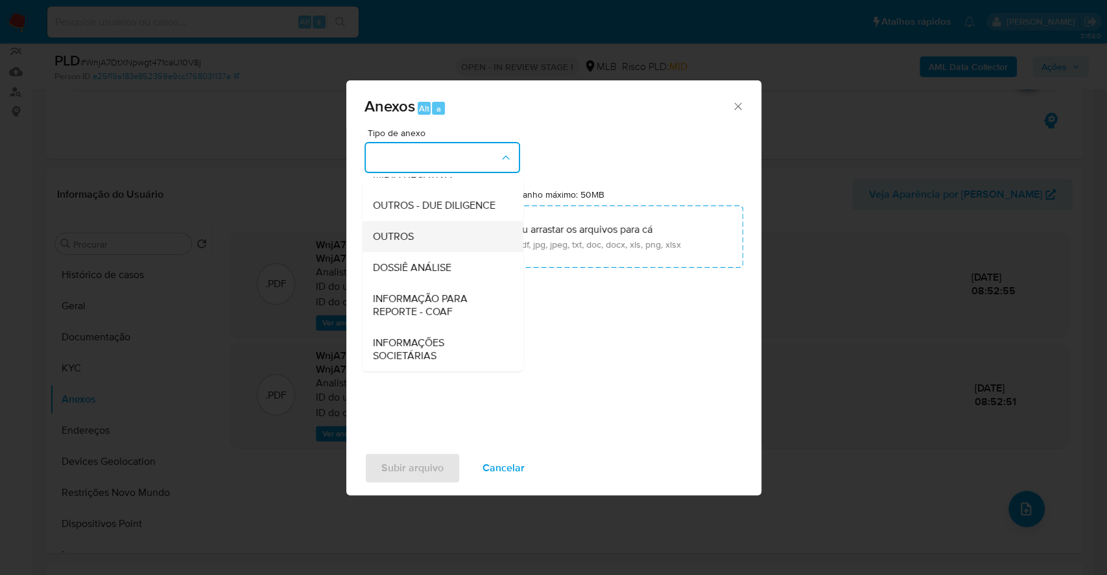
click at [411, 231] on span "OUTROS" at bounding box center [392, 236] width 41 height 13
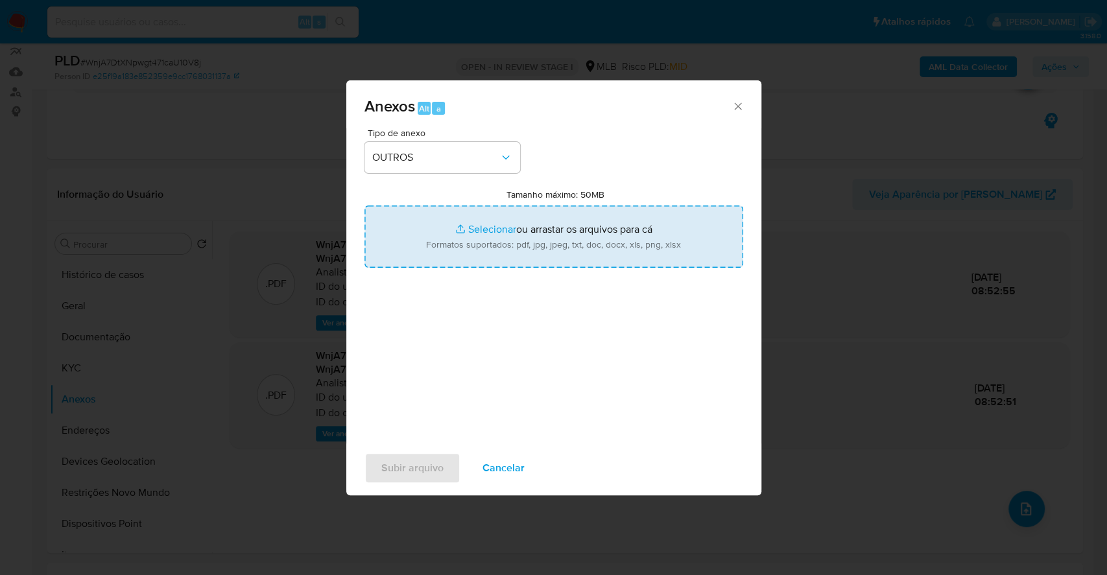
click at [492, 226] on input "Tamanho máximo: 50MB Selecionar arquivos" at bounding box center [554, 237] width 379 height 62
type input "C:\fakepath\Mulan 85025484_2025_09_15_07_23_40.xlsx"
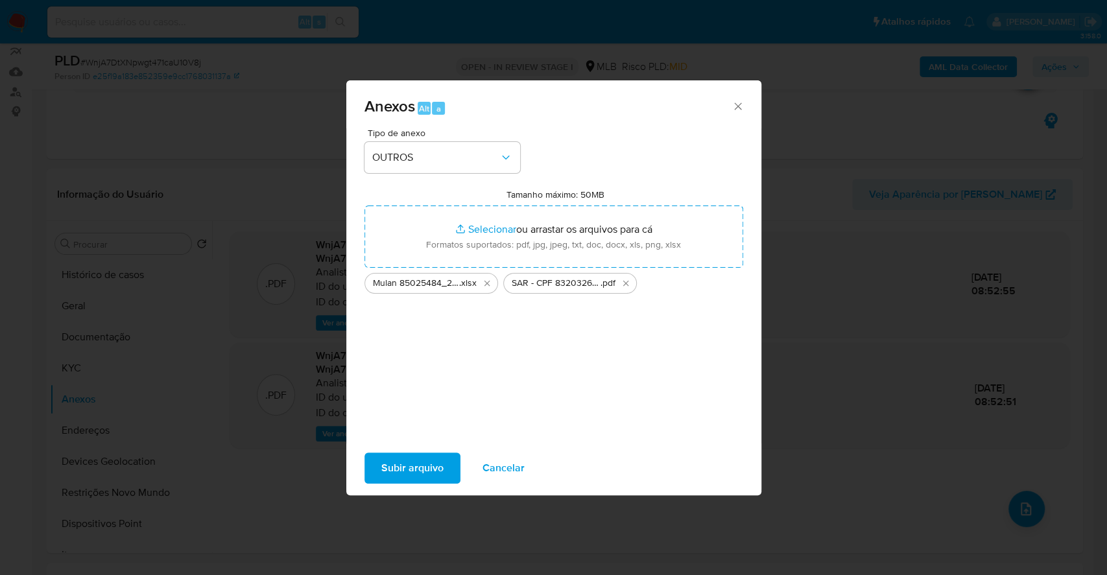
click at [420, 461] on span "Subir arquivo" at bounding box center [412, 468] width 62 height 29
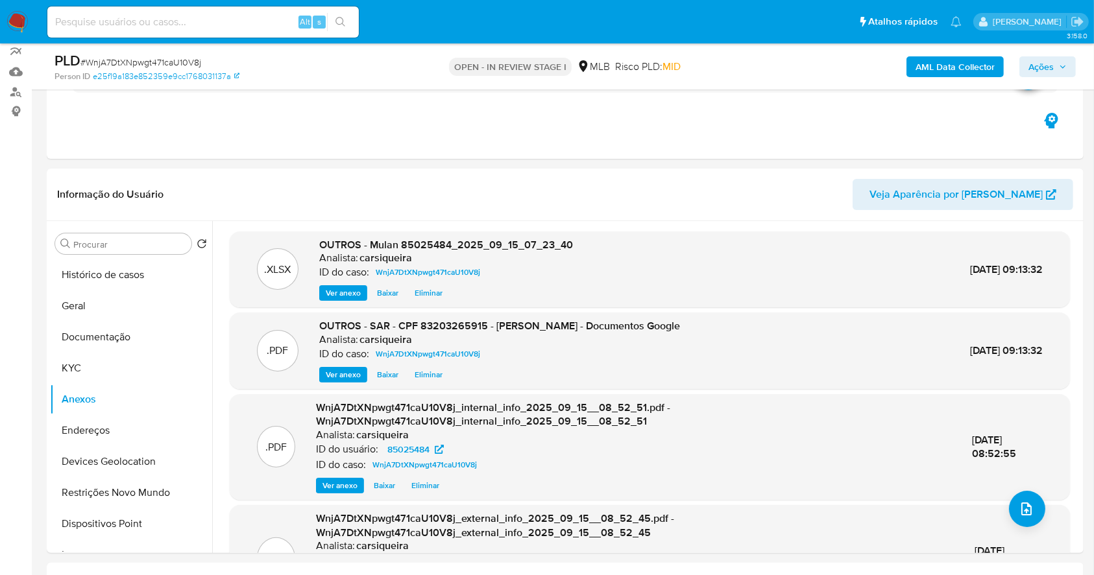
click at [1045, 60] on span "Ações" at bounding box center [1040, 66] width 25 height 21
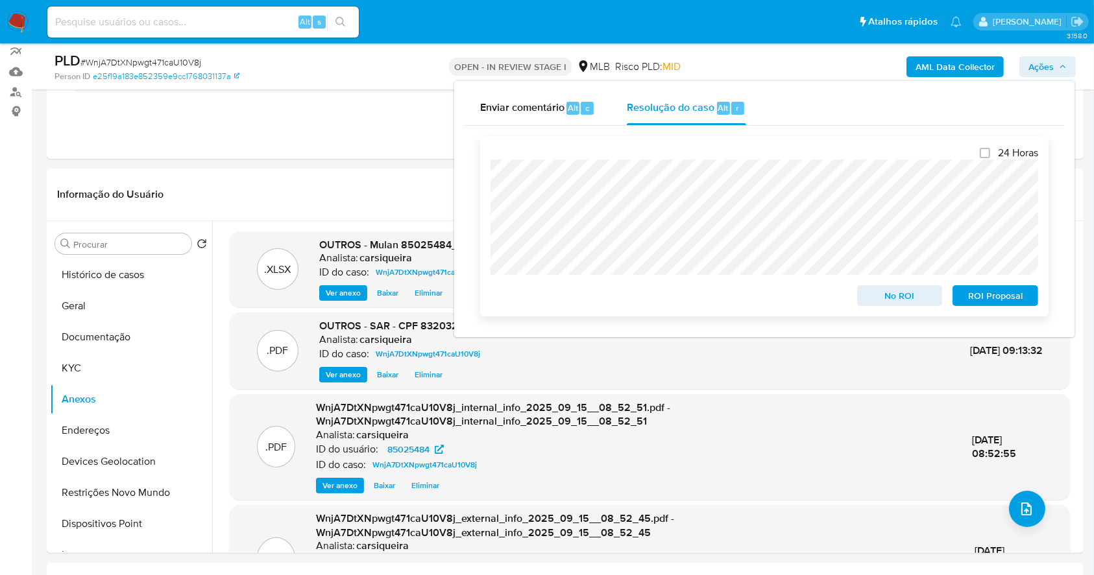
click at [1007, 305] on span "ROI Proposal" at bounding box center [994, 296] width 67 height 18
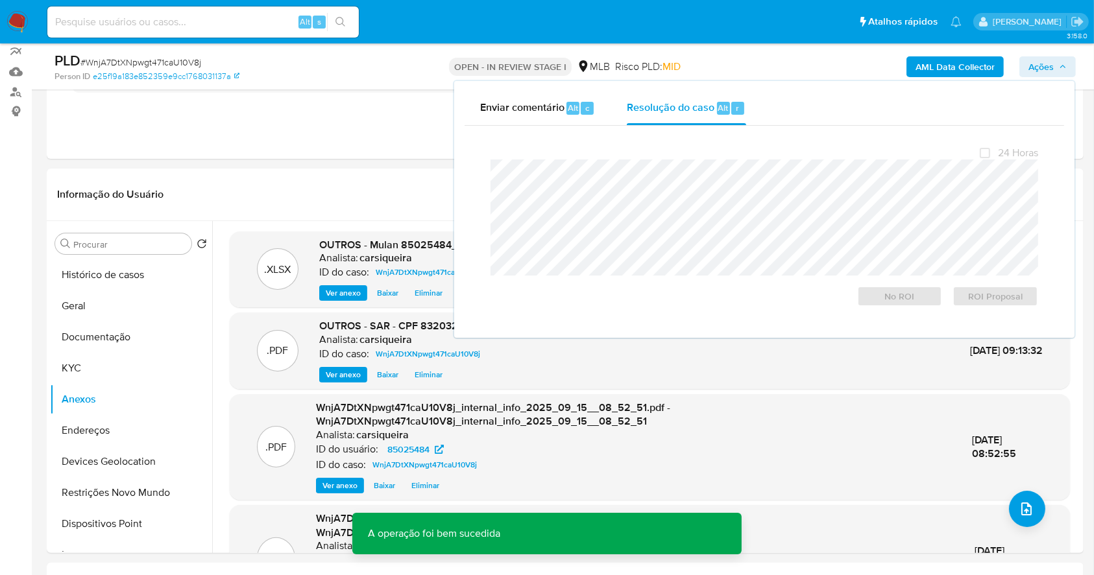
click at [142, 63] on span "# WnjA7DtXNpwgt471caU10V8j" at bounding box center [140, 62] width 121 height 13
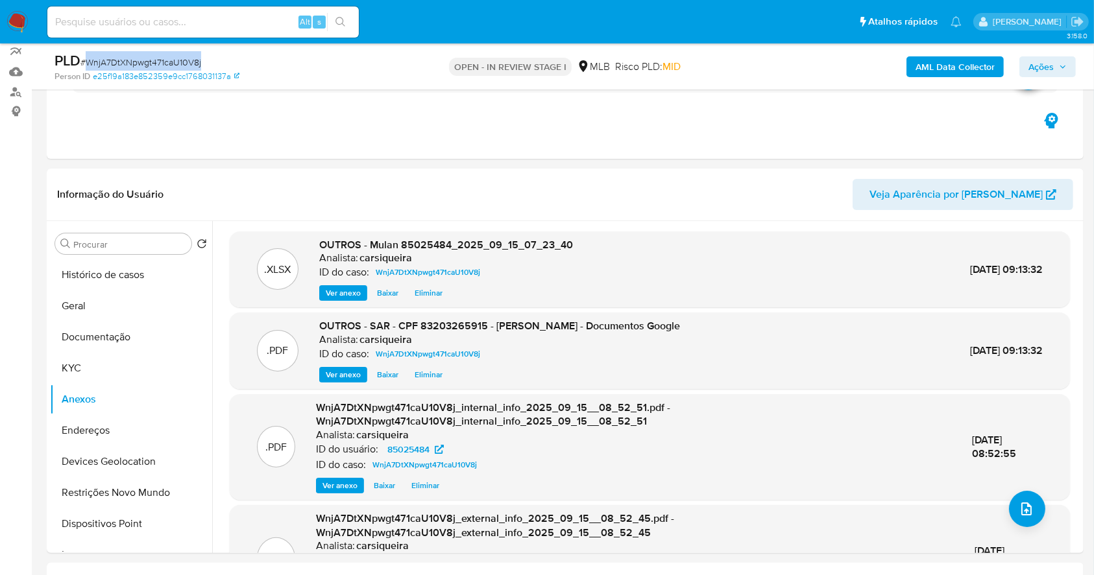
copy span "WnjA7DtXNpwgt471caU10V8j"
click at [88, 361] on button "KYC" at bounding box center [126, 368] width 152 height 31
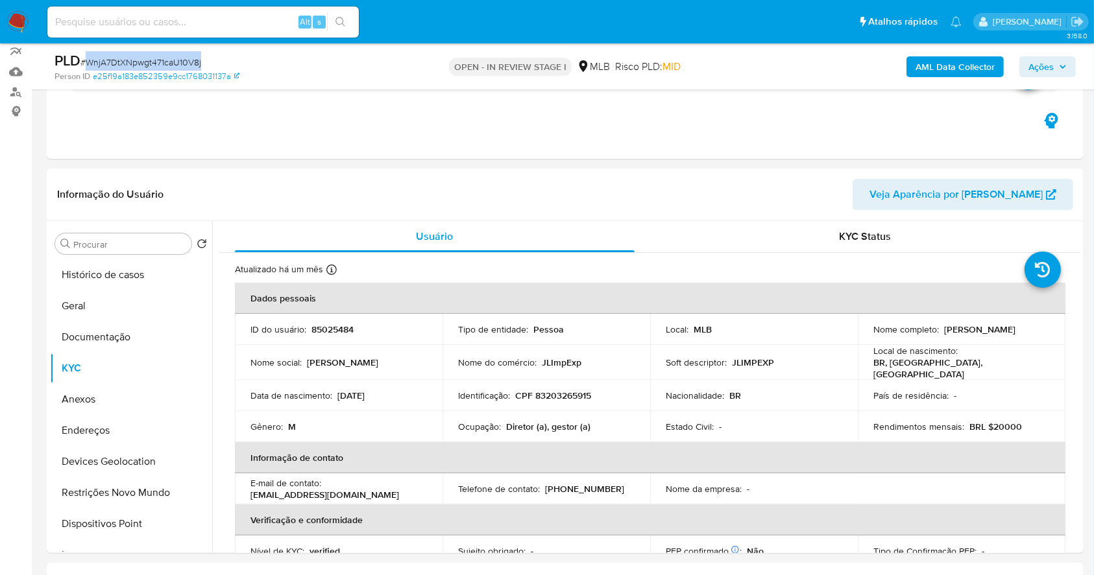
click at [1059, 68] on icon "button" at bounding box center [1063, 67] width 8 height 8
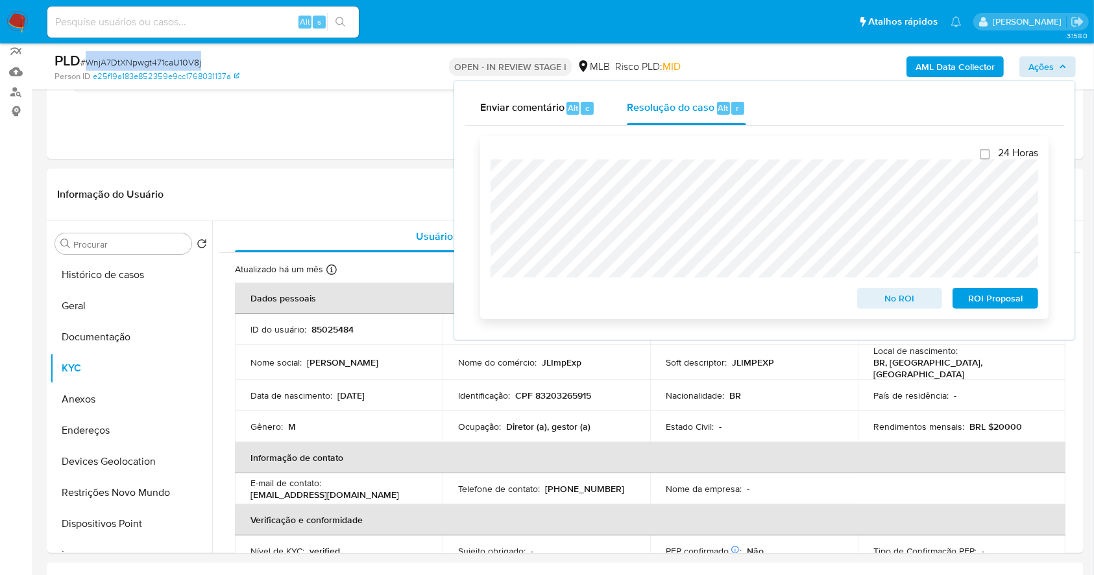
click at [1018, 302] on span "ROI Proposal" at bounding box center [994, 298] width 67 height 18
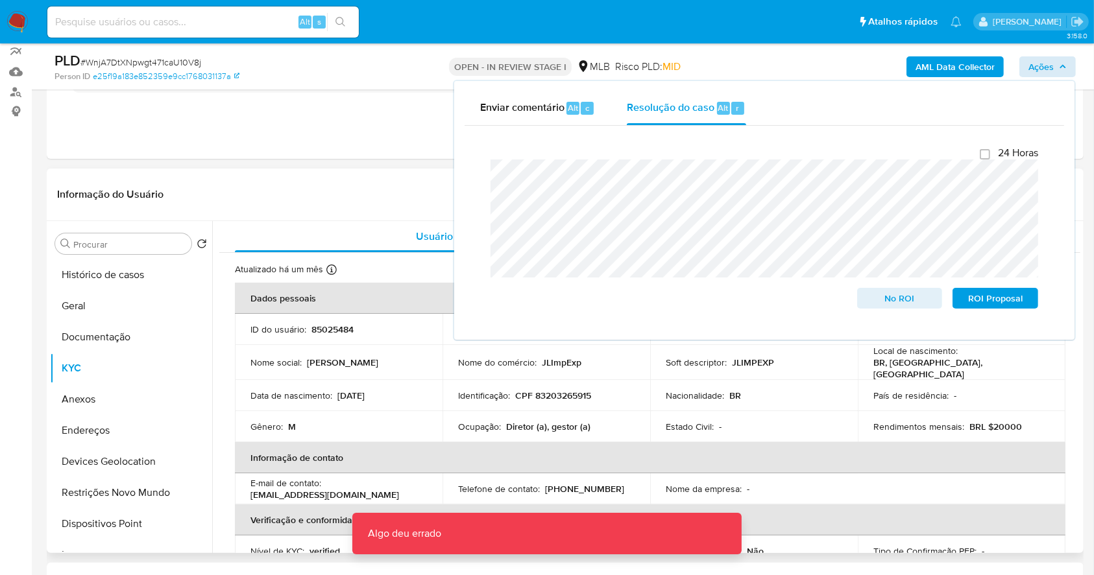
click at [789, 421] on div "Estado Civil : -" at bounding box center [753, 427] width 176 height 12
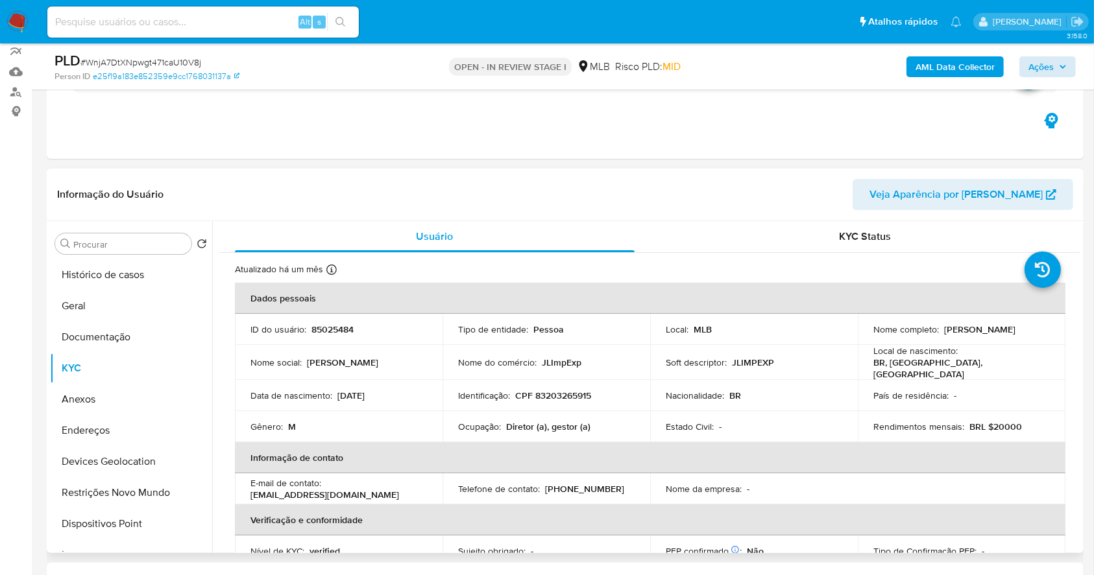
click at [789, 421] on div "Estado Civil : -" at bounding box center [753, 427] width 176 height 12
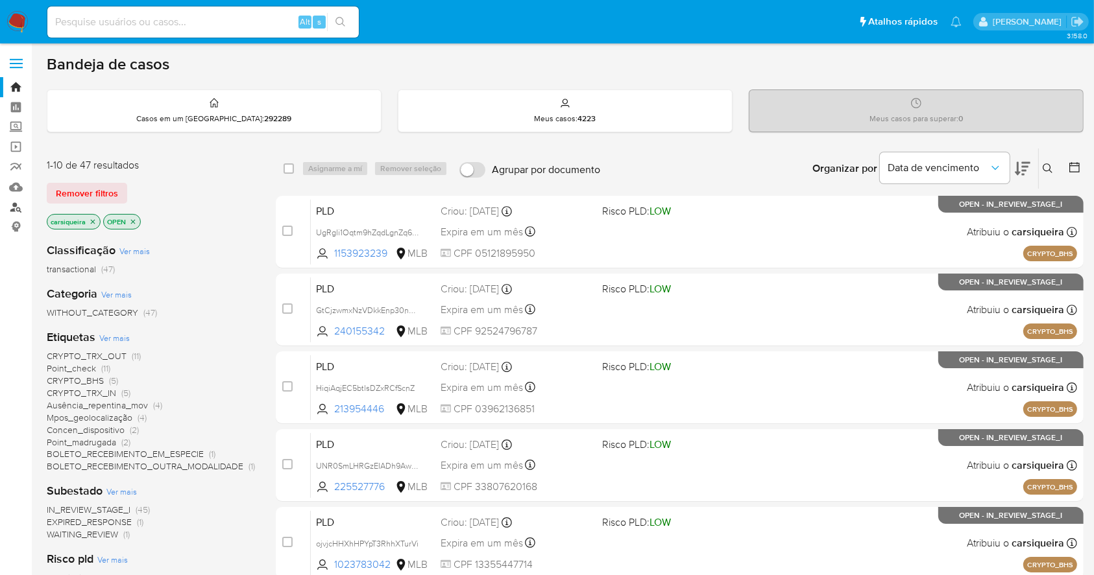
click at [9, 206] on link "Localizador de pessoas" at bounding box center [77, 207] width 154 height 20
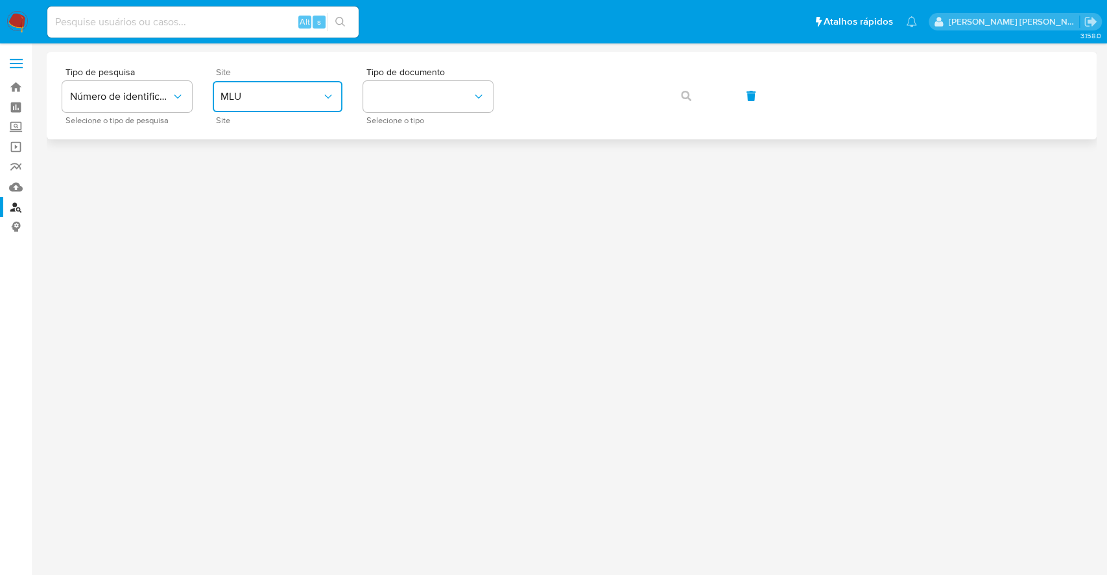
click at [259, 97] on span "MLU" at bounding box center [271, 96] width 101 height 13
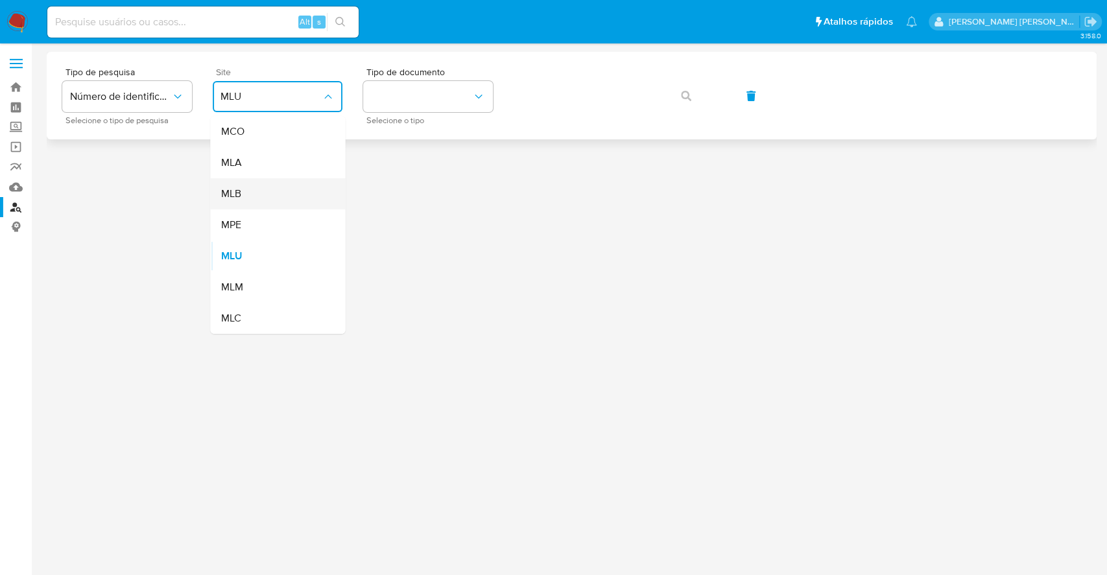
click at [277, 198] on div "MLB" at bounding box center [274, 193] width 106 height 31
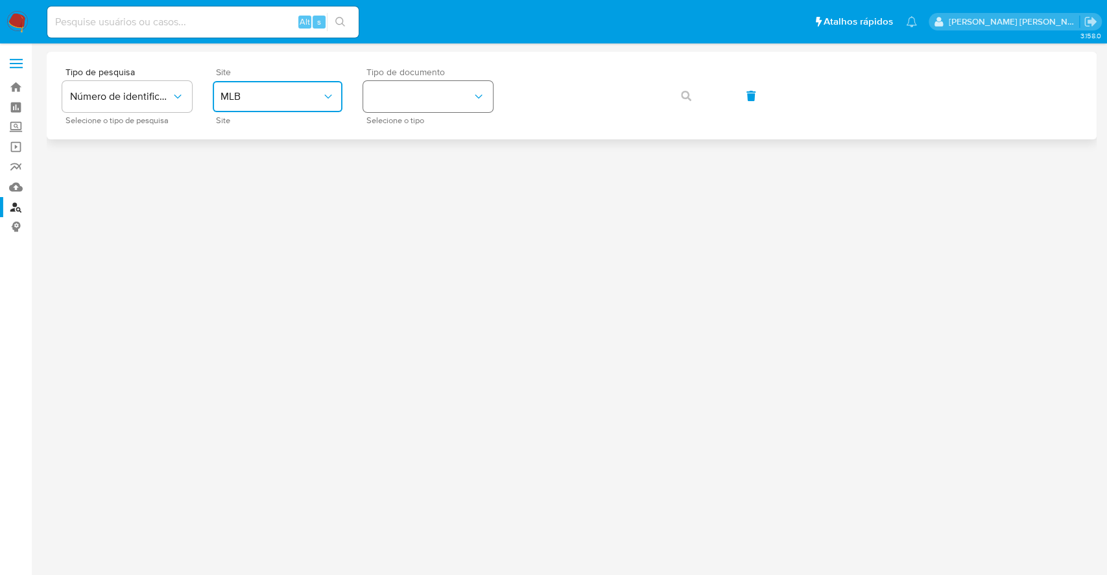
click at [430, 109] on button "identificationType" at bounding box center [428, 96] width 130 height 31
click at [464, 181] on div "CPF CPF" at bounding box center [424, 182] width 106 height 44
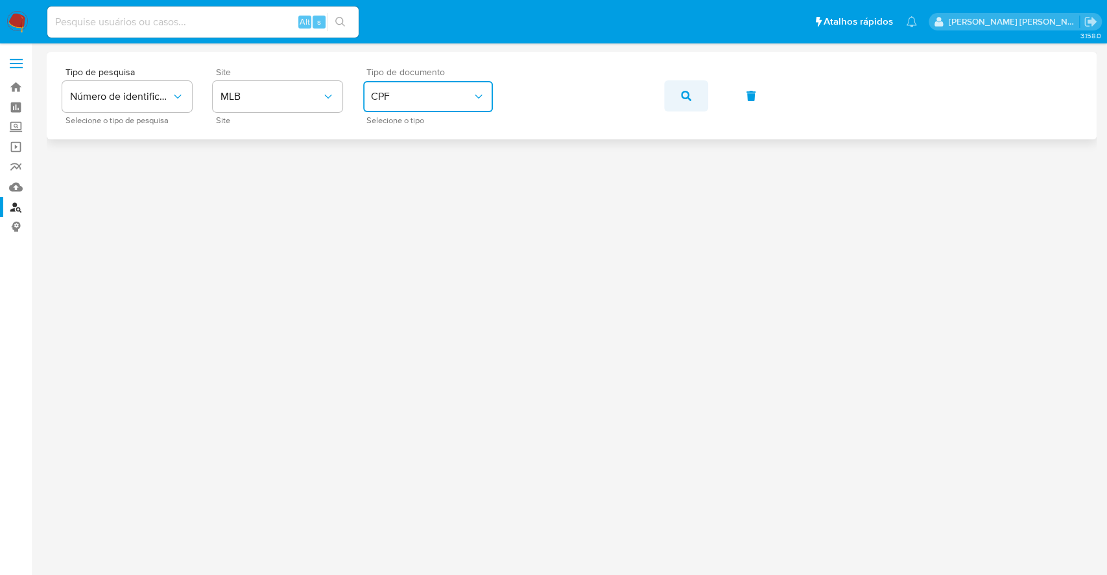
click at [695, 88] on button "button" at bounding box center [686, 95] width 44 height 31
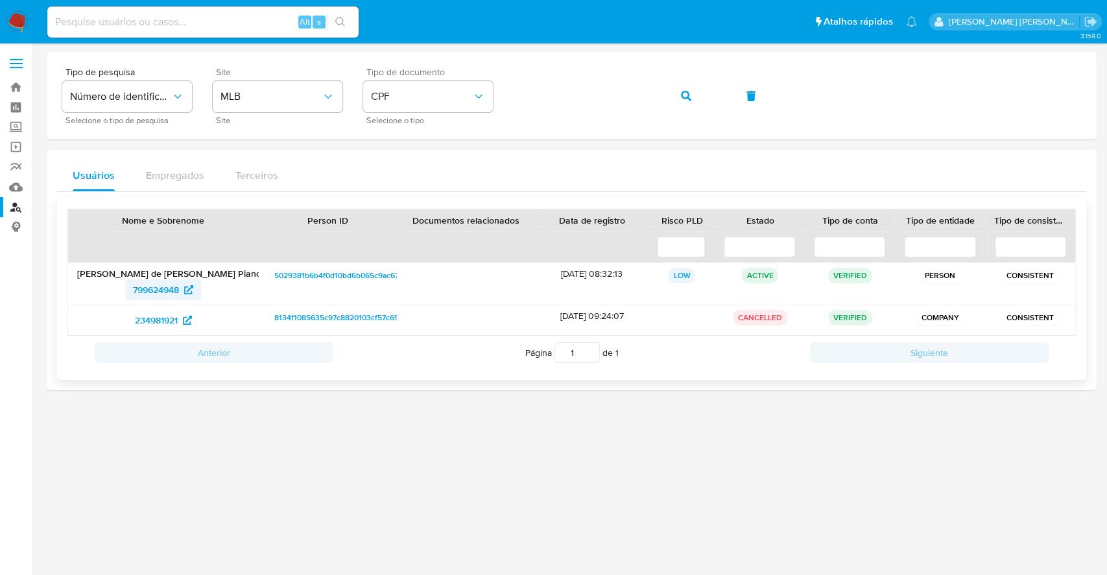
click at [171, 292] on span "799624948" at bounding box center [156, 290] width 46 height 21
click at [403, 97] on span "CPF" at bounding box center [421, 96] width 101 height 13
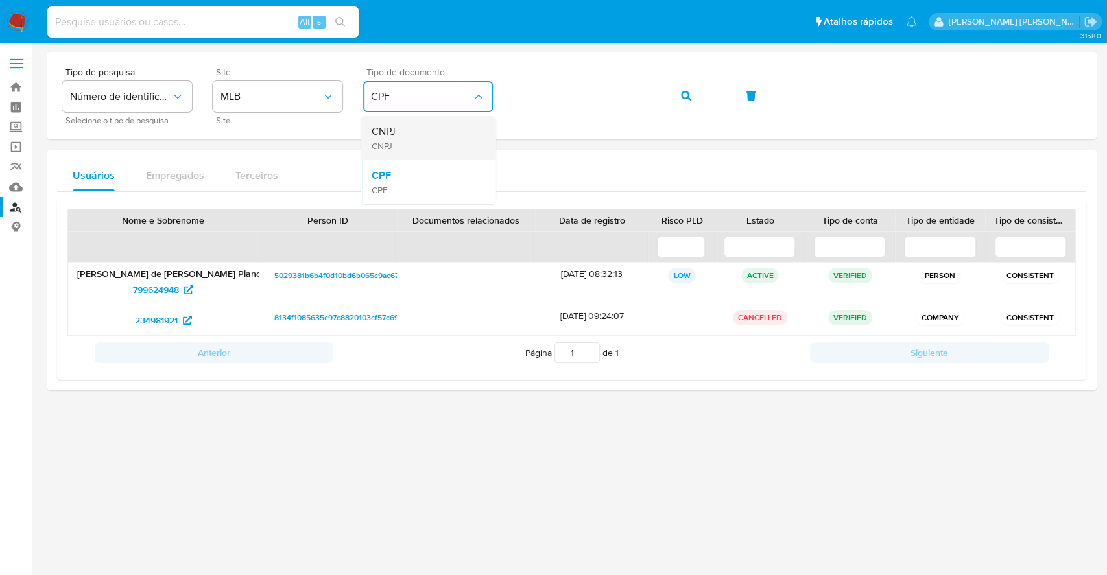
click at [433, 154] on div "CNPJ CNPJ" at bounding box center [424, 138] width 106 height 44
click at [678, 92] on button "button" at bounding box center [686, 95] width 44 height 31
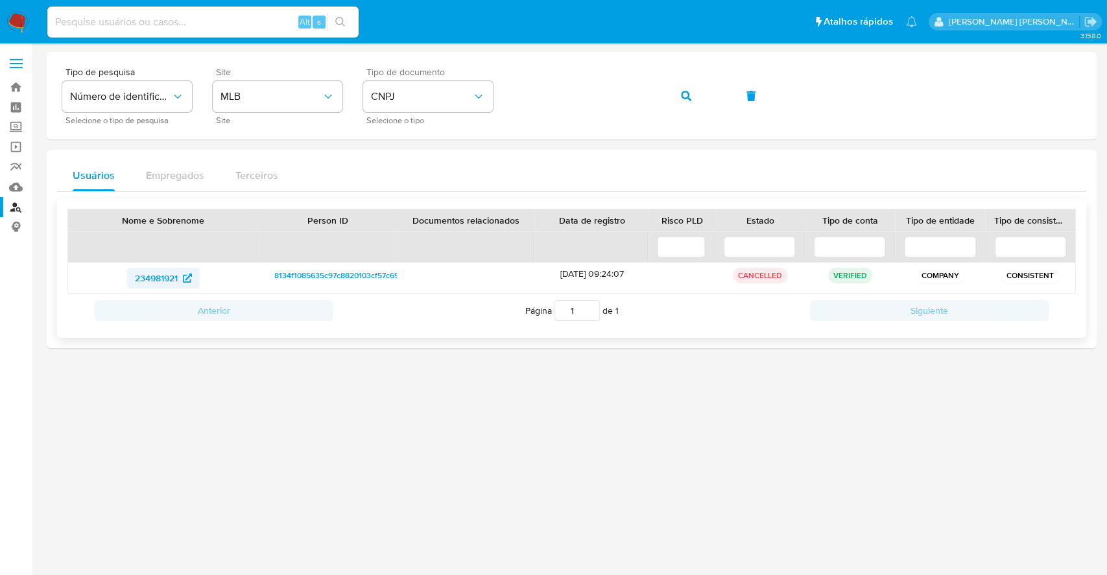
click at [159, 272] on span "234981921" at bounding box center [156, 278] width 43 height 21
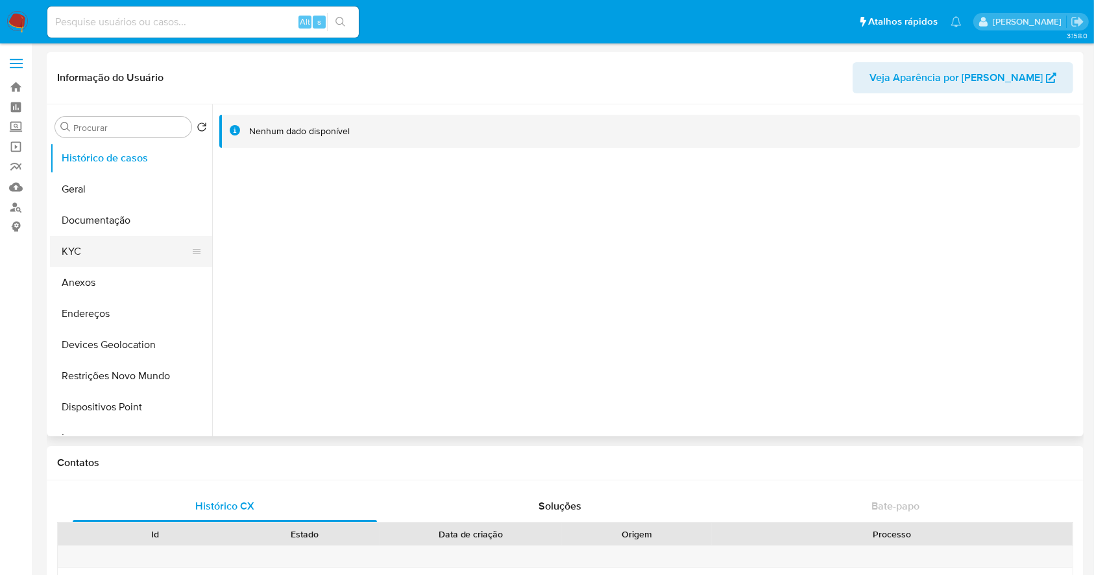
select select "10"
click at [115, 222] on button "Documentação" at bounding box center [126, 220] width 152 height 31
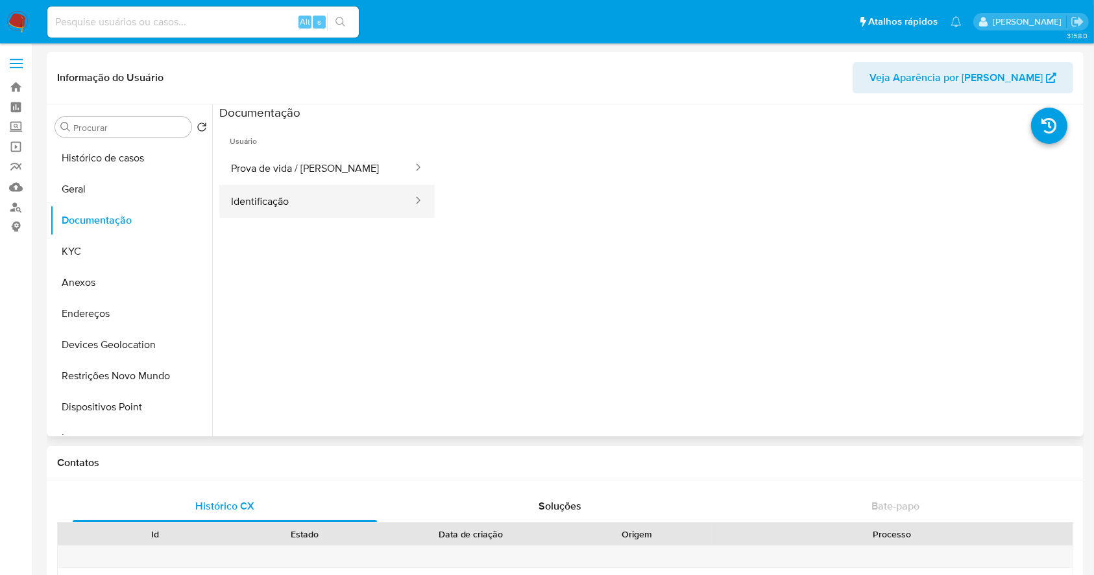
click at [346, 204] on button "Identificação" at bounding box center [316, 201] width 195 height 33
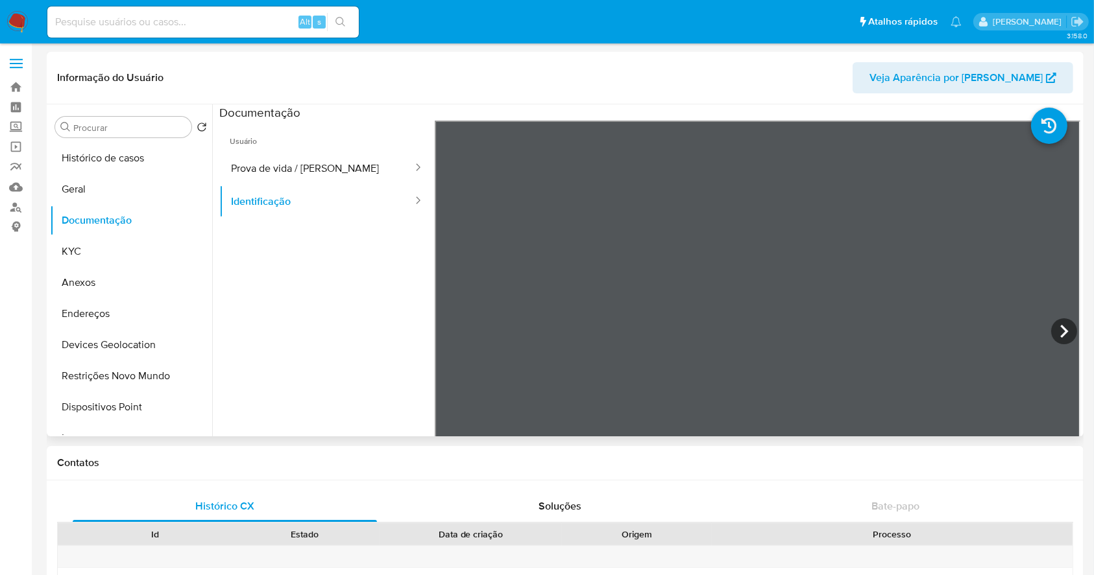
click at [819, 111] on section at bounding box center [649, 319] width 861 height 431
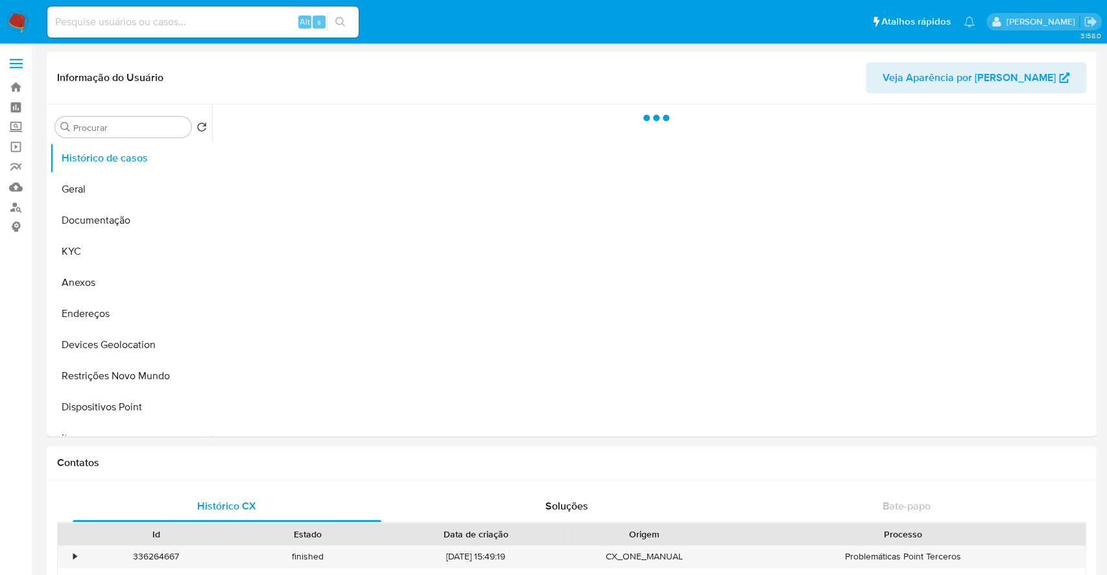
select select "10"
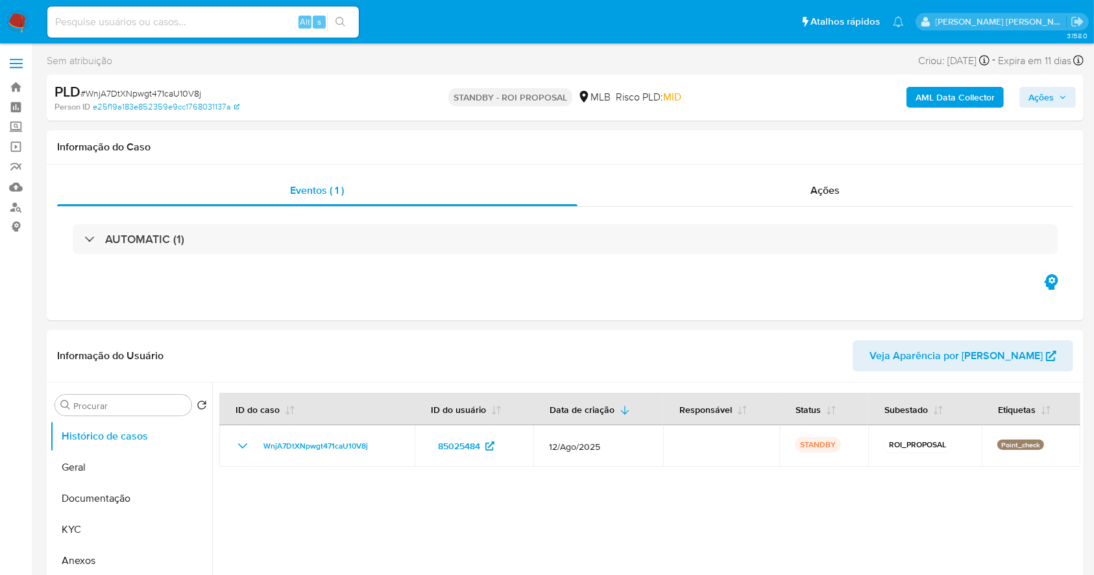
select select "10"
click at [24, 21] on img at bounding box center [17, 22] width 22 height 22
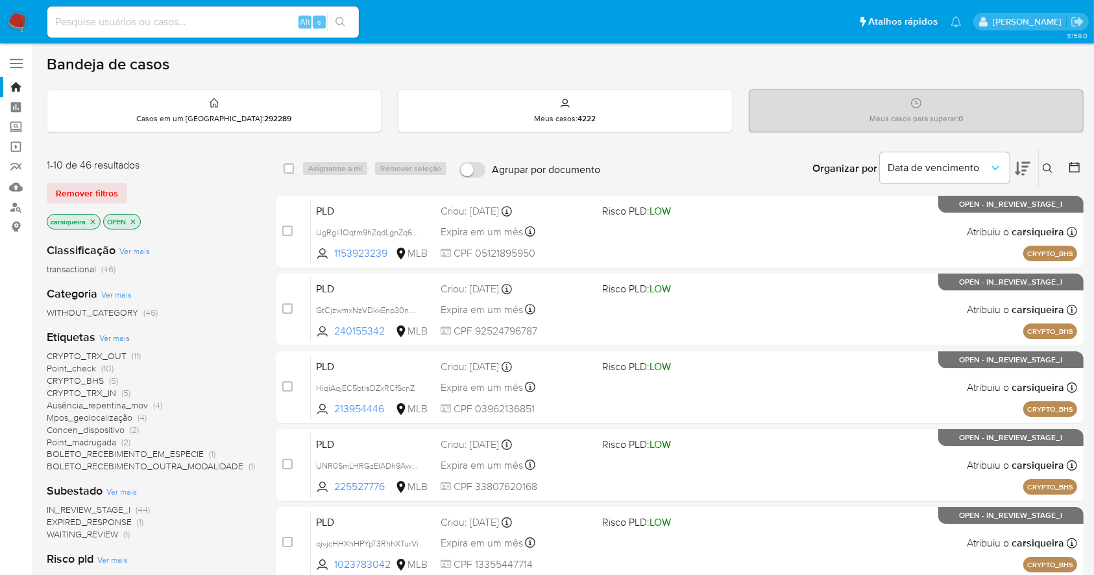
click at [1075, 167] on icon at bounding box center [1074, 167] width 13 height 13
click at [1071, 162] on icon at bounding box center [1074, 167] width 10 height 10
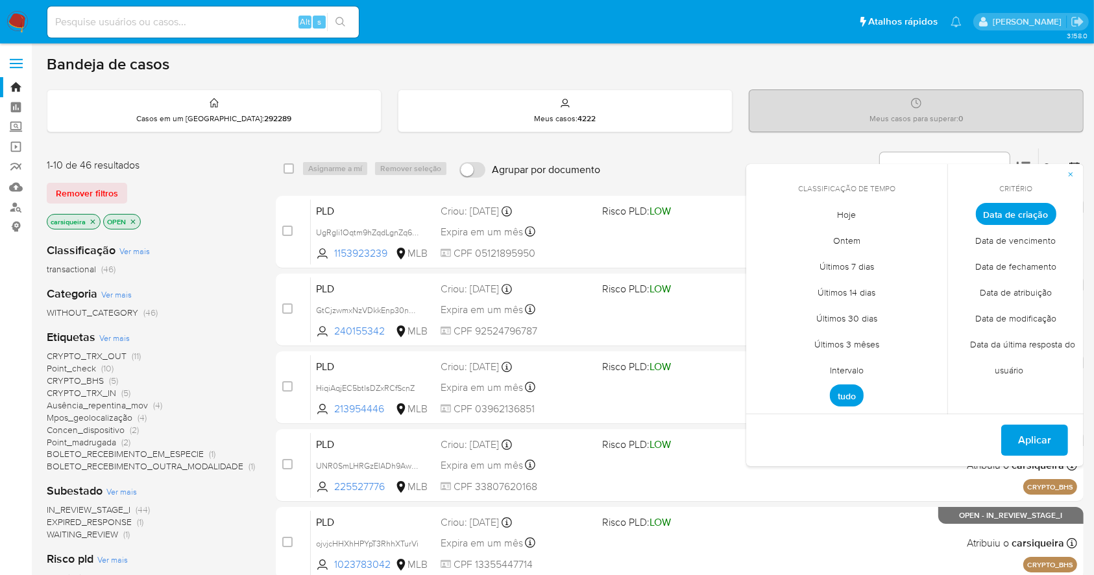
click at [838, 372] on span "Intervalo" at bounding box center [846, 370] width 61 height 27
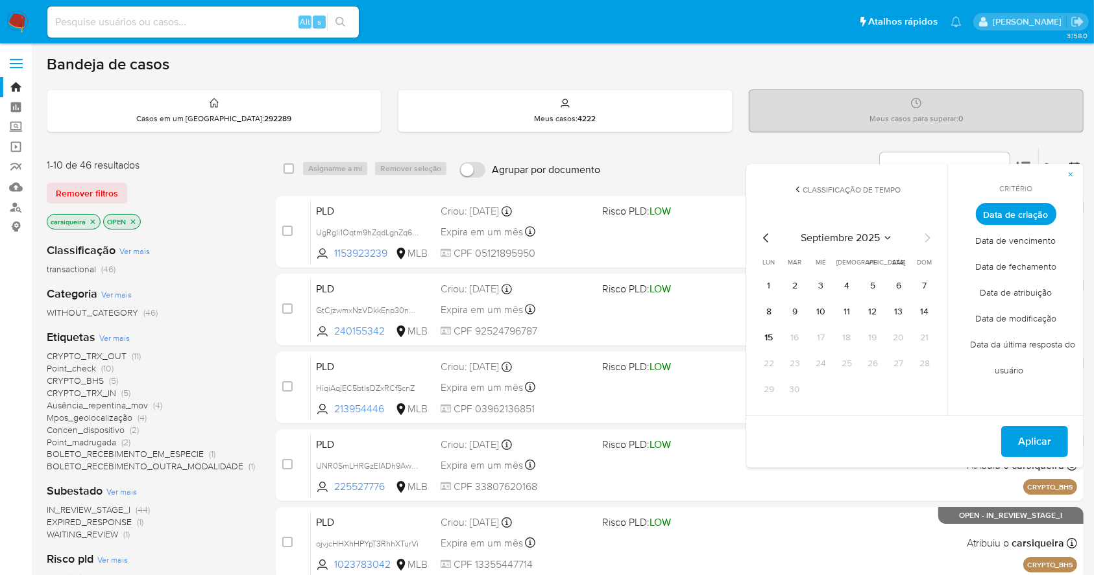
click at [758, 236] on div "septiembre 2025 septiembre 2025 lun lunes mar martes mié miércoles jue jueves v…" at bounding box center [847, 313] width 208 height 205
click at [763, 241] on icon "Mes anterior" at bounding box center [766, 238] width 16 height 16
click at [869, 276] on button "1" at bounding box center [872, 286] width 21 height 21
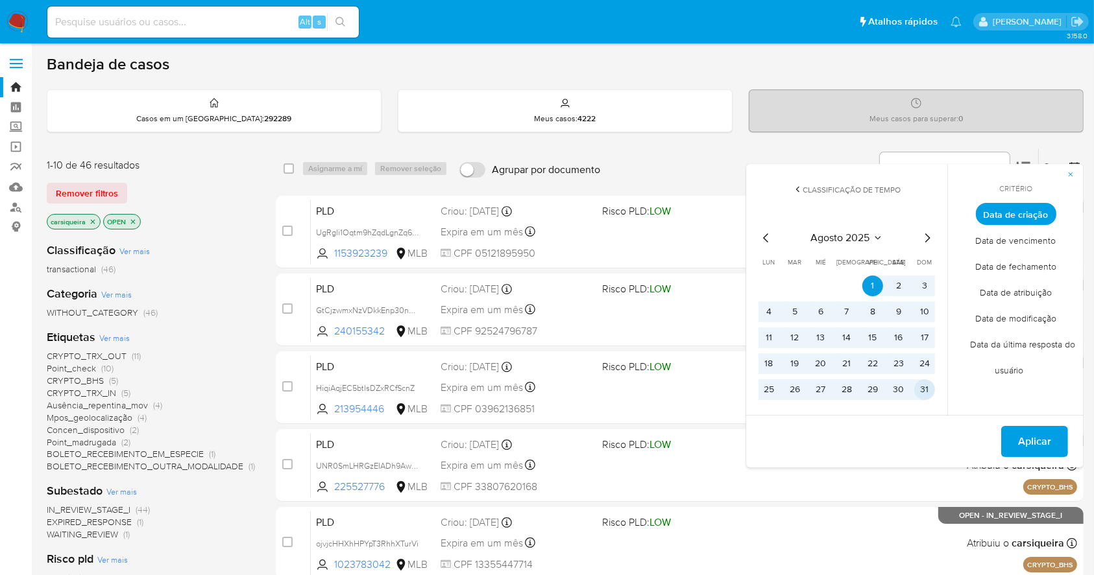
click at [929, 398] on td "31" at bounding box center [924, 389] width 21 height 21
click at [1058, 454] on button "Aplicar" at bounding box center [1034, 441] width 67 height 31
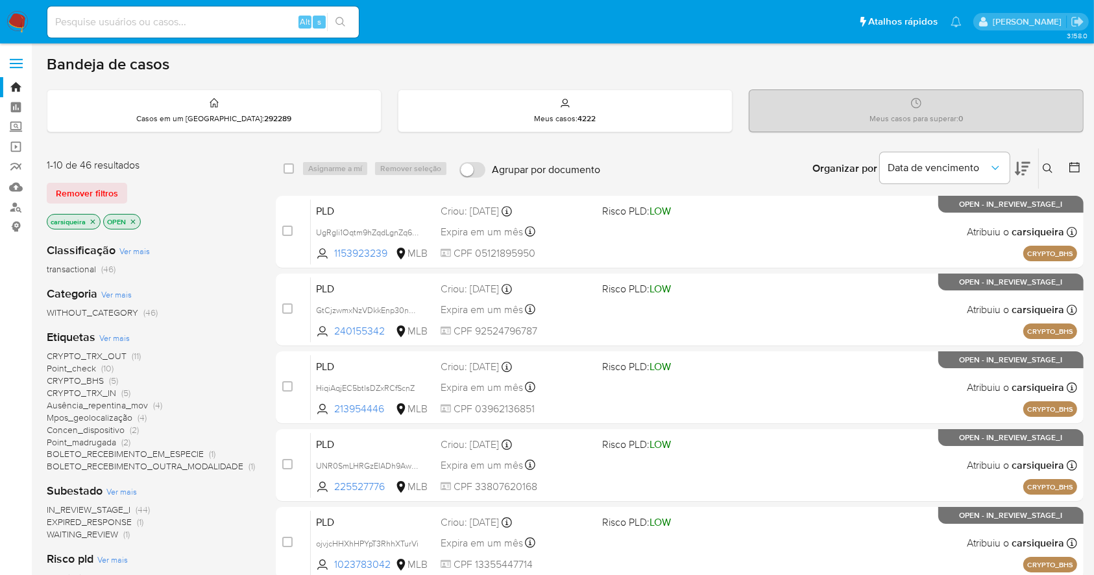
click at [1067, 163] on div at bounding box center [1071, 169] width 23 height 40
click at [1069, 165] on icon at bounding box center [1074, 167] width 10 height 10
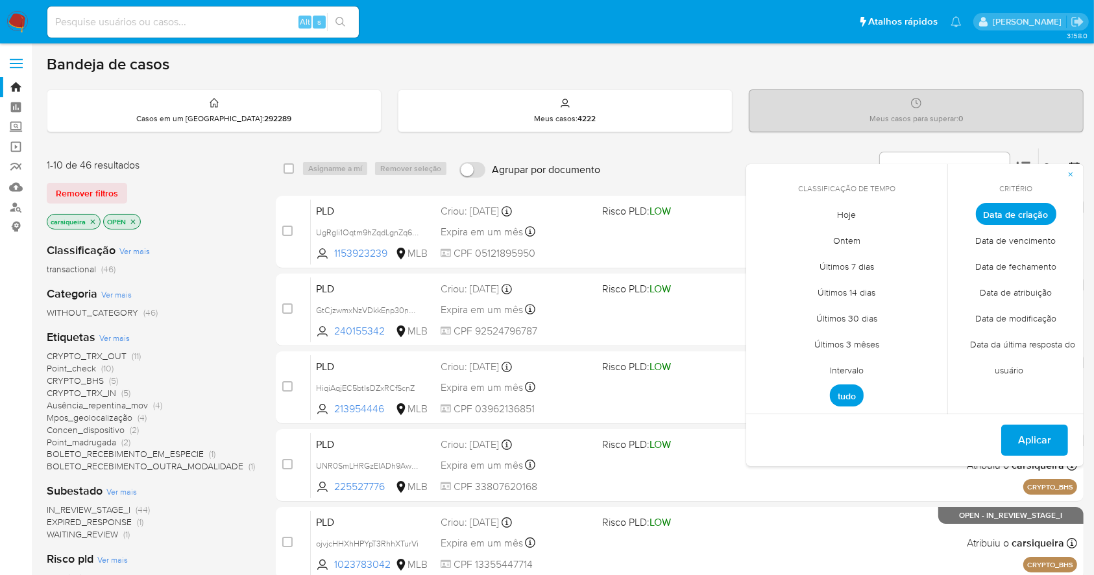
click at [850, 363] on span "Intervalo" at bounding box center [846, 370] width 61 height 27
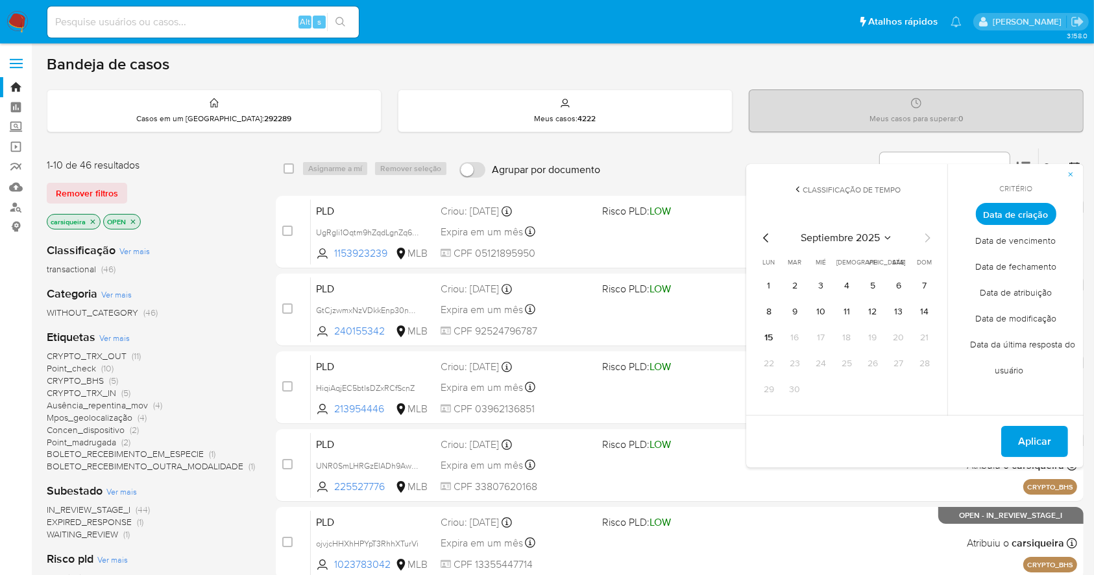
click at [758, 242] on icon "Mes anterior" at bounding box center [766, 238] width 16 height 16
click at [869, 289] on button "1" at bounding box center [872, 286] width 21 height 21
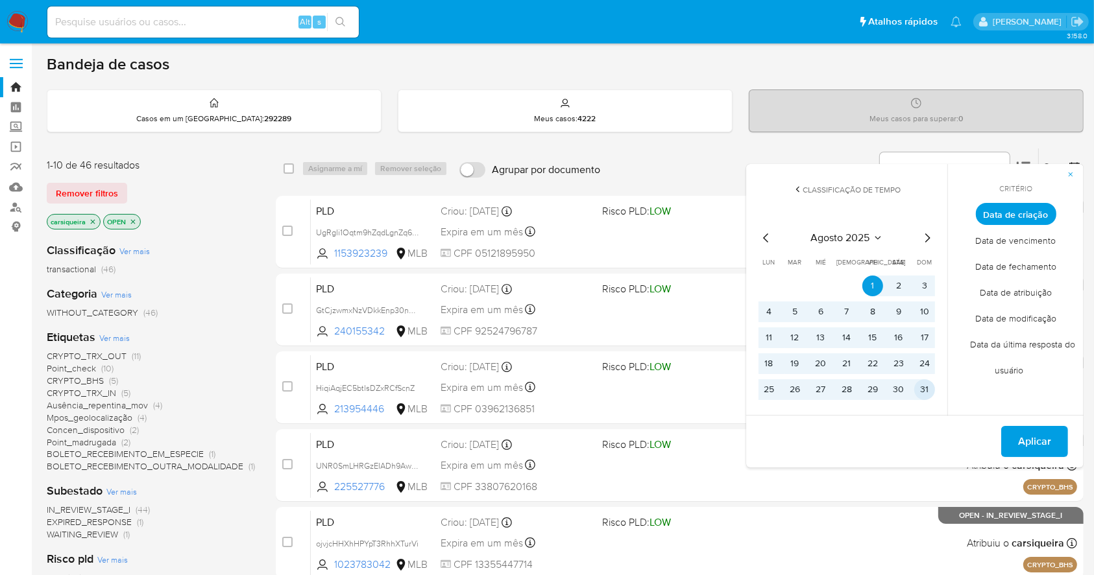
click at [929, 384] on button "31" at bounding box center [924, 389] width 21 height 21
click at [1040, 440] on span "Aplicar" at bounding box center [1034, 441] width 33 height 29
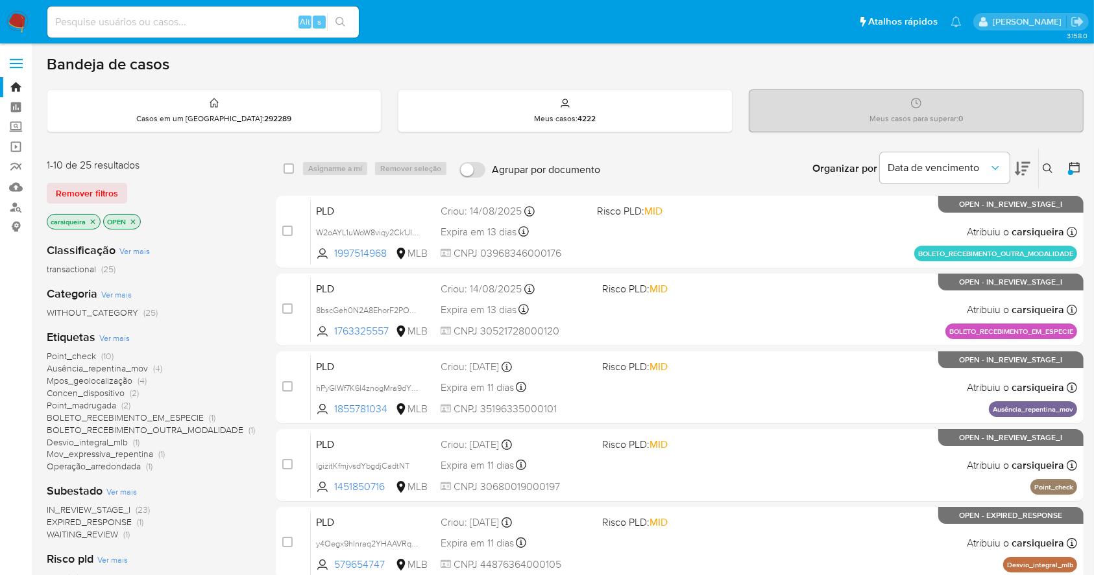
click at [244, 499] on div "Subestado Ver mais IN_REVIEW_STAGE_I (23) EXPIRED_RESPONSE (1) WAITING_REVIEW (…" at bounding box center [151, 512] width 208 height 58
click at [244, 39] on div "Alt s" at bounding box center [202, 22] width 311 height 36
click at [212, 22] on input at bounding box center [202, 22] width 311 height 17
paste input "PCRymtuHp3wSzvYVqJyIbrZ4"
type input "PCRymtuHp3wSzvYVqJyIbrZ4"
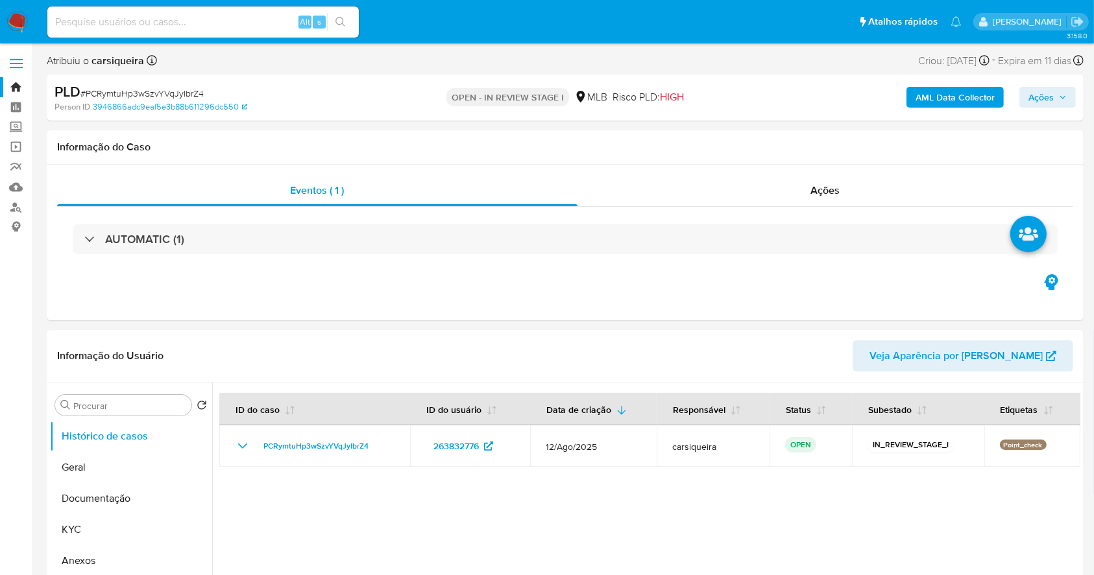
select select "10"
click at [940, 104] on b "AML Data Collector" at bounding box center [954, 97] width 79 height 21
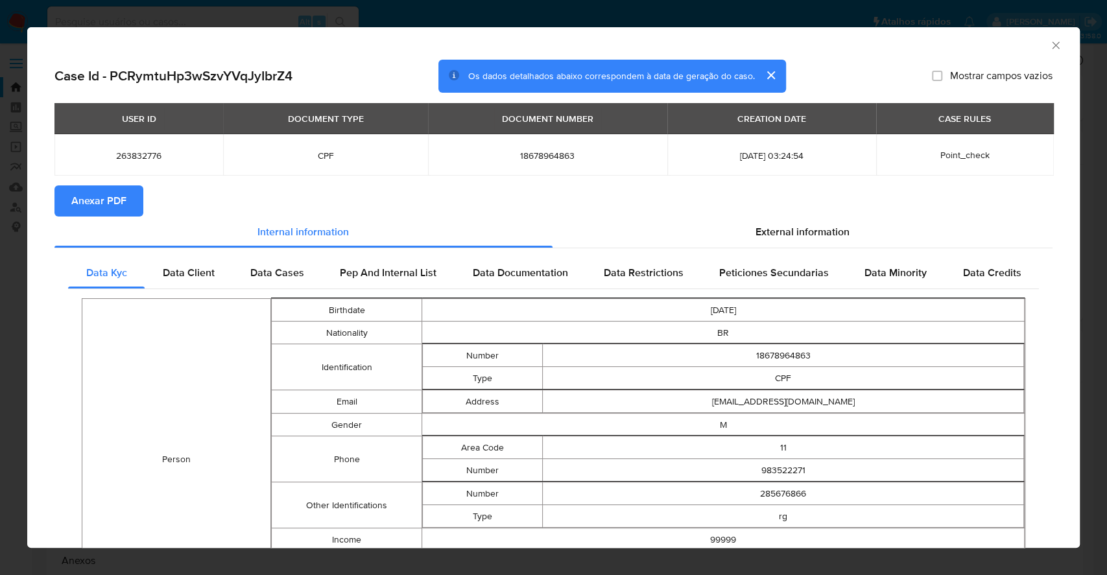
click at [109, 208] on span "Anexar PDF" at bounding box center [98, 201] width 55 height 29
click at [0, 221] on div "AML Data Collector Case Id - PCRymtuHp3wSzvYVqJyIbrZ4 Os dados detalhados abaix…" at bounding box center [553, 287] width 1107 height 575
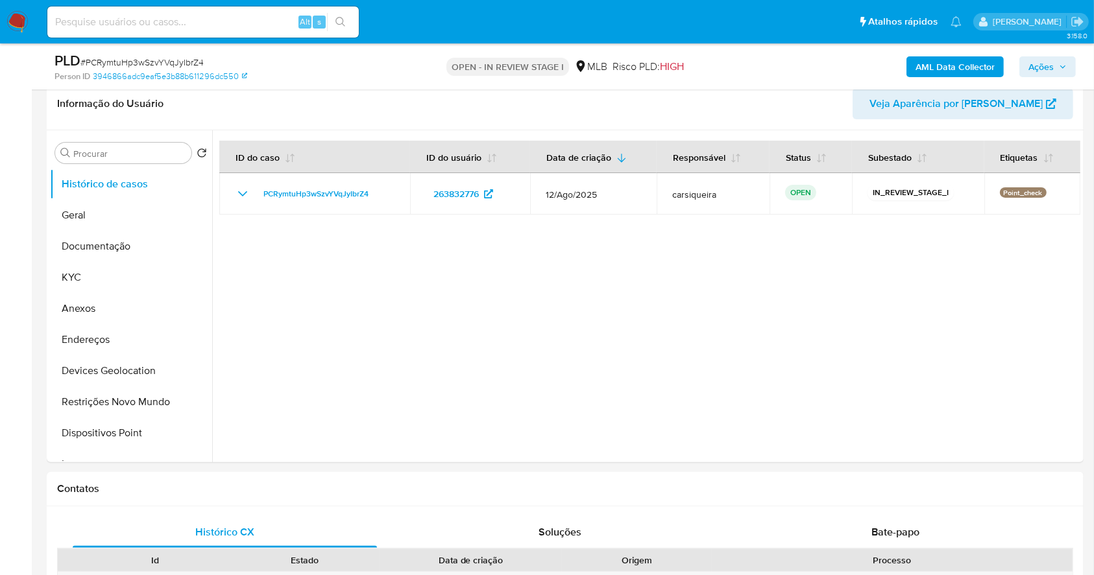
scroll to position [208, 0]
click at [104, 283] on button "KYC" at bounding box center [126, 276] width 152 height 31
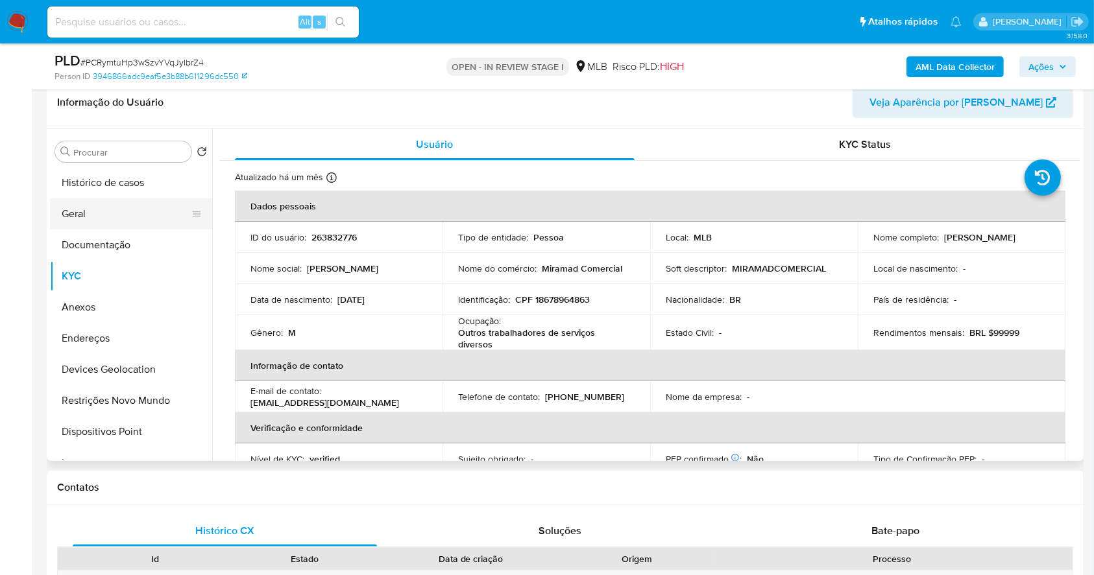
click at [127, 217] on button "Geral" at bounding box center [126, 213] width 152 height 31
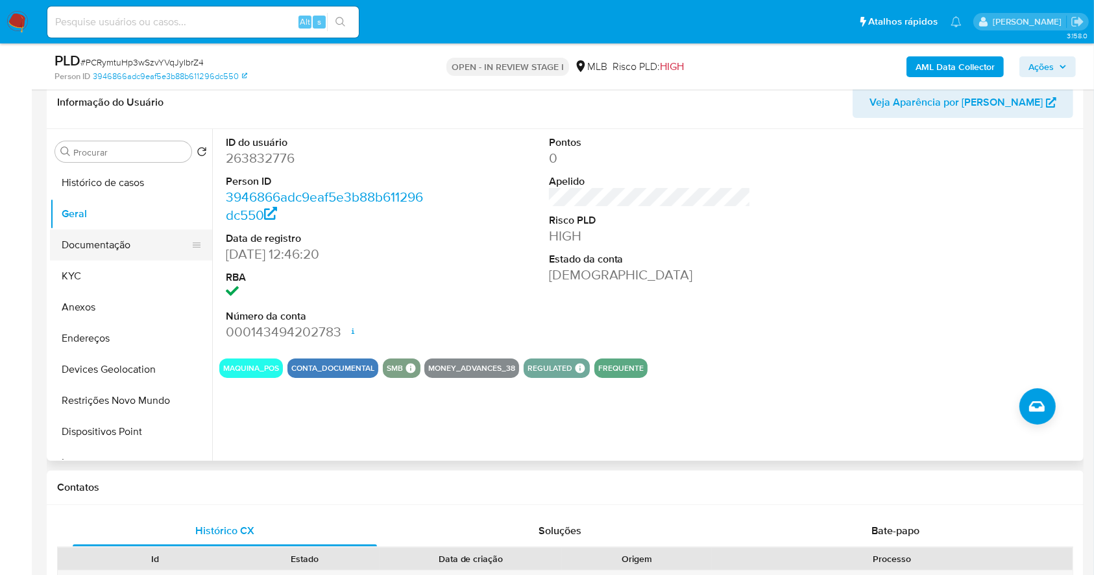
click at [110, 246] on button "Documentação" at bounding box center [126, 245] width 152 height 31
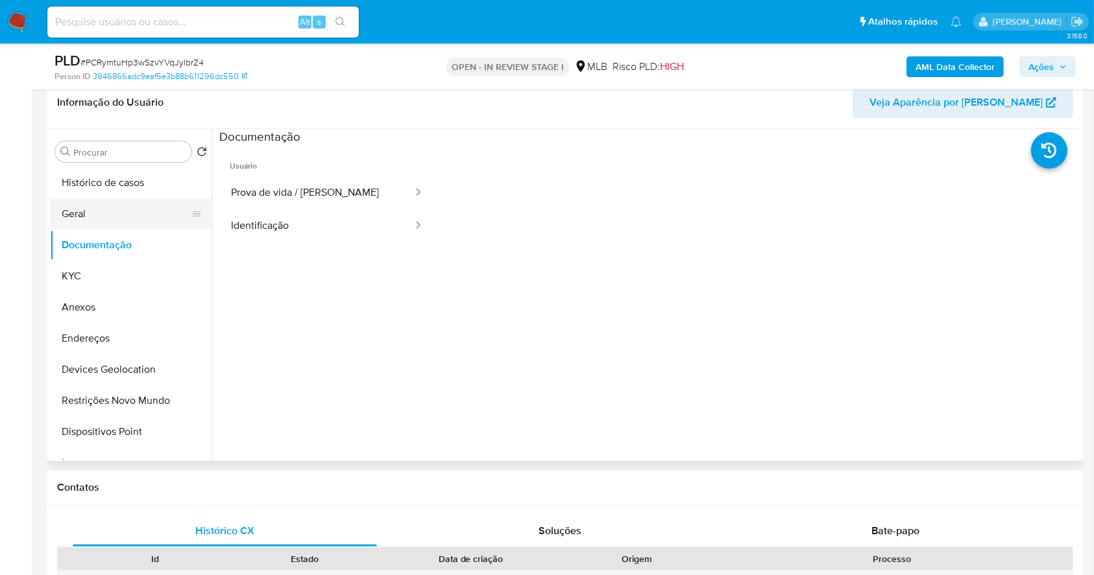
click at [132, 207] on button "Geral" at bounding box center [126, 213] width 152 height 31
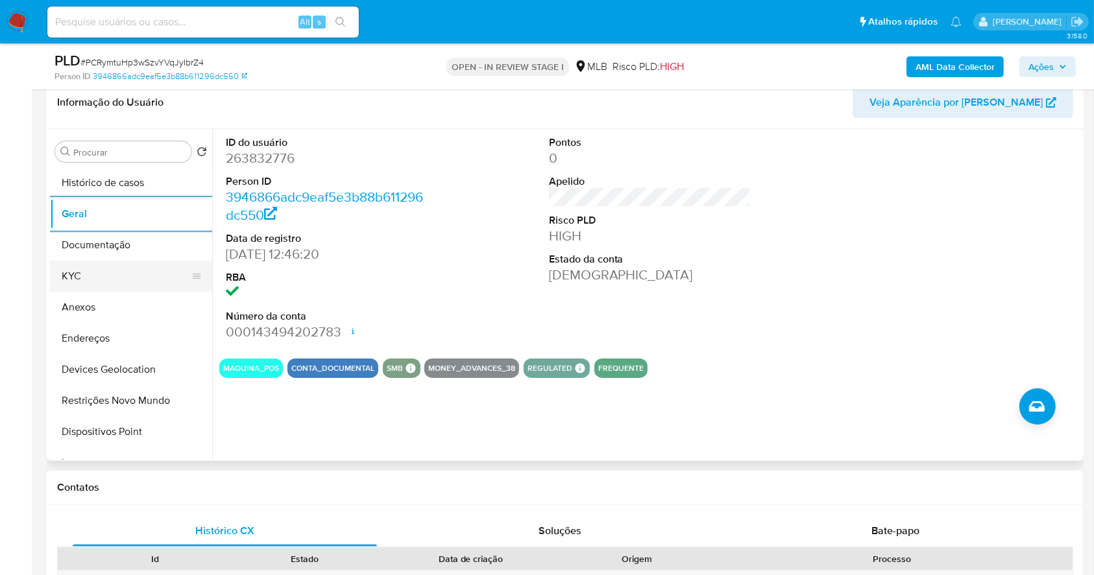
click at [109, 277] on button "KYC" at bounding box center [126, 276] width 152 height 31
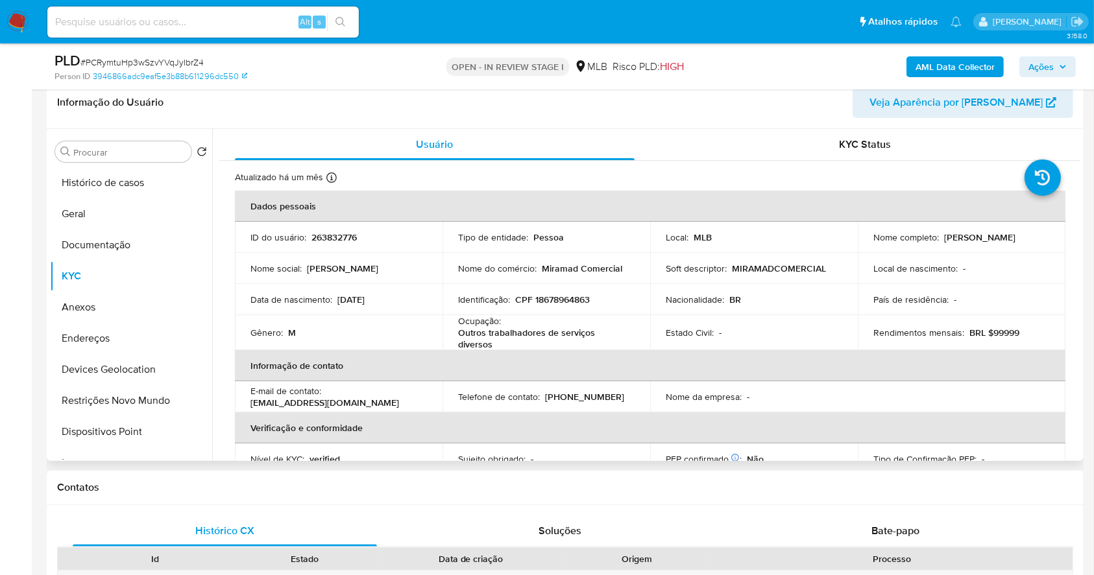
scroll to position [555, 0]
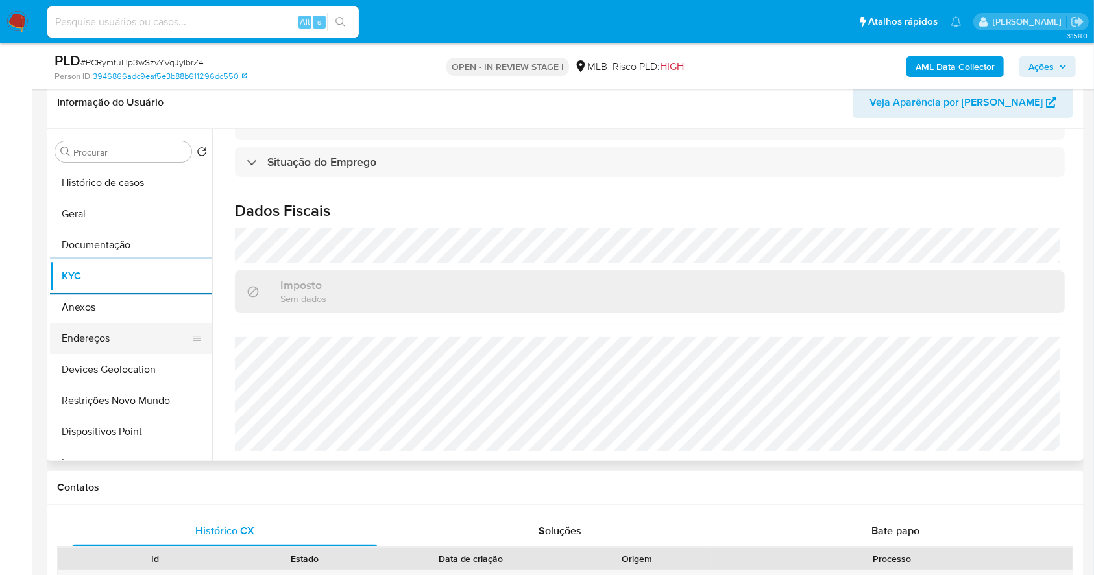
click at [118, 329] on button "Endereços" at bounding box center [126, 338] width 152 height 31
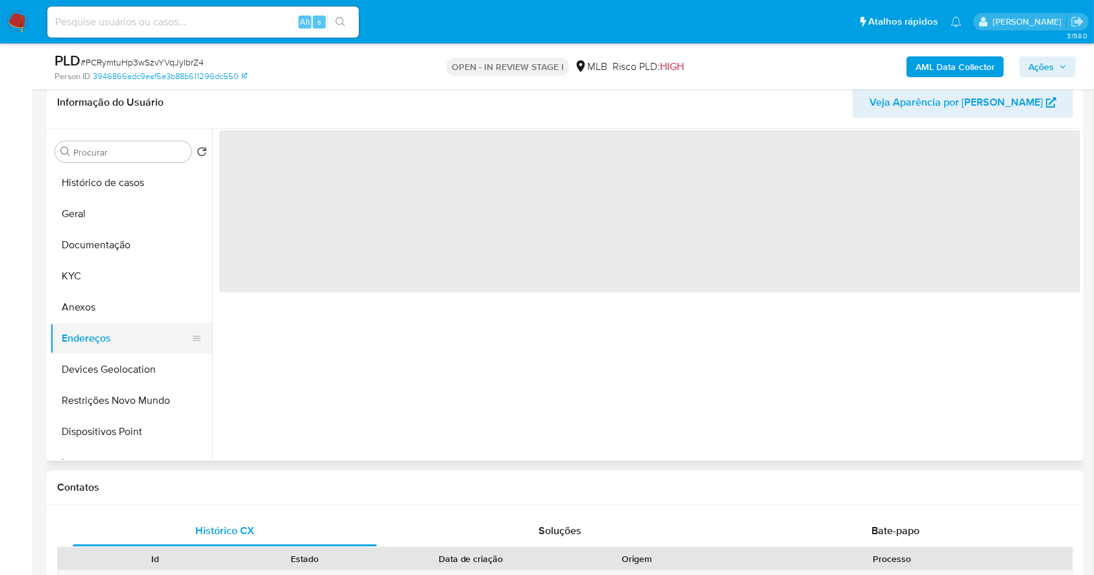
scroll to position [0, 0]
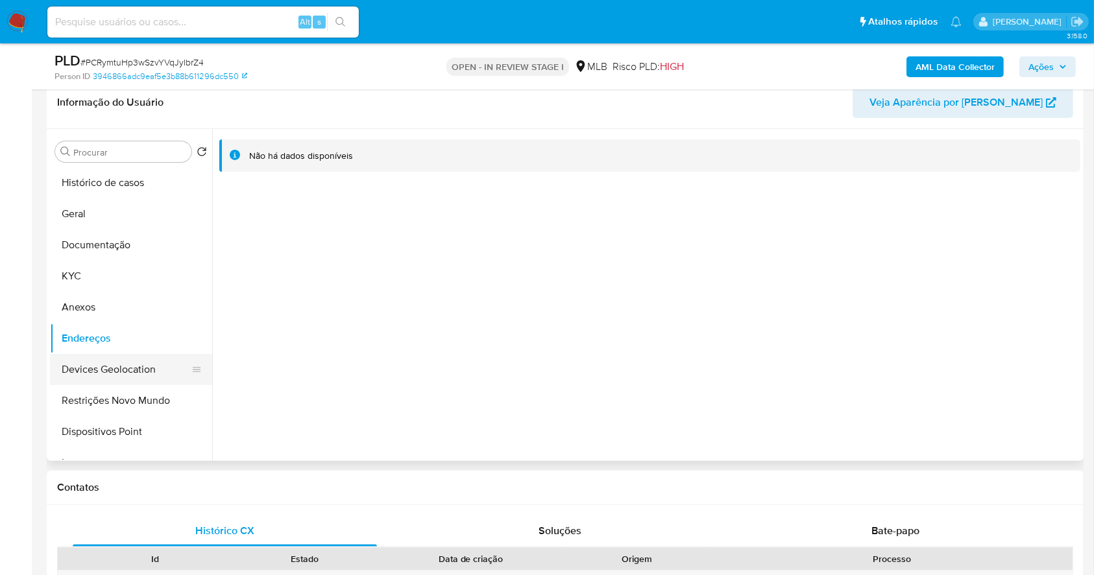
click at [162, 370] on button "Devices Geolocation" at bounding box center [126, 369] width 152 height 31
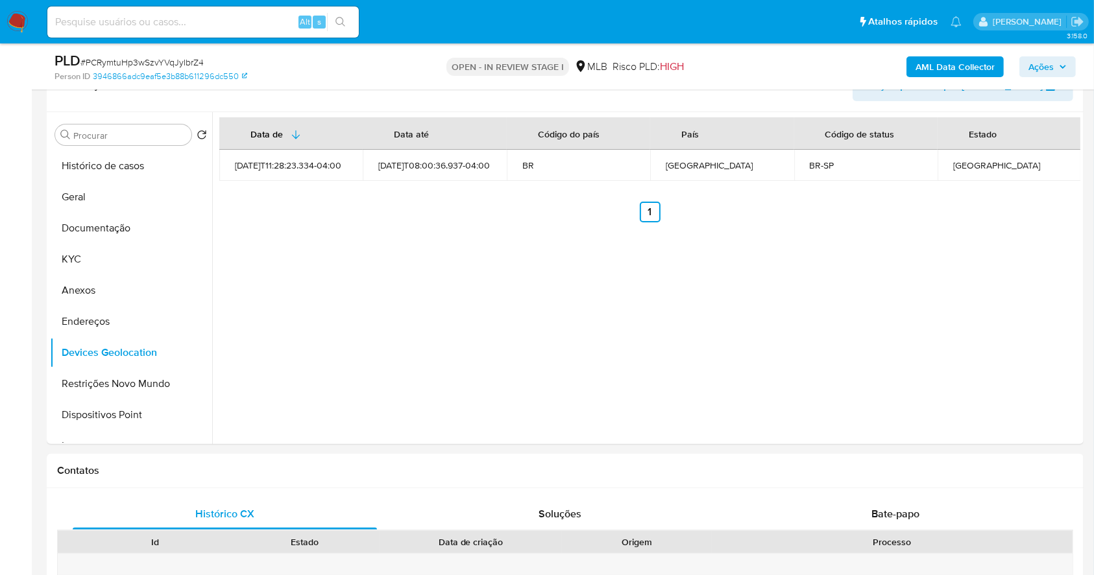
scroll to position [187, 0]
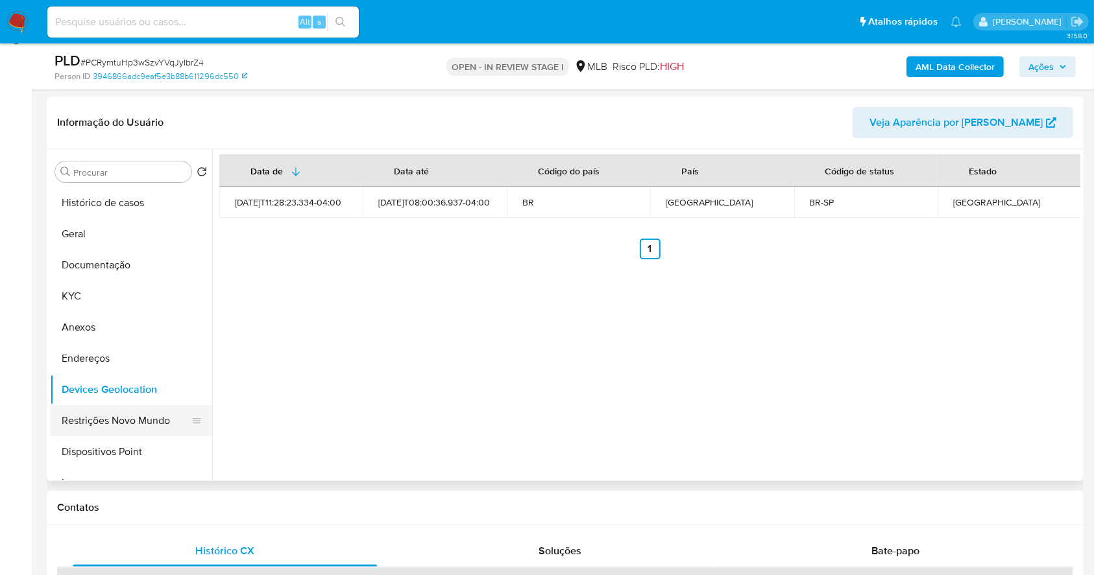
click at [153, 429] on button "Restrições Novo Mundo" at bounding box center [126, 420] width 152 height 31
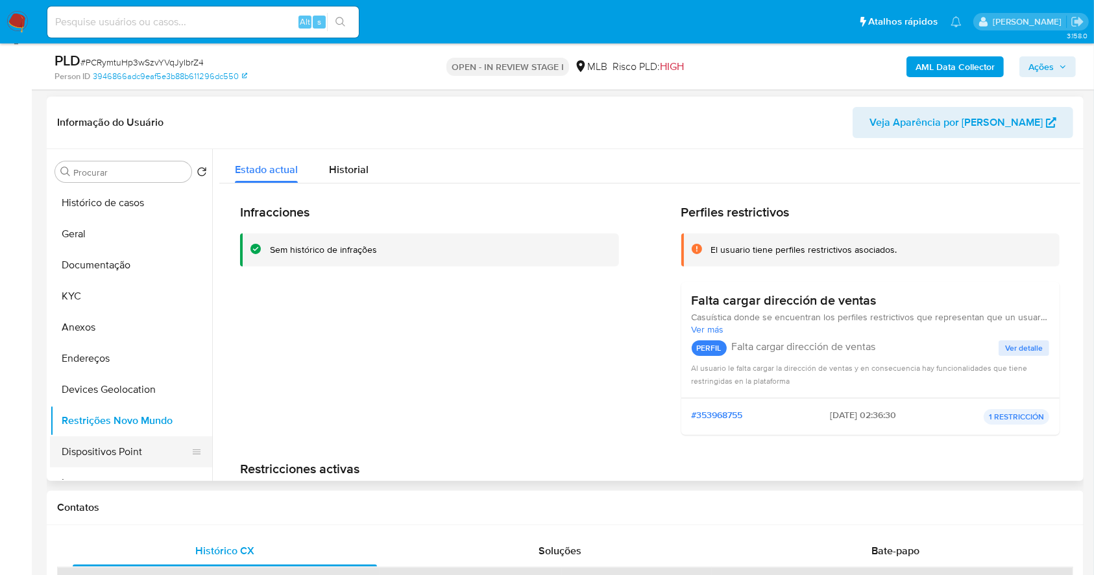
click at [123, 457] on button "Dispositivos Point" at bounding box center [126, 452] width 152 height 31
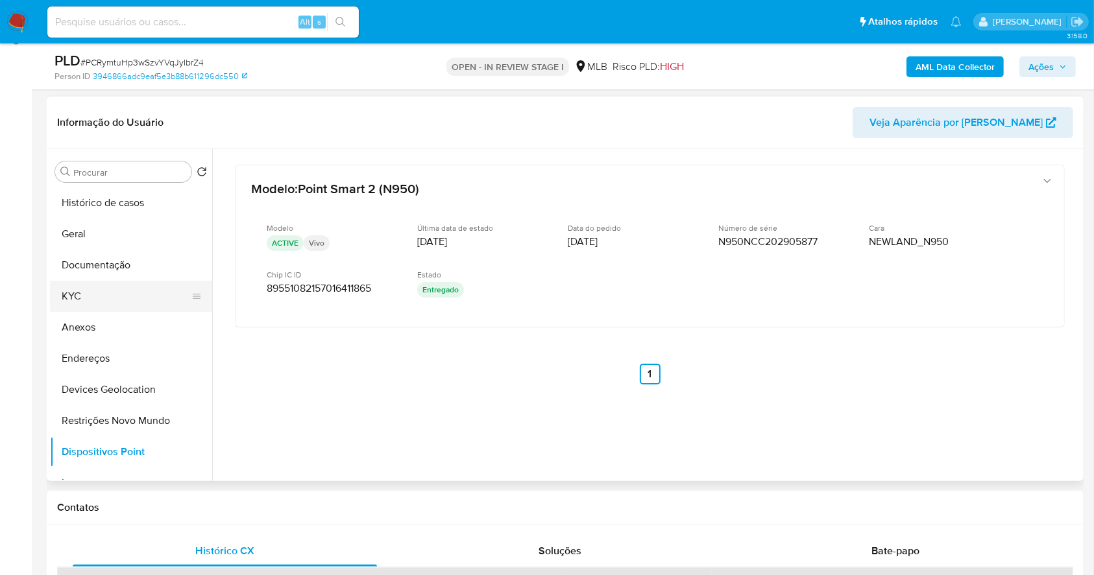
click at [93, 284] on button "KYC" at bounding box center [126, 296] width 152 height 31
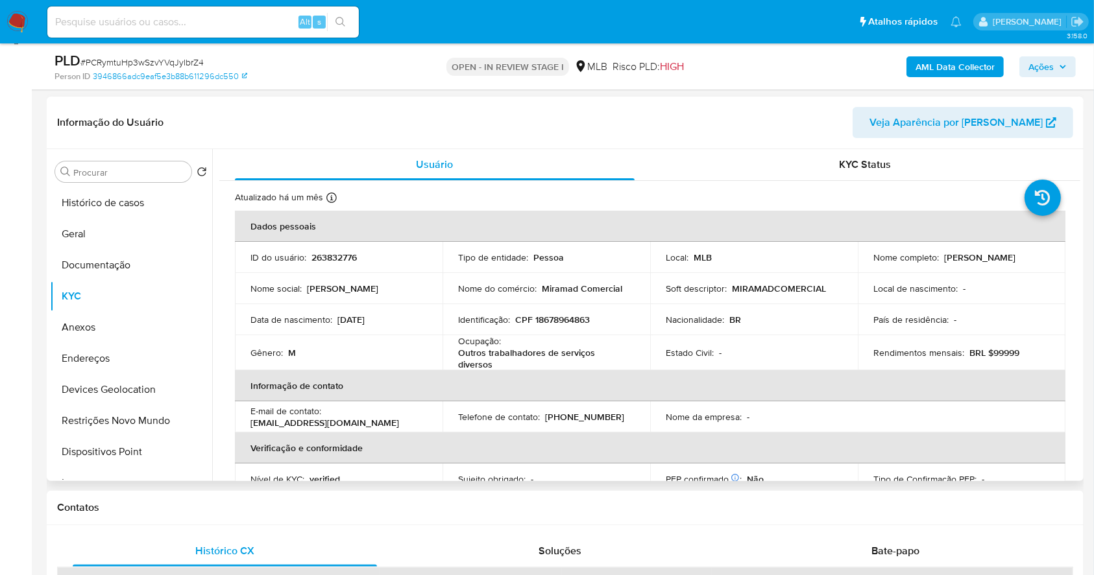
click at [568, 321] on p "CPF 18678964863" at bounding box center [552, 320] width 75 height 12
copy p "18678964863"
click at [398, 362] on td "Gênero : M" at bounding box center [339, 352] width 208 height 35
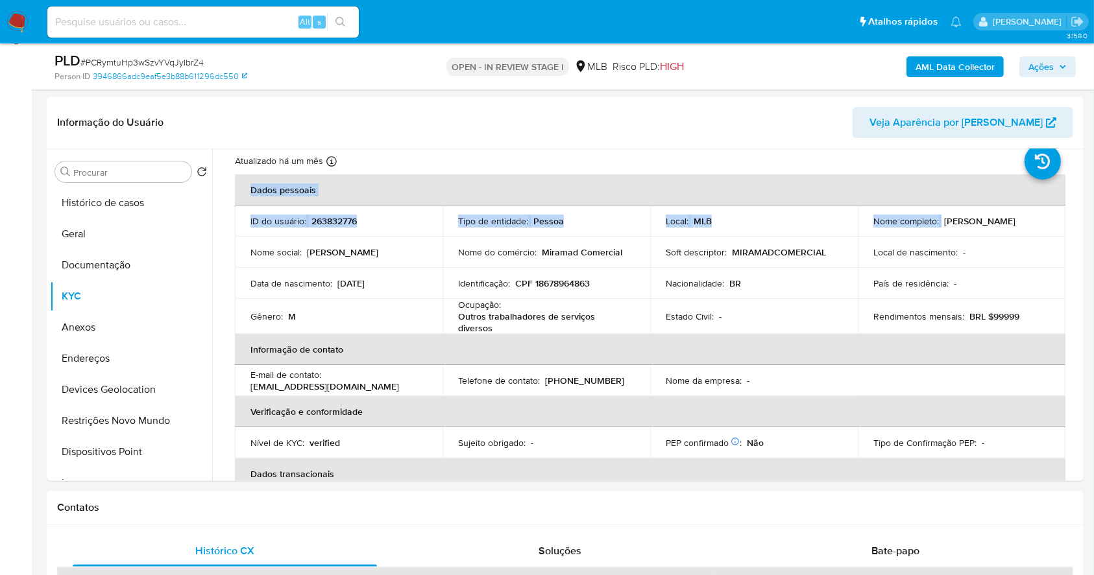
scroll to position [0, 0]
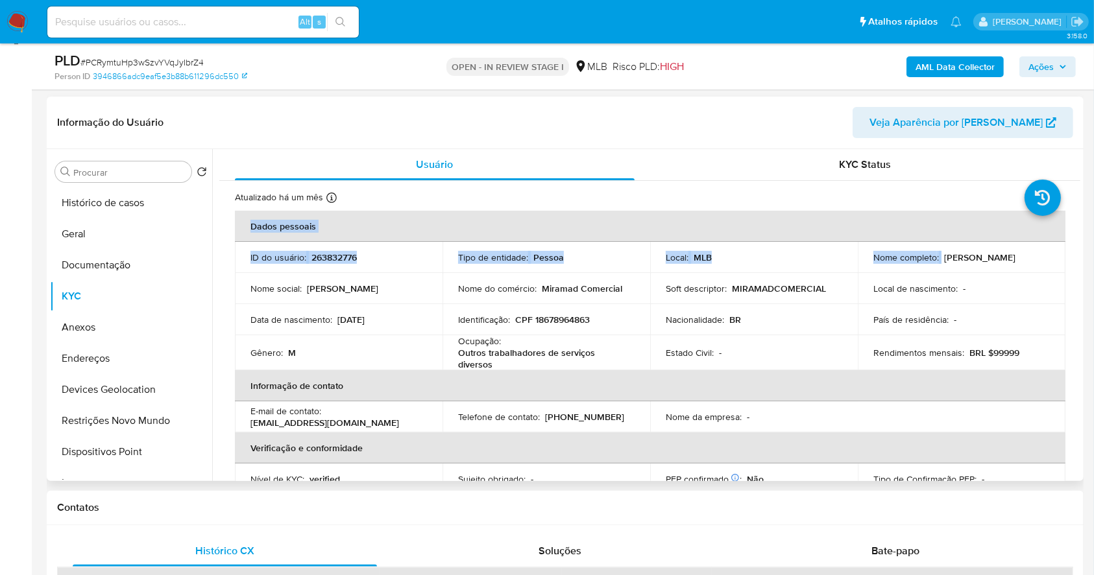
drag, startPoint x: 939, startPoint y: 220, endPoint x: 1043, endPoint y: 261, distance: 112.1
click at [1043, 261] on div "Nome completo : Fabio da Silva Miranda" at bounding box center [961, 258] width 176 height 12
copy div "Fabio da Silva Miranda"
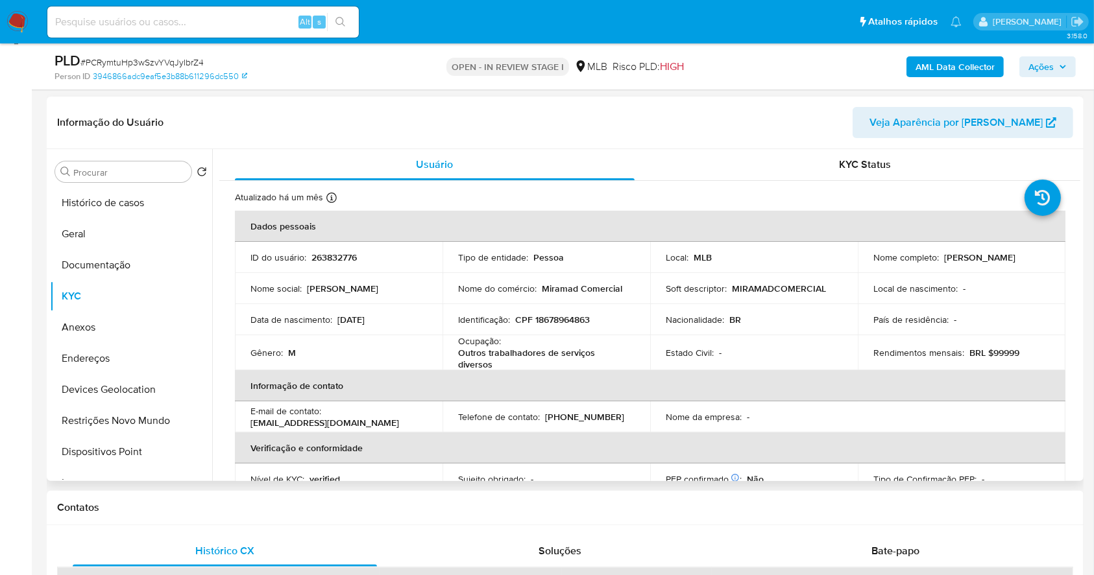
click at [560, 315] on p "CPF 18678964863" at bounding box center [552, 320] width 75 height 12
copy p "18678964863"
click at [455, 397] on th "Informação de contato" at bounding box center [650, 385] width 830 height 31
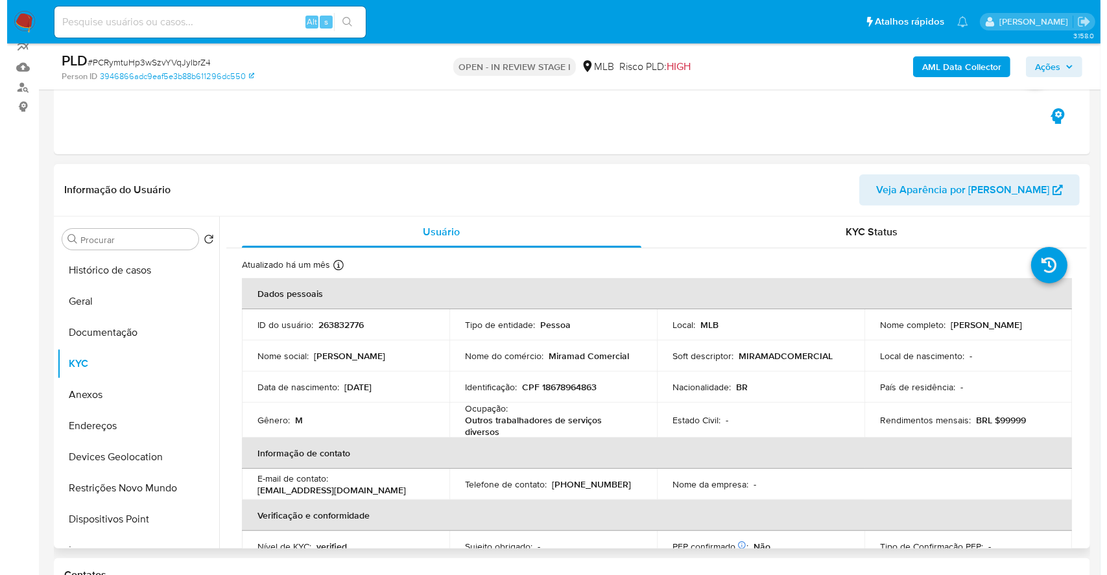
scroll to position [119, 0]
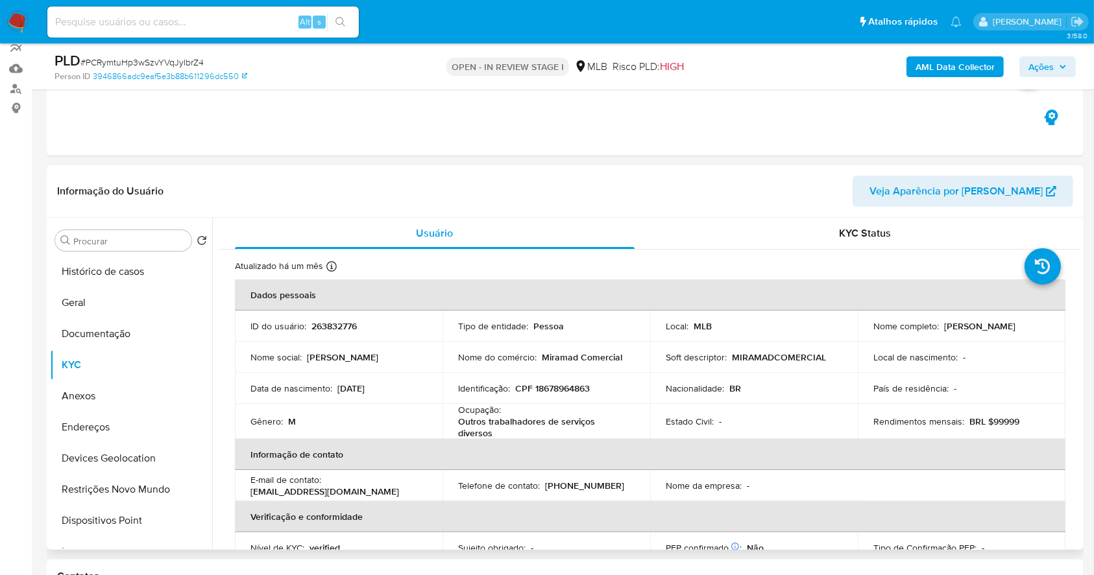
click at [558, 387] on p "CPF 18678964863" at bounding box center [552, 389] width 75 height 12
copy p "18678964863"
click at [152, 342] on button "Documentação" at bounding box center [126, 333] width 152 height 31
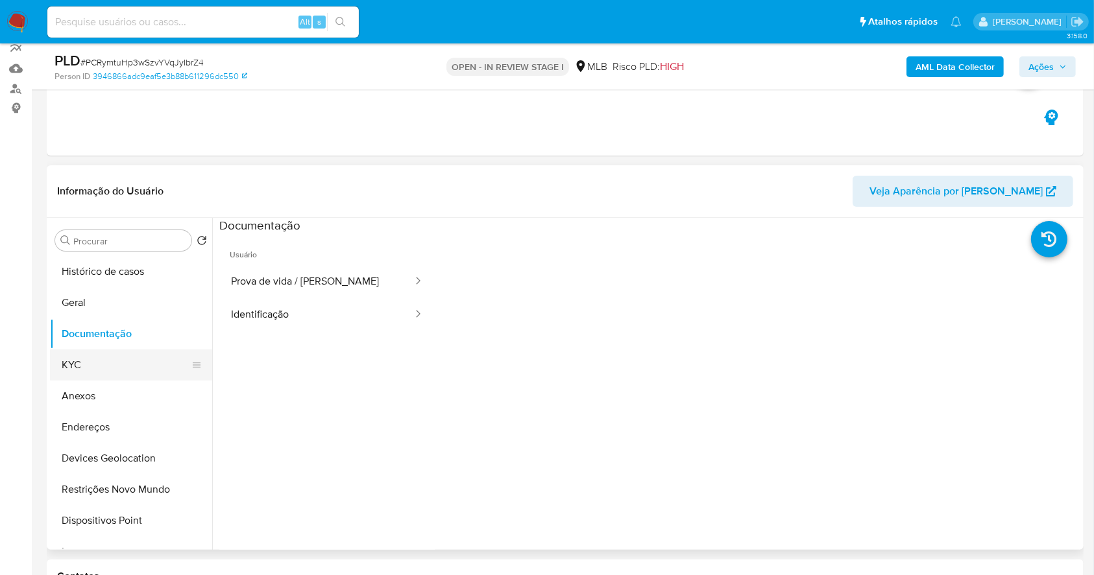
click at [77, 365] on button "KYC" at bounding box center [126, 365] width 152 height 31
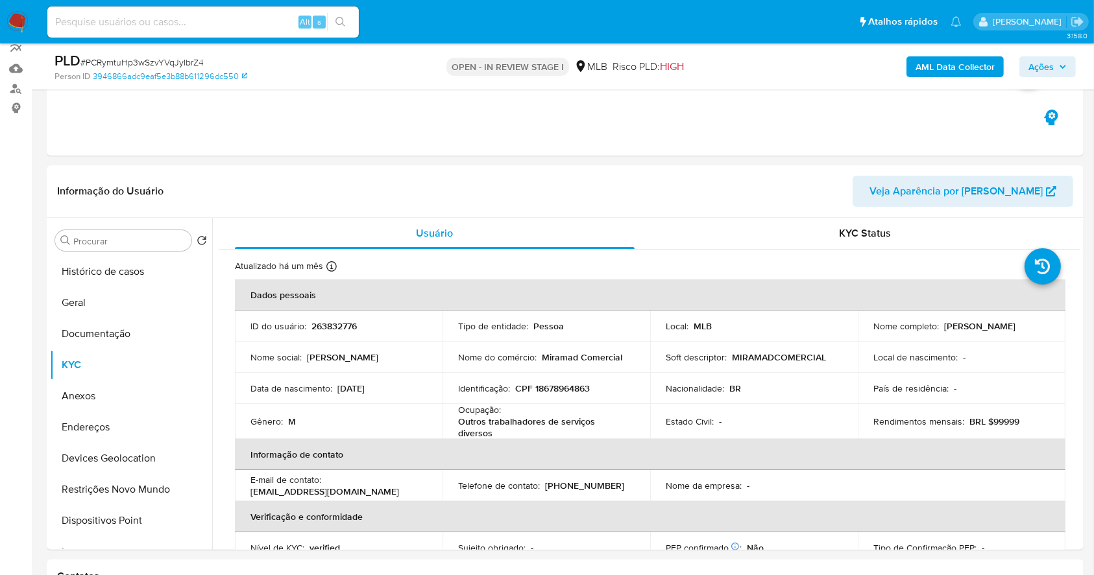
click at [1052, 60] on span "Ações" at bounding box center [1040, 66] width 25 height 21
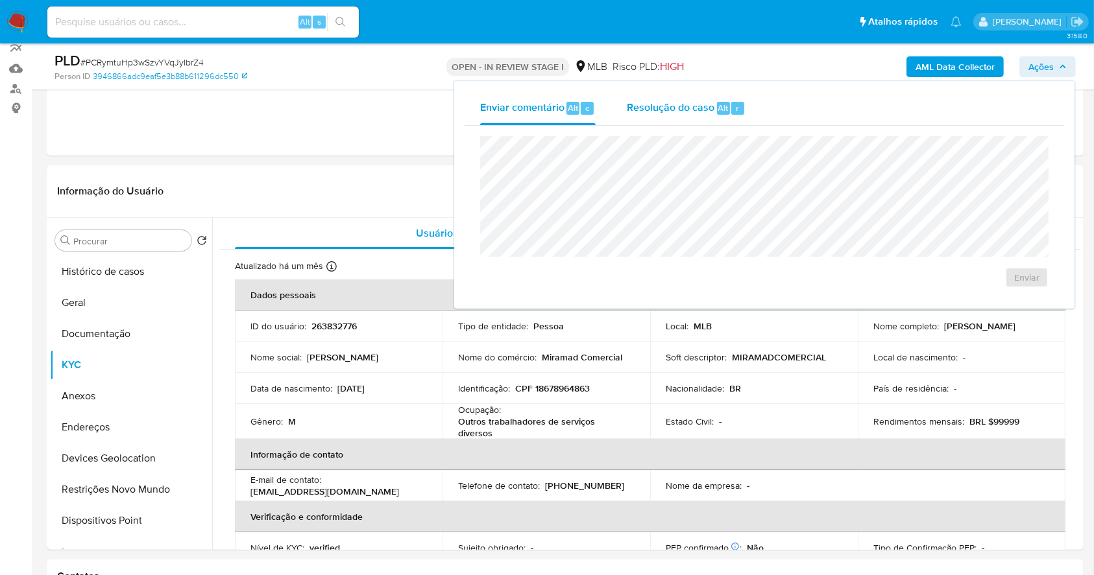
click at [666, 117] on div "Resolução do caso Alt r" at bounding box center [686, 108] width 119 height 34
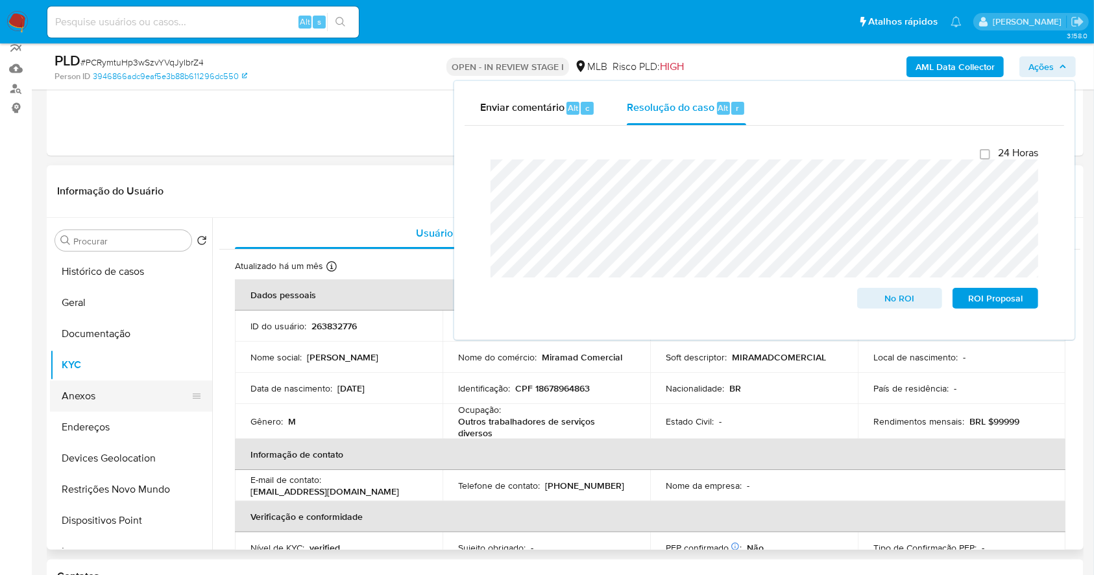
click at [112, 389] on button "Anexos" at bounding box center [126, 396] width 152 height 31
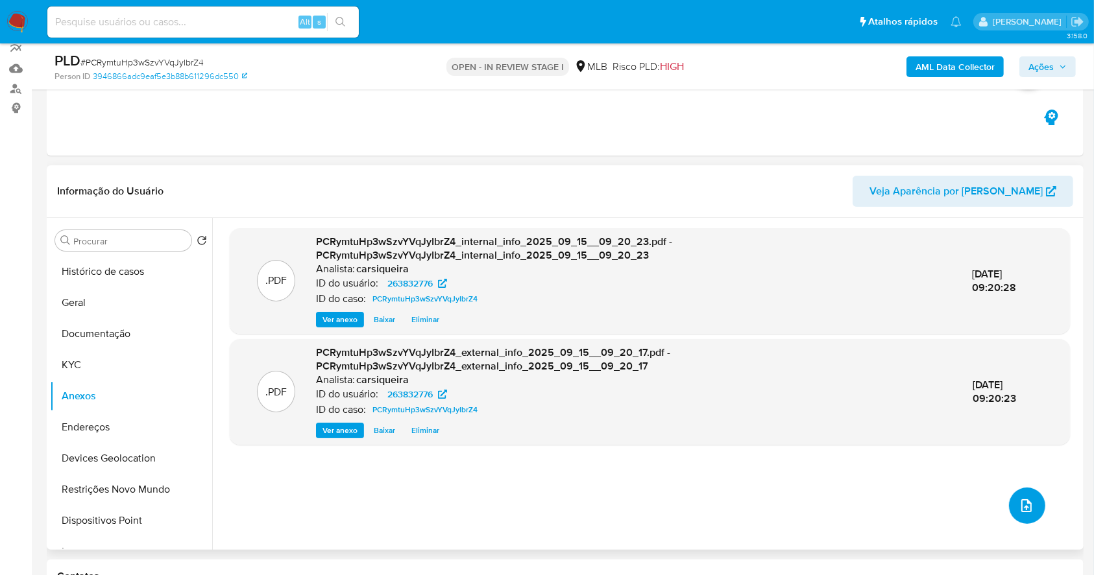
click at [1027, 499] on span "upload-file" at bounding box center [1026, 506] width 16 height 16
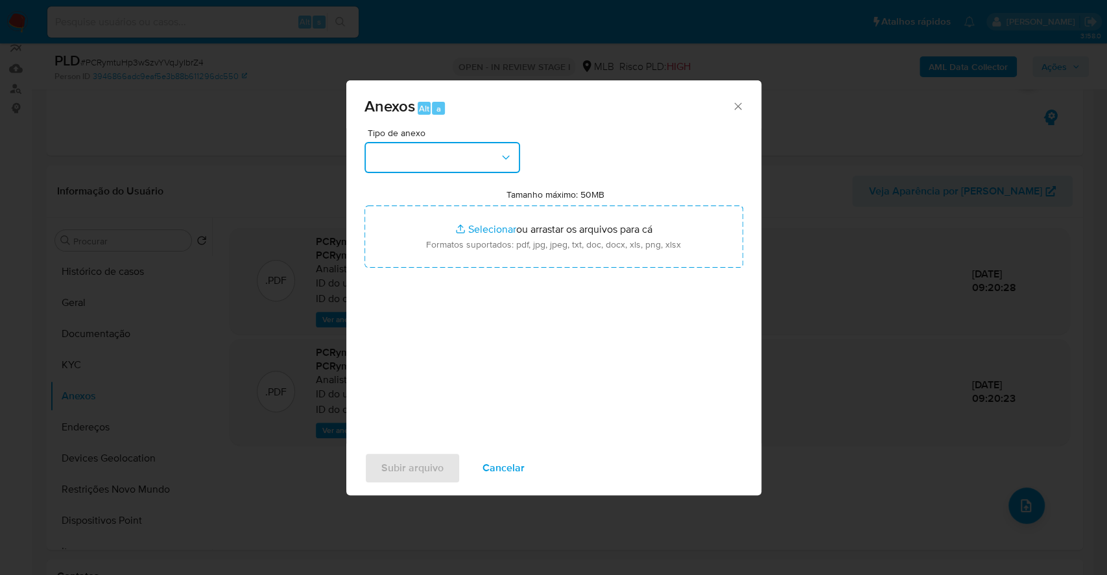
click at [486, 159] on button "button" at bounding box center [443, 157] width 156 height 31
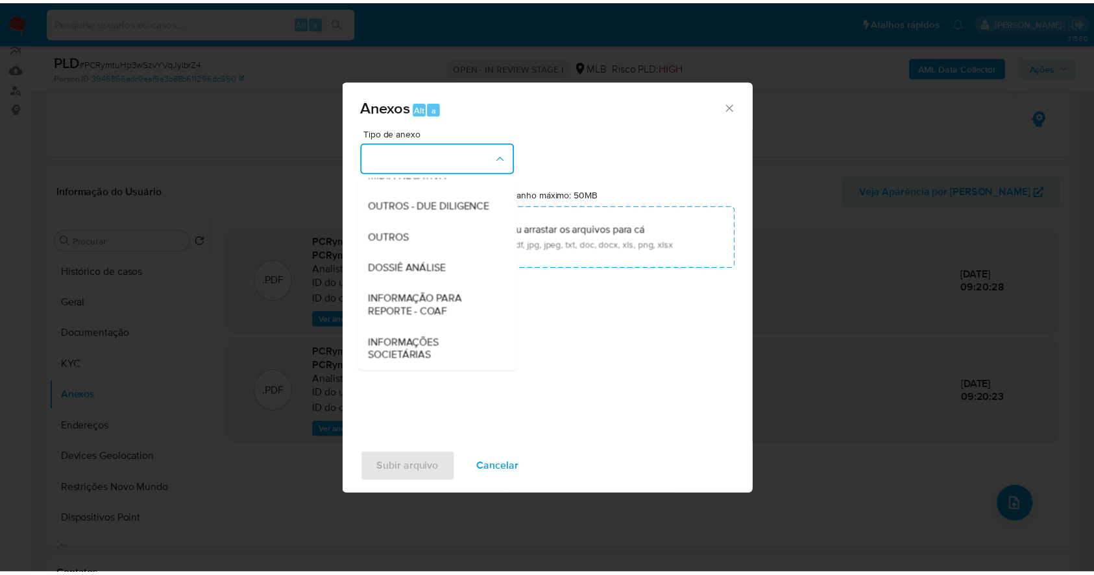
scroll to position [199, 0]
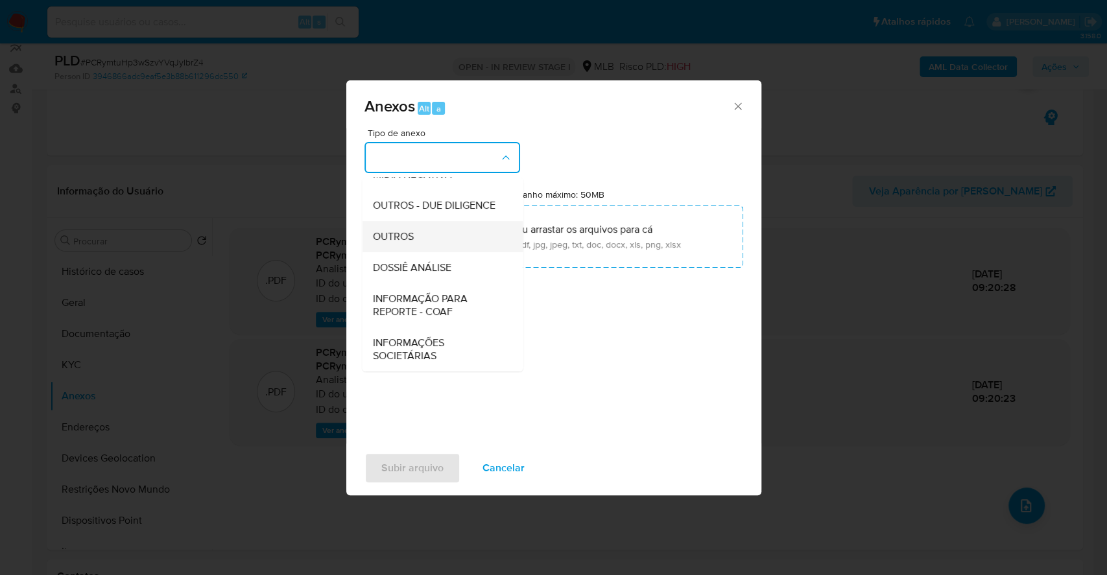
click at [423, 241] on div "OUTROS" at bounding box center [438, 236] width 132 height 31
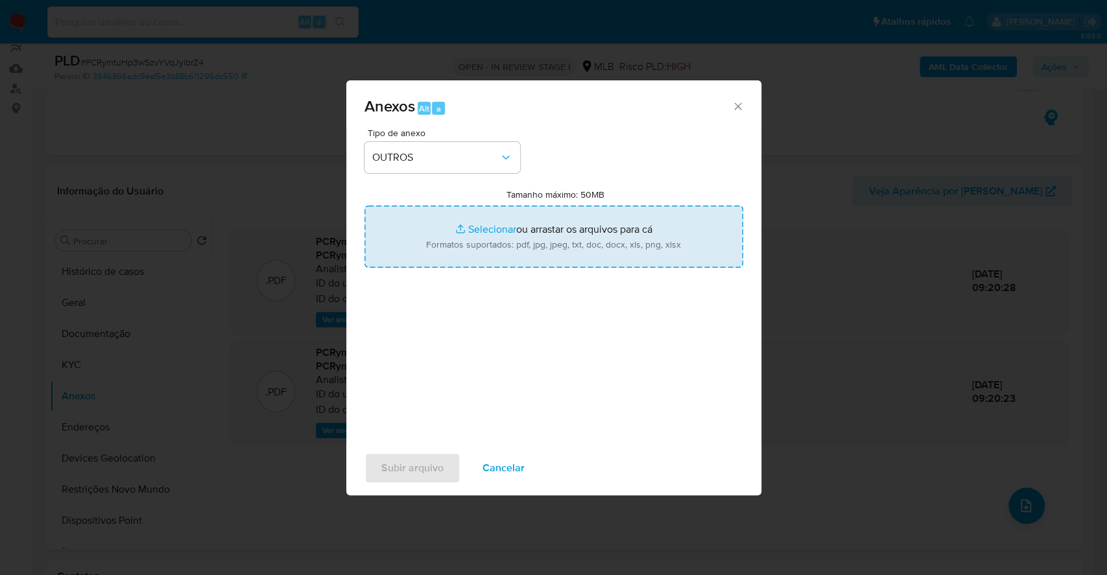
click at [486, 222] on input "Tamanho máximo: 50MB Selecionar arquivos" at bounding box center [554, 237] width 379 height 62
type input "C:\fakepath\Mulan 263832776_2025_09_15_07_24_12.xlsx"
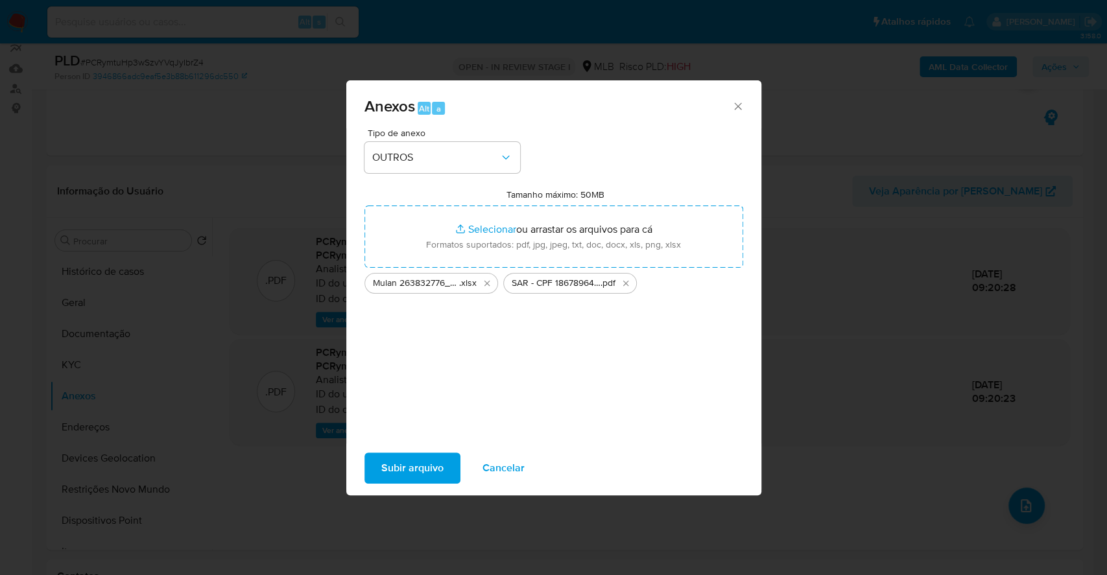
click at [422, 464] on span "Subir arquivo" at bounding box center [412, 468] width 62 height 29
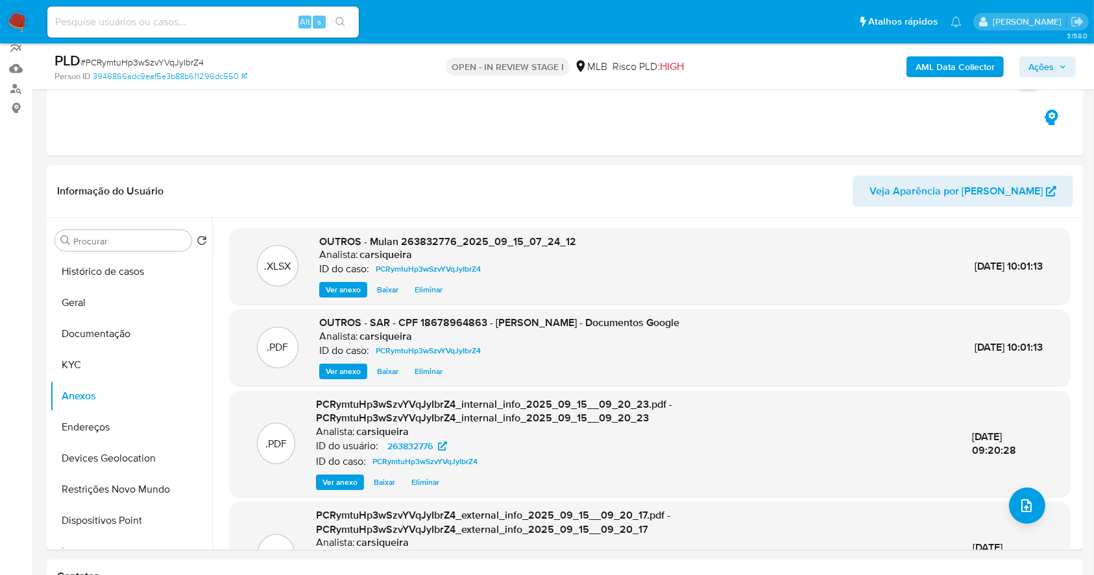
click at [1043, 67] on span "Ações" at bounding box center [1040, 66] width 25 height 21
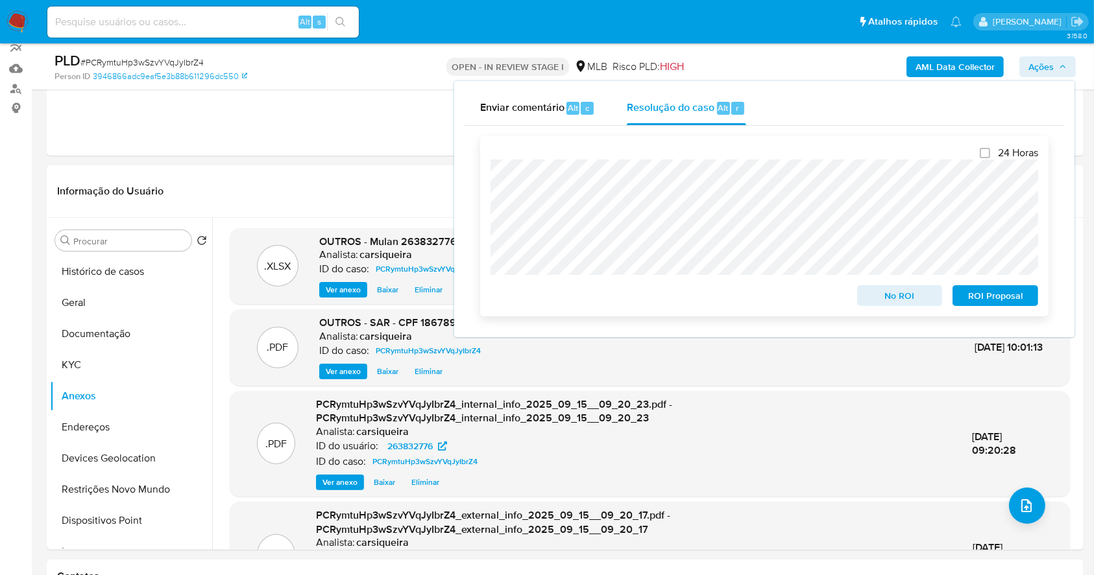
click at [995, 296] on span "ROI Proposal" at bounding box center [994, 296] width 67 height 18
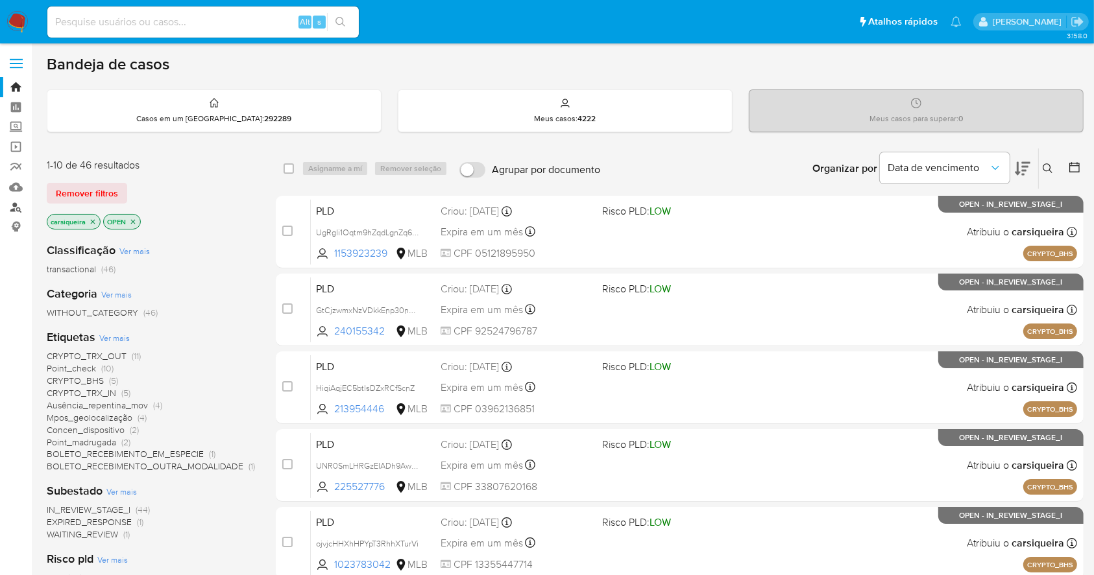
click at [22, 202] on link "Localizador de pessoas" at bounding box center [77, 207] width 154 height 20
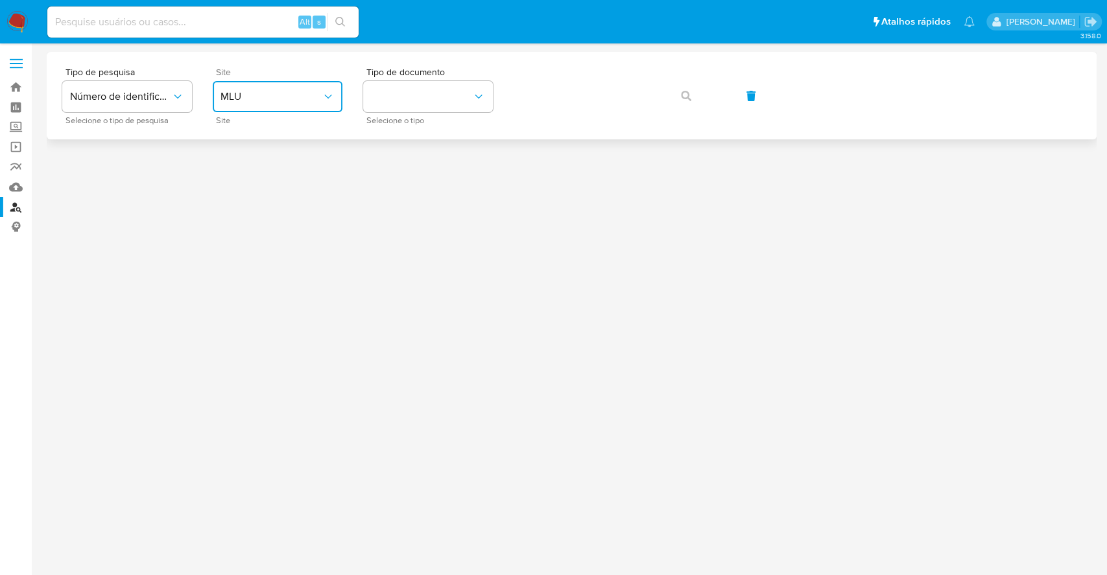
click at [304, 86] on button "MLU" at bounding box center [278, 96] width 130 height 31
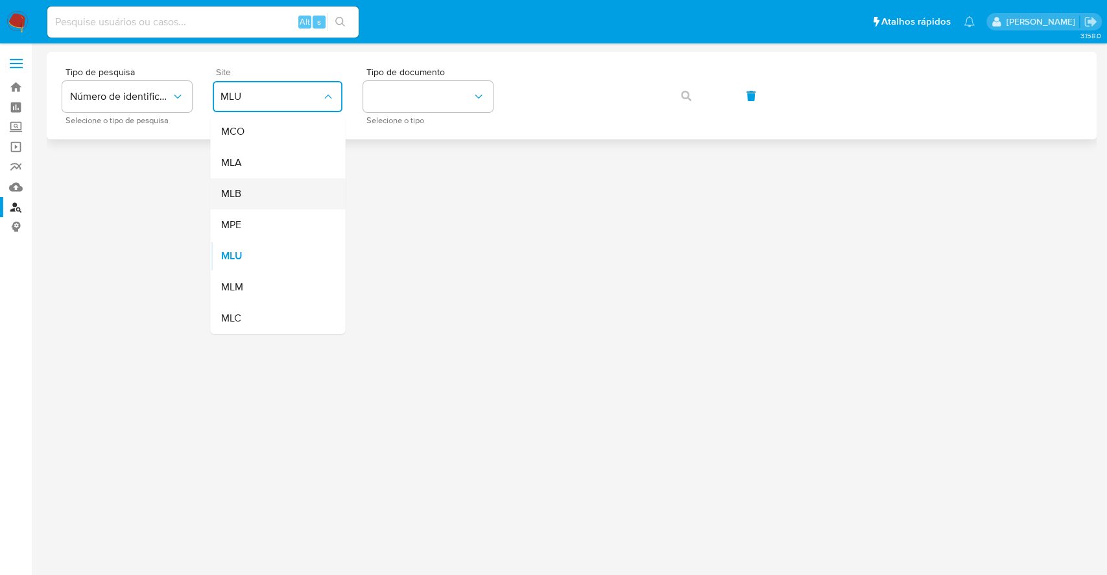
click at [297, 202] on div "MLB" at bounding box center [274, 193] width 106 height 31
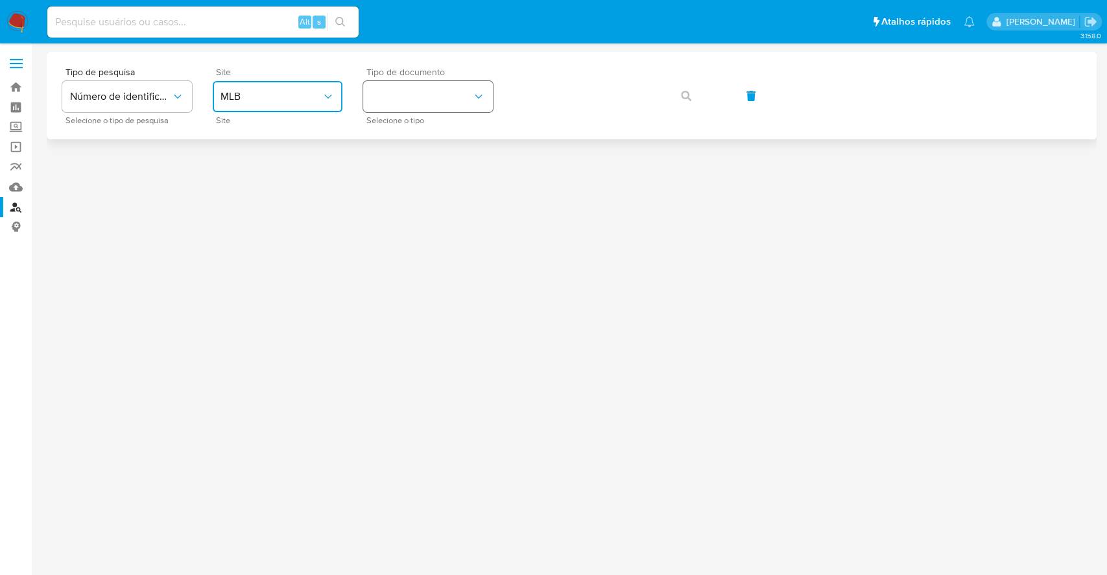
click at [419, 101] on button "identificationType" at bounding box center [428, 96] width 130 height 31
click at [447, 184] on div "CPF CPF" at bounding box center [424, 182] width 106 height 44
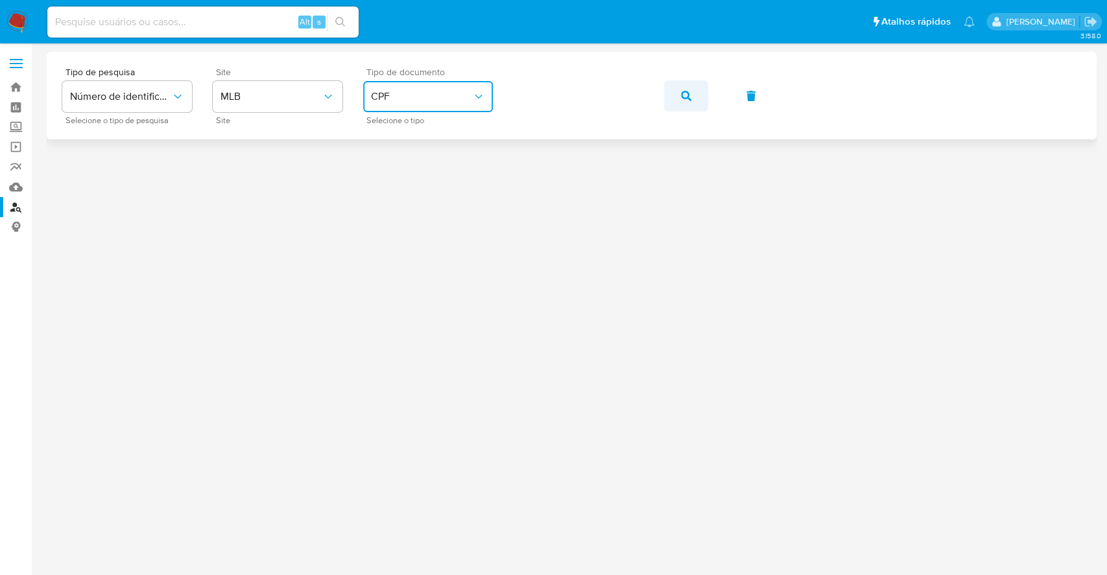
click at [685, 96] on icon "button" at bounding box center [686, 96] width 10 height 10
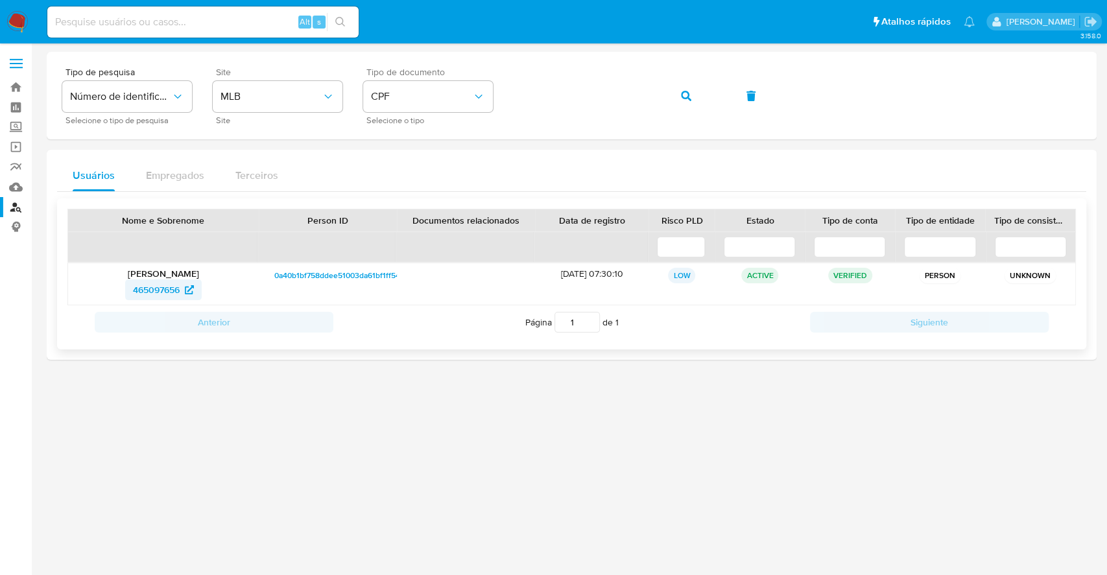
click at [152, 284] on span "465097656" at bounding box center [156, 290] width 47 height 21
click at [438, 102] on span "CPF" at bounding box center [421, 96] width 101 height 13
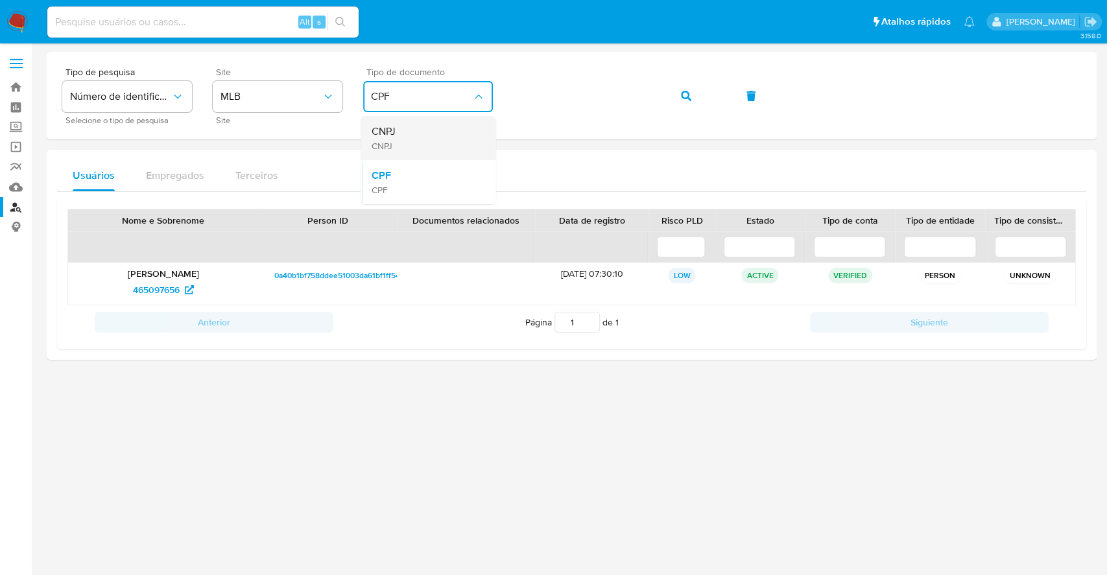
click at [420, 147] on div "CNPJ CNPJ" at bounding box center [424, 138] width 106 height 44
click at [684, 95] on icon "button" at bounding box center [686, 96] width 10 height 10
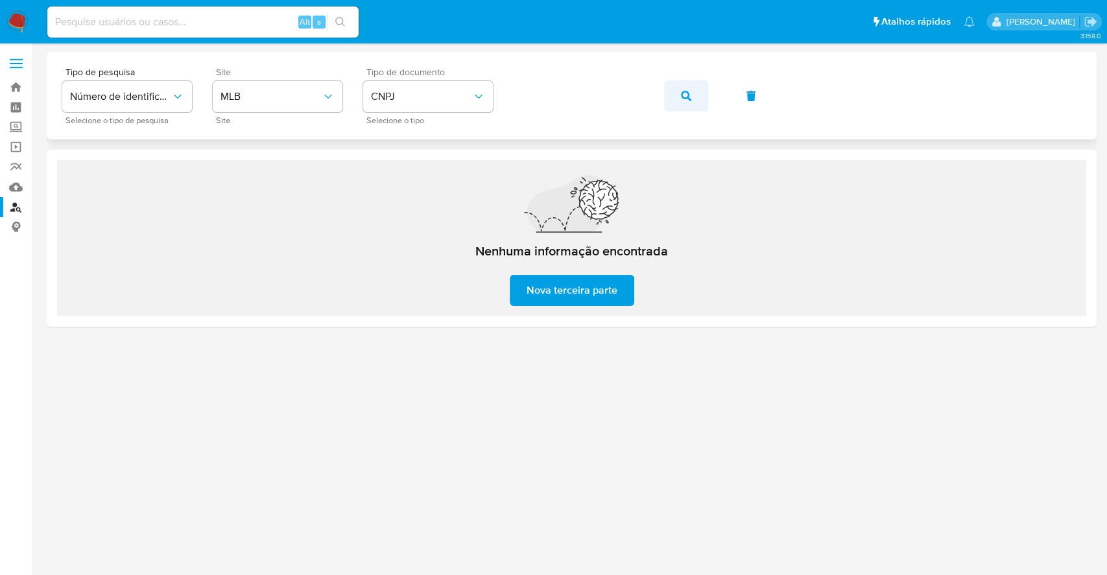
click at [690, 91] on icon "button" at bounding box center [686, 96] width 10 height 10
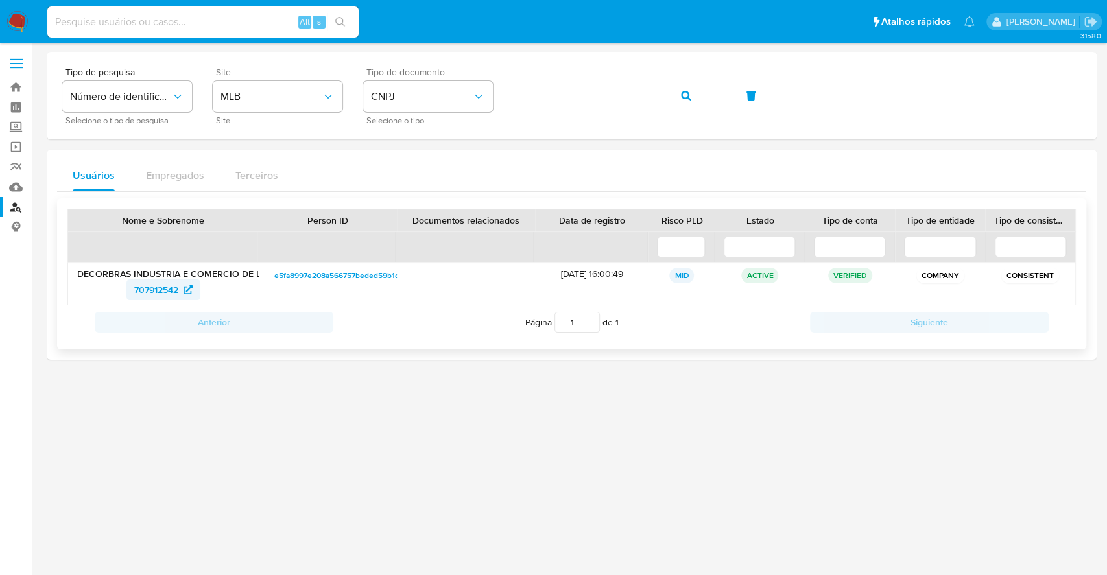
click at [169, 286] on span "707912542" at bounding box center [156, 290] width 44 height 21
click at [673, 91] on button "button" at bounding box center [686, 95] width 44 height 31
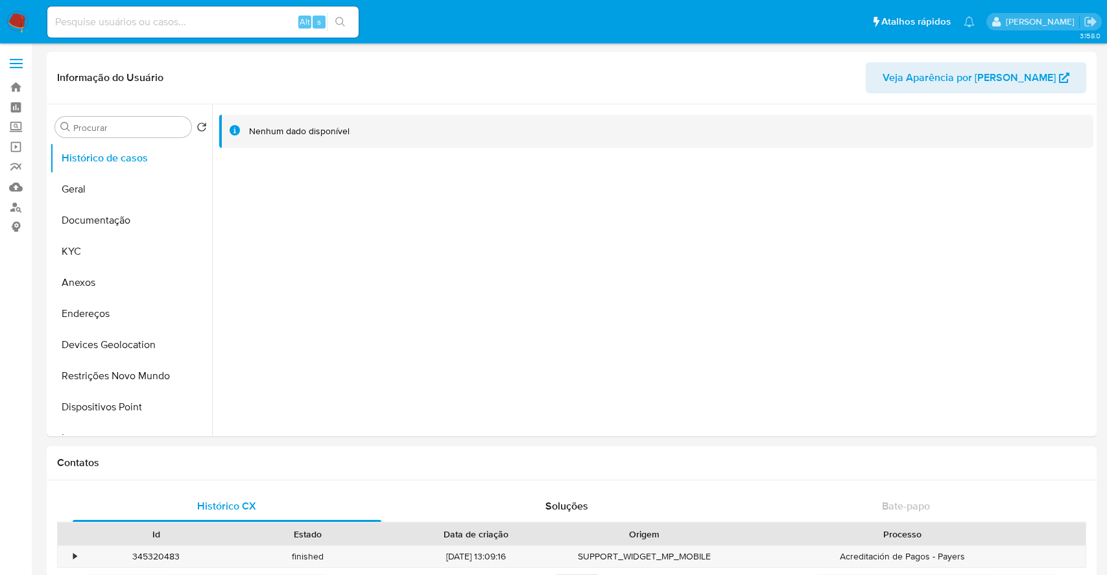
select select "10"
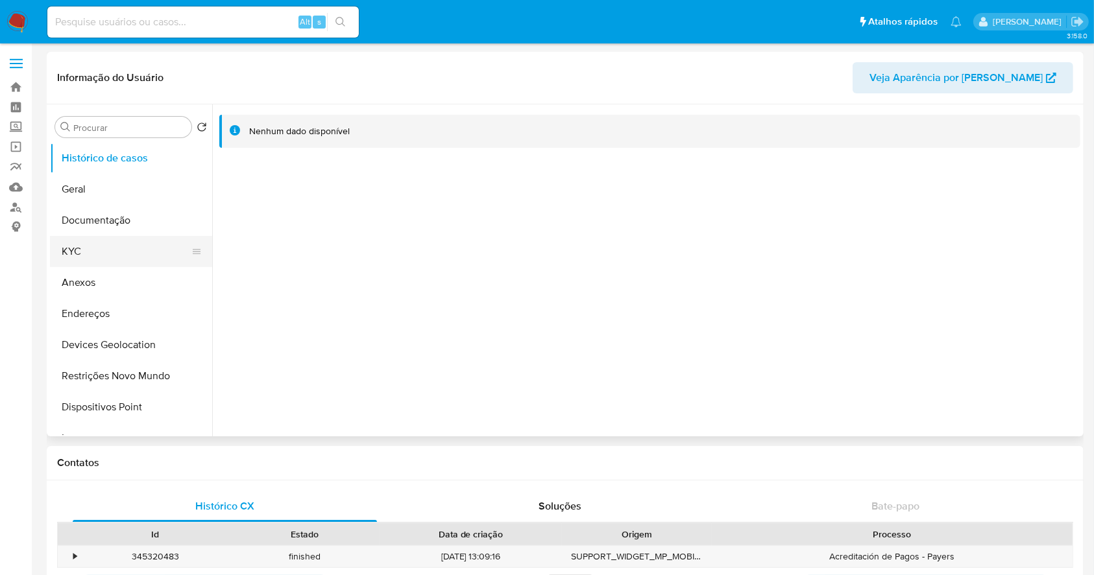
click at [84, 254] on button "KYC" at bounding box center [126, 251] width 152 height 31
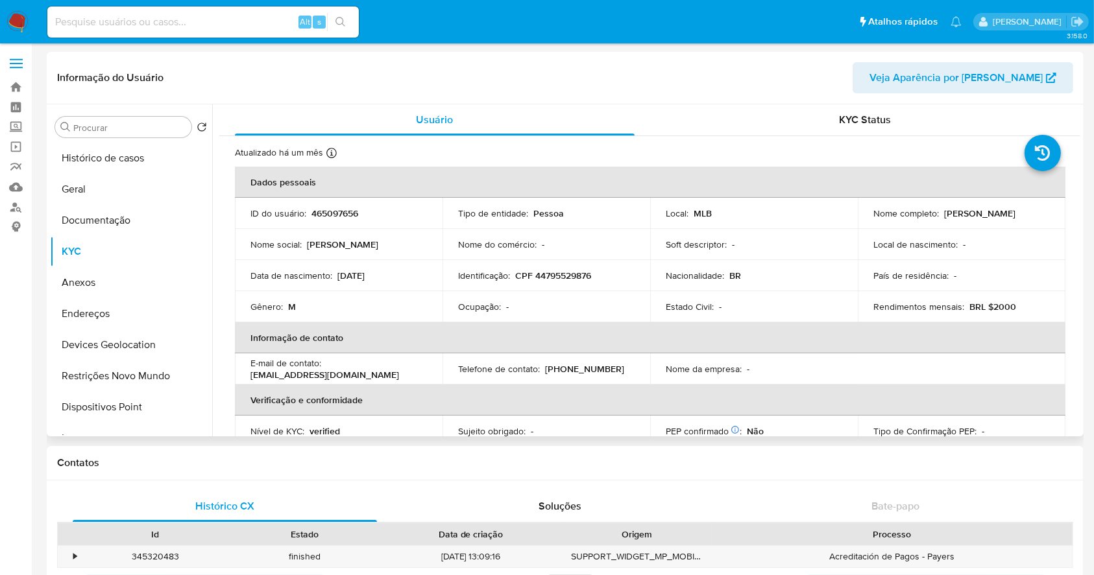
click at [489, 351] on th "Informação de contato" at bounding box center [650, 337] width 830 height 31
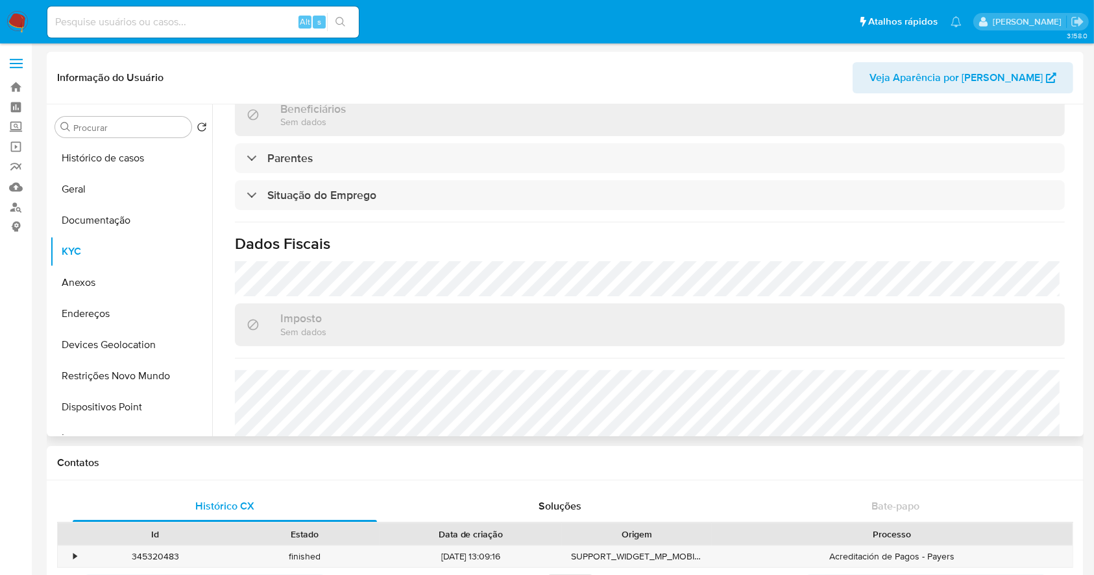
scroll to position [553, 0]
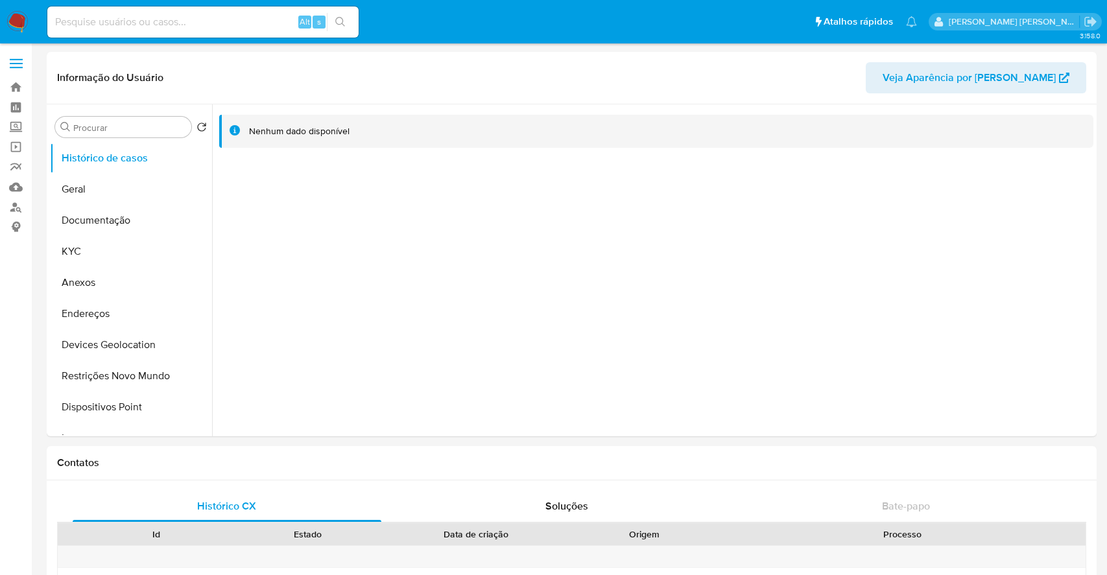
select select "10"
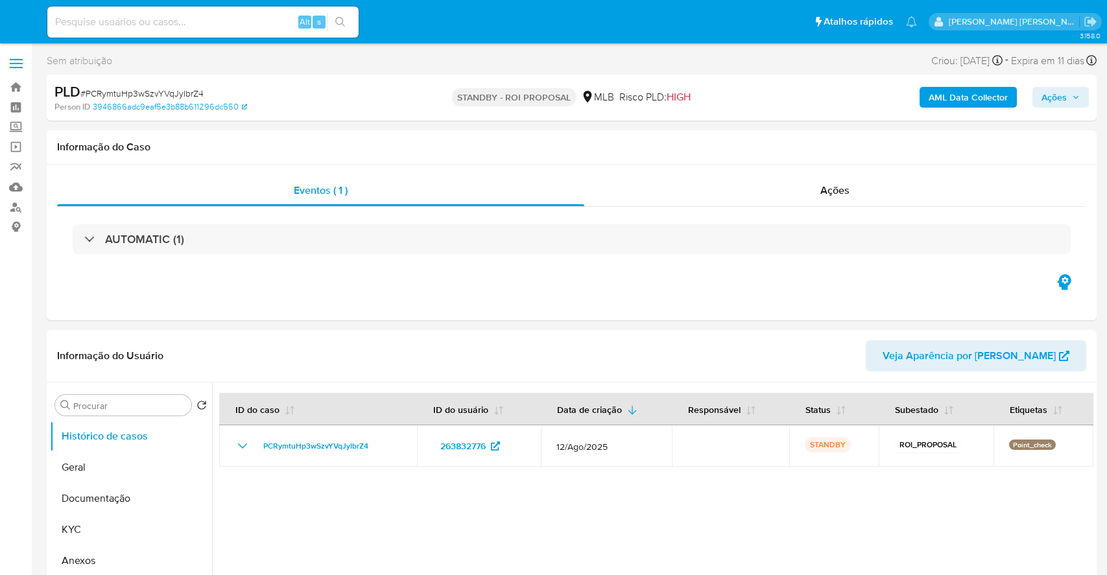
select select "10"
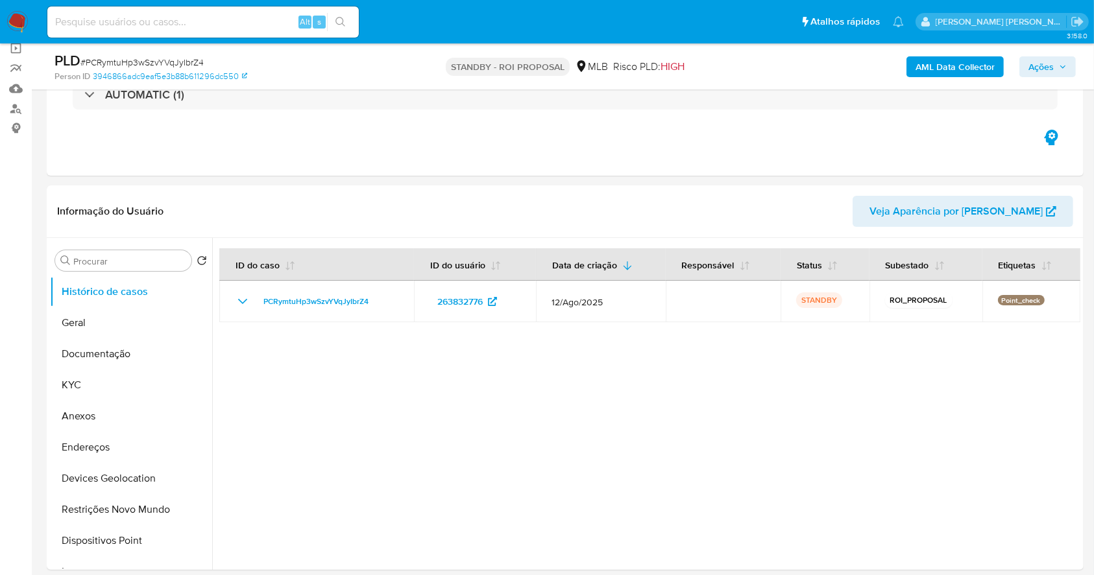
scroll to position [242, 0]
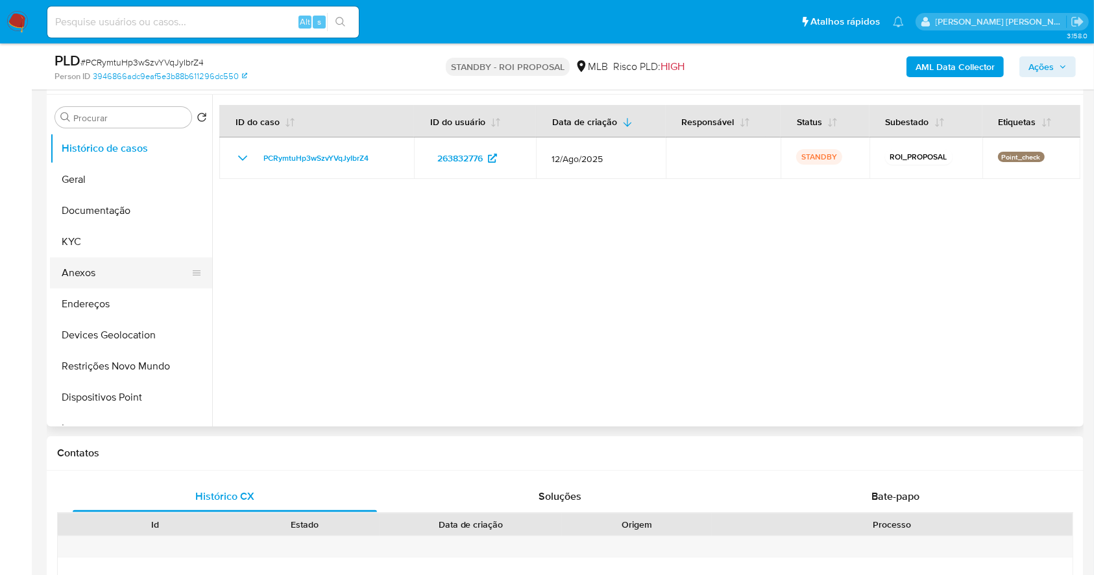
click at [112, 271] on button "Anexos" at bounding box center [126, 272] width 152 height 31
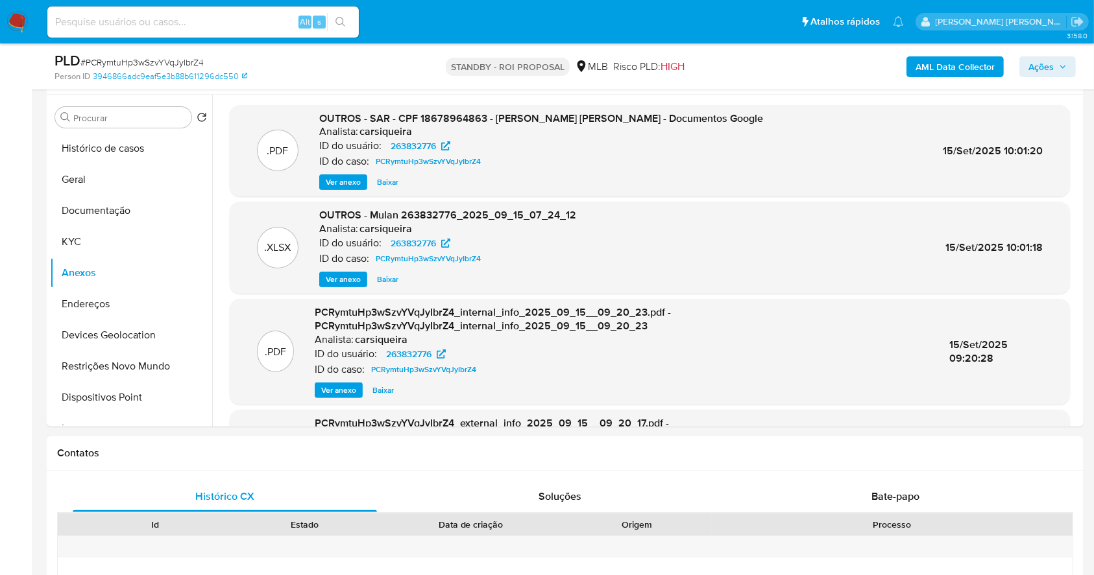
click at [10, 21] on img at bounding box center [17, 22] width 22 height 22
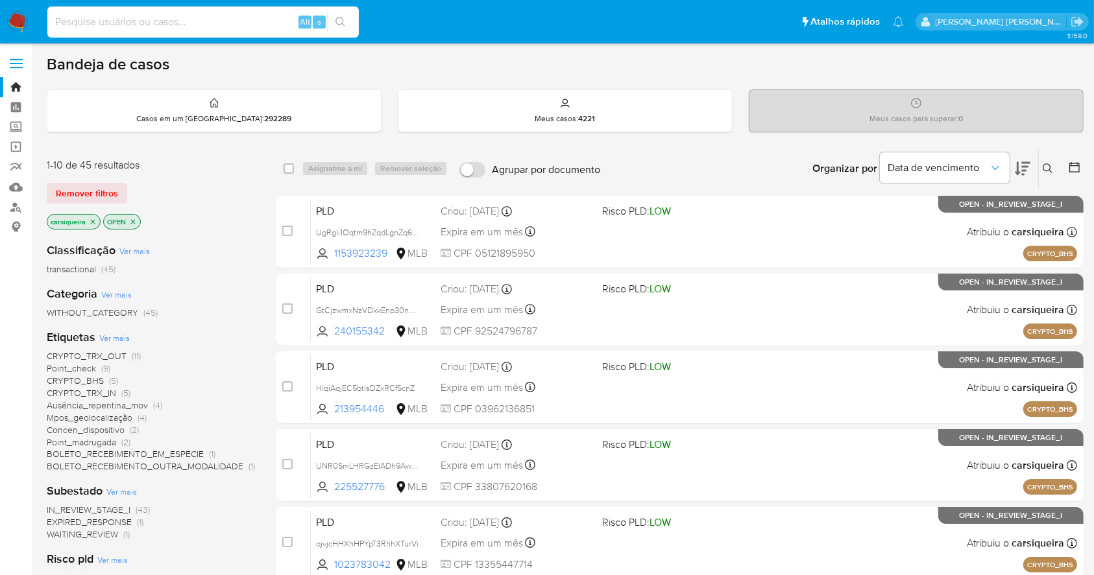
click at [189, 27] on input at bounding box center [202, 22] width 311 height 17
paste input "PVLhE4lOXeBYKJTlI7INkktC"
type input "PVLhE4lOXeBYKJTlI7INkktC"
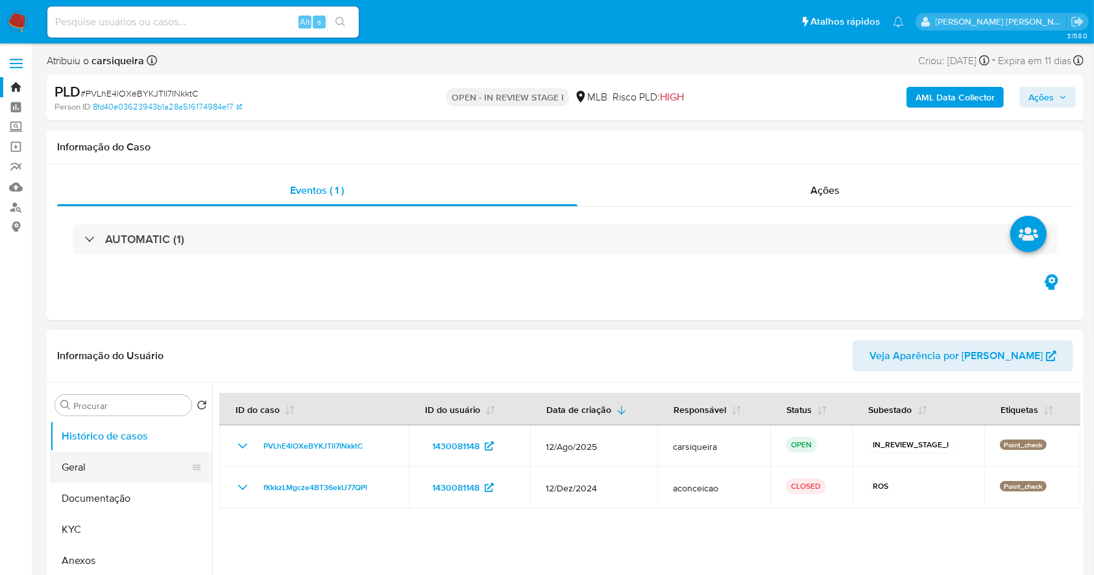
select select "10"
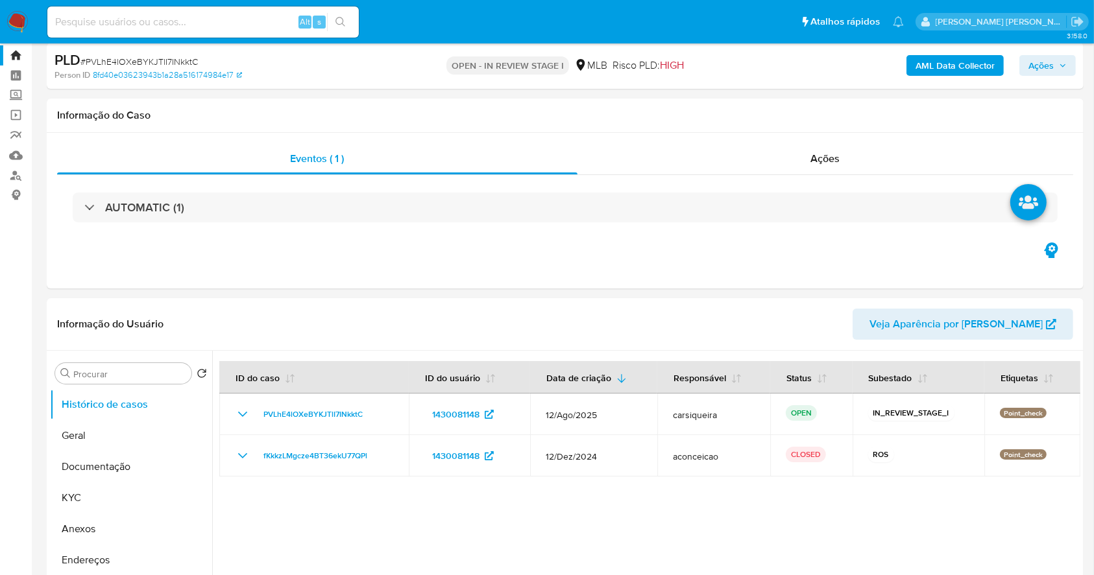
scroll to position [34, 0]
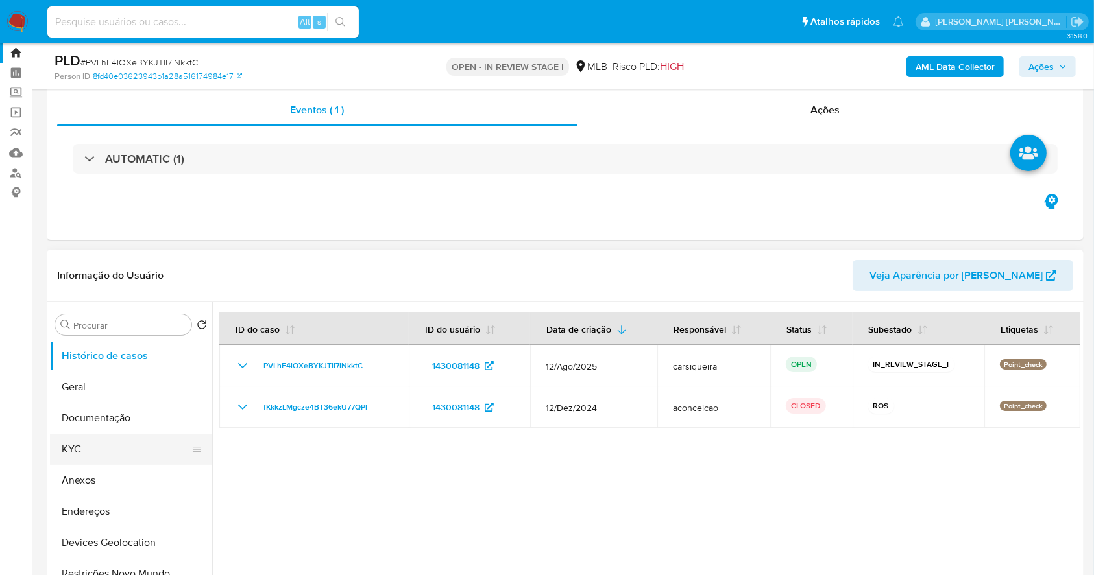
click at [131, 439] on button "KYC" at bounding box center [126, 449] width 152 height 31
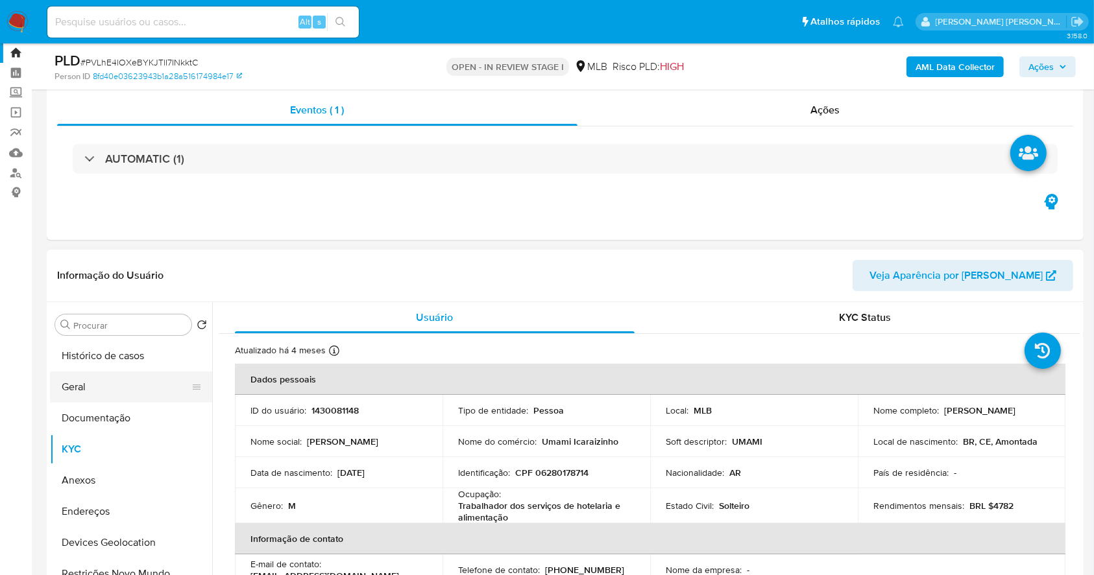
click at [132, 387] on button "Geral" at bounding box center [126, 387] width 152 height 31
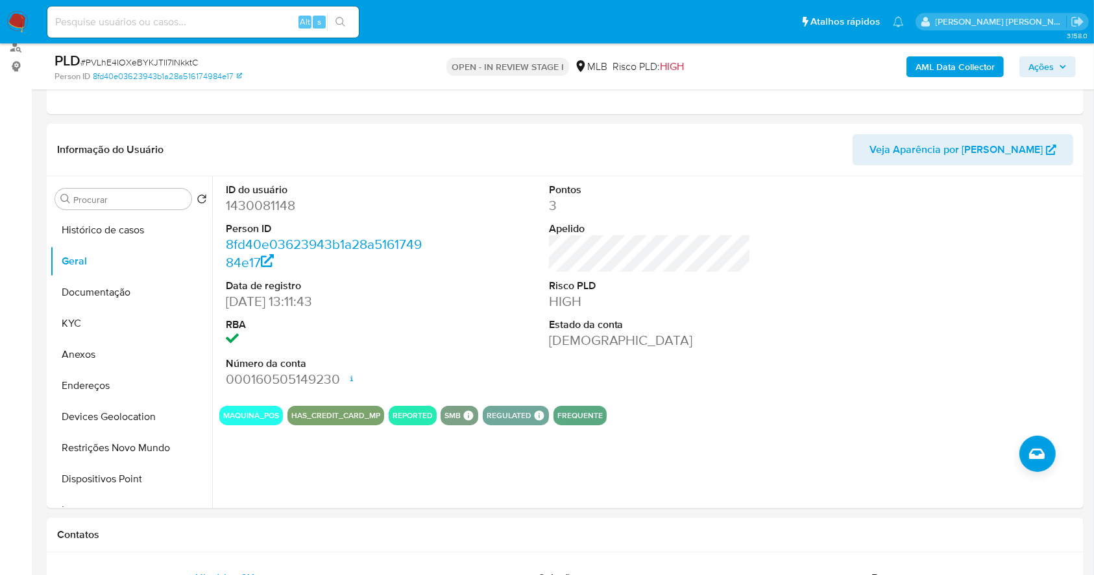
scroll to position [173, 0]
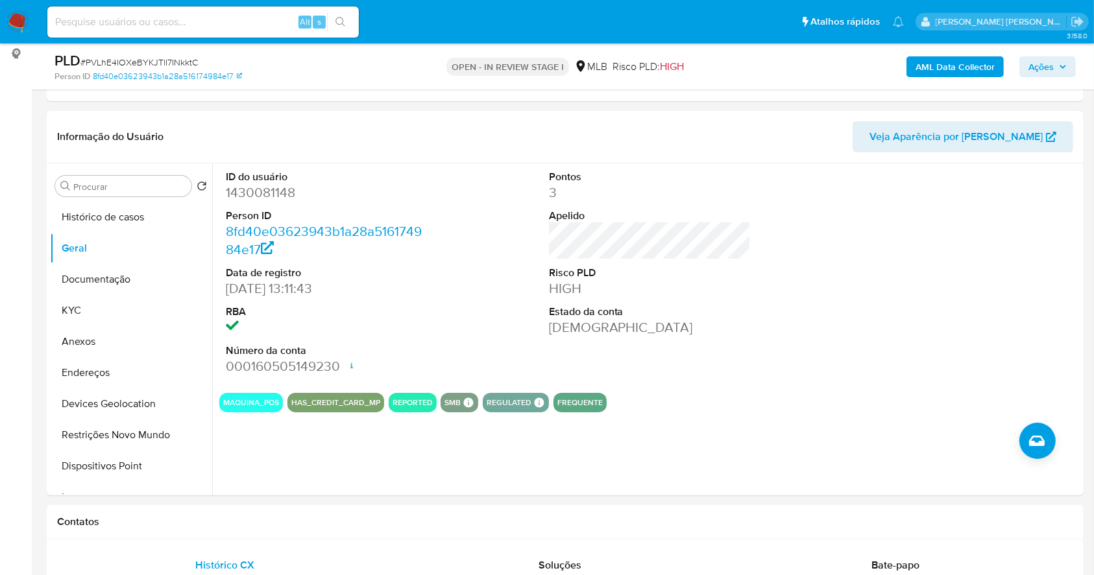
click at [979, 57] on b "AML Data Collector" at bounding box center [954, 66] width 79 height 21
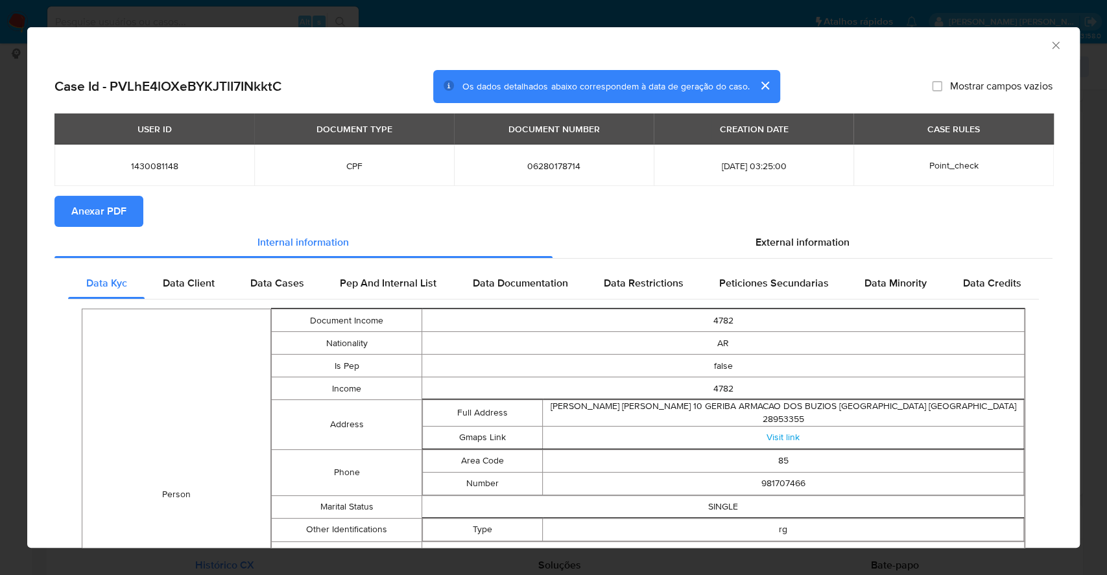
click at [109, 212] on span "Anexar PDF" at bounding box center [98, 211] width 55 height 29
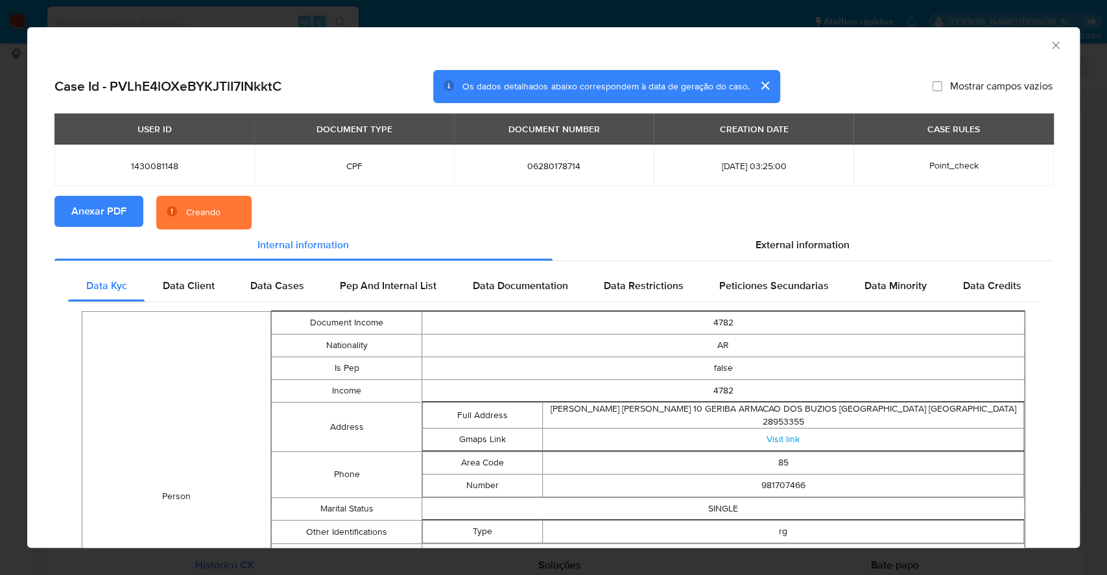
click at [1049, 40] on icon "Fechar a janela" at bounding box center [1055, 45] width 13 height 13
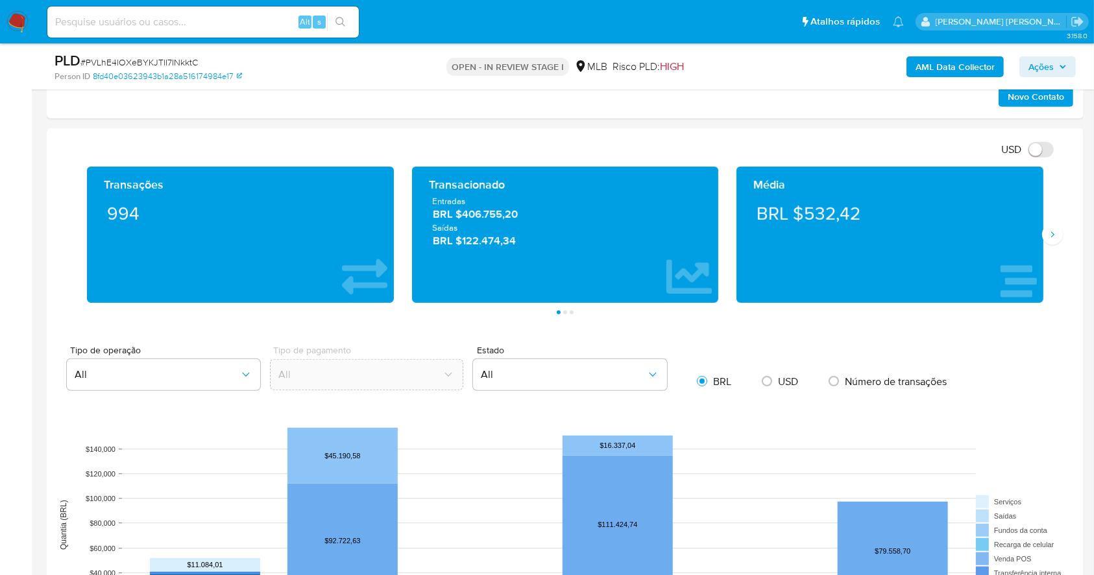
scroll to position [789, 0]
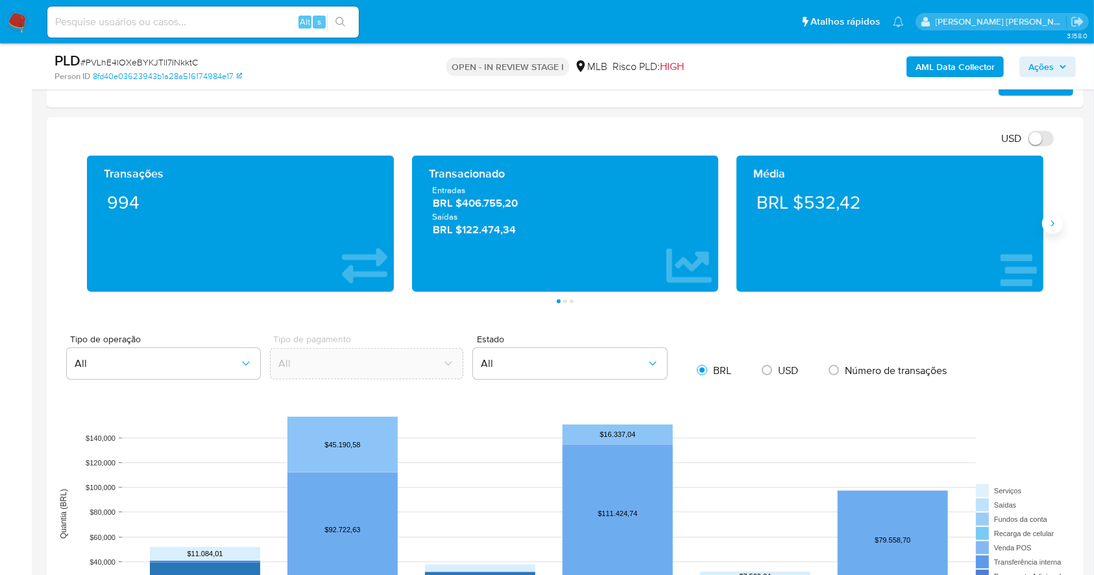
click at [1046, 218] on button "Siguiente" at bounding box center [1052, 223] width 21 height 21
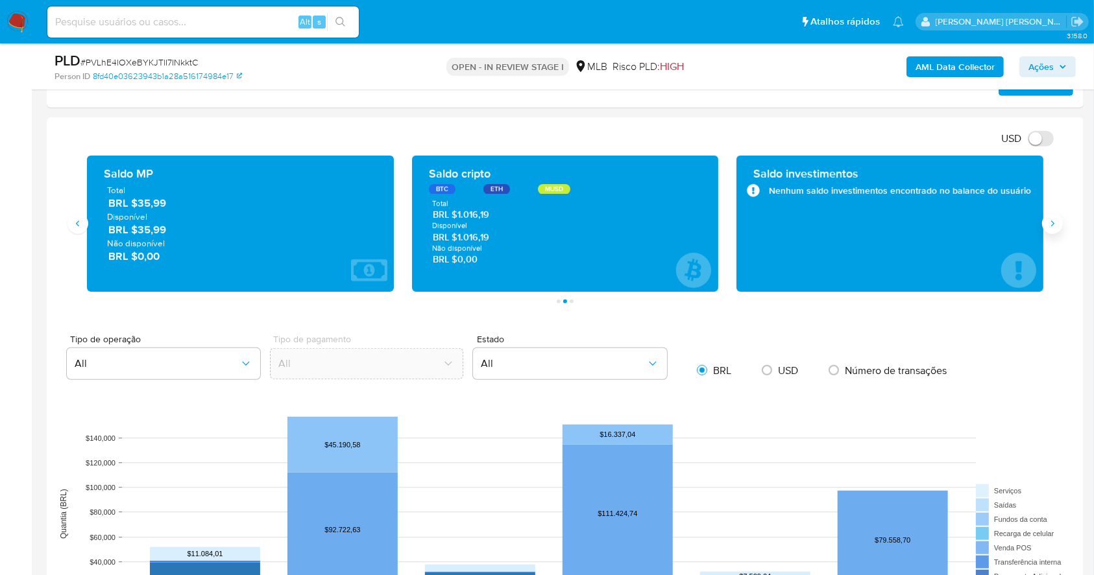
click at [1046, 218] on button "Siguiente" at bounding box center [1052, 223] width 21 height 21
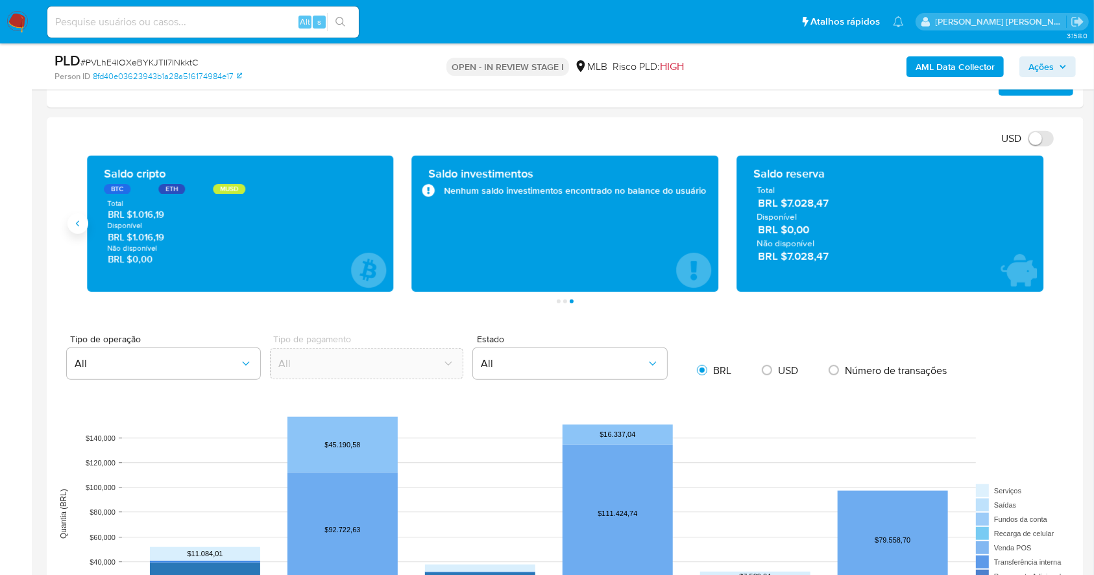
click at [86, 216] on button "Anterior" at bounding box center [77, 223] width 21 height 21
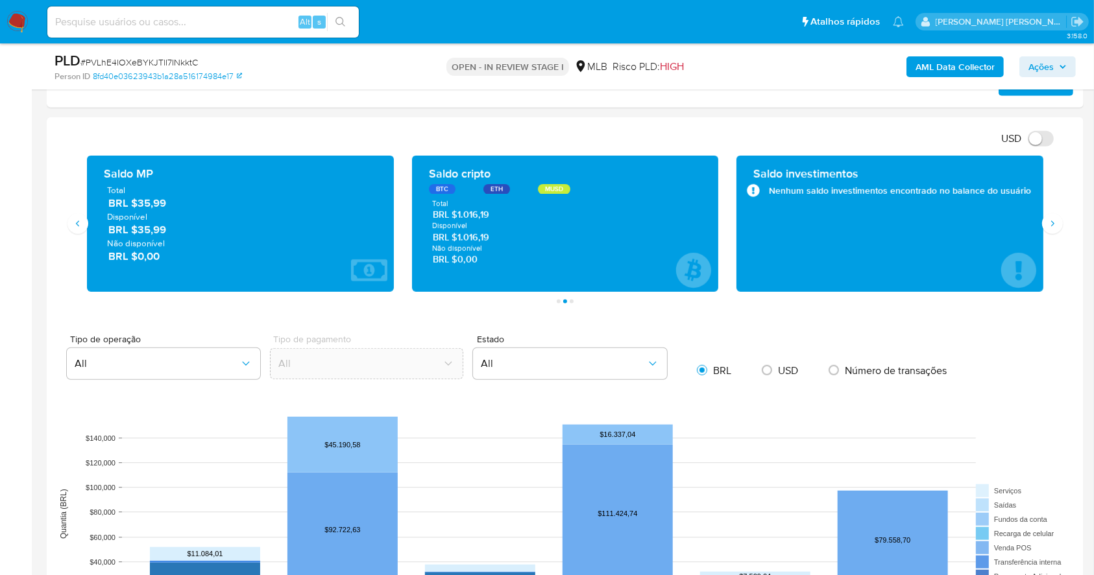
click at [0, 241] on aside "Bandeja Painel Screening Pesquisa em Listas Watchlist Ferramentas Operações em …" at bounding box center [16, 495] width 32 height 2568
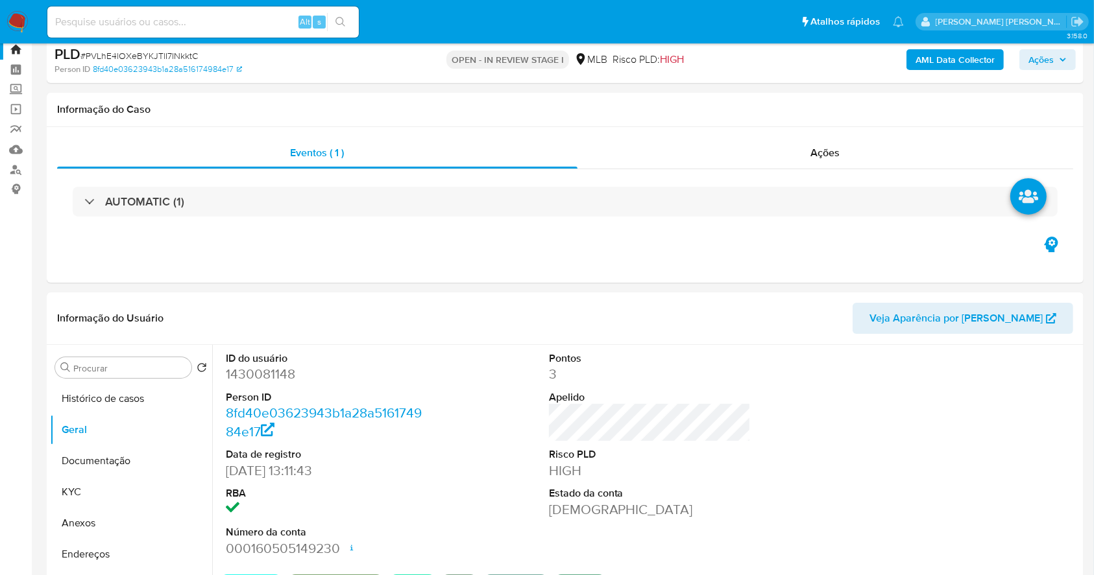
scroll to position [29, 0]
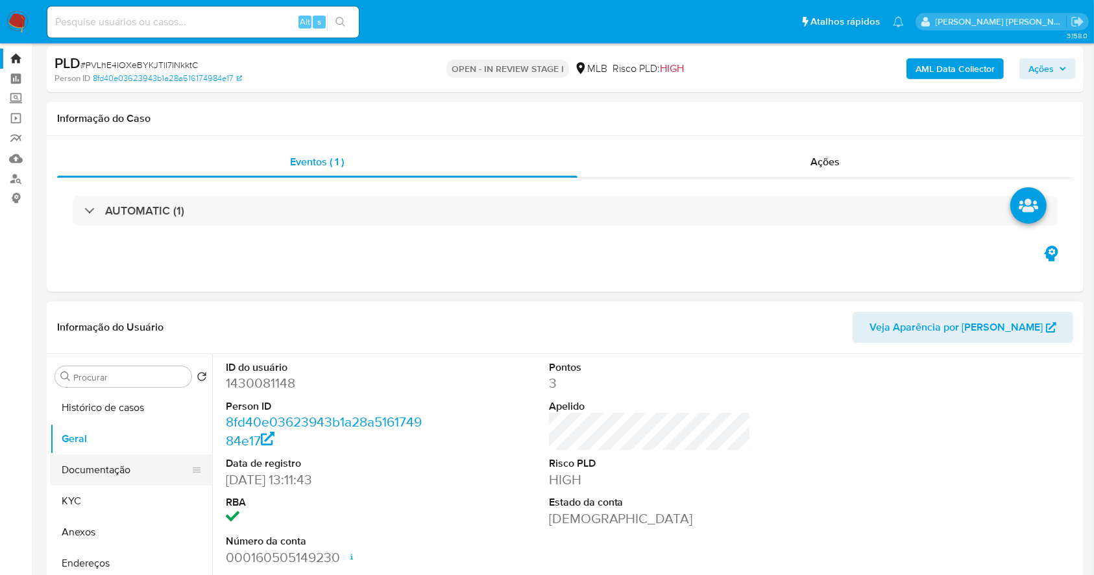
click at [129, 467] on button "Documentação" at bounding box center [126, 470] width 152 height 31
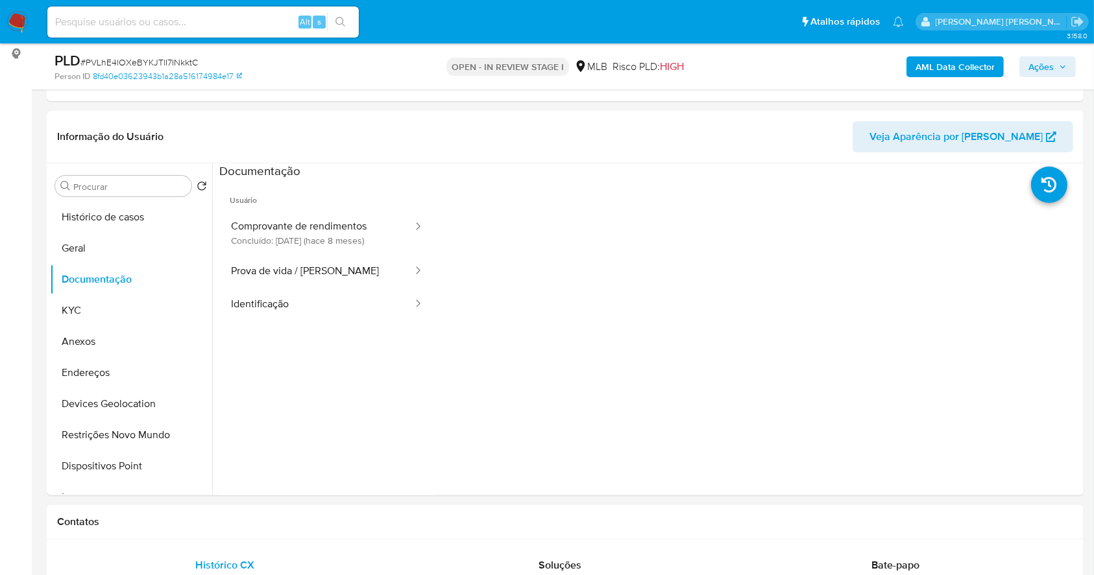
scroll to position [184, 0]
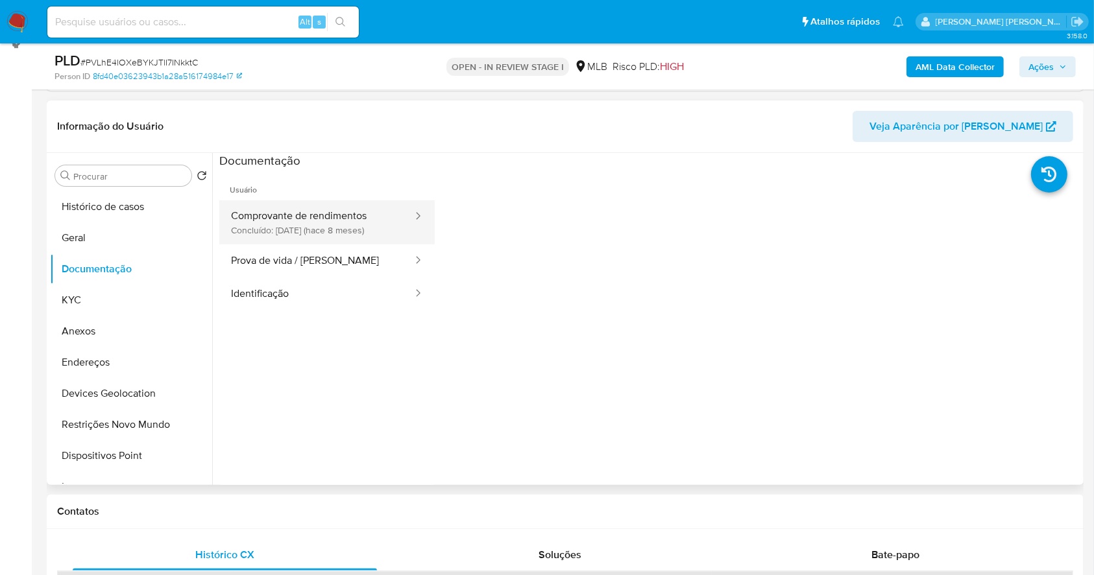
click at [354, 224] on button "Comprovante de rendimentos Concluído: [DATE] (hace 8 meses)" at bounding box center [316, 222] width 195 height 44
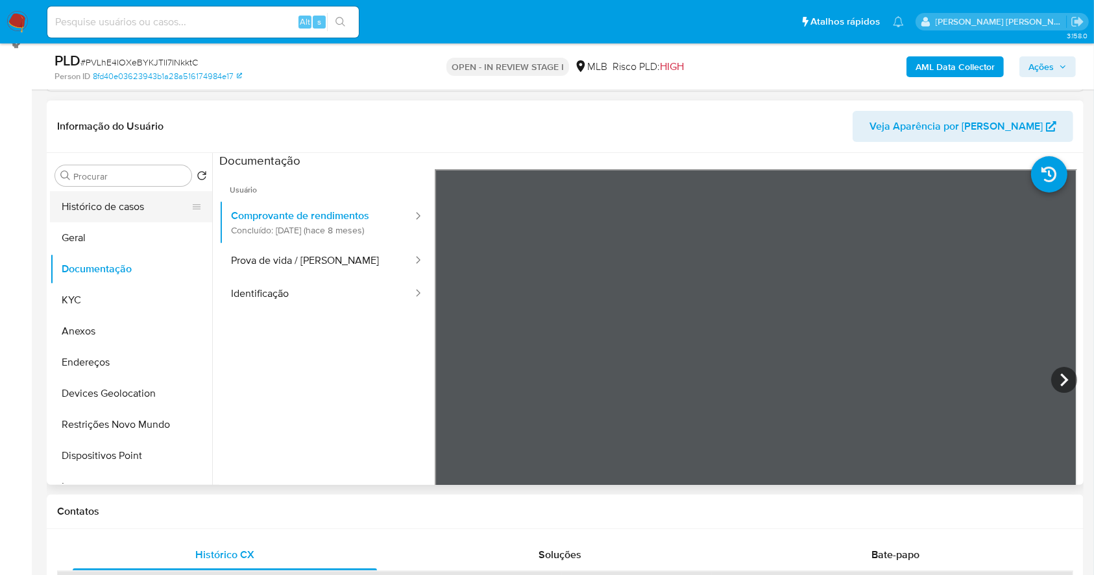
click at [150, 199] on button "Histórico de casos" at bounding box center [126, 206] width 152 height 31
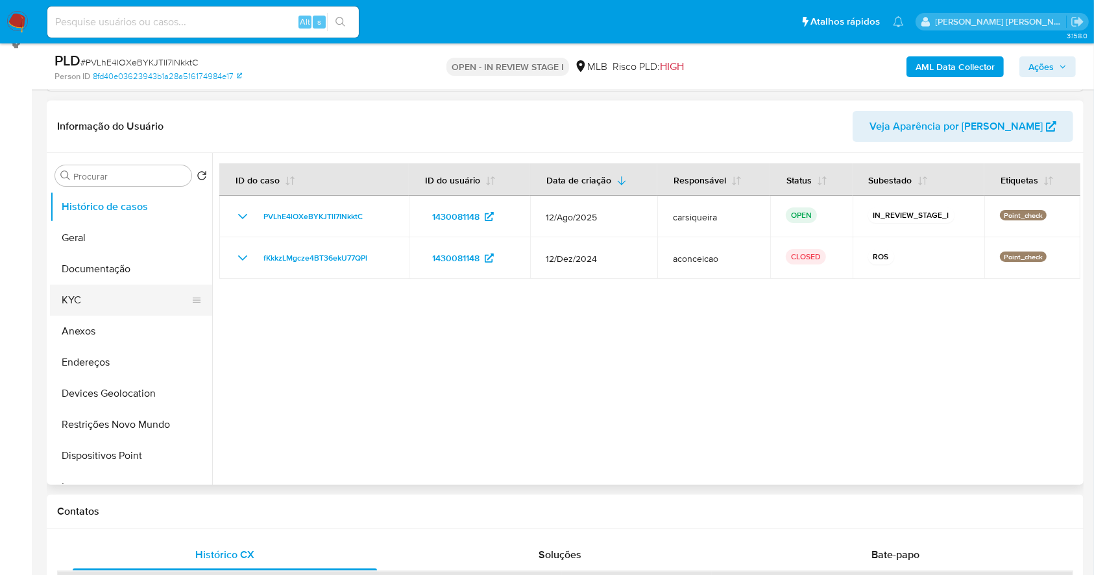
click at [125, 304] on button "KYC" at bounding box center [126, 300] width 152 height 31
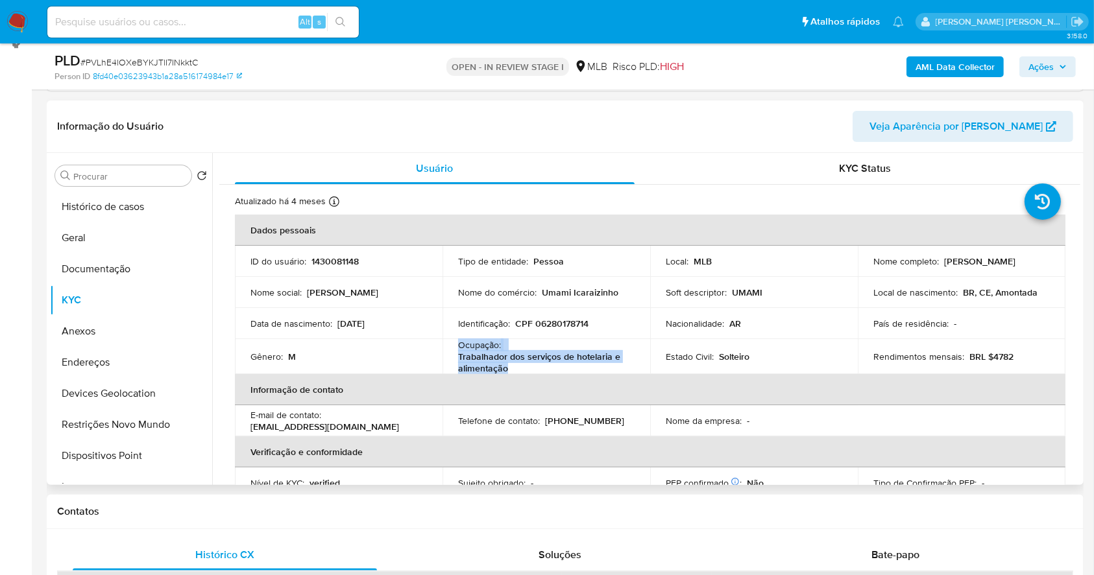
drag, startPoint x: 449, startPoint y: 345, endPoint x: 521, endPoint y: 365, distance: 74.7
click at [521, 365] on td "Ocupação : Trabalhador dos serviços de hotelaria e alimentação" at bounding box center [546, 356] width 208 height 35
copy div "Ocupação : Trabalhador dos serviços de hotelaria e alimentação"
click at [130, 340] on button "Anexos" at bounding box center [126, 331] width 152 height 31
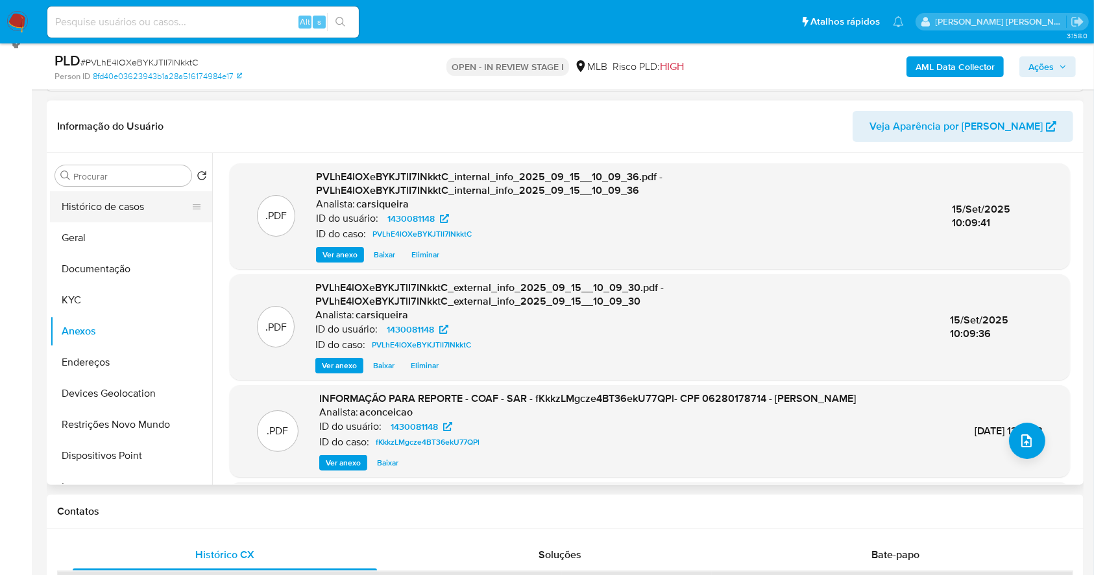
click at [125, 201] on button "Histórico de casos" at bounding box center [126, 206] width 152 height 31
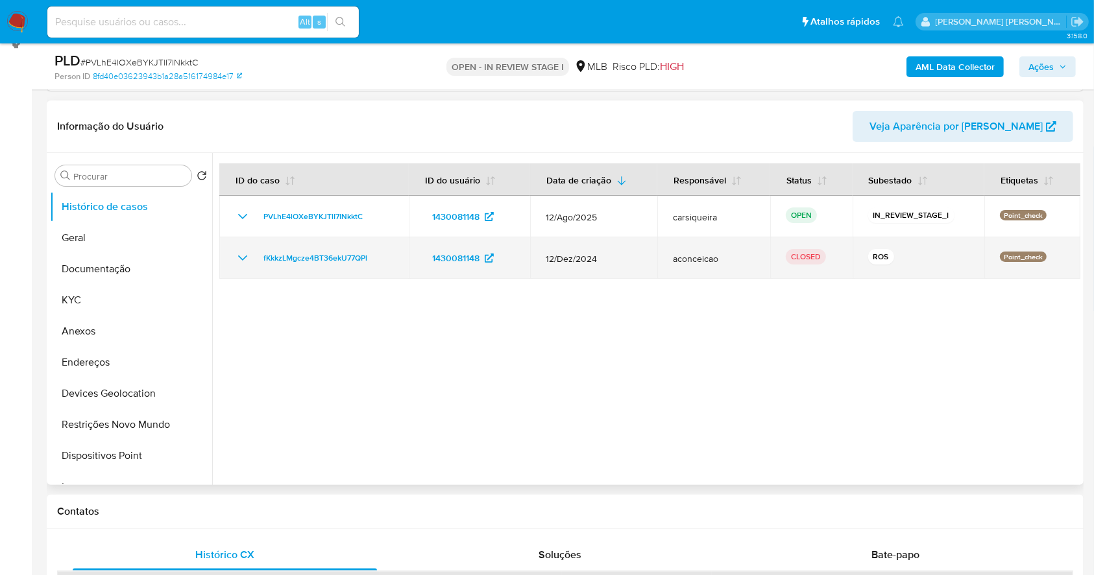
click at [249, 256] on icon "Mostrar/Ocultar" at bounding box center [243, 258] width 16 height 16
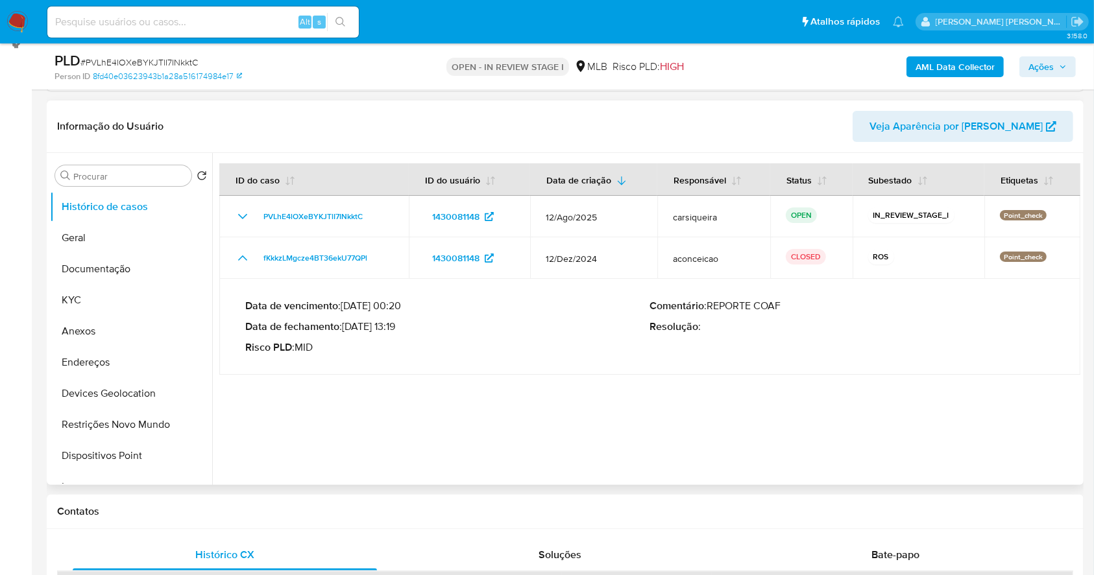
drag, startPoint x: 346, startPoint y: 323, endPoint x: 397, endPoint y: 331, distance: 51.2
click at [397, 331] on p "Data de fechamento : [DATE] 13:19" at bounding box center [447, 326] width 405 height 13
click at [77, 228] on button "Geral" at bounding box center [126, 237] width 152 height 31
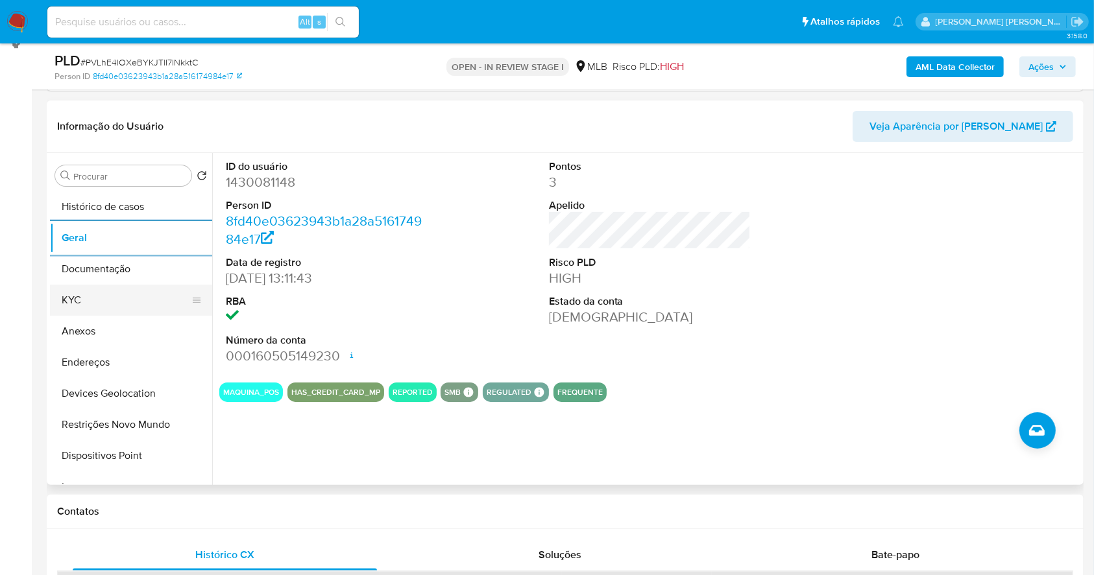
click at [108, 293] on button "KYC" at bounding box center [126, 300] width 152 height 31
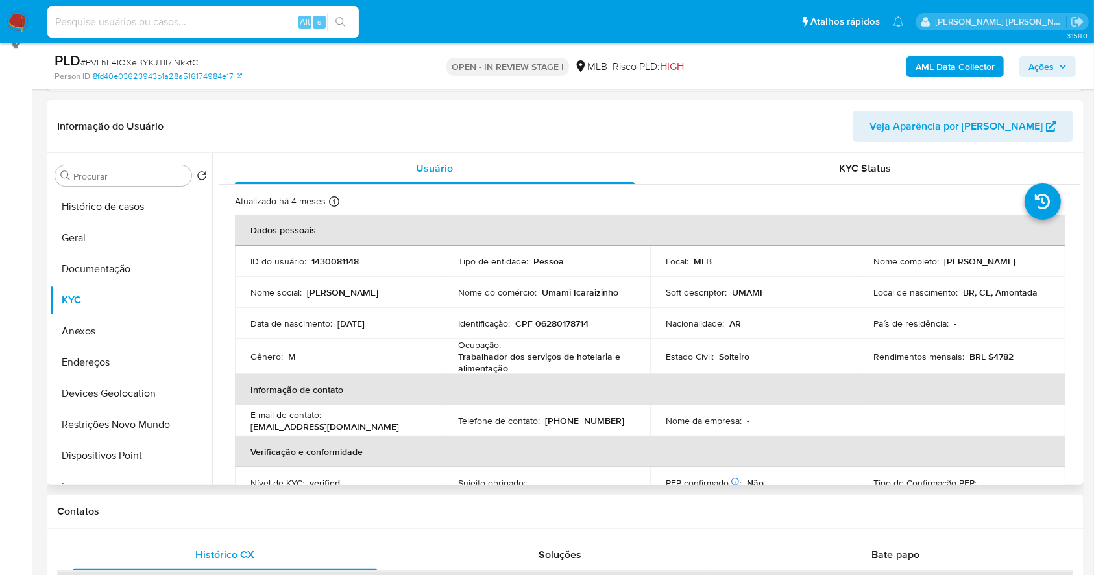
drag, startPoint x: 1023, startPoint y: 163, endPoint x: 1060, endPoint y: 243, distance: 87.7
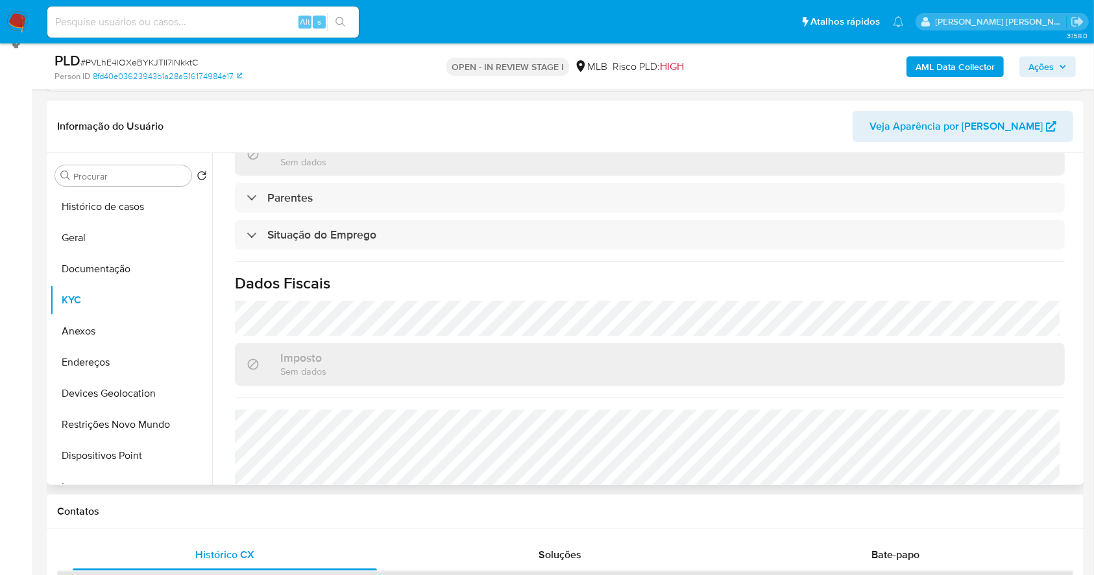
scroll to position [509, 0]
click at [93, 371] on button "Endereços" at bounding box center [126, 362] width 152 height 31
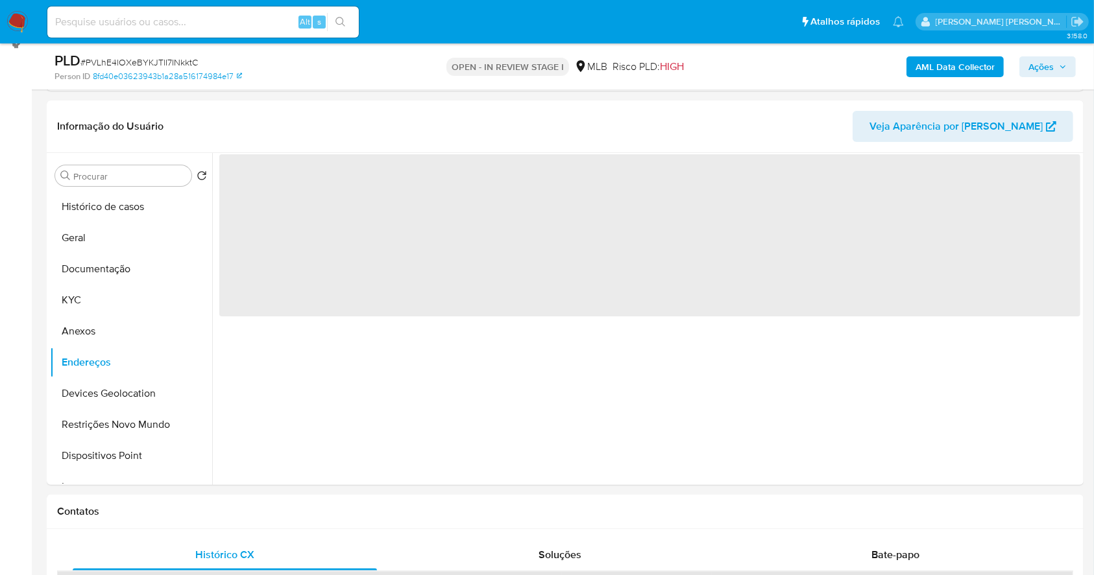
scroll to position [0, 0]
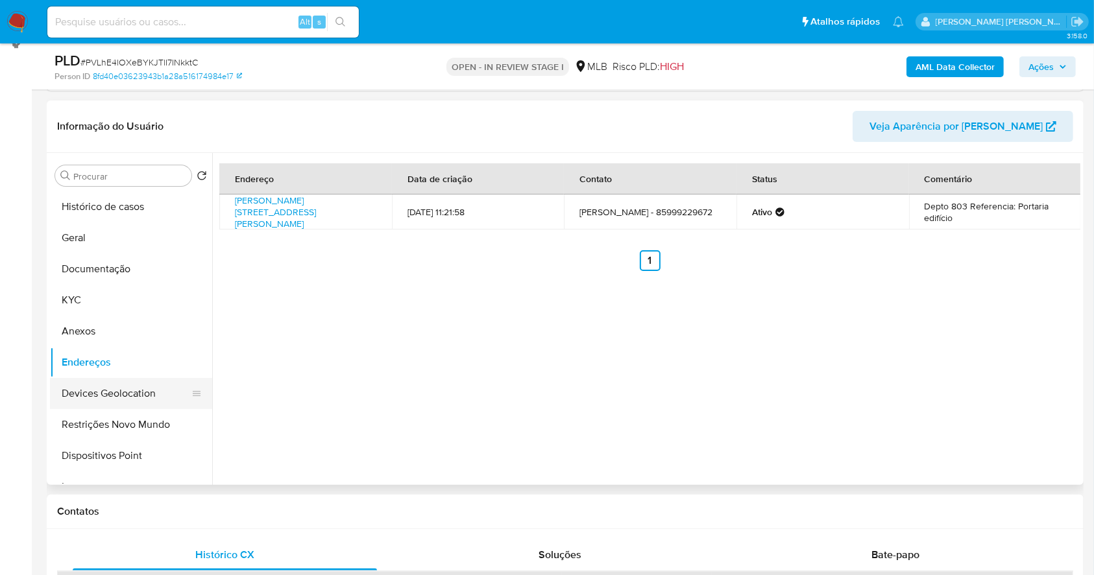
click at [138, 395] on button "Devices Geolocation" at bounding box center [126, 393] width 152 height 31
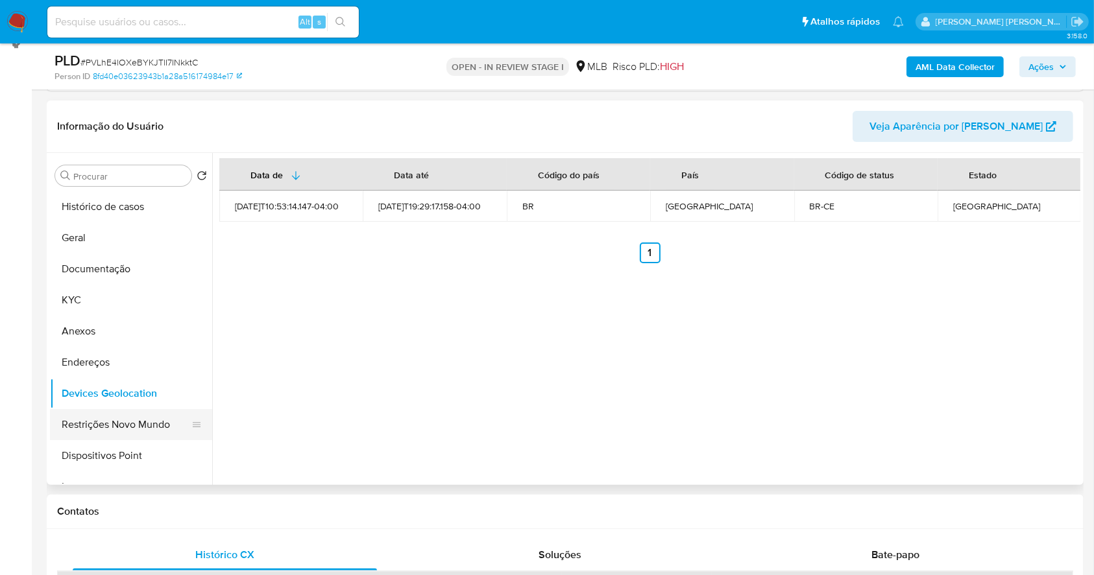
click at [155, 423] on button "Restrições Novo Mundo" at bounding box center [126, 424] width 152 height 31
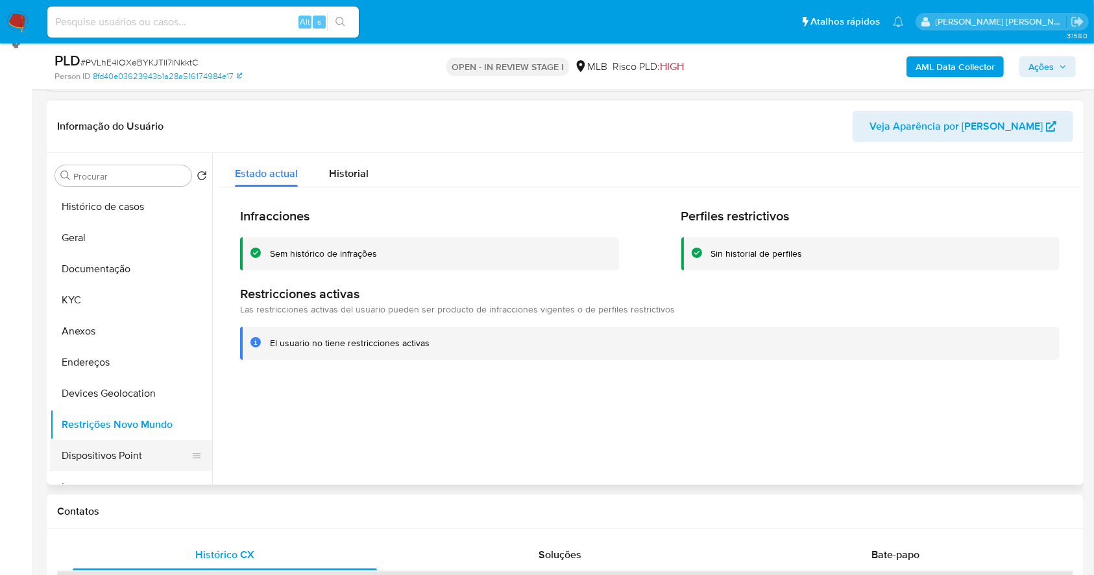
click at [167, 461] on button "Dispositivos Point" at bounding box center [126, 455] width 152 height 31
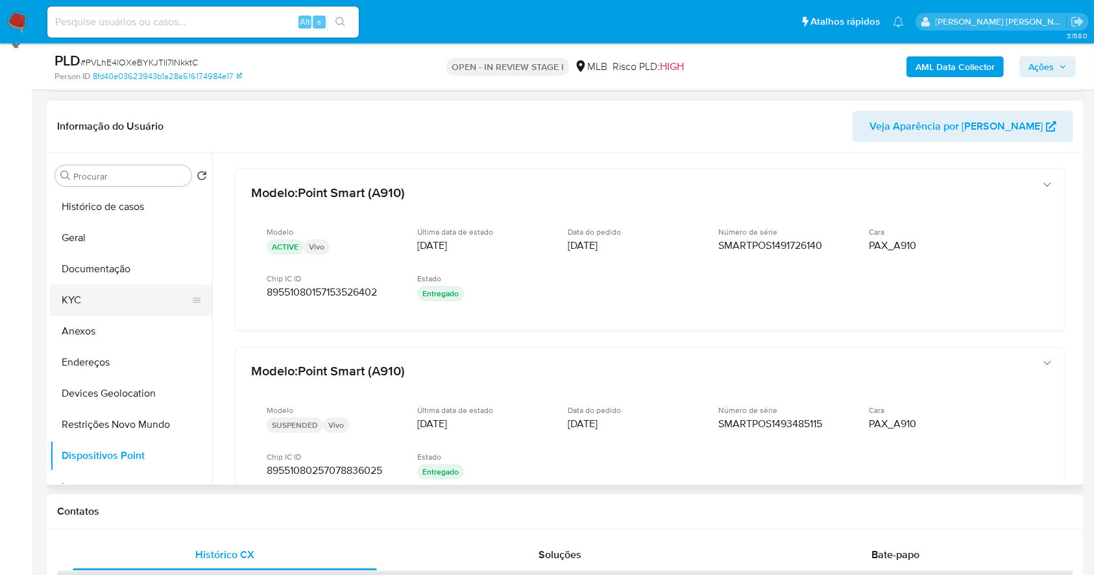
click at [80, 296] on button "KYC" at bounding box center [126, 300] width 152 height 31
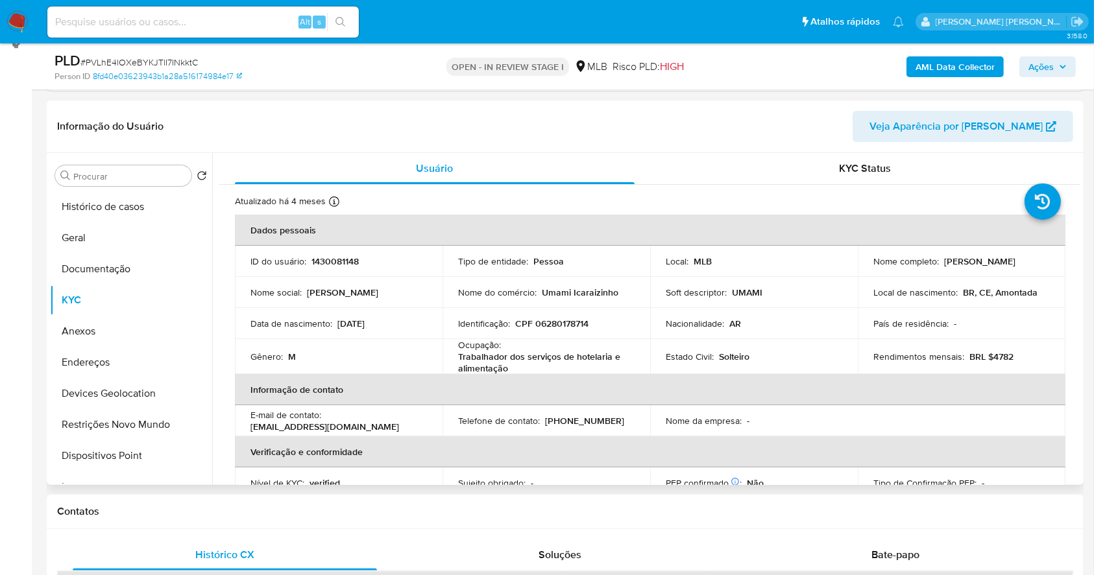
drag, startPoint x: 940, startPoint y: 262, endPoint x: 1037, endPoint y: 257, distance: 97.4
click at [1037, 257] on div "Nome completo : [PERSON_NAME]" at bounding box center [961, 262] width 176 height 12
copy p "[PERSON_NAME]"
click at [555, 315] on td "Identificação : CPF 06280178714" at bounding box center [546, 323] width 208 height 31
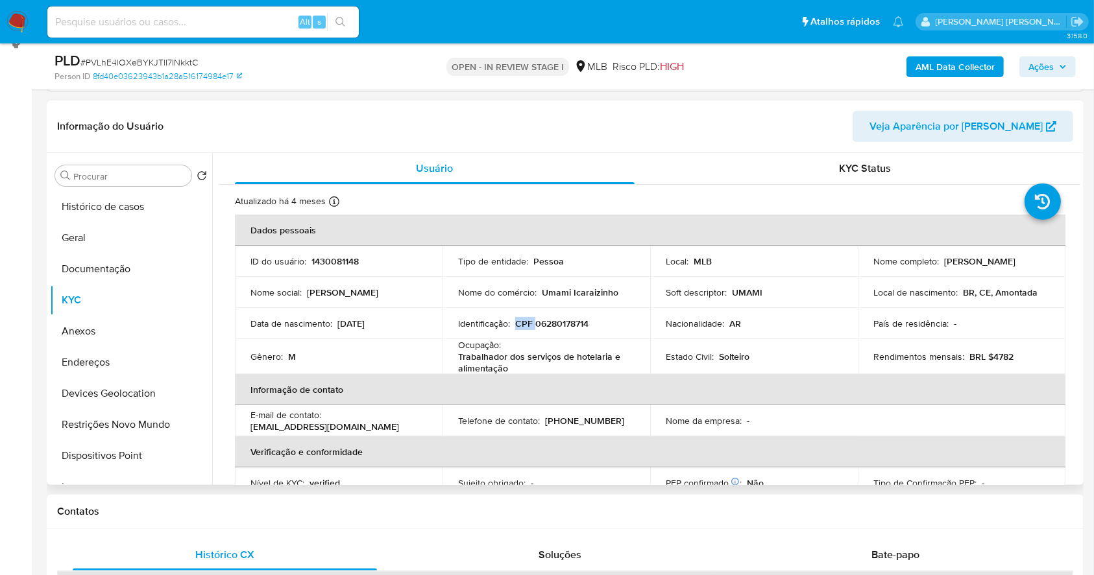
click at [555, 315] on td "Identificação : CPF 06280178714" at bounding box center [546, 323] width 208 height 31
click at [559, 319] on p "CPF 06280178714" at bounding box center [551, 324] width 73 height 12
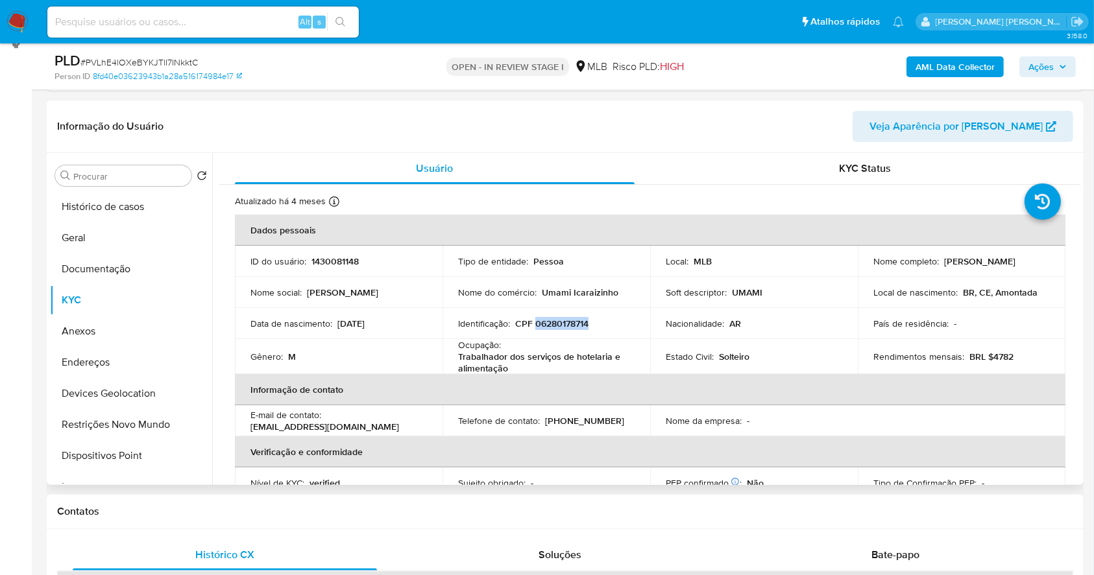
click at [559, 319] on p "CPF 06280178714" at bounding box center [551, 324] width 73 height 12
click at [376, 396] on th "Informação de contato" at bounding box center [650, 389] width 830 height 31
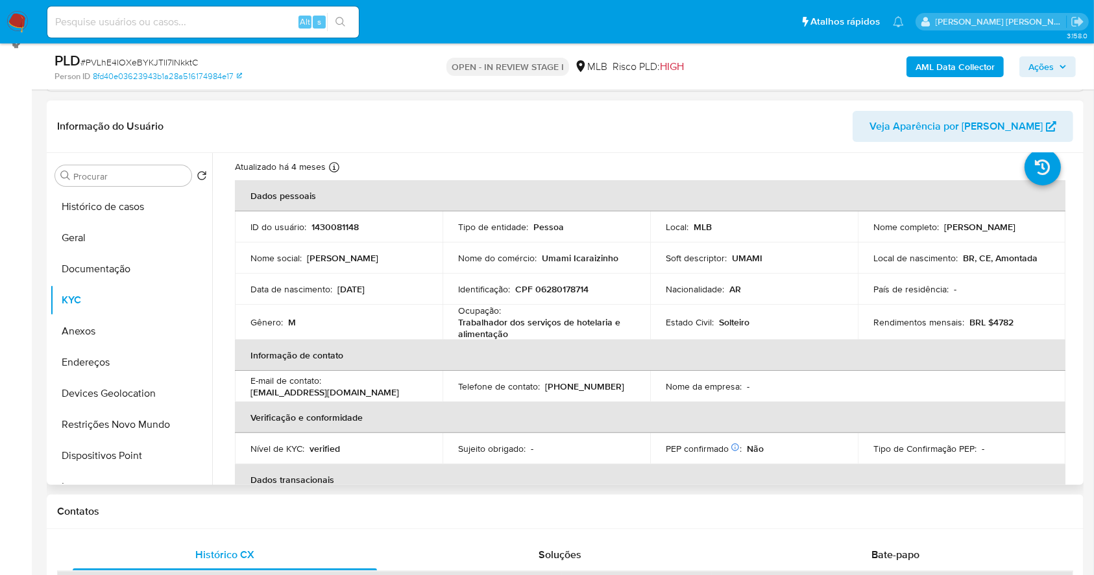
click at [416, 422] on th "Verificação e conformidade" at bounding box center [650, 417] width 830 height 31
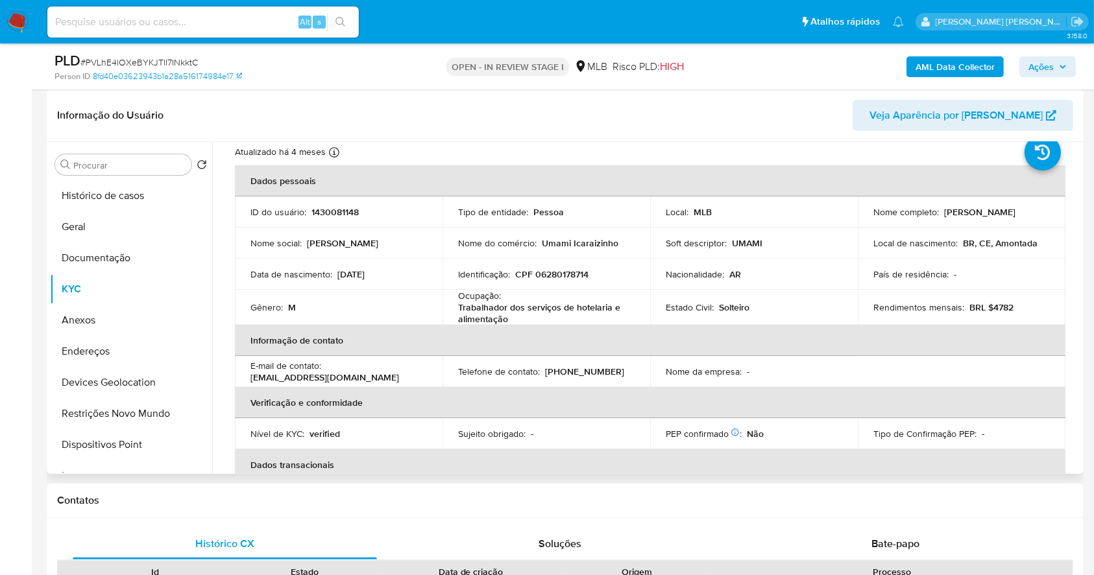
scroll to position [36, 0]
click at [553, 274] on p "CPF 06280178714" at bounding box center [551, 276] width 73 height 12
copy p "06280178714"
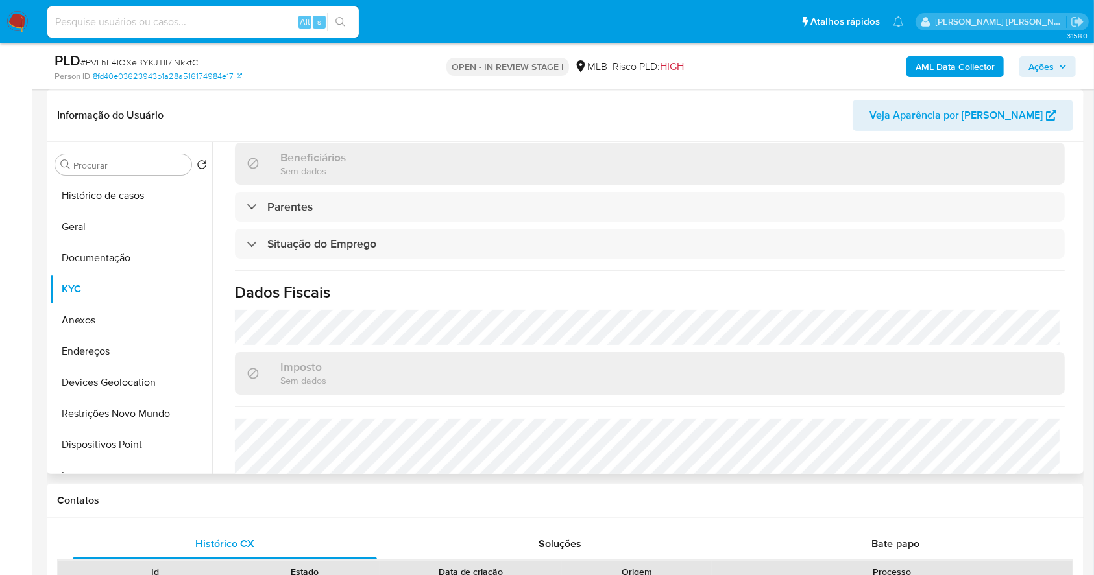
scroll to position [521, 0]
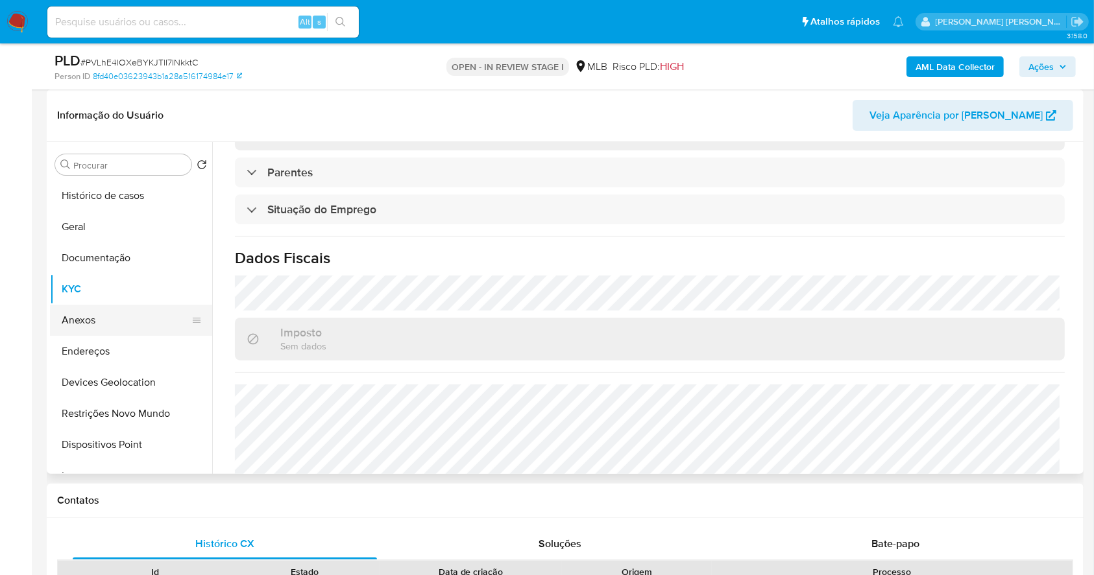
click at [123, 311] on button "Anexos" at bounding box center [126, 320] width 152 height 31
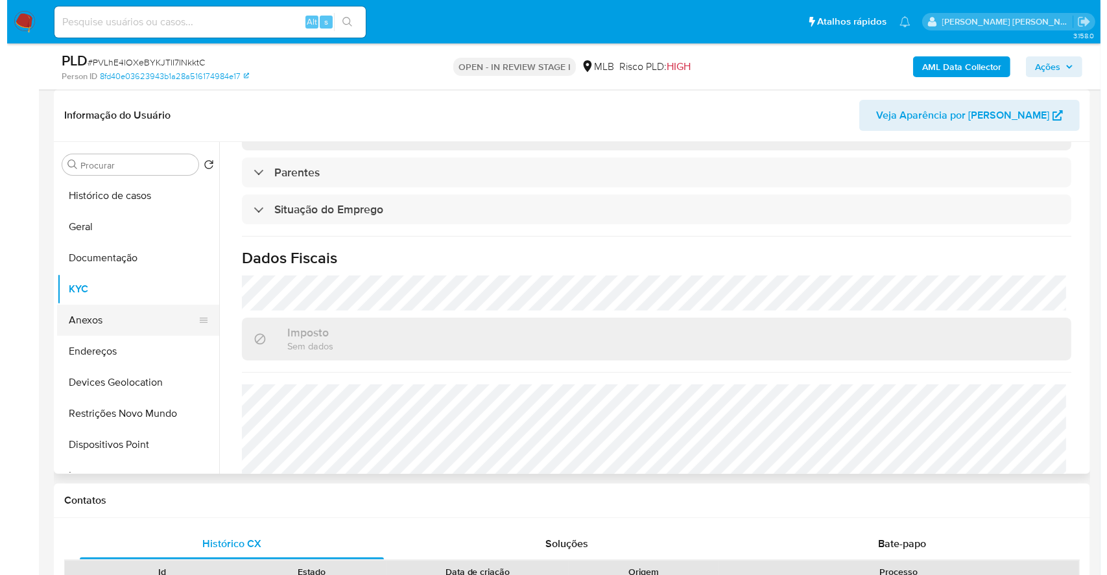
scroll to position [0, 0]
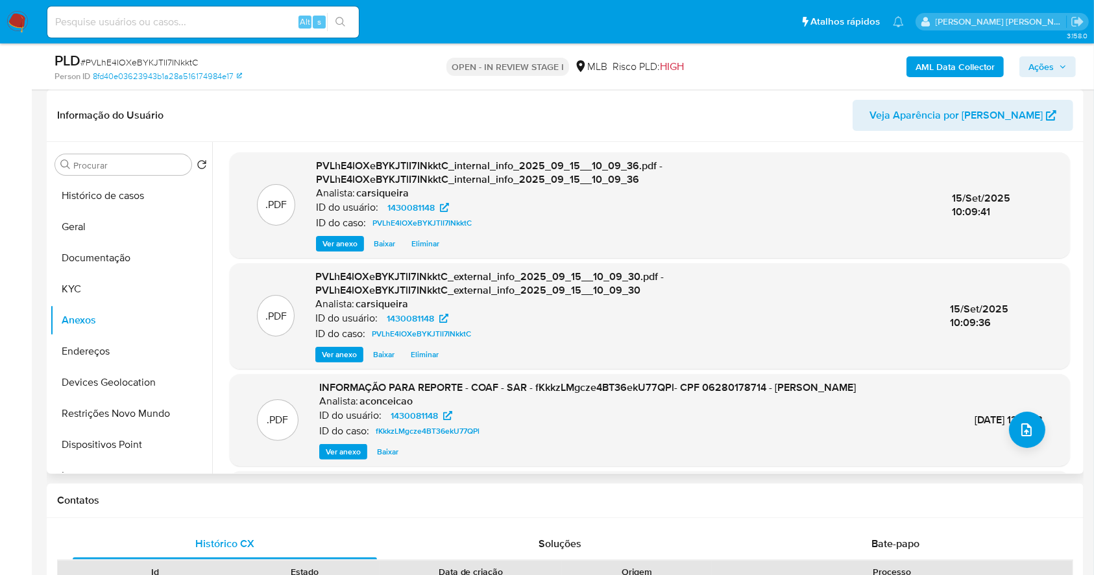
click at [346, 450] on span "Ver anexo" at bounding box center [343, 452] width 35 height 13
